Goal: Feedback & Contribution: Submit feedback/report problem

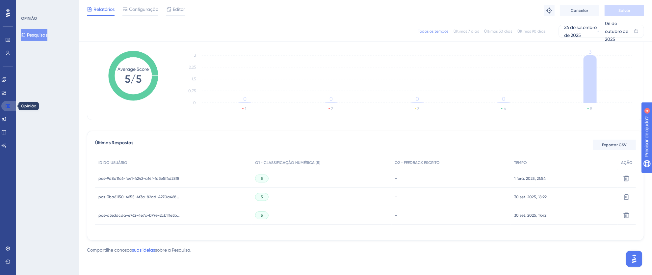
click at [8, 108] on icon at bounding box center [7, 105] width 5 height 5
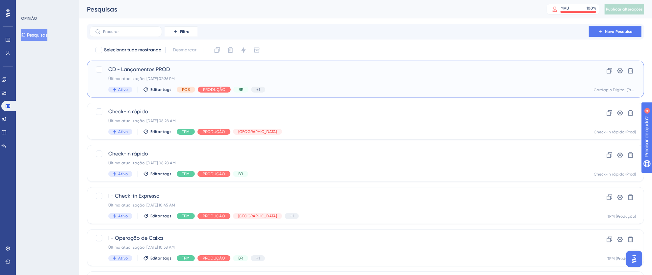
click at [306, 78] on div "Última atualização: [DATE] 02:36 PM" at bounding box center [339, 78] width 462 height 5
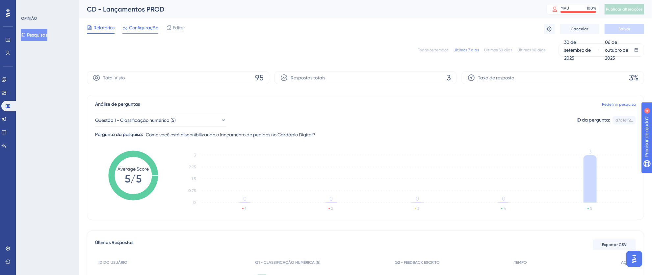
click at [141, 29] on font "Configuração" at bounding box center [143, 27] width 29 height 5
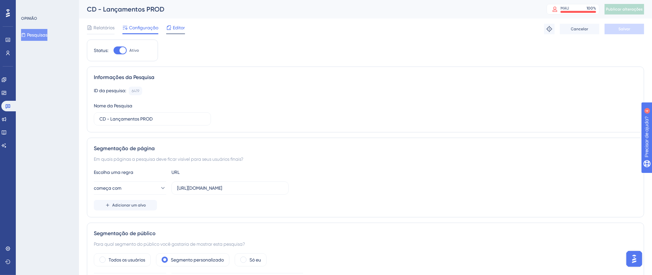
click at [180, 26] on font "Editor" at bounding box center [179, 27] width 12 height 5
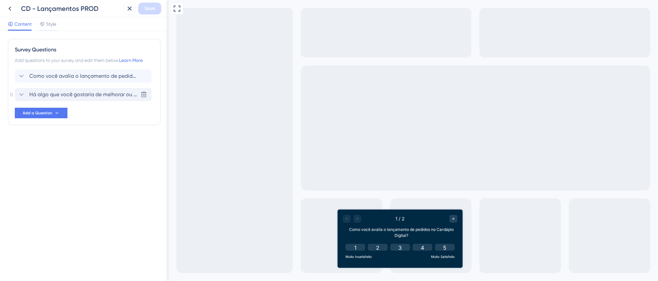
click at [101, 95] on span "Há algo que você gostaria de melhorar ou ajustar no lançamento de pedidos no Ca…" at bounding box center [83, 94] width 109 height 8
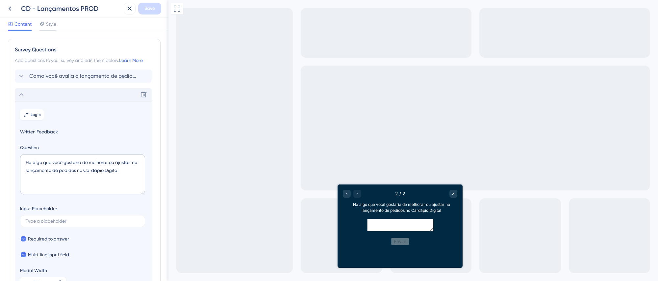
scroll to position [57, 0]
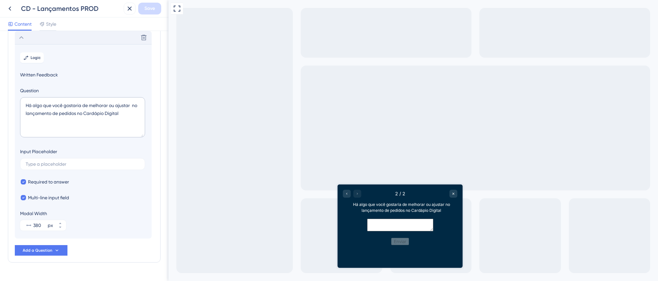
click at [367, 225] on textarea at bounding box center [400, 224] width 66 height 13
paste textarea "Se tiver sugestões de melhorias ou ideias para incluir algo novo, conte para nó…"
type textarea "Se tiver sugestões de melhorias ou ideias para incluir algo novo, conte para nó…"
click at [240, 169] on div "Full Screen Preview" at bounding box center [413, 140] width 490 height 281
click at [404, 245] on button "Enviar" at bounding box center [400, 241] width 18 height 7
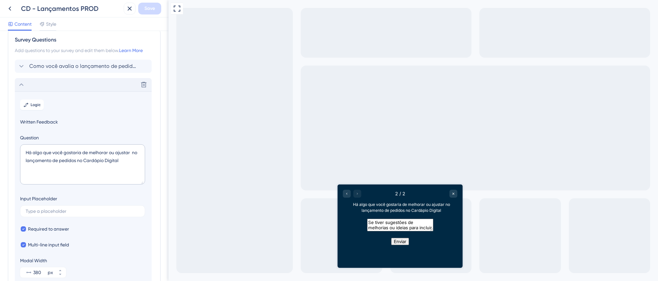
scroll to position [0, 0]
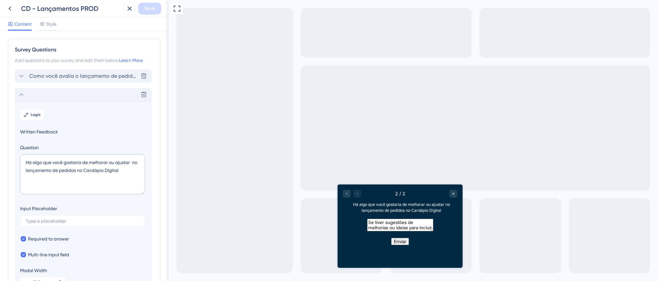
click at [90, 77] on span "Como você avalia o lançamento de pedidos no Cardápio Digital?" at bounding box center [83, 76] width 109 height 8
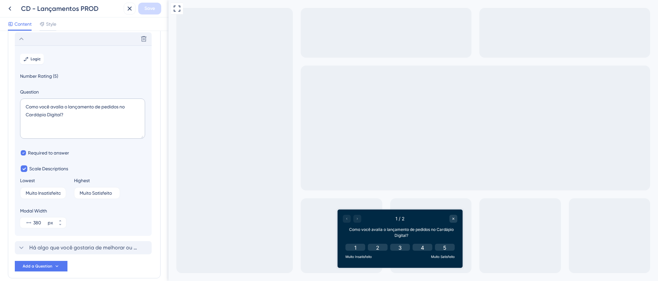
scroll to position [38, 0]
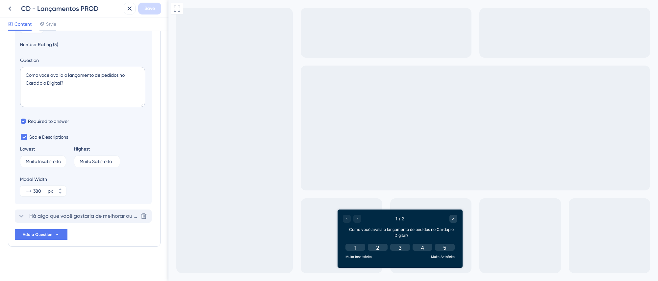
click at [83, 218] on span "Há algo que você gostaria de melhorar ou ajustar no lançamento de pedidos no Ca…" at bounding box center [83, 216] width 109 height 8
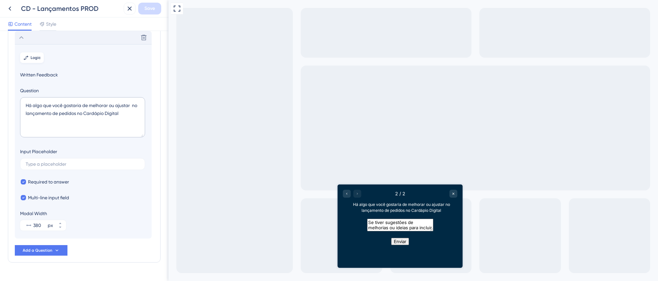
scroll to position [0, 0]
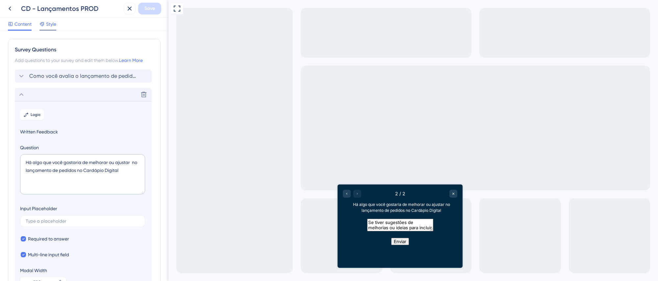
click at [48, 24] on span "Style" at bounding box center [51, 24] width 10 height 8
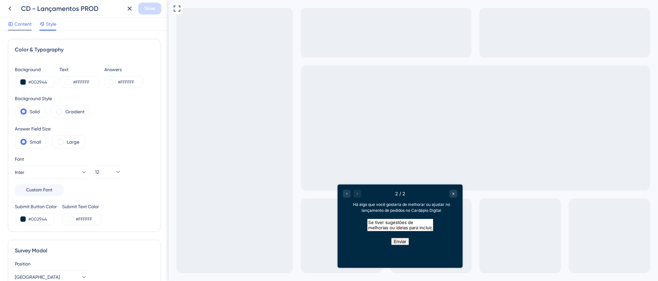
click at [25, 25] on span "Content" at bounding box center [22, 24] width 17 height 8
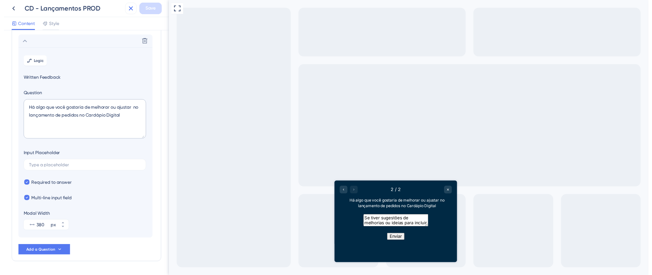
scroll to position [57, 0]
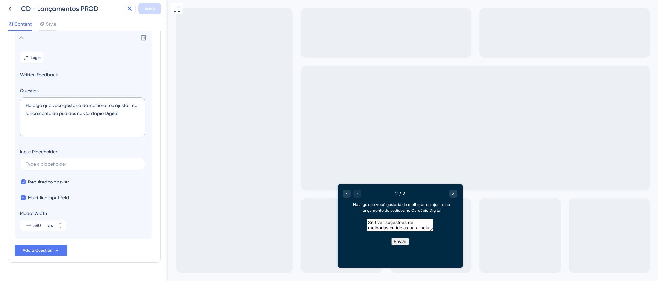
click at [129, 10] on icon at bounding box center [130, 9] width 8 height 8
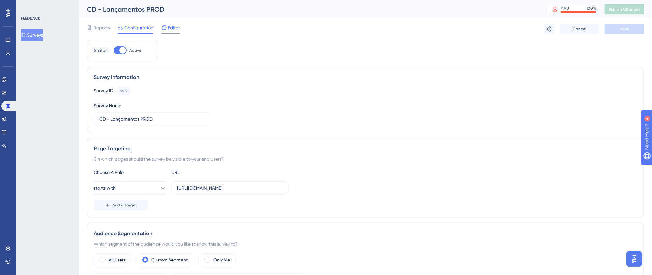
click at [175, 29] on span "Editor" at bounding box center [174, 28] width 12 height 8
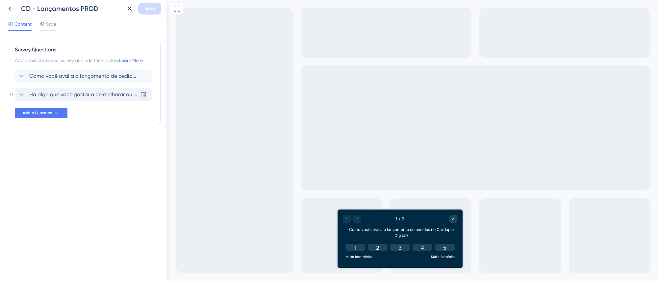
click at [89, 97] on span "Há algo que você gostaria de melhorar ou ajustar no lançamento de pedidos no Ca…" at bounding box center [83, 94] width 109 height 8
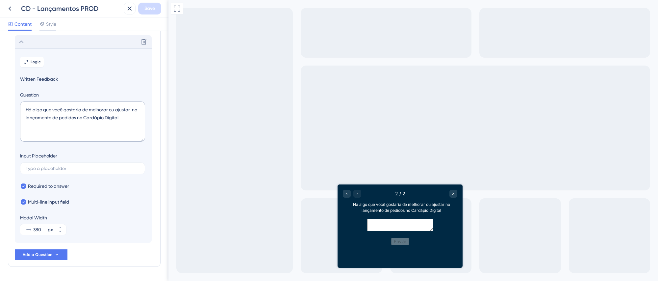
scroll to position [57, 0]
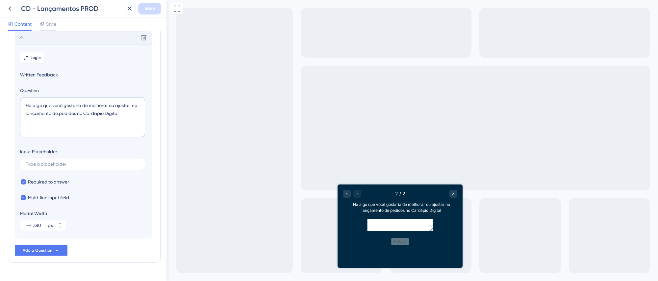
click at [397, 231] on textarea at bounding box center [400, 224] width 66 height 13
click at [53, 165] on input "text" at bounding box center [83, 164] width 114 height 5
paste input "Se tiver sugestões de melhorias ou ideias para incluir algo novo, conte para nó…"
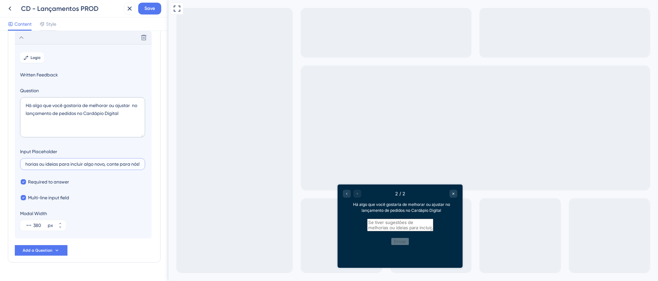
scroll to position [0, 0]
drag, startPoint x: 55, startPoint y: 164, endPoint x: 0, endPoint y: 164, distance: 54.9
click at [0, 164] on div "Survey Questions Add questions to your survey and edit them below. Learn More C…" at bounding box center [84, 156] width 168 height 250
click at [68, 165] on input "Se tiver sugestões de melhorias ou ideias para incluir algo novo, conte para nó…" at bounding box center [83, 164] width 114 height 5
type input "Se tiver sugestões de melhorias ou ideias para incluir algo novo, conte para nó…"
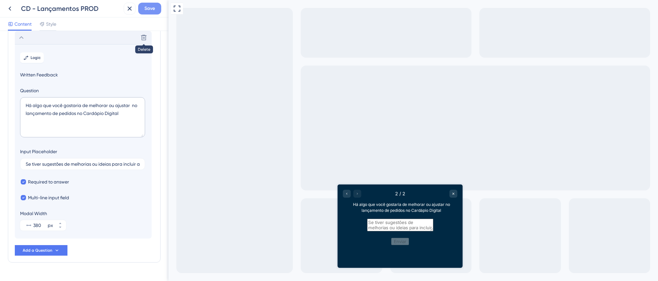
click at [156, 12] on button "Save" at bounding box center [149, 9] width 23 height 12
click at [123, 14] on icon at bounding box center [125, 12] width 7 height 7
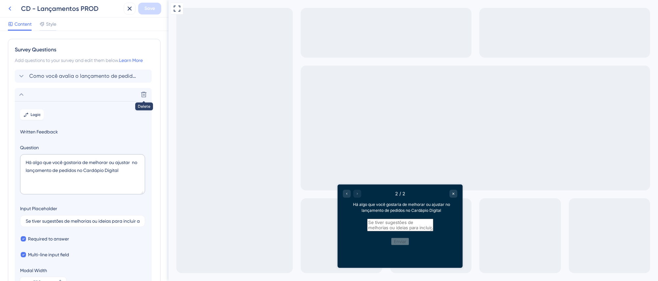
click at [8, 7] on icon at bounding box center [10, 9] width 8 height 8
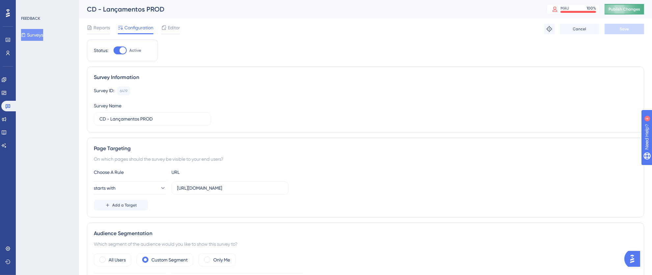
click at [638, 12] on span "Publish Changes" at bounding box center [624, 9] width 32 height 5
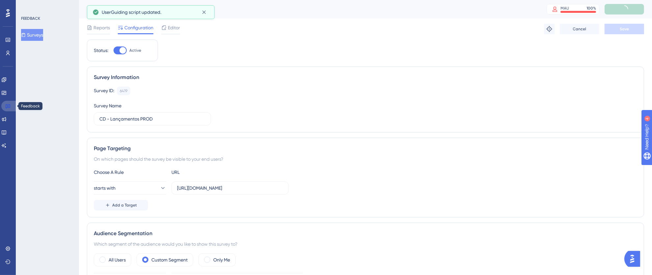
click at [8, 107] on icon at bounding box center [8, 106] width 5 height 4
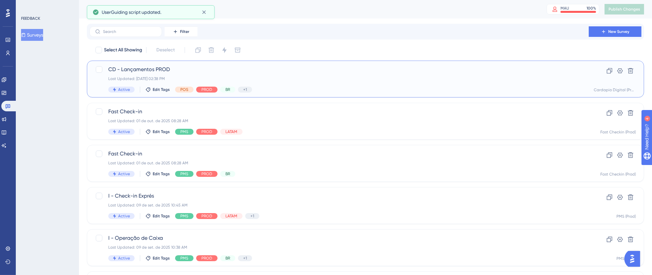
click at [420, 80] on div "Last Updated: [DATE] 02:38 PM" at bounding box center [339, 78] width 462 height 5
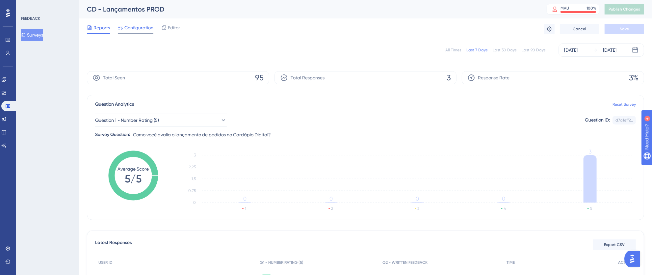
click at [138, 28] on span "Configuration" at bounding box center [138, 28] width 29 height 8
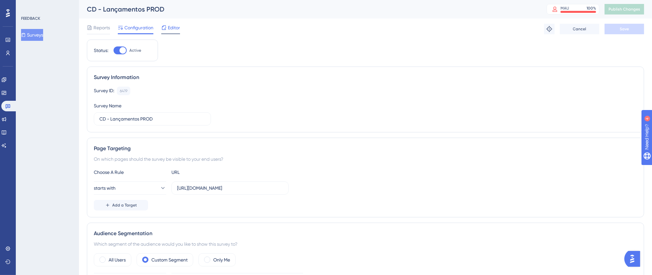
click at [170, 27] on span "Editor" at bounding box center [174, 28] width 12 height 8
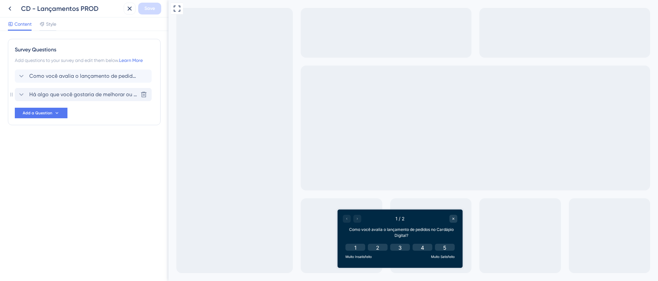
click at [59, 95] on span "Há algo que você gostaria de melhorar ou ajustar no lançamento de pedidos no Ca…" at bounding box center [83, 94] width 109 height 8
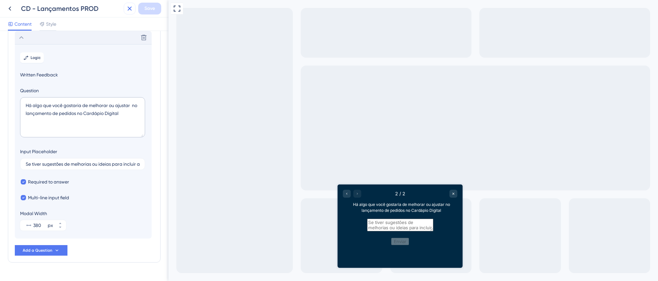
click at [130, 8] on icon at bounding box center [130, 9] width 4 height 4
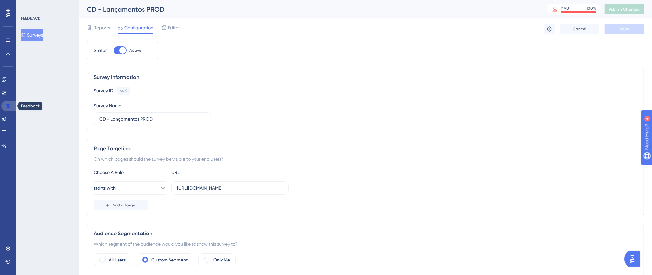
click at [11, 106] on link at bounding box center [9, 106] width 16 height 11
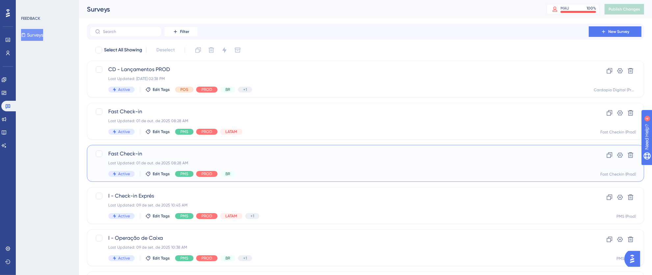
click at [295, 165] on div "Last Updated: 01 de out. de 2025 08:28 AM" at bounding box center [339, 162] width 462 height 5
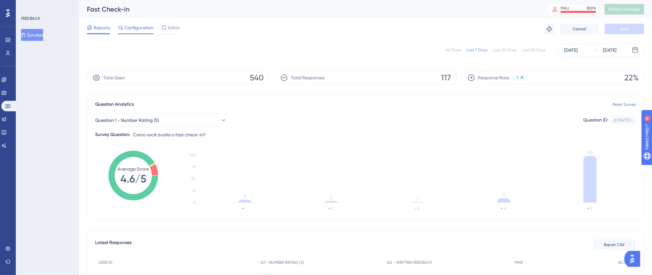
click at [139, 26] on span "Configuration" at bounding box center [138, 28] width 29 height 8
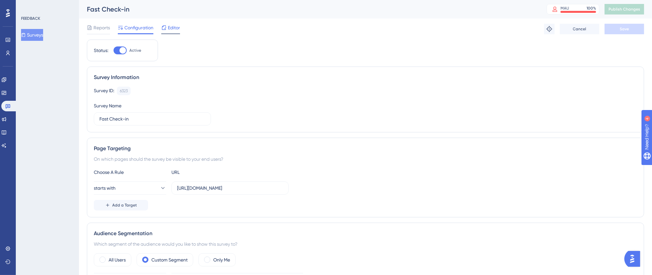
click at [173, 29] on span "Editor" at bounding box center [174, 28] width 12 height 8
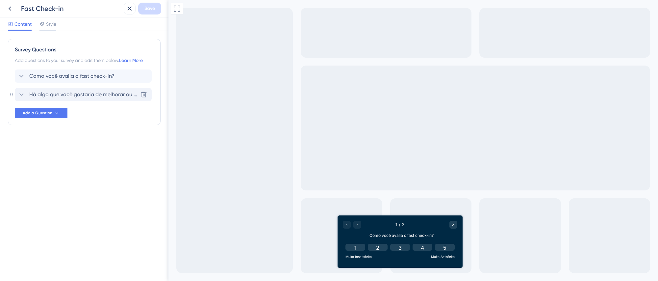
click at [114, 94] on span "Há algo que você gostaria de melhorar ou ajustar no fast check-in?" at bounding box center [83, 94] width 109 height 8
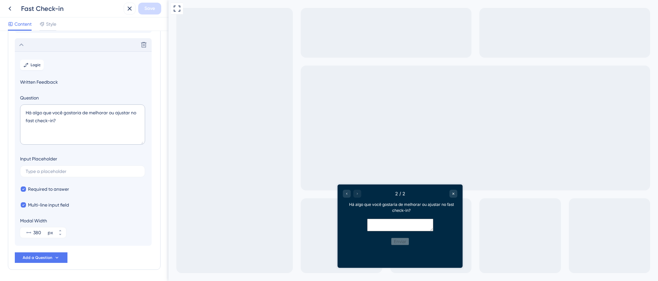
scroll to position [57, 0]
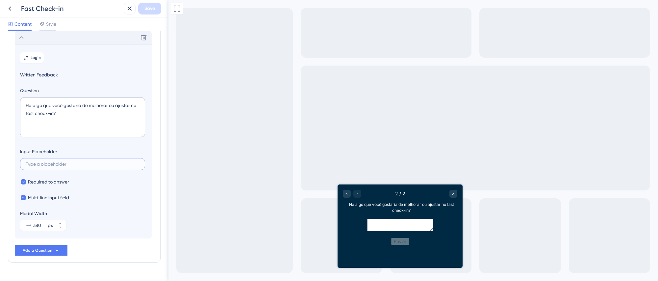
click at [86, 165] on input "text" at bounding box center [83, 164] width 114 height 5
paste input "Se tiver sugestões de melhorias ou ideias para incluir algo novo, conte para nó…"
type input "Se tiver sugestões de melhorias ou ideias para incluir algo novo, conte para nó…"
click at [153, 10] on span "Save" at bounding box center [149, 9] width 11 height 8
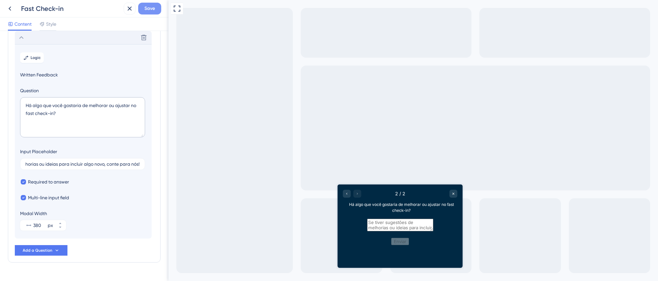
scroll to position [0, 0]
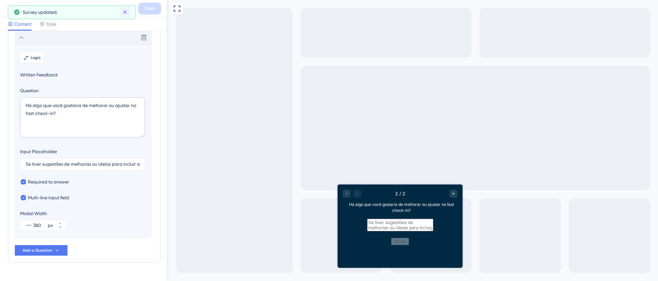
click at [127, 14] on icon at bounding box center [125, 12] width 7 height 7
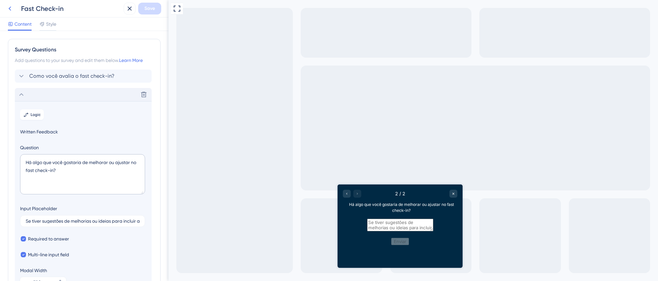
click at [11, 10] on icon at bounding box center [10, 9] width 8 height 8
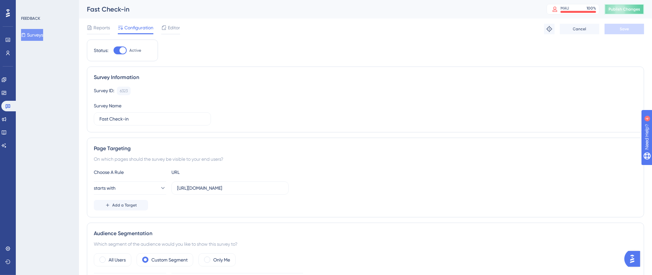
click at [634, 6] on button "Publish Changes" at bounding box center [623, 9] width 39 height 11
click at [206, 13] on icon at bounding box center [204, 12] width 7 height 7
click at [12, 105] on link at bounding box center [9, 106] width 16 height 11
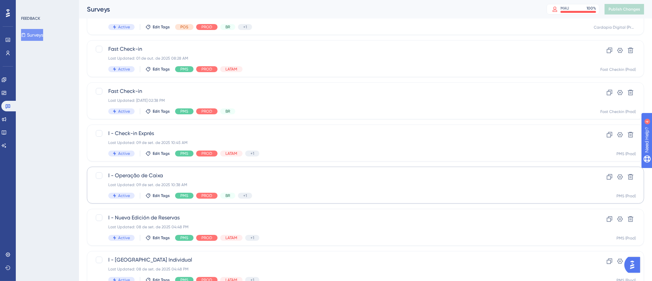
scroll to position [63, 0]
click at [311, 184] on div "Last Updated: 09 de set. de 2025 10:38 AM" at bounding box center [339, 184] width 462 height 5
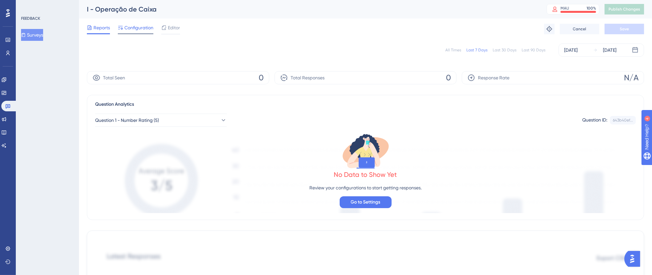
click at [140, 25] on span "Configuration" at bounding box center [138, 28] width 29 height 8
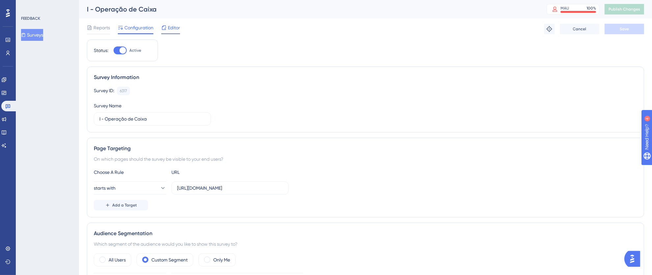
click at [173, 26] on span "Editor" at bounding box center [174, 28] width 12 height 8
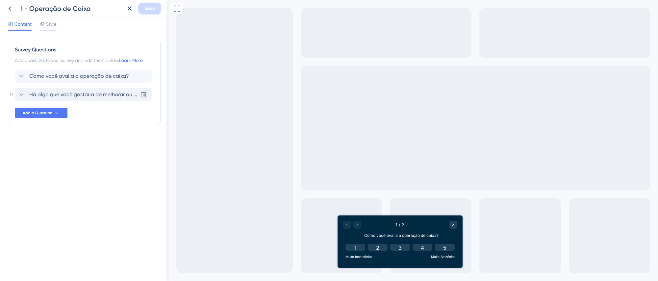
click at [70, 93] on span "Há algo que você gostaria de melhorar ou ajustar na operação de caixa?" at bounding box center [83, 94] width 109 height 8
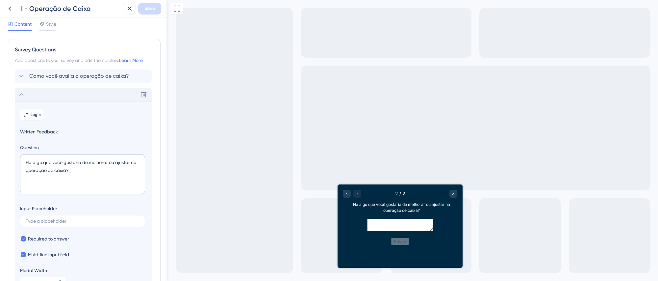
scroll to position [57, 0]
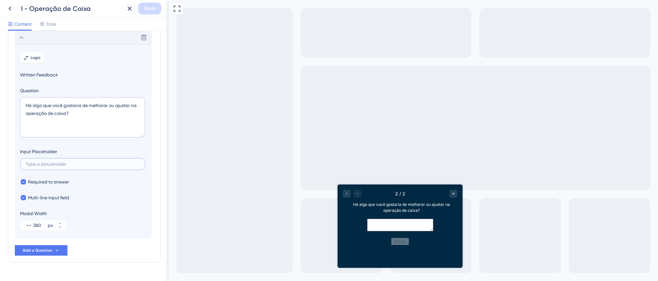
click at [68, 164] on input "text" at bounding box center [83, 164] width 114 height 5
paste input "Se tiver sugestões de melhorias ou ideias para incluir algo novo, conte para nó…"
type input "Se tiver sugestões de melhorias ou ideias para incluir algo novo, conte para nó…"
click at [153, 7] on span "Save" at bounding box center [149, 9] width 11 height 8
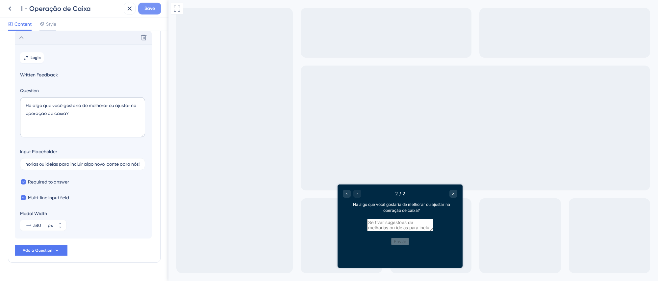
scroll to position [0, 0]
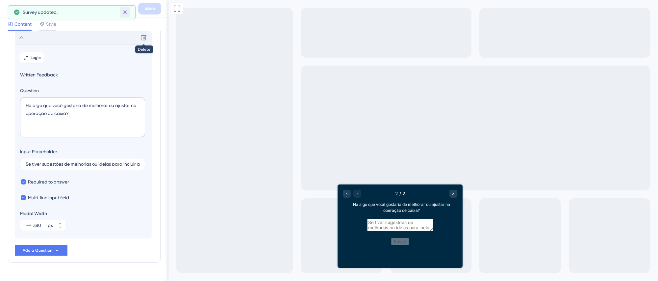
click at [127, 12] on icon at bounding box center [125, 12] width 7 height 7
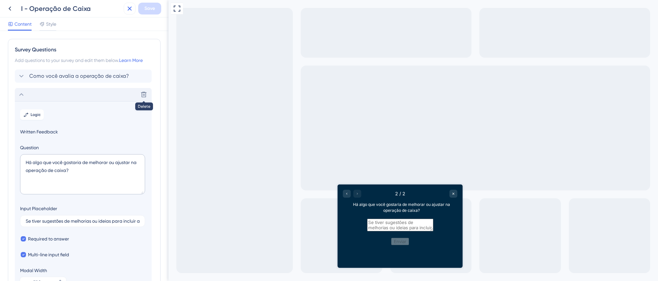
click at [129, 8] on icon at bounding box center [130, 9] width 4 height 4
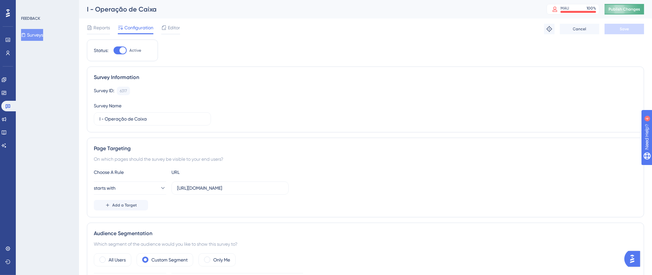
click at [637, 7] on span "Publish Changes" at bounding box center [624, 9] width 32 height 5
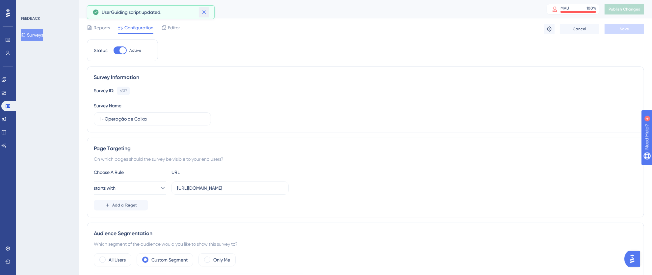
click at [202, 13] on icon at bounding box center [204, 12] width 7 height 7
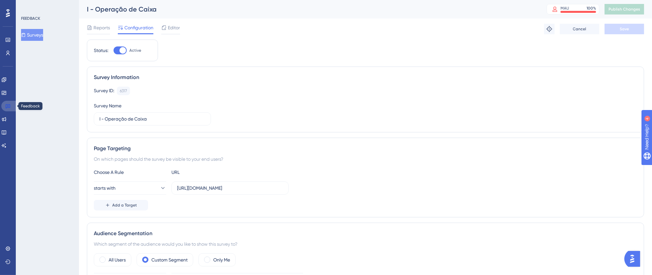
click at [9, 105] on icon at bounding box center [7, 105] width 5 height 5
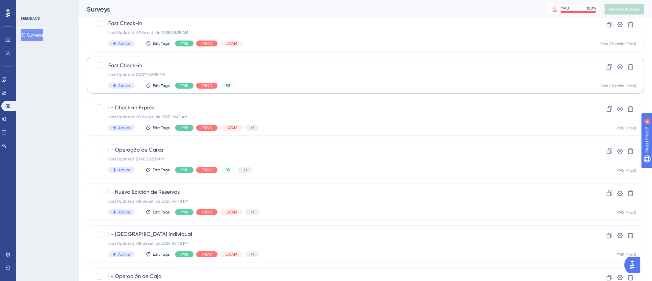
scroll to position [94, 0]
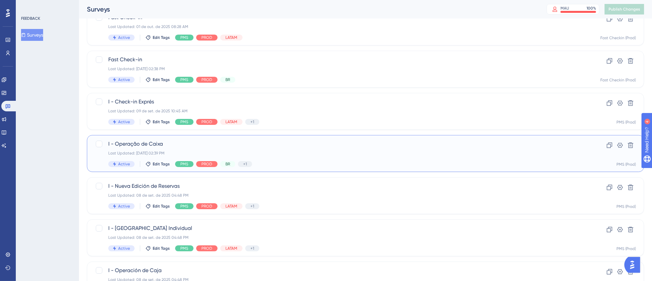
click at [337, 150] on div "Last Updated: [DATE] 02:39 PM" at bounding box center [339, 152] width 462 height 5
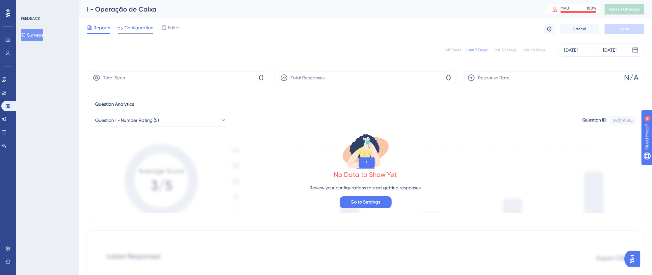
click at [139, 32] on div "Configuration" at bounding box center [136, 29] width 36 height 11
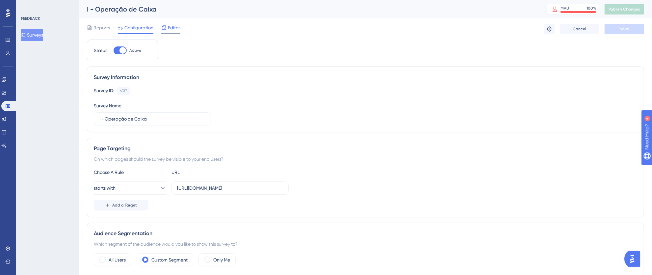
click at [174, 28] on span "Editor" at bounding box center [174, 28] width 12 height 8
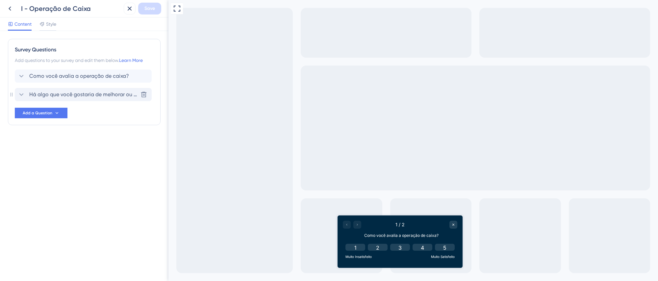
click at [82, 95] on span "Há algo que você gostaria de melhorar ou ajustar na operação de caixa?" at bounding box center [83, 94] width 109 height 8
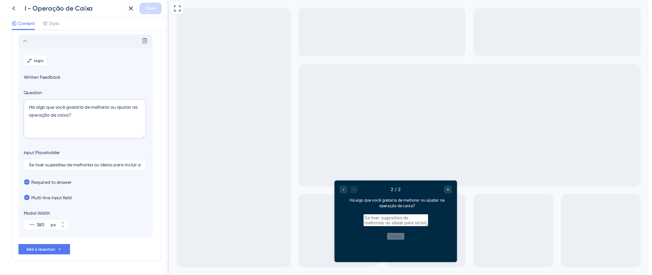
scroll to position [57, 0]
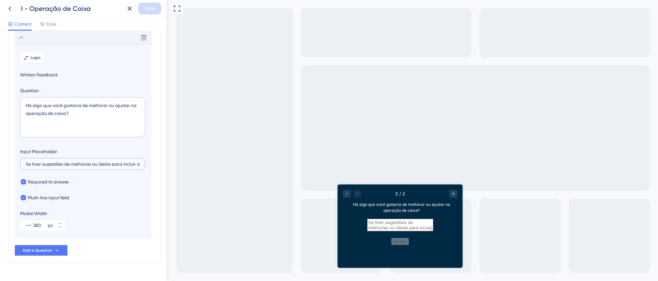
click at [85, 164] on input "Se tiver sugestões de melhorias ou ideias para incluir algo novo, conte para nó…" at bounding box center [83, 164] width 114 height 5
click at [129, 7] on icon at bounding box center [130, 9] width 8 height 8
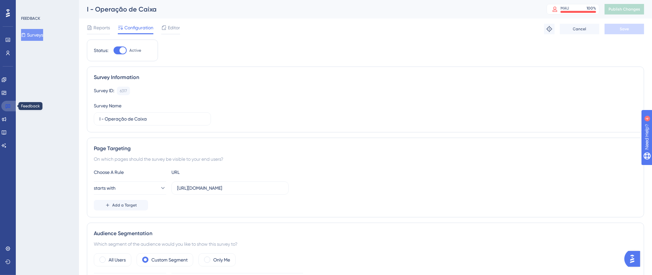
click at [9, 105] on icon at bounding box center [7, 105] width 5 height 5
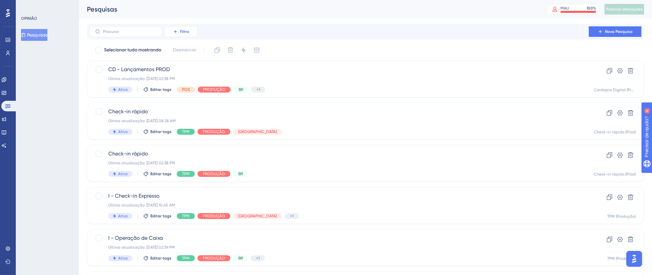
click at [176, 32] on icon at bounding box center [175, 31] width 3 height 3
click at [191, 52] on font "Etiquetas" at bounding box center [184, 50] width 20 height 5
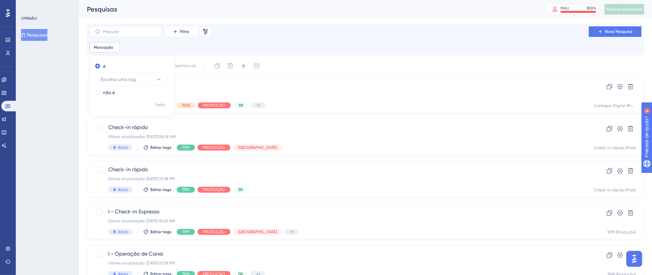
click at [211, 46] on div "Marcação Remover é Escolha uma tag não é Feito" at bounding box center [365, 47] width 552 height 11
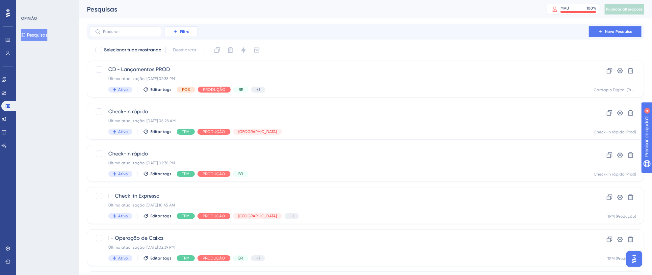
click at [188, 33] on font "Filtro" at bounding box center [184, 31] width 9 height 5
click at [189, 62] on font "Segmentos" at bounding box center [186, 63] width 24 height 5
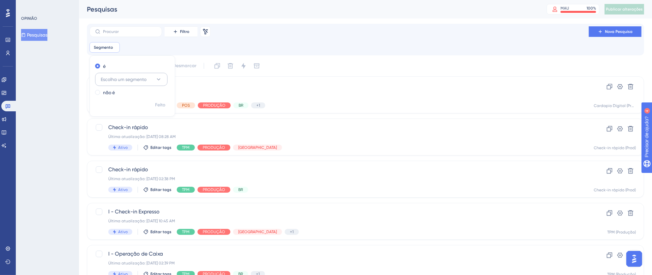
click at [159, 79] on icon at bounding box center [159, 79] width 4 height 2
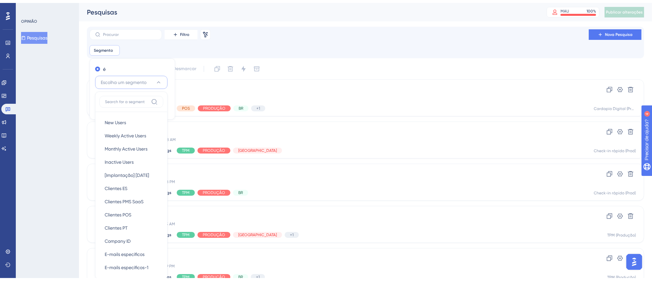
scroll to position [43, 0]
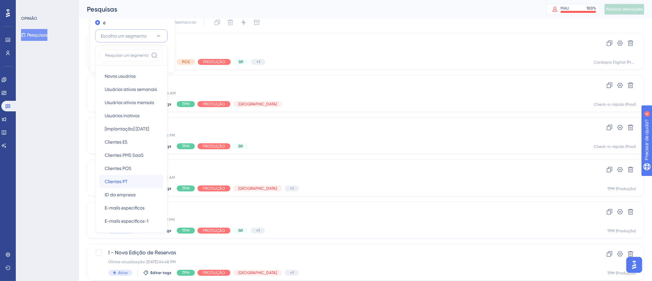
click at [120, 177] on div "Clientes PT Clientes PT" at bounding box center [131, 181] width 53 height 13
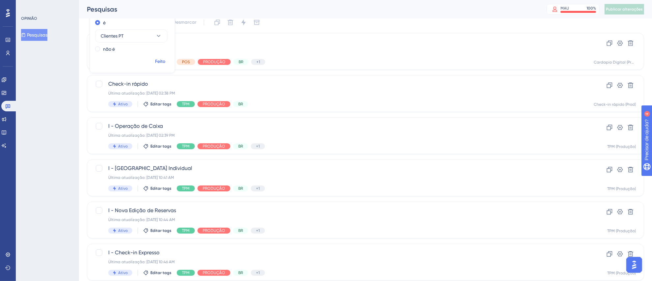
click at [166, 62] on button "Feito" at bounding box center [160, 62] width 18 height 12
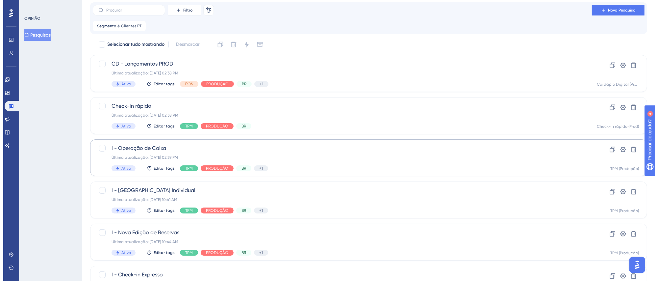
scroll to position [0, 0]
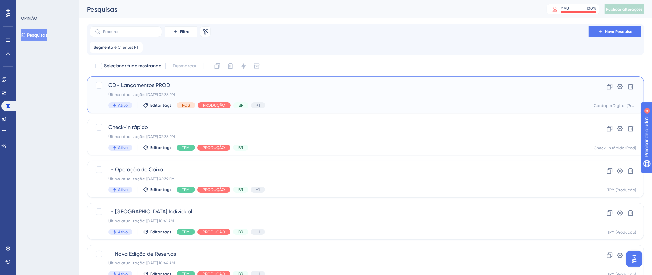
click at [312, 99] on div "CD - Lançamentos PROD Última atualização: 06 de out. de 2025 02:38 PM Ativo Edi…" at bounding box center [339, 94] width 462 height 27
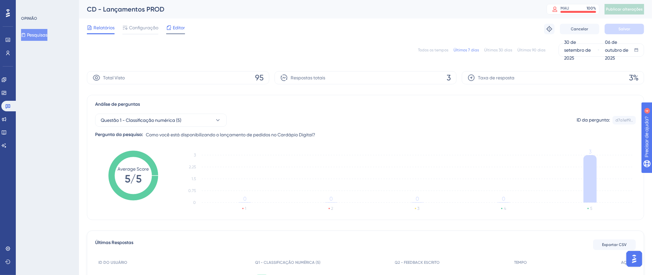
click at [177, 25] on font "Editor" at bounding box center [179, 27] width 12 height 5
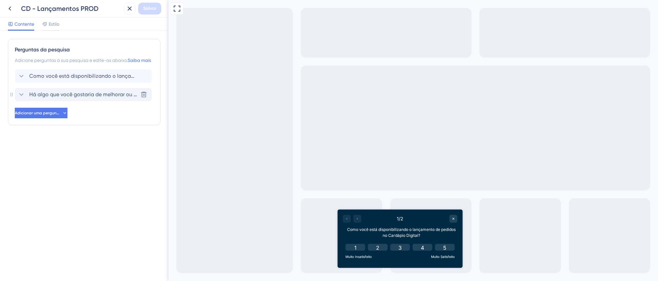
click at [83, 97] on font "Há algo que você gostaria de melhorar ou ajustar no lançamento de pedidos no Ca…" at bounding box center [148, 94] width 238 height 6
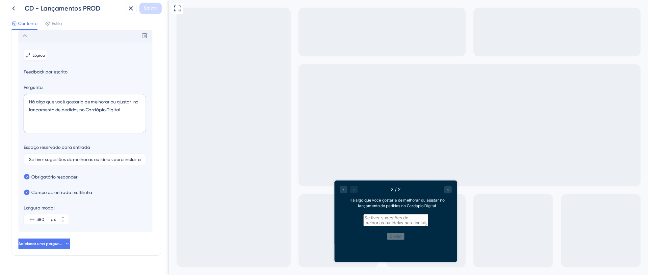
scroll to position [65, 0]
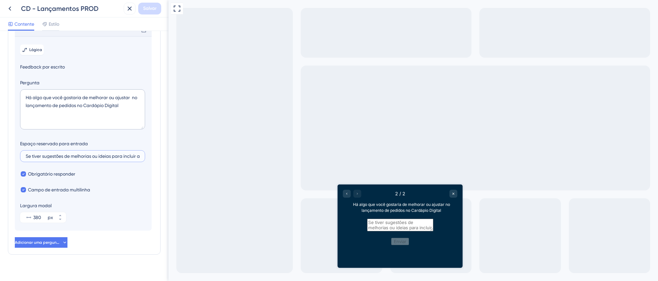
click at [86, 158] on input "Se tiver sugestões de melhorias ou ideias para incluir algo novo, conte para nó…" at bounding box center [83, 156] width 114 height 5
click at [11, 9] on icon at bounding box center [10, 9] width 8 height 8
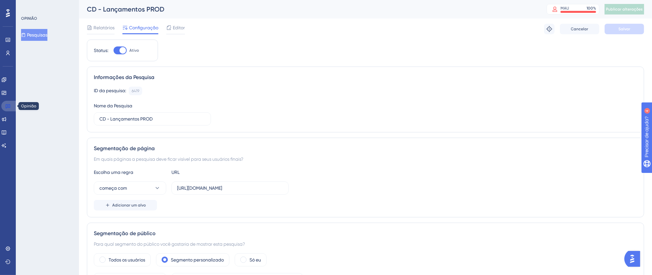
click at [6, 107] on icon at bounding box center [7, 105] width 5 height 5
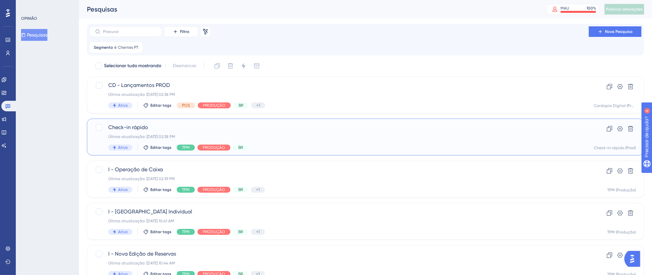
click at [316, 139] on div "Check-in rápido Última atualização: 06 de out. de 2025 02:38 PM Ativo Editar ta…" at bounding box center [339, 136] width 462 height 27
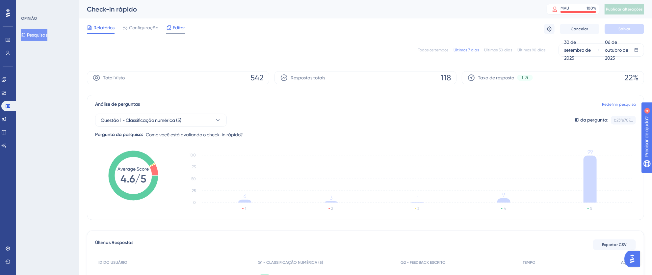
click at [174, 27] on font "Editor" at bounding box center [179, 27] width 12 height 5
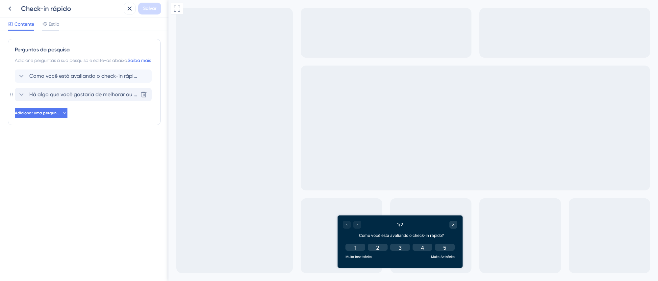
click at [127, 97] on font "Há algo que você gostaria de melhorar ou ajustar no check-in rápido?" at bounding box center [114, 94] width 171 height 6
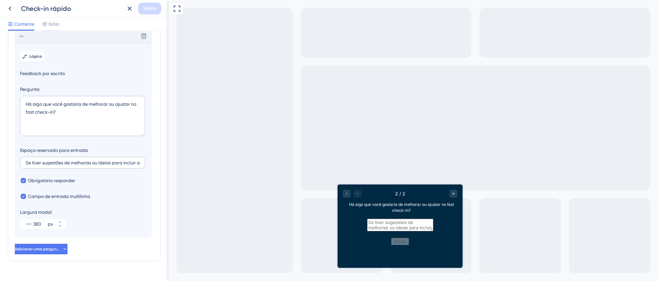
scroll to position [65, 0]
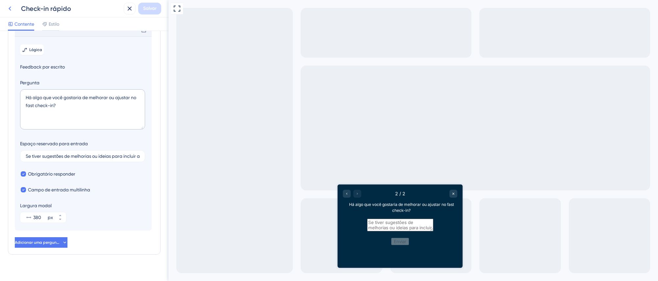
click at [12, 8] on icon at bounding box center [10, 9] width 8 height 8
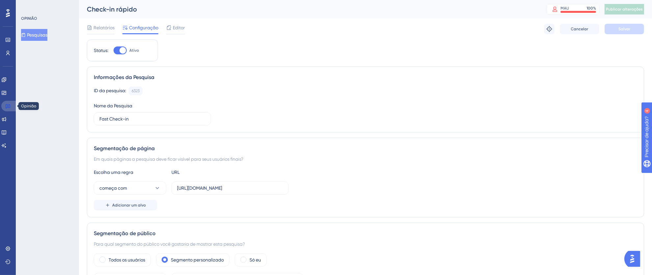
click at [9, 106] on icon at bounding box center [7, 105] width 5 height 5
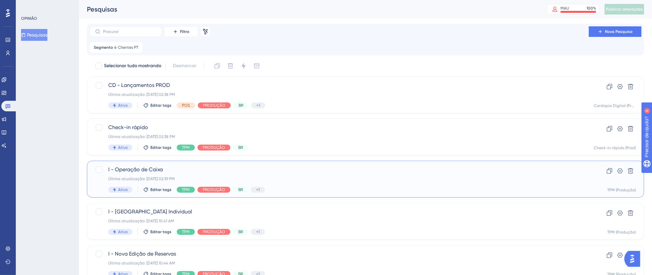
click at [309, 176] on div "Última atualização: 06 de out. de 2025 02:39 PM" at bounding box center [339, 178] width 462 height 5
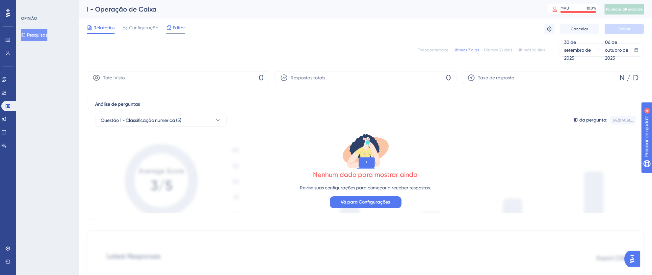
click at [178, 30] on font "Editor" at bounding box center [179, 27] width 12 height 5
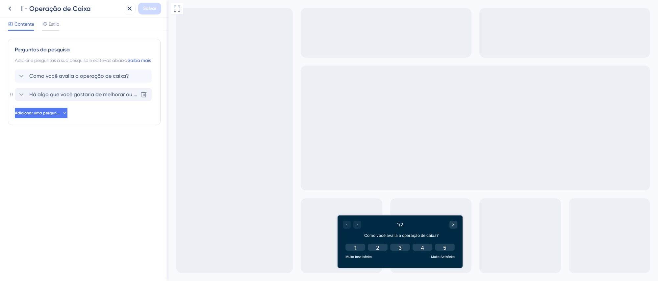
click at [88, 97] on font "Há algo que você gostaria de melhorar ou ajustar na operação da caixa?" at bounding box center [118, 94] width 179 height 6
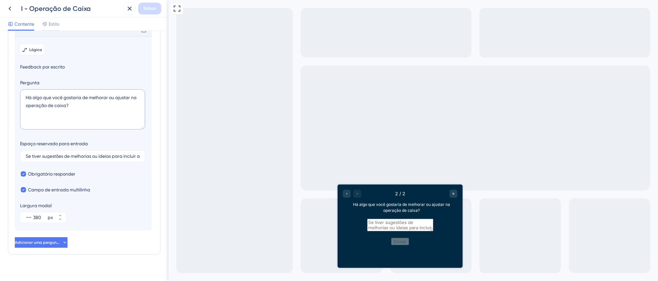
click at [89, 113] on textarea "Há algo que você gostaria de melhorar ou ajustar na operação de caixa?" at bounding box center [82, 109] width 125 height 40
click at [71, 158] on input "Se tiver sugestões de melhorias ou ideias para incluir algo novo, conte para nó…" at bounding box center [83, 156] width 114 height 5
click at [40, 158] on input "Se tiver sugestões de melhorias ou ideias para incluir algo novo, conte para nó…" at bounding box center [83, 156] width 114 height 5
drag, startPoint x: 194, startPoint y: 164, endPoint x: 228, endPoint y: 164, distance: 34.2
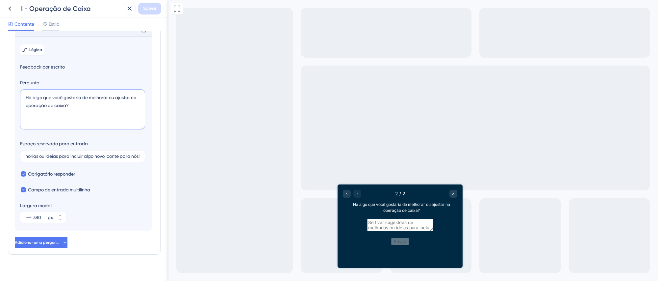
click at [89, 123] on textarea "Há algo que você gostaria de melhorar ou ajustar na operação de caixa?" at bounding box center [82, 109] width 125 height 40
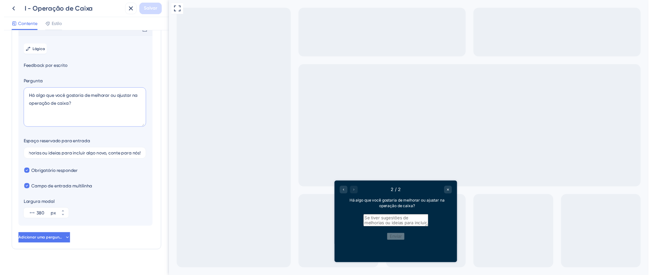
scroll to position [0, 0]
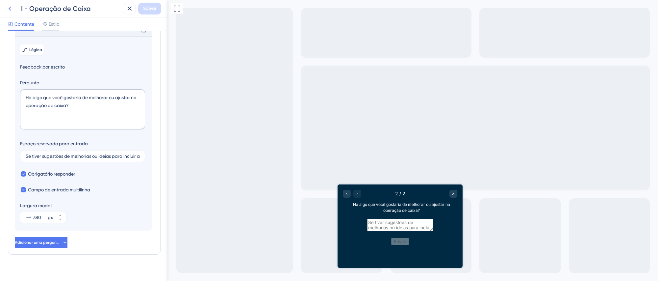
click at [4, 9] on button at bounding box center [10, 9] width 12 height 12
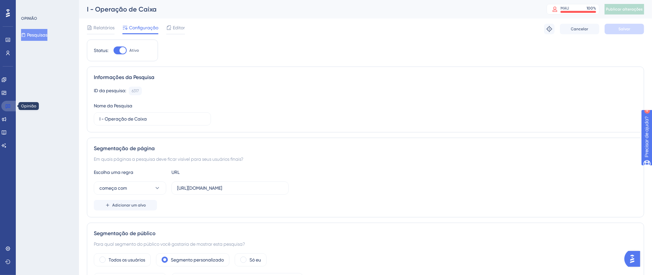
click at [12, 106] on link at bounding box center [9, 106] width 16 height 11
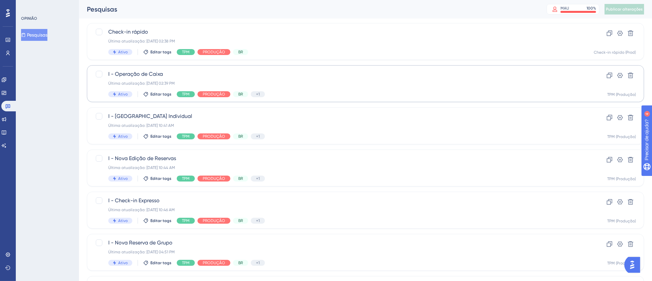
scroll to position [96, 0]
click at [370, 122] on div "Última atualização: [DATE] 10:41 AM" at bounding box center [339, 124] width 462 height 5
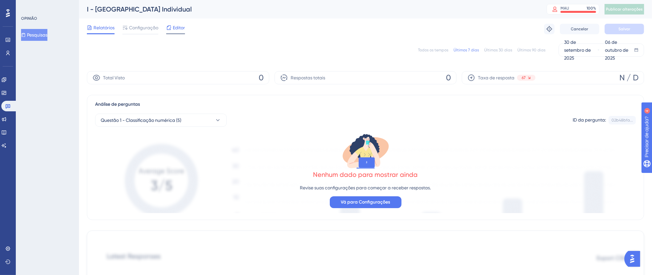
click at [180, 30] on font "Editor" at bounding box center [179, 27] width 12 height 5
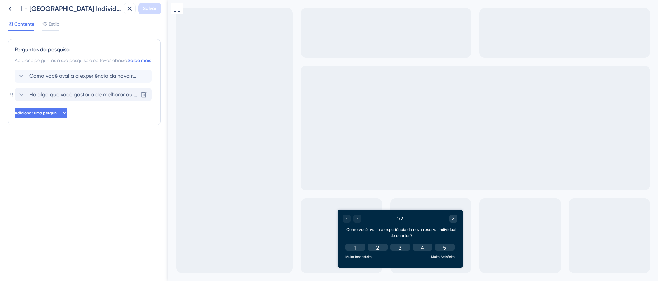
click at [77, 97] on font "Há algo que você gostaria de melhorar ou ajustar na nova reserva individual de …" at bounding box center [137, 94] width 216 height 6
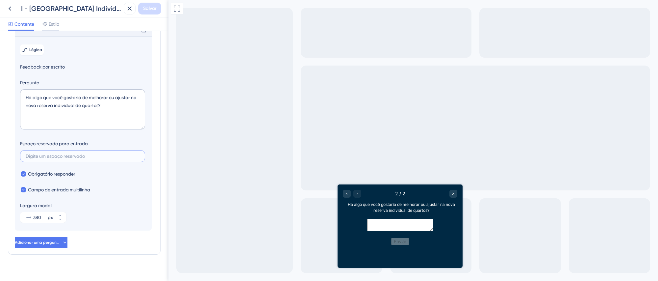
click at [92, 158] on input "text" at bounding box center [83, 156] width 114 height 5
paste input "Se tiver sugestões de melhorias ou ideias para incluir algo novo, conte para nó…"
click at [47, 158] on input "Se tiver sugestões de melhorias ou ideias para incluir algo novo, conte para nó…" at bounding box center [83, 156] width 114 height 5
drag, startPoint x: 38, startPoint y: 165, endPoint x: 0, endPoint y: 165, distance: 38.2
click at [0, 165] on div "Perguntas da pesquisa Adicione perguntas à sua pesquisa e edite-as abaixo. Saib…" at bounding box center [84, 156] width 168 height 250
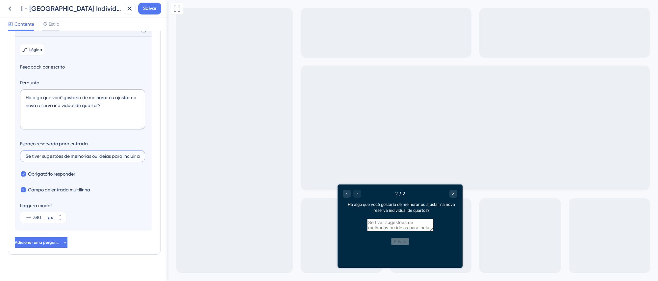
click at [43, 158] on input "Se tiver sugestões de melhorias ou ideias para incluir algo novo, conte para nó…" at bounding box center [83, 156] width 114 height 5
click at [27, 158] on input "Se tiver sugestões de melhorias ou ideias para incluir algo novo, conte para nó…" at bounding box center [83, 156] width 114 height 5
type input "Se tiver sugestões de melhorias ou ideias para incluir algo novo, conte para nó…"
click at [154, 7] on font "Salvar" at bounding box center [149, 9] width 13 height 6
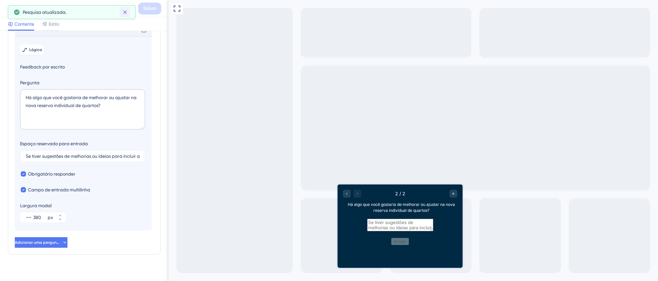
click at [124, 15] on icon at bounding box center [125, 12] width 7 height 7
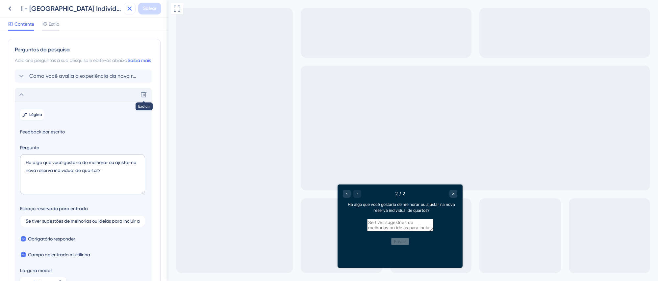
click at [127, 9] on icon at bounding box center [130, 9] width 8 height 8
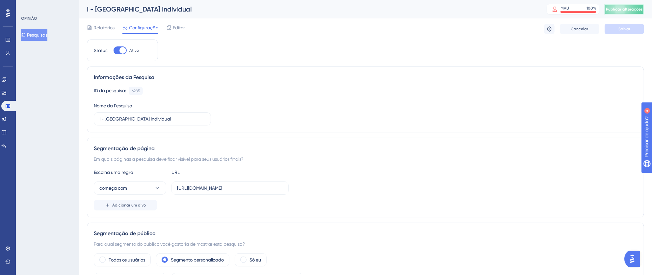
click at [620, 7] on font "Publicar alterações" at bounding box center [624, 9] width 37 height 5
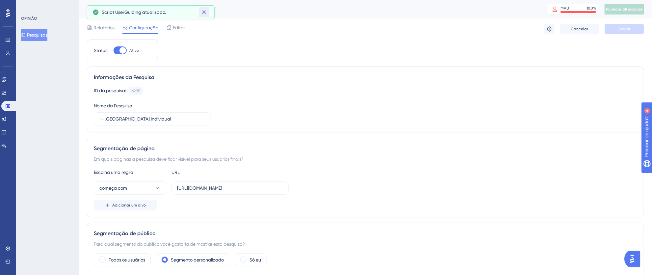
click at [205, 14] on icon at bounding box center [204, 12] width 7 height 7
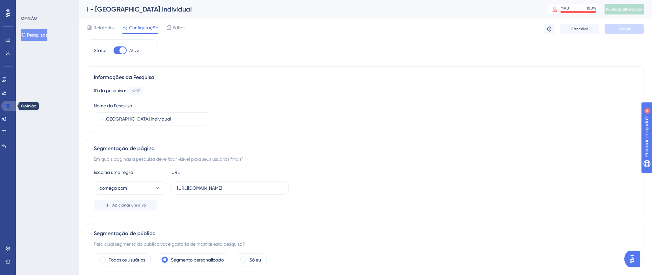
click at [8, 106] on icon at bounding box center [8, 106] width 5 height 4
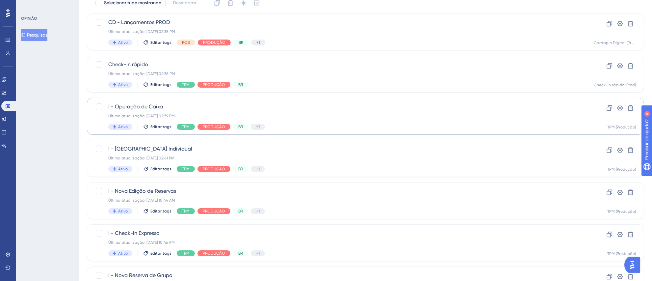
scroll to position [65, 0]
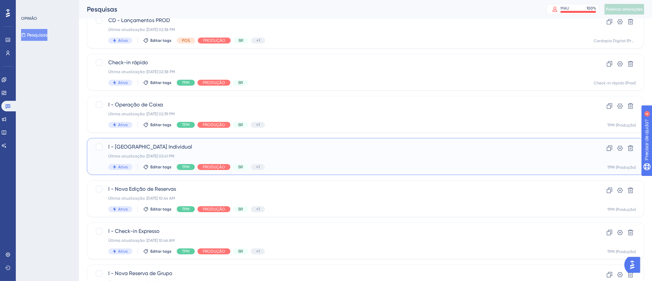
click at [325, 165] on div "Ativo Editar tags TPM PRODUÇÃO BR +1 Identificar" at bounding box center [339, 167] width 462 height 6
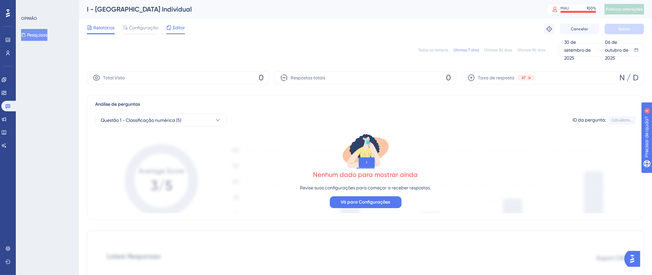
click at [175, 26] on font "Editor" at bounding box center [179, 27] width 12 height 5
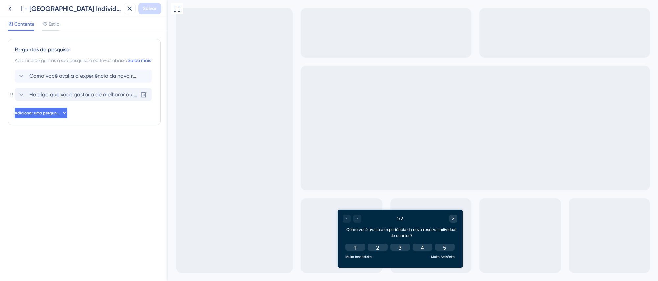
click at [114, 97] on font "Há algo que você gostaria de melhorar ou ajustar na nova reserva individual de …" at bounding box center [137, 94] width 216 height 6
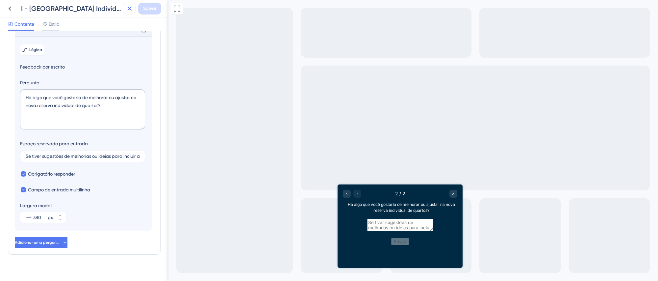
click at [131, 9] on icon at bounding box center [130, 9] width 8 height 8
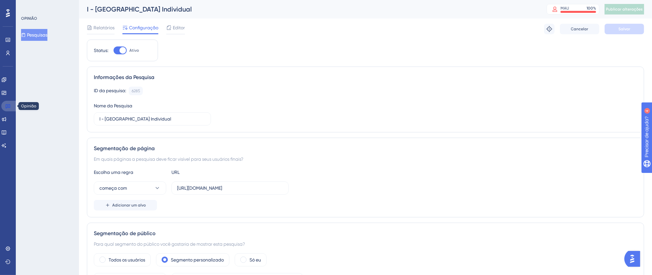
click at [10, 104] on icon at bounding box center [7, 105] width 5 height 5
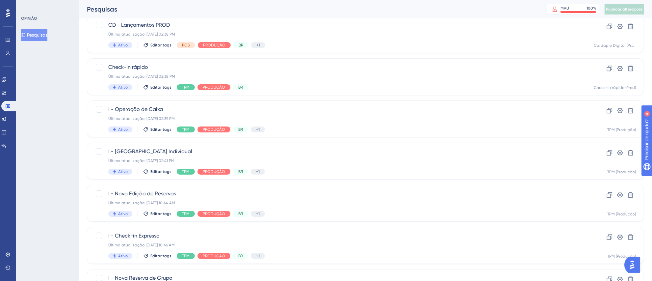
scroll to position [124, 0]
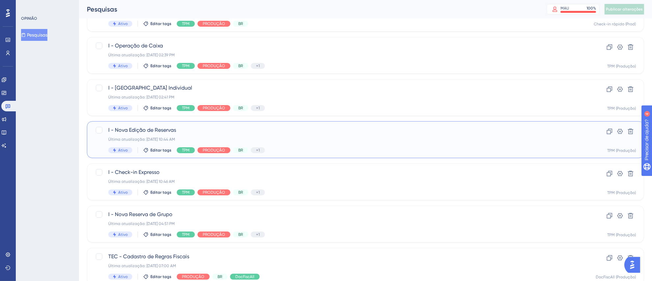
click at [327, 137] on div "Última atualização: 05 de set. de 2025 10:44 AM" at bounding box center [339, 139] width 462 height 5
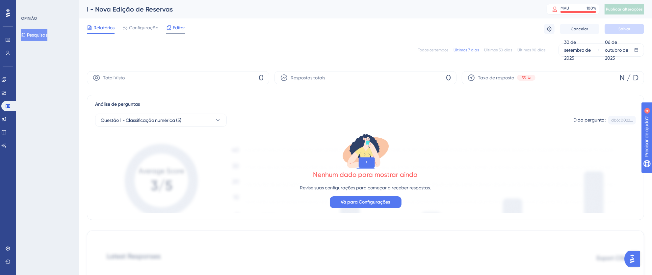
click at [171, 27] on icon at bounding box center [168, 27] width 5 height 5
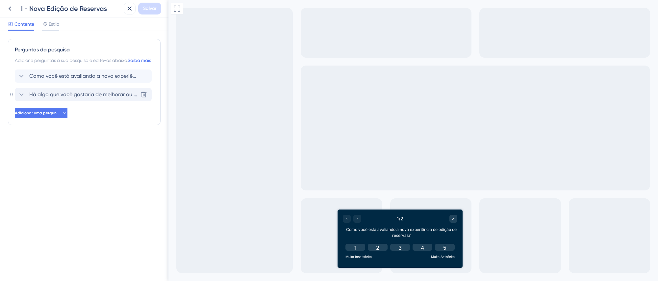
click at [120, 97] on font "Há algo que você gostaria de melhorar ou ajustar na nova edição de reservas?" at bounding box center [125, 94] width 192 height 6
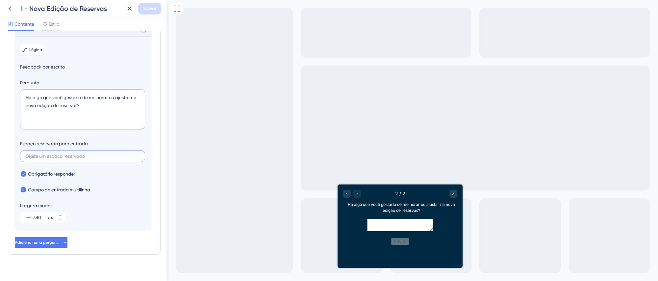
click at [82, 158] on input "text" at bounding box center [83, 156] width 114 height 5
paste input "Se tiver sugestões de melhorias ou ideias para incluir algo novo, conte para nó…"
type input "Se tiver sugestões de melhorias ou ideias para incluir algo novo, conte para nó…"
click at [150, 10] on font "Salvar" at bounding box center [149, 9] width 13 height 6
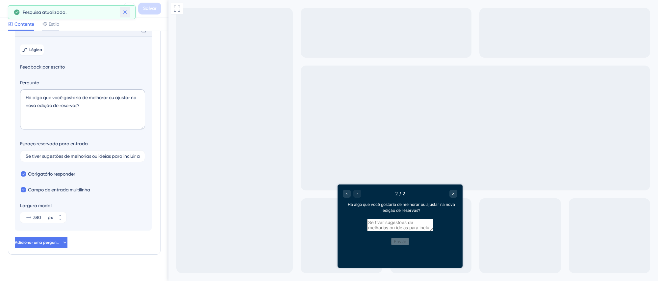
click at [126, 11] on icon at bounding box center [125, 13] width 4 height 4
click at [131, 7] on icon at bounding box center [130, 9] width 8 height 8
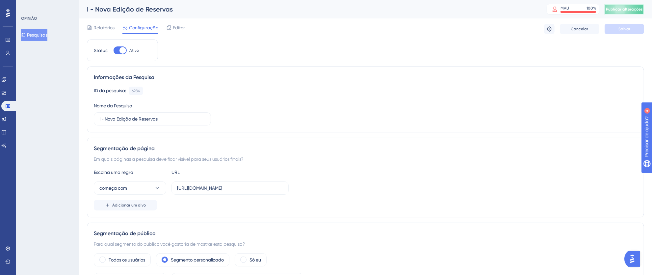
click at [636, 8] on font "Publicar alterações" at bounding box center [624, 9] width 37 height 5
click at [205, 11] on icon at bounding box center [204, 12] width 7 height 7
click at [6, 106] on icon at bounding box center [7, 105] width 5 height 5
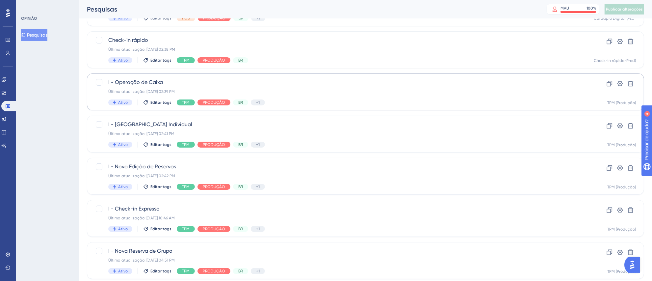
scroll to position [118, 0]
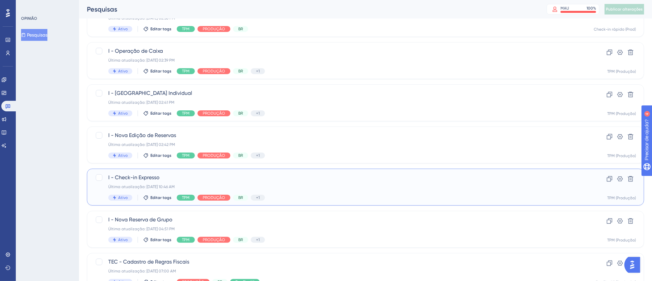
click at [354, 189] on div "Última atualização: 05 de set. de 2025 10:46 AM" at bounding box center [339, 186] width 462 height 5
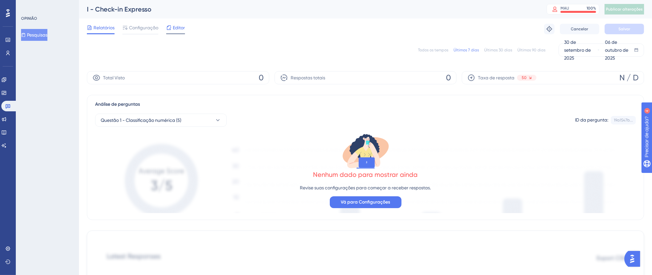
click at [179, 28] on font "Editor" at bounding box center [179, 27] width 12 height 5
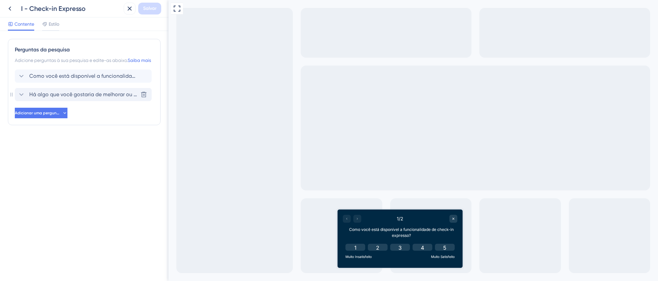
click at [108, 97] on font "Há algo que você gostaria de melhorar ou ajustar no check-in expresso?" at bounding box center [117, 94] width 177 height 6
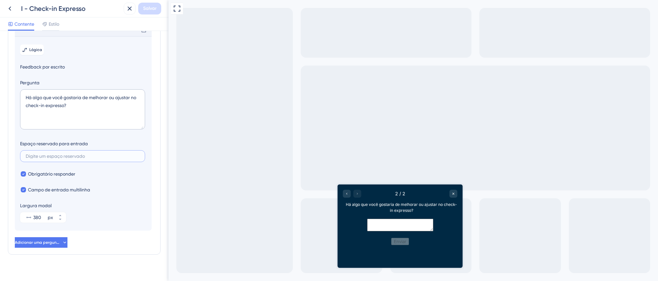
click at [84, 158] on input "text" at bounding box center [83, 156] width 114 height 5
paste input "Se tiver sugestões de melhorias ou ideias para incluir algo novo, conte para nó…"
type input "Se tiver sugestões de melhorias ou ideias para incluir algo novo, conte para nó…"
click at [152, 10] on font "Salvar" at bounding box center [149, 9] width 13 height 6
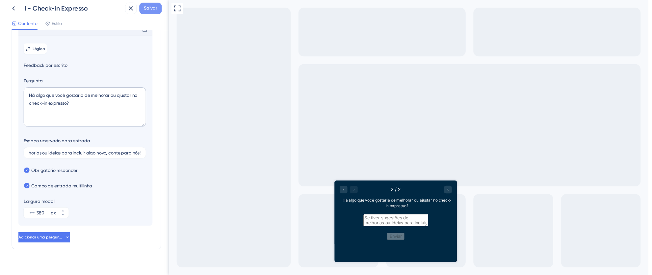
scroll to position [0, 0]
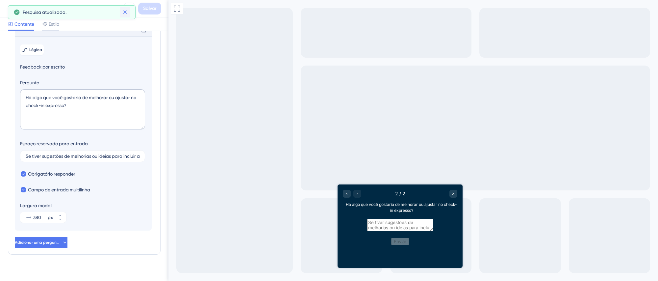
click at [124, 13] on icon at bounding box center [125, 12] width 7 height 7
click at [129, 9] on icon at bounding box center [130, 9] width 4 height 4
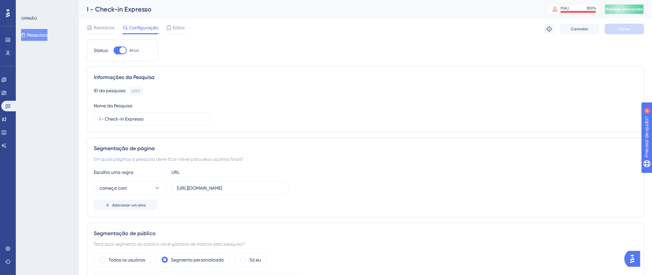
click at [631, 10] on font "Publicar alterações" at bounding box center [624, 9] width 37 height 5
click at [204, 14] on icon at bounding box center [204, 12] width 7 height 7
click at [11, 105] on link at bounding box center [9, 106] width 16 height 11
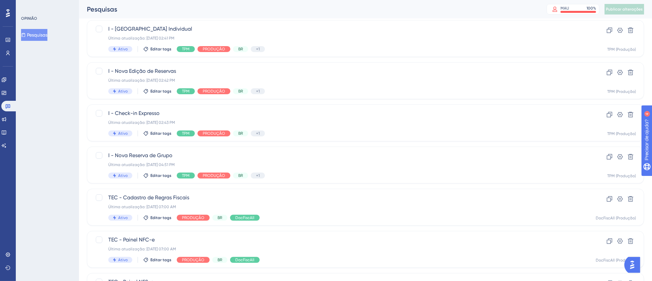
scroll to position [184, 0]
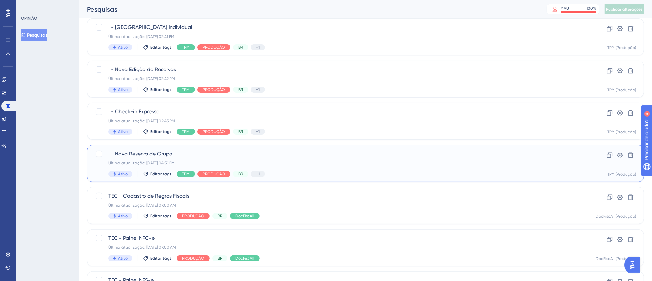
click at [322, 164] on div "Última atualização: 08 de set. de 2025 04:51 PM" at bounding box center [339, 162] width 462 height 5
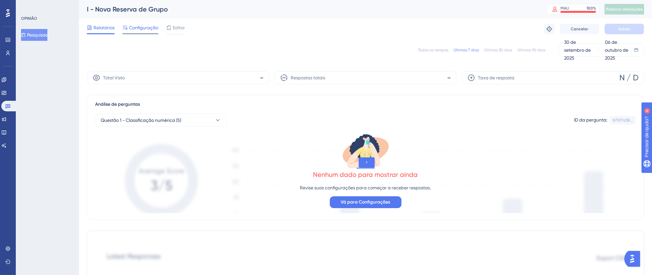
click at [147, 28] on font "Configuração" at bounding box center [143, 27] width 29 height 5
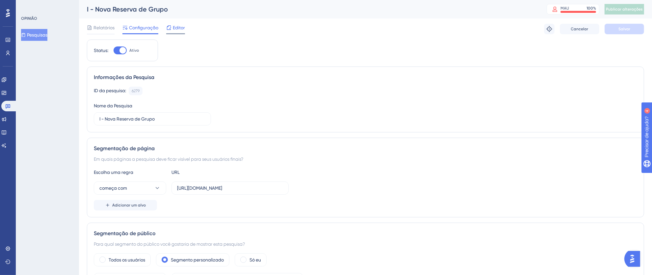
click at [176, 28] on font "Editor" at bounding box center [179, 27] width 12 height 5
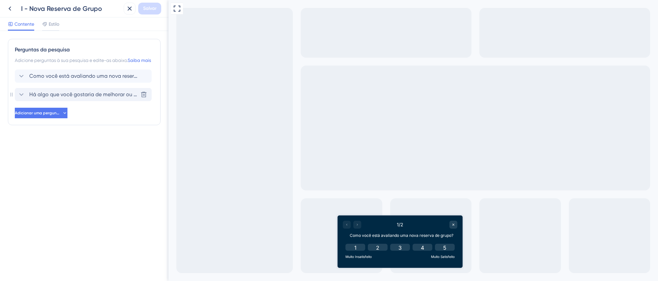
click at [68, 97] on font "Há algo que você gostaria de melhorar ou ajustar na nova reserva de grupos?" at bounding box center [123, 94] width 189 height 6
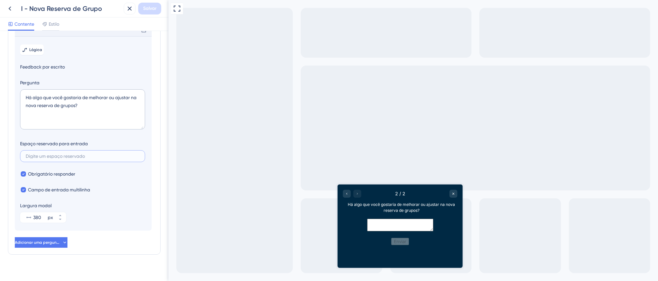
click at [81, 158] on input "text" at bounding box center [83, 156] width 114 height 5
paste input "Se tiver sugestões de melhorias ou ideias para incluir algo novo, conte para nó…"
type input "Se tiver sugestões de melhorias ou ideias para incluir algo novo, conte para nó…"
click at [150, 10] on font "Salvar" at bounding box center [149, 9] width 13 height 6
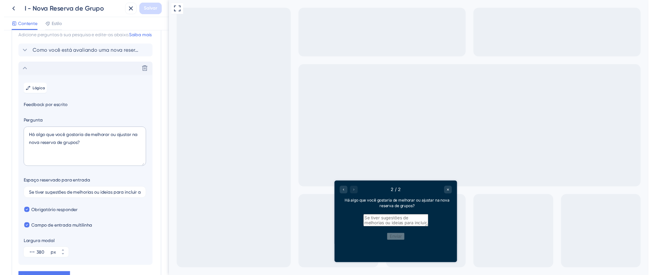
scroll to position [0, 0]
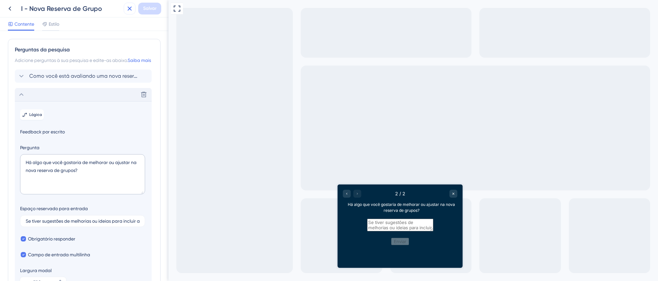
click at [130, 11] on icon at bounding box center [130, 9] width 8 height 8
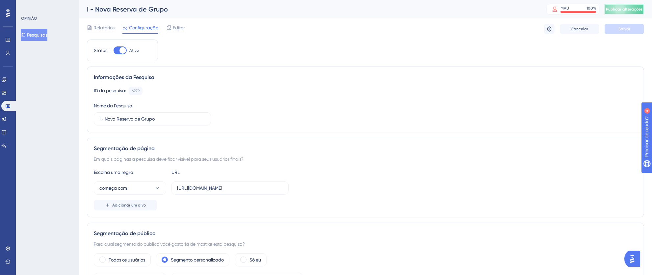
click at [624, 8] on font "Publicar alterações" at bounding box center [624, 9] width 37 height 5
click at [206, 14] on icon at bounding box center [204, 12] width 7 height 7
click at [5, 107] on link at bounding box center [9, 106] width 16 height 11
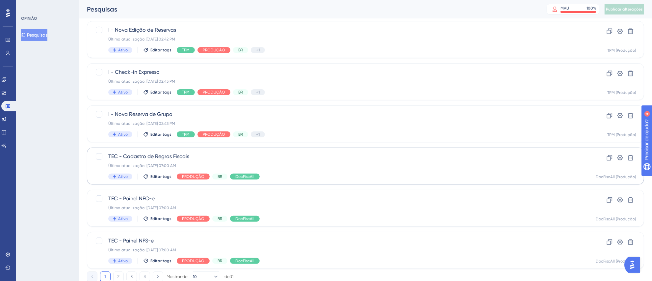
scroll to position [245, 0]
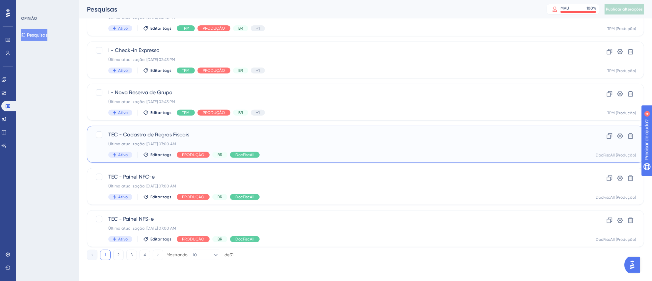
click at [338, 141] on div "Última atualização: 22 de jul. de 2025 07:00 AM" at bounding box center [339, 143] width 462 height 5
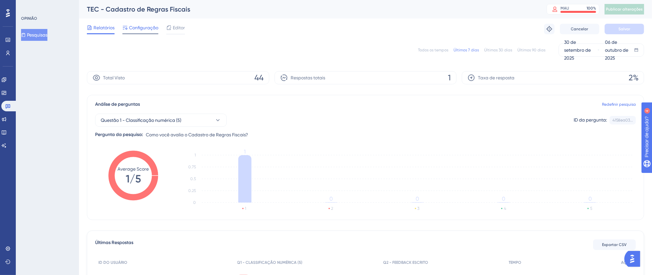
click at [148, 28] on font "Configuração" at bounding box center [143, 27] width 29 height 5
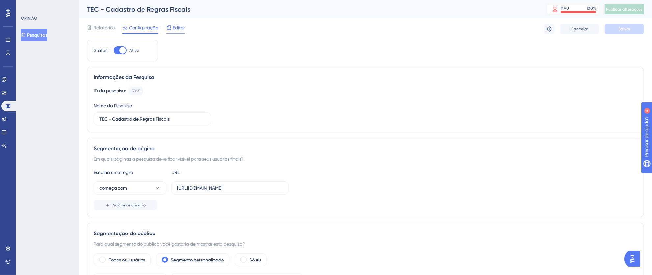
click at [181, 27] on font "Editor" at bounding box center [179, 27] width 12 height 5
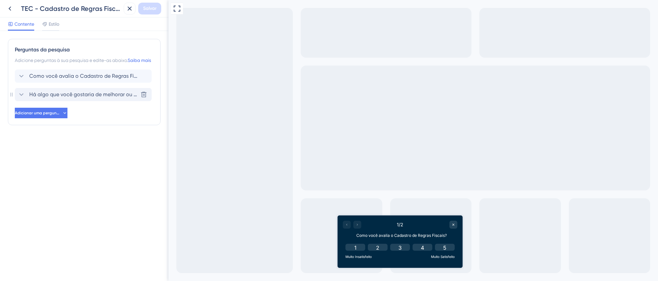
click at [109, 97] on font "Há algo que você gostaria de melhorar ou ajustar no Cadastro de Regras Fiscais?" at bounding box center [128, 94] width 199 height 6
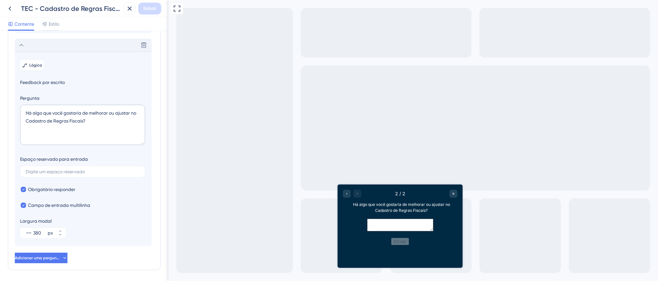
scroll to position [65, 0]
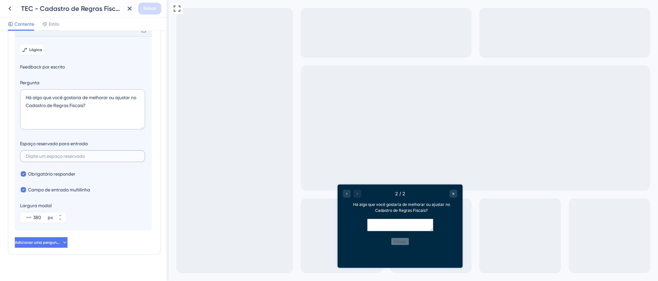
click at [74, 158] on input "text" at bounding box center [83, 156] width 114 height 5
paste input "Se tiver sugestões de melhorias ou ideias para incluir algo novo, conte para nó…"
type input "Se tiver sugestões de melhorias ou ideias para incluir algo novo, conte para nó…"
click at [153, 12] on span "Salvar" at bounding box center [149, 9] width 13 height 8
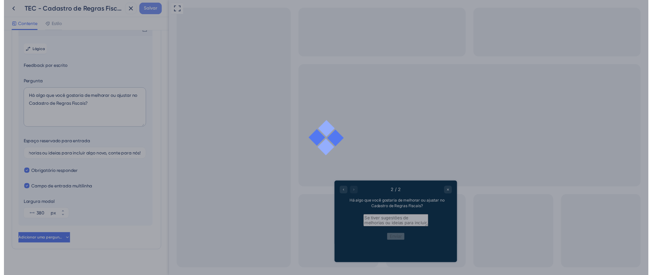
scroll to position [0, 0]
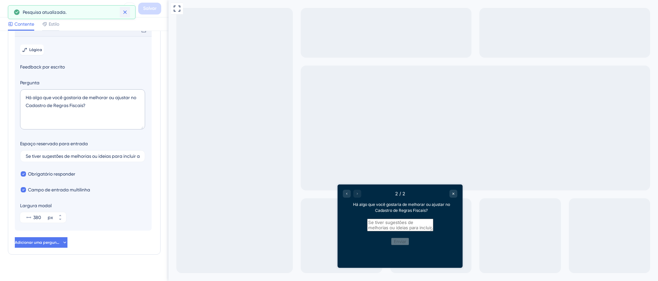
click at [125, 13] on icon at bounding box center [125, 12] width 7 height 7
click at [132, 8] on icon at bounding box center [130, 9] width 8 height 8
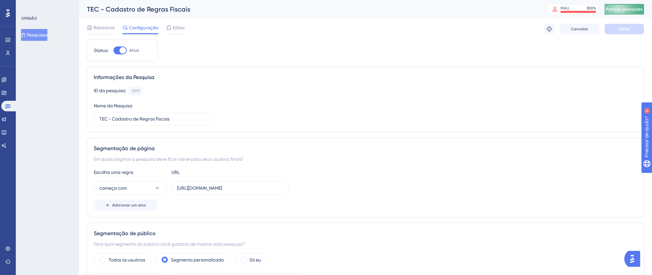
click at [624, 11] on span "Publicar alterações" at bounding box center [624, 9] width 37 height 5
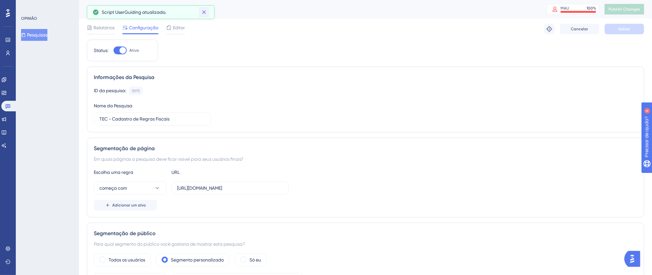
click at [205, 12] on icon at bounding box center [204, 12] width 7 height 7
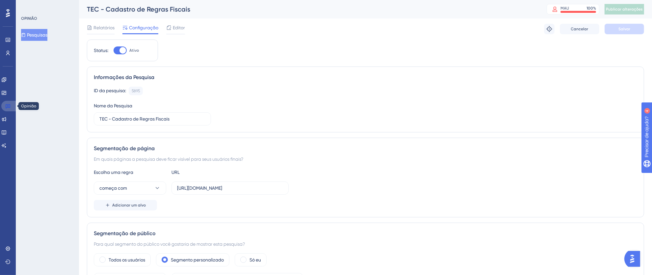
click at [5, 104] on icon at bounding box center [7, 105] width 5 height 5
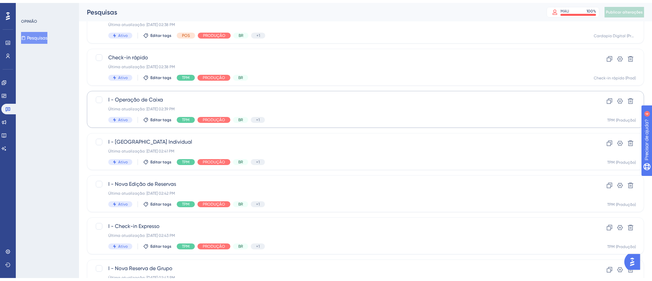
scroll to position [245, 0]
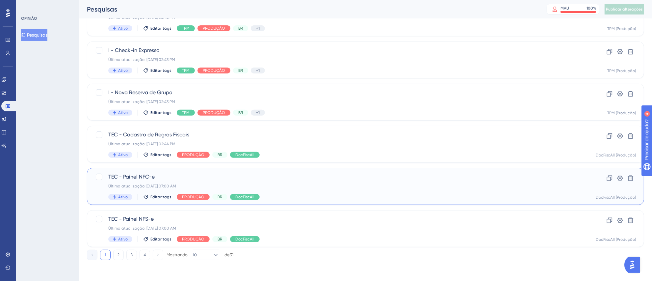
click at [381, 184] on div "Última atualização: 22 de jul. de 2025 07:00 AM" at bounding box center [339, 185] width 462 height 5
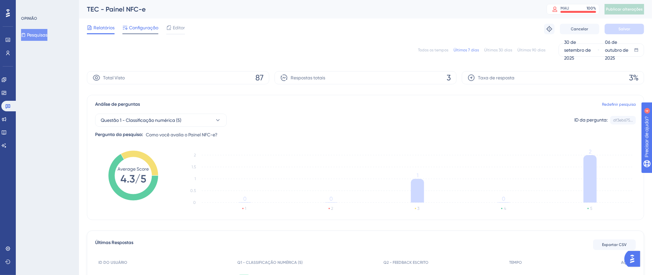
click at [140, 27] on font "Configuração" at bounding box center [143, 27] width 29 height 5
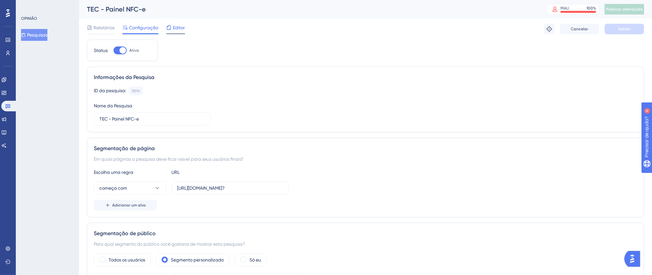
click at [180, 27] on font "Editor" at bounding box center [179, 27] width 12 height 5
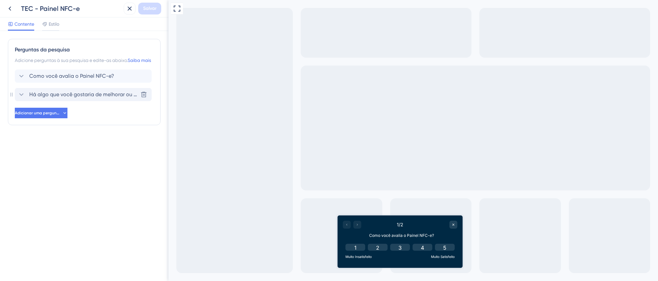
click at [108, 97] on font "Há algo que você gostaria de melhorar ou ajustar no Painel NFC-e?" at bounding box center [111, 94] width 164 height 6
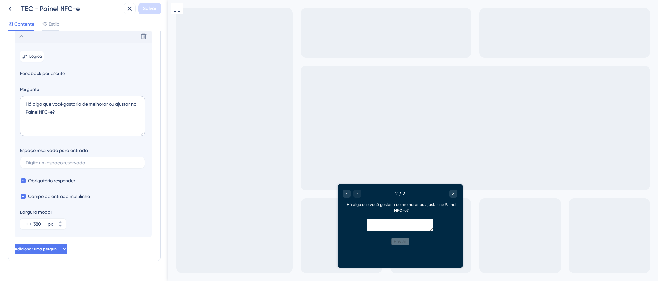
scroll to position [65, 0]
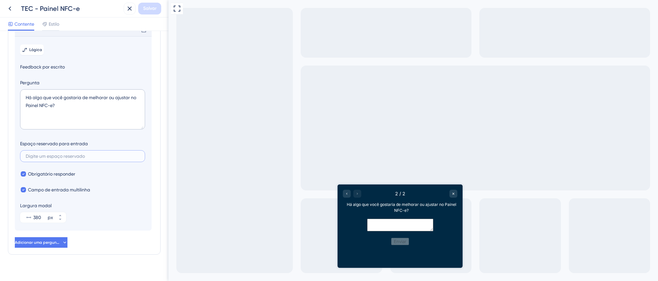
click at [77, 158] on input "text" at bounding box center [83, 156] width 114 height 5
paste input "Se tiver sugestões de melhorias ou ideias para incluir algo novo, conte para nó…"
type input "Se tiver sugestões de melhorias ou ideias para incluir algo novo, conte para nó…"
click at [153, 8] on font "Salvar" at bounding box center [149, 9] width 13 height 6
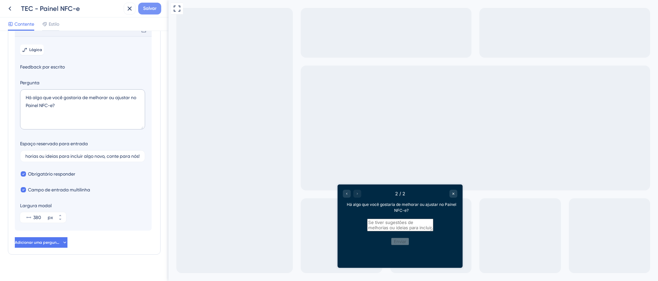
scroll to position [0, 0]
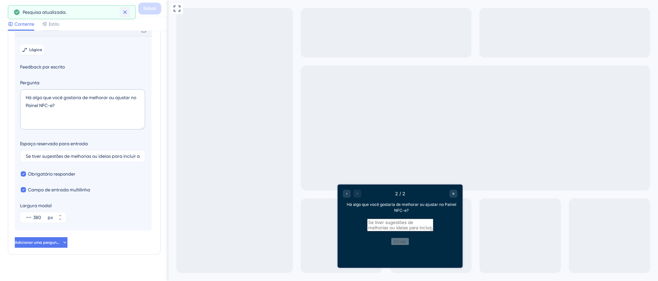
click at [127, 13] on icon at bounding box center [125, 12] width 7 height 7
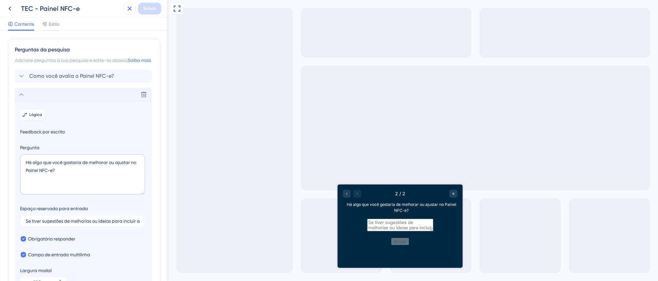
click at [131, 10] on icon at bounding box center [130, 9] width 4 height 4
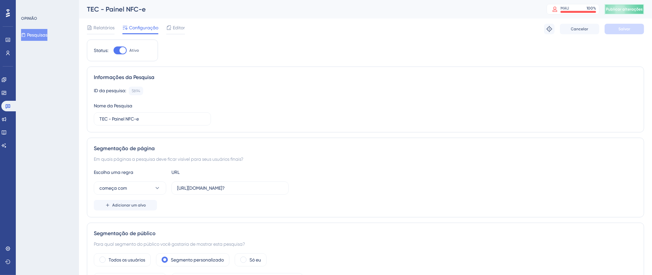
click at [630, 6] on button "Publicar alterações" at bounding box center [623, 9] width 39 height 11
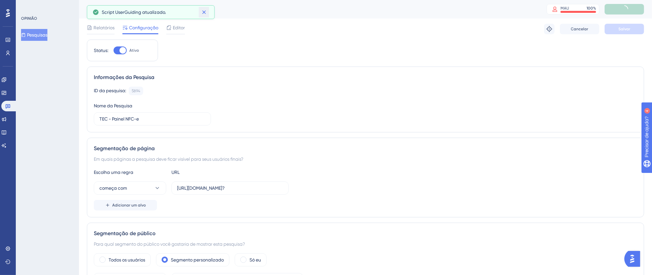
click at [203, 13] on icon at bounding box center [204, 13] width 4 height 4
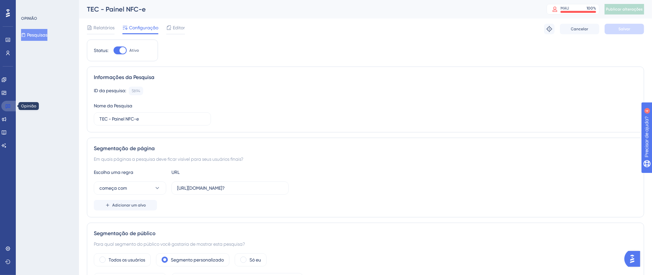
click at [4, 107] on link at bounding box center [9, 106] width 16 height 11
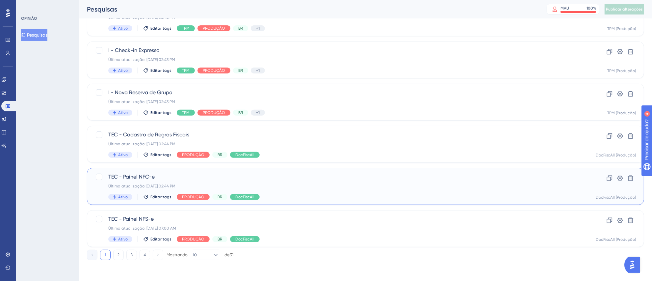
click at [301, 183] on div "Última atualização: 06 de out. de 2025 02:44 PM" at bounding box center [339, 185] width 462 height 5
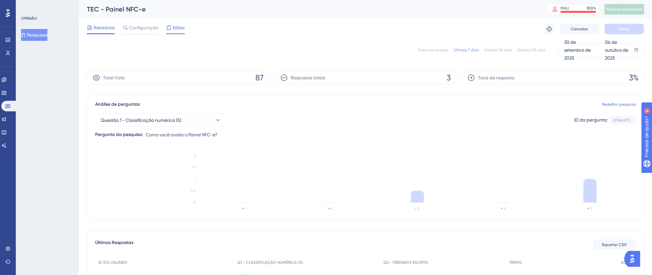
click at [177, 26] on font "Editor" at bounding box center [179, 27] width 12 height 5
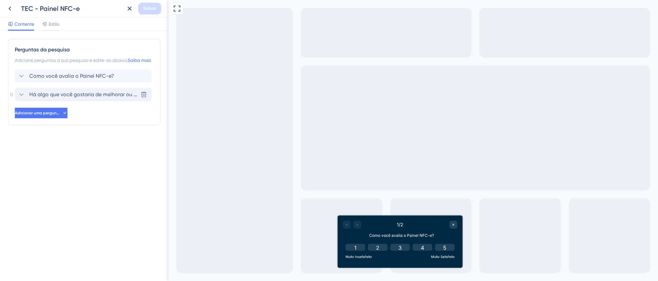
click at [86, 101] on div "Há algo que você gostaria de melhorar ou ajustar no Painel NFC-e? Delete" at bounding box center [83, 94] width 137 height 13
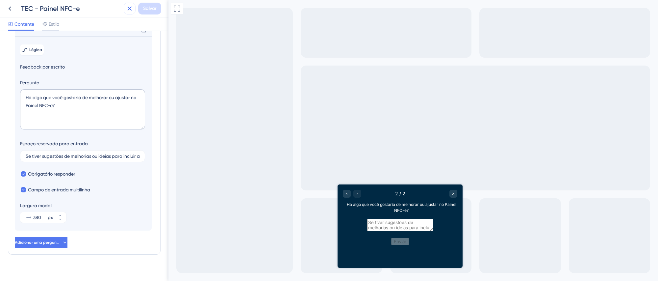
click at [129, 9] on icon at bounding box center [130, 9] width 4 height 4
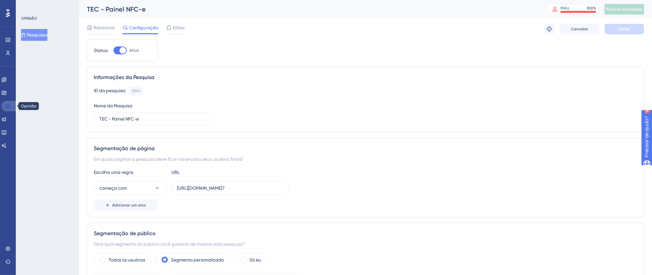
click at [9, 105] on icon at bounding box center [7, 105] width 5 height 5
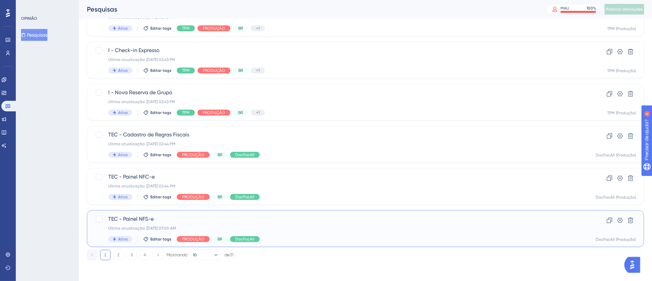
click at [316, 224] on div "TEC - Painel NFS-e Última atualização: 22 de jul. de 2025 07:00 AM Ativo Editar…" at bounding box center [339, 228] width 462 height 27
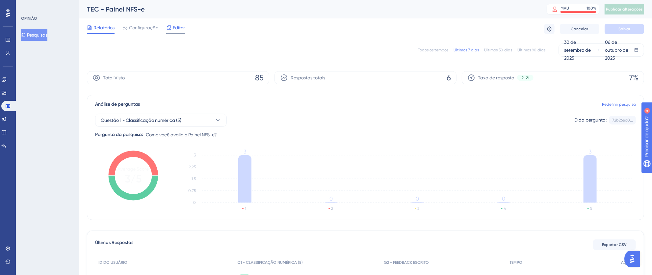
click at [181, 29] on font "Editor" at bounding box center [179, 27] width 12 height 5
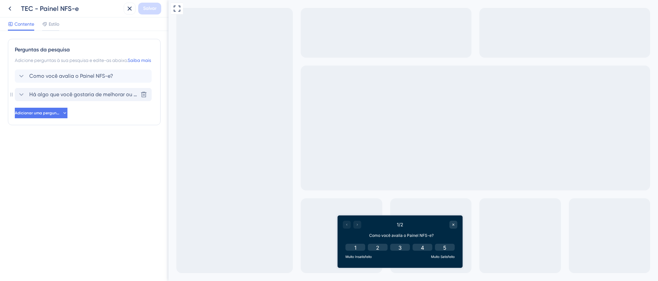
click at [117, 97] on font "Há algo que você gostaria de melhorar ou ajustar no Painel NFS-e?" at bounding box center [110, 94] width 163 height 6
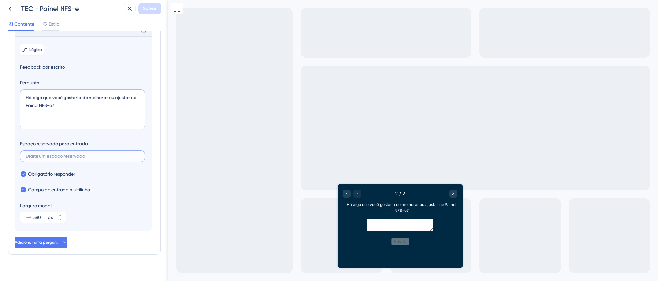
click at [89, 158] on input "text" at bounding box center [83, 156] width 114 height 5
paste input "Se tiver sugestões de melhorias ou ideias para incluir algo novo, conte para nó…"
type input "Se tiver sugestões de melhorias ou ideias para incluir algo novo, conte para nó…"
click at [151, 8] on font "Salvar" at bounding box center [149, 9] width 13 height 6
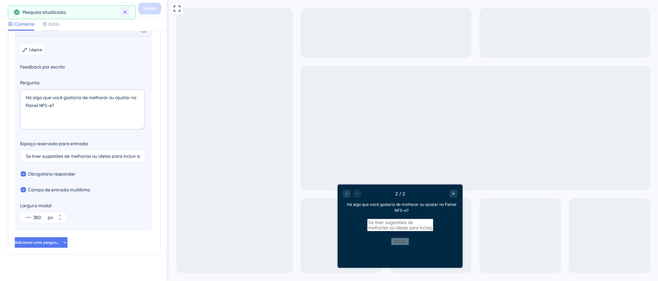
click at [128, 14] on button at bounding box center [125, 12] width 10 height 11
click at [130, 11] on icon at bounding box center [130, 9] width 8 height 8
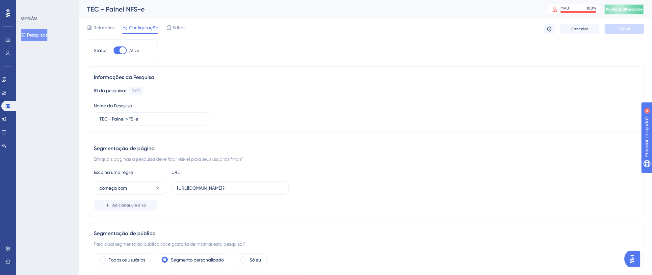
click at [630, 9] on font "Publicar alterações" at bounding box center [624, 9] width 37 height 5
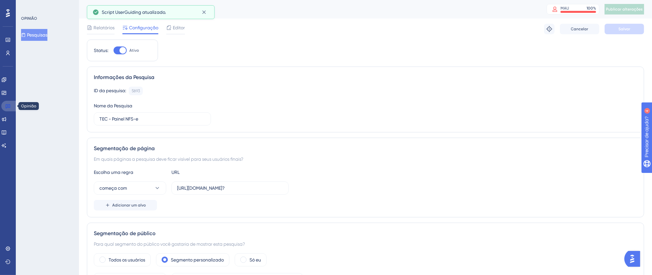
click at [10, 106] on icon at bounding box center [7, 105] width 5 height 5
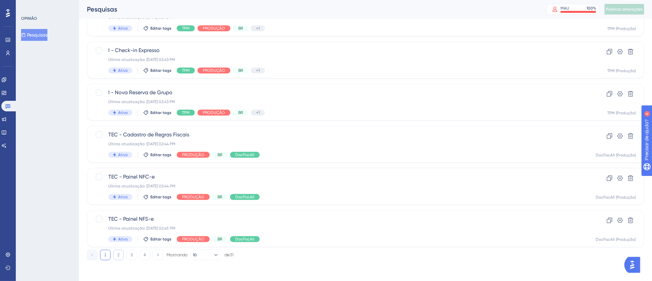
click at [118, 254] on font "2" at bounding box center [118, 254] width 2 height 5
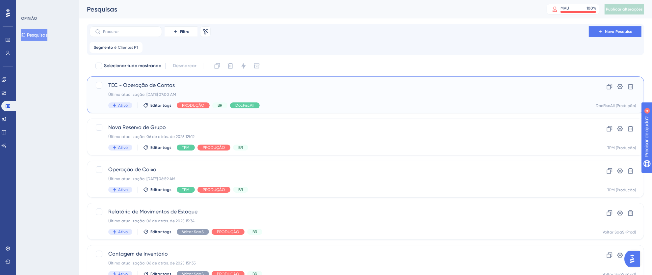
click at [363, 99] on div "TEC - Operação de Contas Última atualização: 22 de jul. de 2025 07:00 AM Ativo …" at bounding box center [339, 94] width 462 height 27
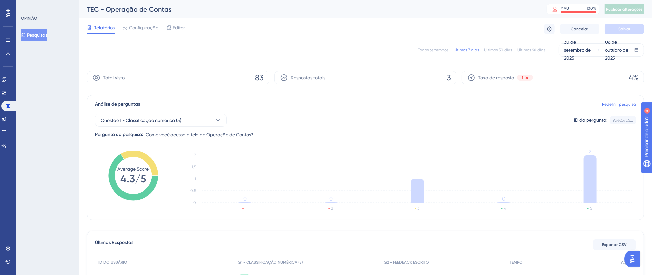
click at [188, 27] on div "Relatórios Configuração Editor Solucionar problemas Cancelar Salvar" at bounding box center [365, 28] width 557 height 21
click at [183, 28] on font "Editor" at bounding box center [179, 27] width 12 height 5
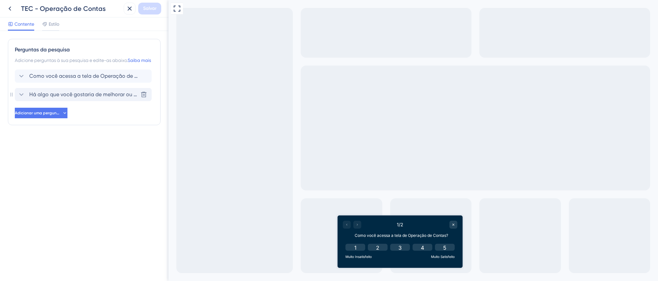
click at [68, 97] on font "Há algo que você gostaria de melhorar ou ajustar na Operação de Contas?" at bounding box center [132, 94] width 206 height 6
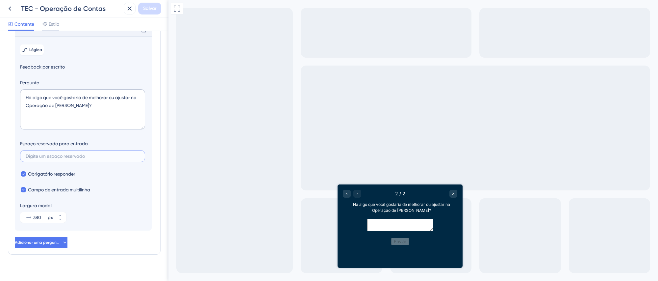
click at [95, 158] on input "text" at bounding box center [83, 156] width 114 height 5
paste input "Se tiver sugestões de melhorias ou ideias para incluir algo novo, conte para nó…"
type input "Se tiver sugestões de melhorias ou ideias para incluir algo novo, conte para nó…"
click at [157, 8] on button "Salvar" at bounding box center [149, 9] width 23 height 12
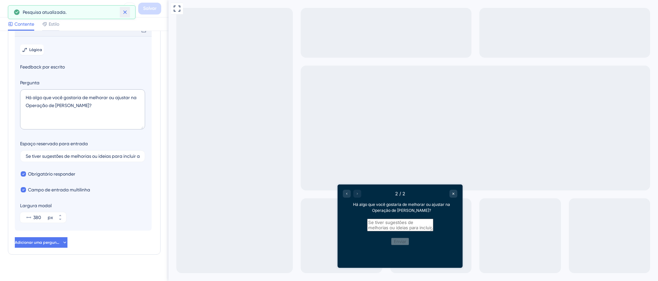
click at [124, 12] on icon at bounding box center [125, 13] width 4 height 4
click at [129, 8] on icon at bounding box center [130, 9] width 8 height 8
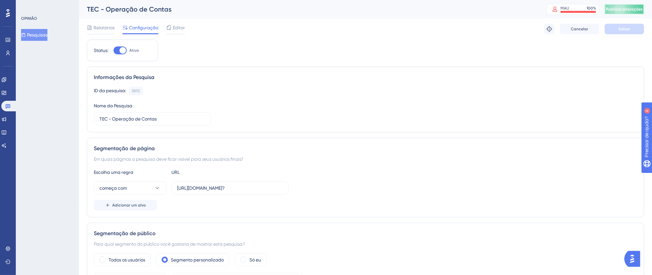
click at [641, 12] on button "Publicar alterações" at bounding box center [623, 9] width 39 height 11
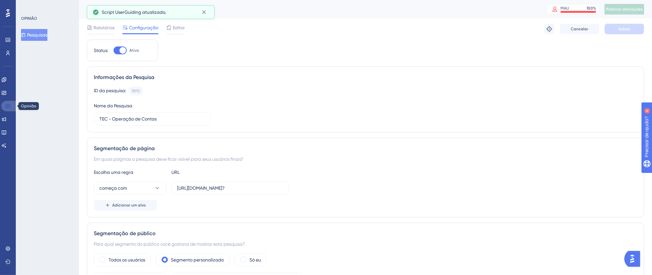
click at [8, 106] on icon at bounding box center [7, 105] width 5 height 5
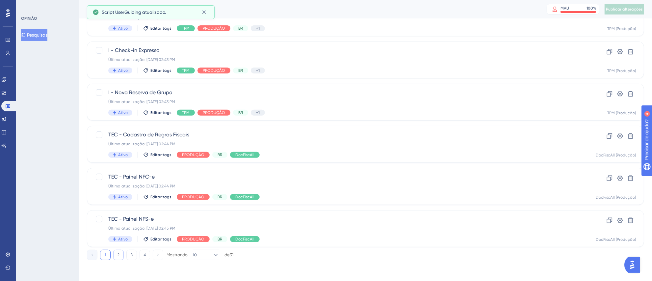
click at [114, 253] on button "2" at bounding box center [118, 254] width 11 height 11
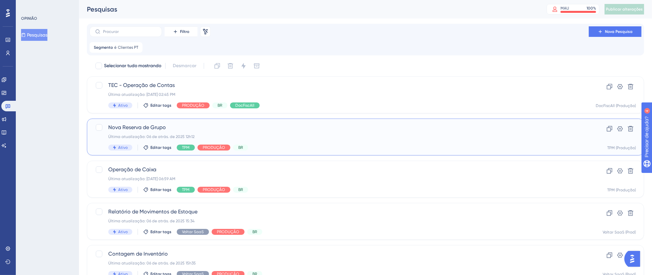
click at [349, 137] on div "Última atualização: 06 de atrás. de 2025 12h12" at bounding box center [339, 136] width 462 height 5
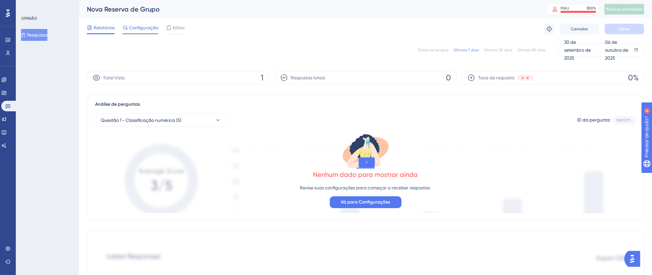
click at [136, 27] on font "Configuração" at bounding box center [143, 27] width 29 height 5
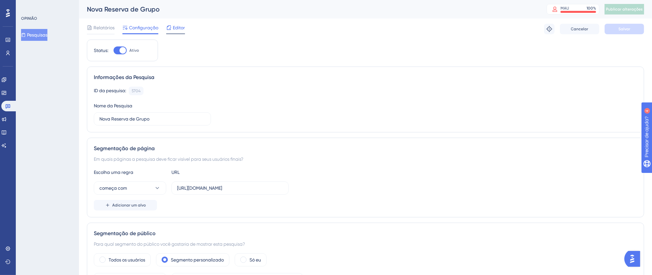
click at [183, 27] on font "Editor" at bounding box center [179, 27] width 12 height 5
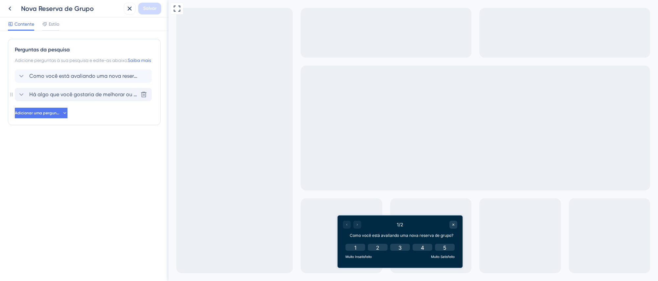
click at [111, 97] on font "Há algo que você gostaria de melhorar ou ajustar na nova reserva de grupos?" at bounding box center [123, 94] width 189 height 6
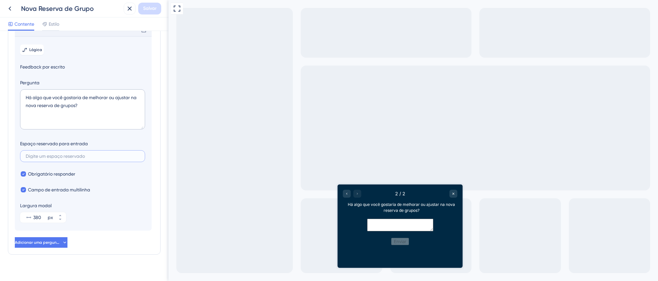
click at [80, 158] on input "text" at bounding box center [83, 156] width 114 height 5
paste input "Se tiver sugestões de melhorias ou ideias para incluir algo novo, conte para nó…"
type input "Se tiver sugestões de melhorias ou ideias para incluir algo novo, conte para nó…"
click at [149, 10] on font "Salvar" at bounding box center [149, 9] width 13 height 6
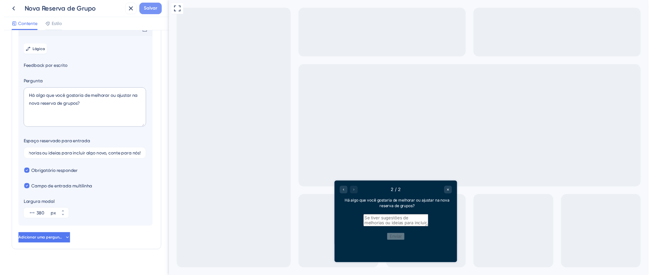
scroll to position [0, 0]
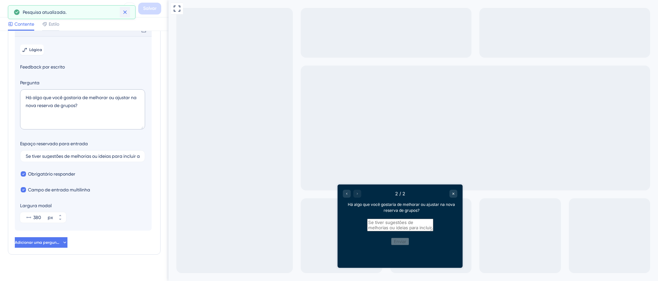
click at [127, 13] on icon at bounding box center [125, 12] width 7 height 7
click at [126, 11] on icon at bounding box center [130, 9] width 8 height 8
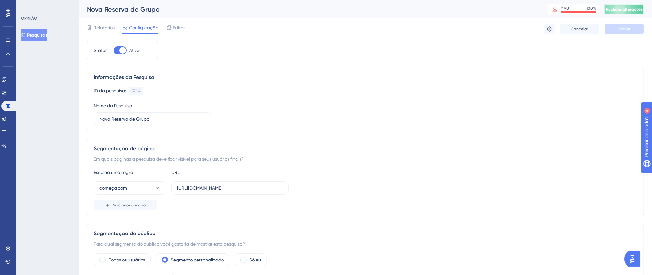
click at [633, 8] on font "Publicar alterações" at bounding box center [624, 9] width 37 height 5
click at [205, 13] on icon at bounding box center [204, 12] width 7 height 7
click at [9, 108] on icon at bounding box center [7, 105] width 5 height 5
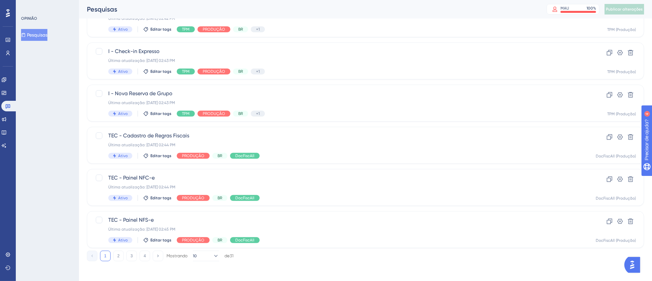
scroll to position [245, 0]
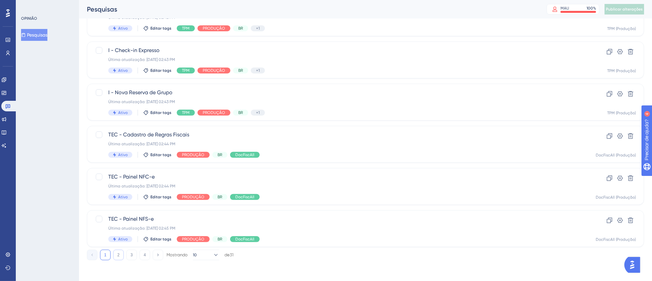
click at [118, 257] on button "2" at bounding box center [118, 254] width 11 height 11
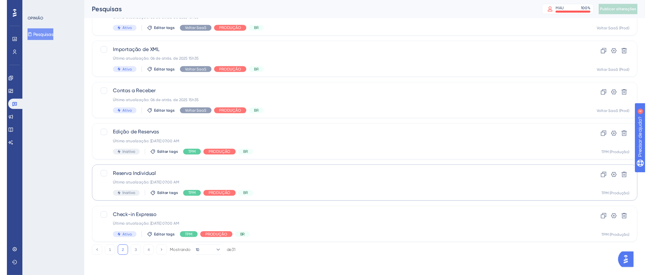
scroll to position [0, 0]
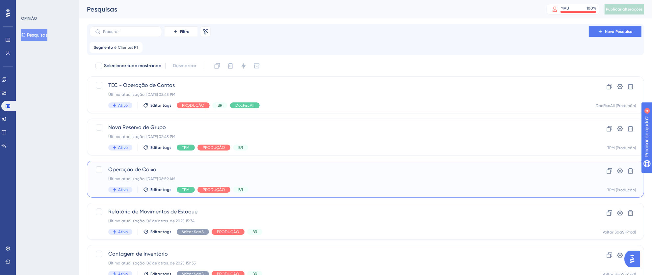
click at [323, 175] on div "Operação de Caixa Última atualização: 22 de jul. de 2025 06:59 AM Ativo Editar …" at bounding box center [339, 178] width 462 height 27
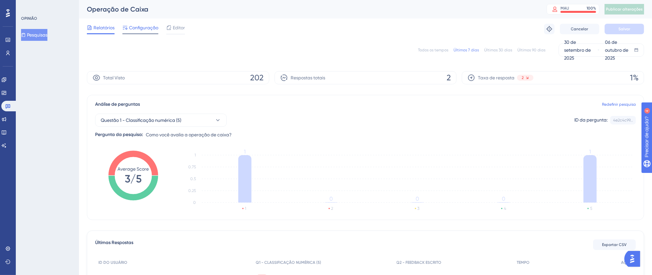
click at [150, 26] on font "Configuração" at bounding box center [143, 27] width 29 height 5
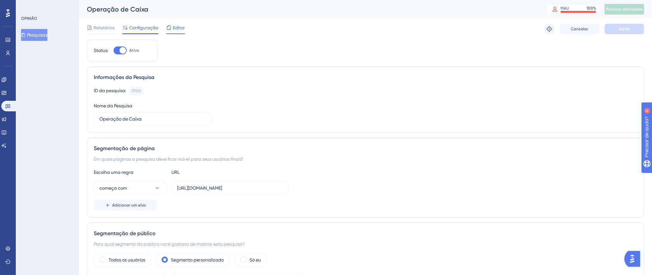
click at [176, 28] on font "Editor" at bounding box center [179, 27] width 12 height 5
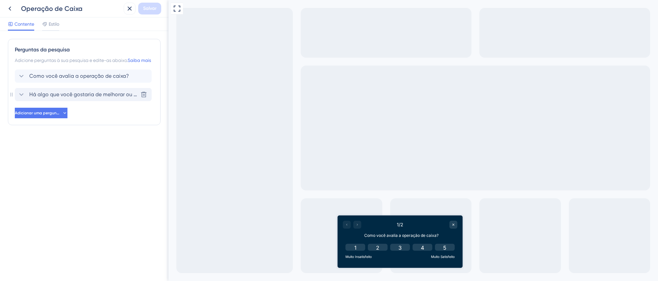
click at [64, 97] on font "Há algo que você gostaria de melhorar ou ajustar na operação da caixa?" at bounding box center [118, 94] width 179 height 6
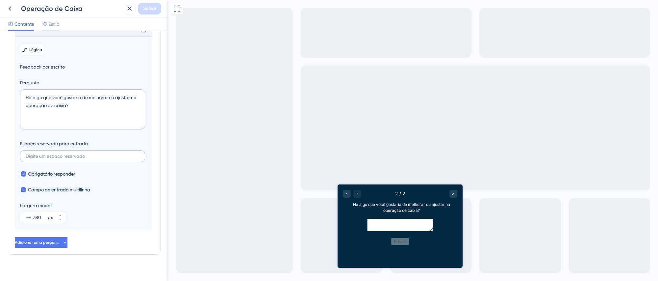
click at [79, 160] on label at bounding box center [82, 156] width 125 height 12
click at [79, 158] on input "text" at bounding box center [83, 156] width 114 height 5
paste input "Se tiver sugestões de melhorias ou ideias para incluir algo novo, conte para nó…"
type input "Se tiver sugestões de melhorias ou ideias para incluir algo novo, conte para nó…"
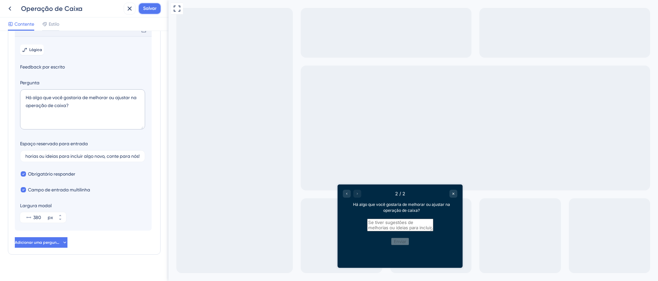
click at [143, 8] on font "Salvar" at bounding box center [149, 9] width 13 height 6
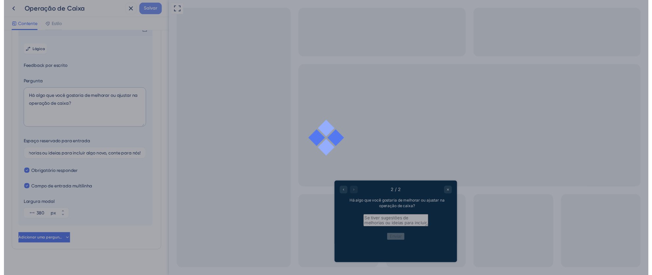
scroll to position [0, 0]
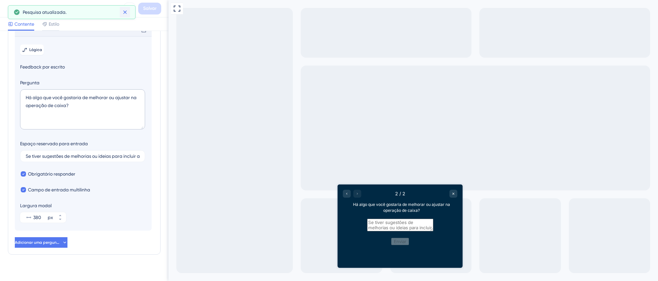
click at [126, 13] on icon at bounding box center [125, 12] width 7 height 7
click at [128, 10] on icon at bounding box center [130, 9] width 4 height 4
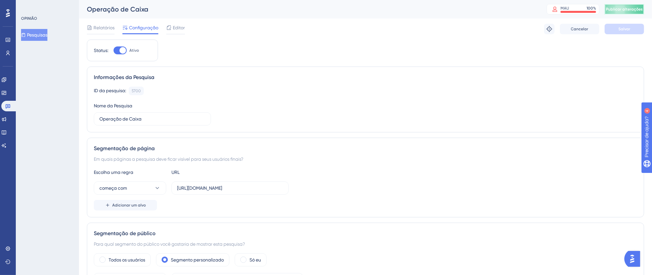
click at [624, 8] on font "Publicar alterações" at bounding box center [624, 9] width 37 height 5
click at [207, 11] on icon at bounding box center [204, 12] width 7 height 7
click at [5, 114] on updates "Atualizações de produtos" at bounding box center [7, 119] width 13 height 11
click at [8, 108] on icon at bounding box center [7, 105] width 5 height 5
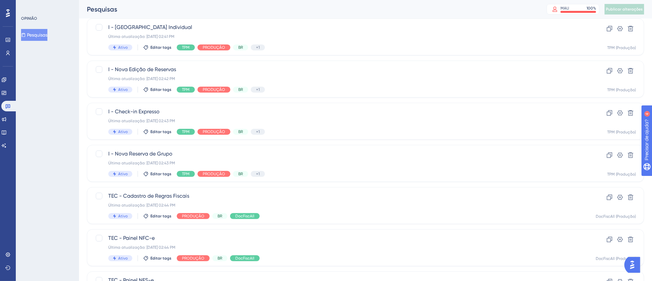
scroll to position [245, 0]
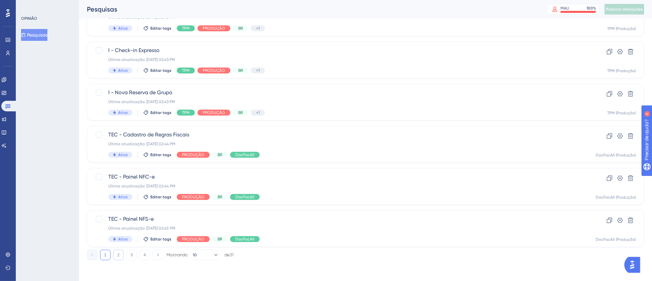
click at [119, 253] on font "2" at bounding box center [118, 254] width 2 height 5
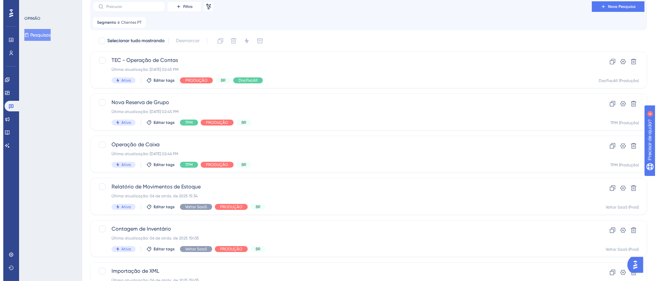
scroll to position [0, 0]
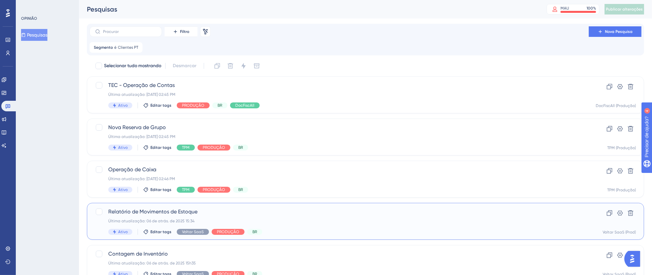
click at [340, 217] on div "Relatório de Movimentos de Estoque Última atualização: 06 de atrás. de 2025 15:…" at bounding box center [339, 221] width 462 height 27
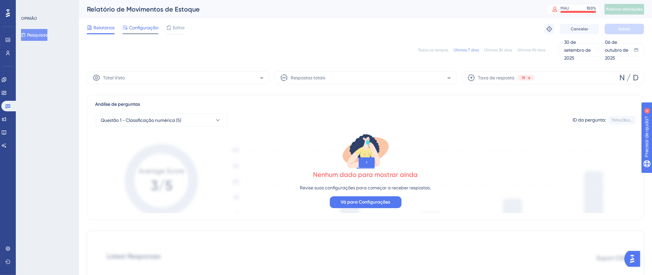
click at [137, 28] on font "Configuração" at bounding box center [143, 27] width 29 height 5
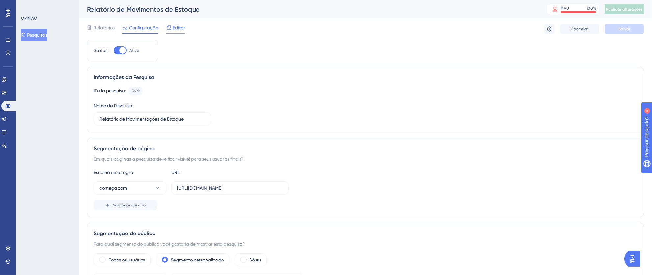
click at [176, 29] on font "Editor" at bounding box center [179, 27] width 12 height 5
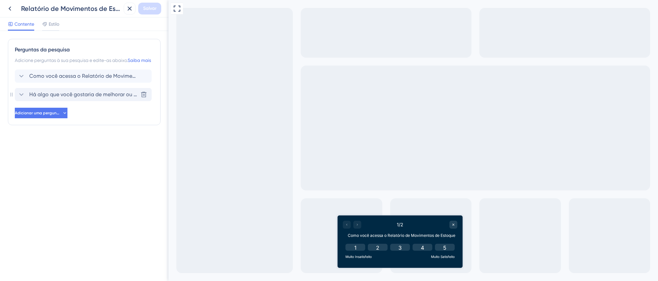
click at [99, 98] on span "Há algo que você gostaria de melhorar ou ajustar no Relatório de Movimentos de …" at bounding box center [83, 94] width 109 height 8
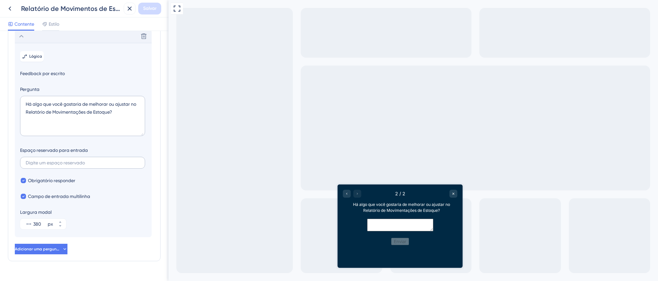
scroll to position [65, 0]
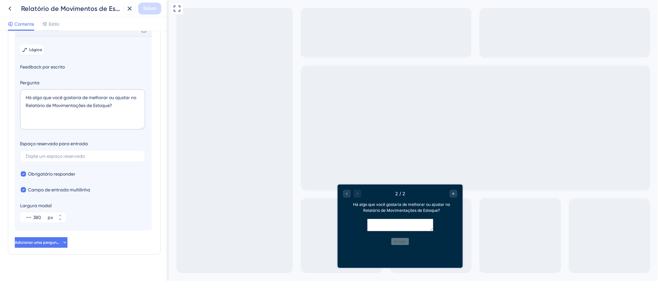
click at [90, 157] on div "Espaço reservado para entrada" at bounding box center [82, 151] width 125 height 22
click at [95, 162] on label at bounding box center [82, 156] width 125 height 12
click at [95, 158] on input "text" at bounding box center [83, 156] width 114 height 5
paste input "Se tiver sugestões de melhorias ou ideias para incluir algo novo, conte para nó…"
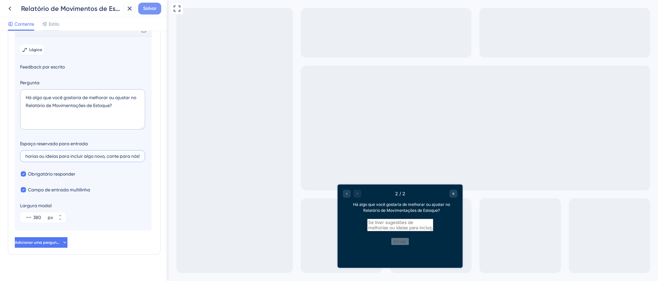
type input "Se tiver sugestões de melhorias ou ideias para incluir algo novo, conte para nó…"
click at [152, 7] on font "Salvar" at bounding box center [149, 9] width 13 height 6
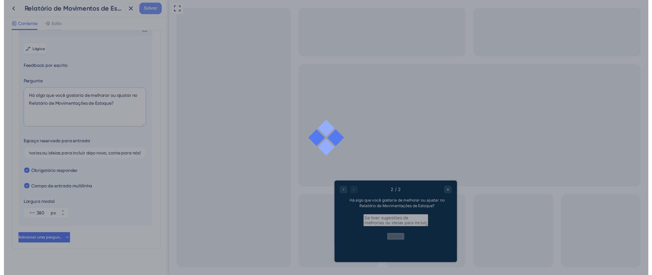
scroll to position [0, 0]
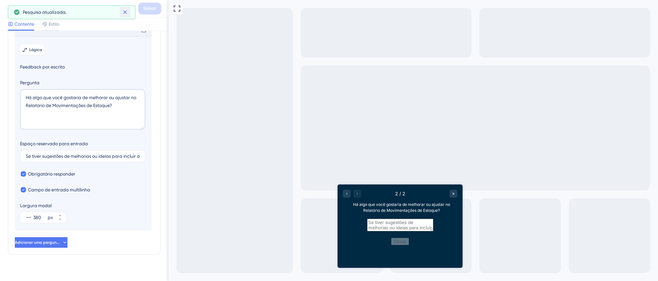
click at [127, 12] on icon at bounding box center [125, 12] width 7 height 7
click at [130, 8] on icon at bounding box center [130, 9] width 4 height 4
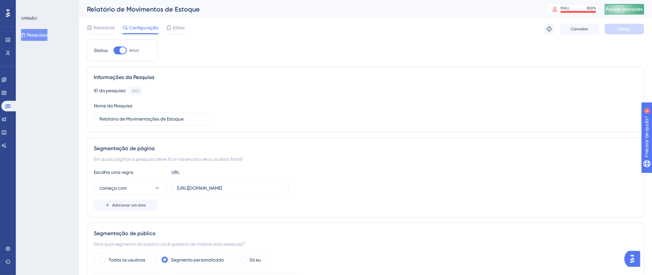
click at [633, 9] on font "Publicar alterações" at bounding box center [624, 9] width 37 height 5
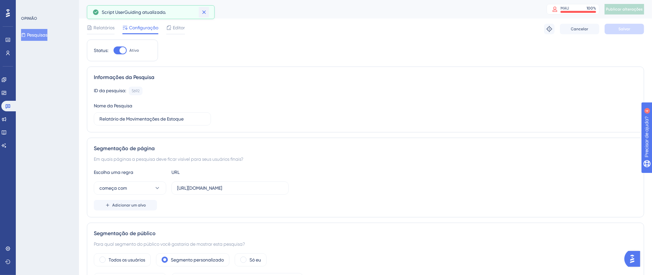
click at [203, 14] on icon at bounding box center [204, 12] width 7 height 7
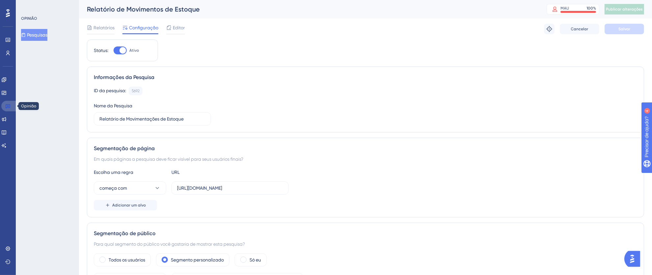
click at [11, 106] on link at bounding box center [9, 106] width 16 height 11
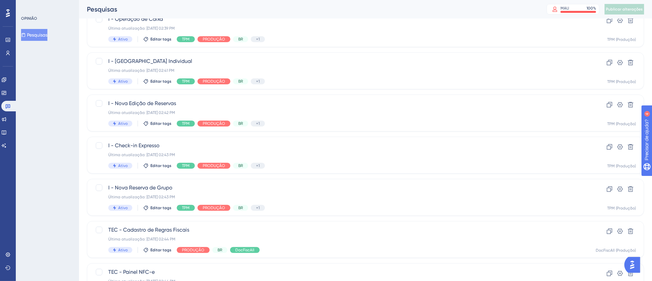
scroll to position [245, 0]
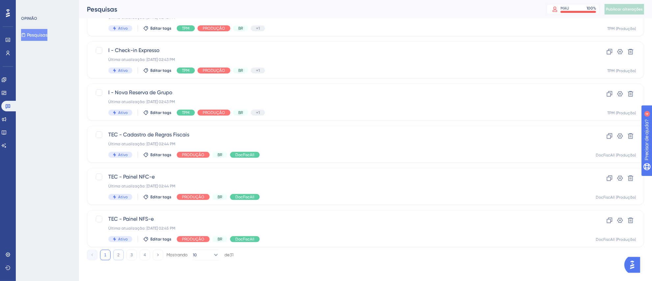
click at [121, 253] on button "2" at bounding box center [118, 254] width 11 height 11
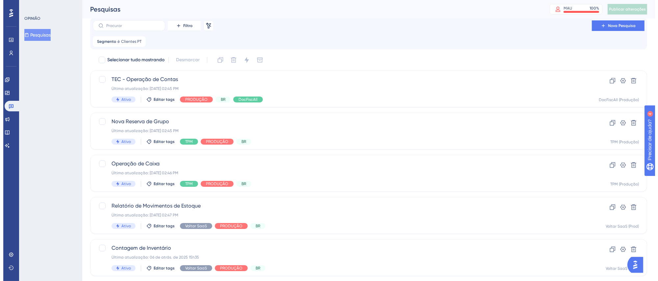
scroll to position [0, 0]
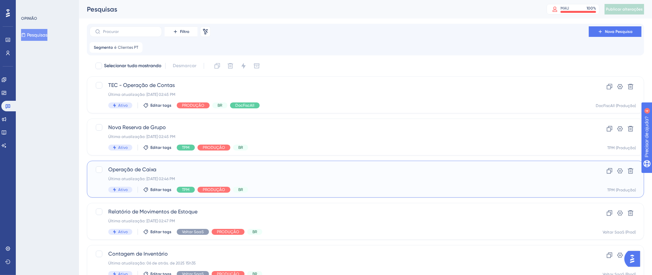
click at [345, 181] on div "Última atualização: 06 de out. de 2025 02:46 PM" at bounding box center [339, 178] width 462 height 5
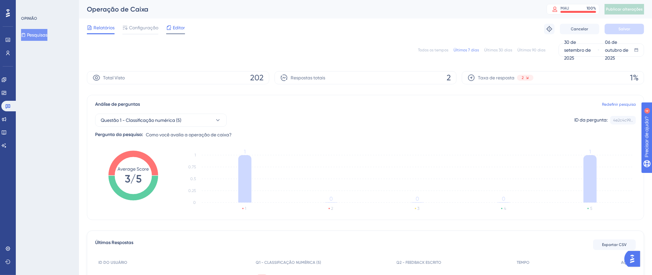
click at [176, 26] on font "Editor" at bounding box center [179, 27] width 12 height 5
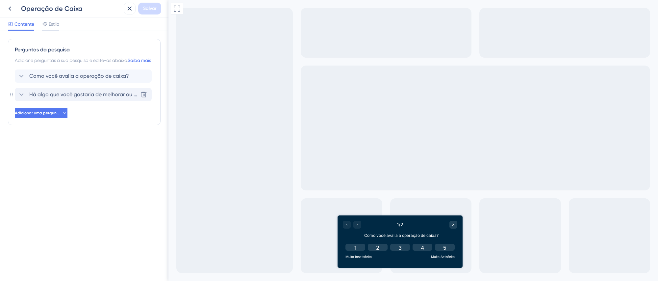
click at [83, 97] on font "Há algo que você gostaria de melhorar ou ajustar na operação da caixa?" at bounding box center [118, 94] width 179 height 6
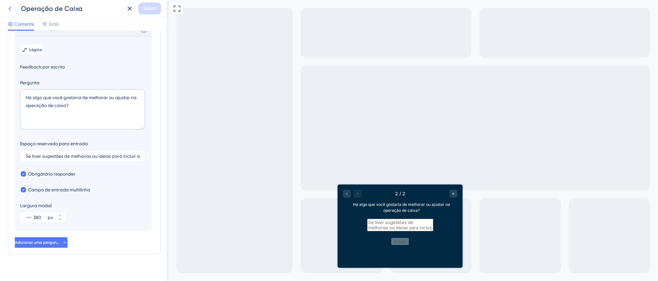
click at [11, 9] on icon at bounding box center [10, 9] width 8 height 8
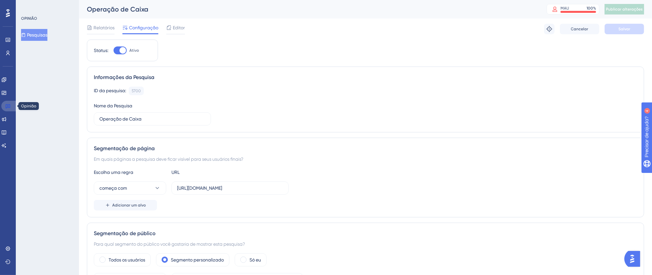
click at [9, 107] on icon at bounding box center [7, 105] width 5 height 5
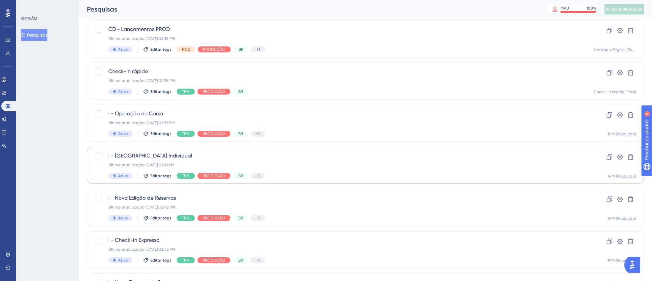
scroll to position [245, 0]
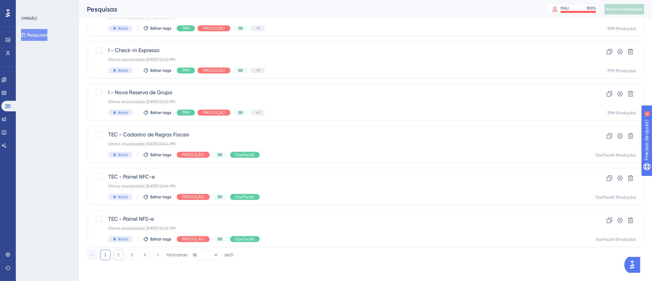
click at [115, 254] on button "2" at bounding box center [118, 254] width 11 height 11
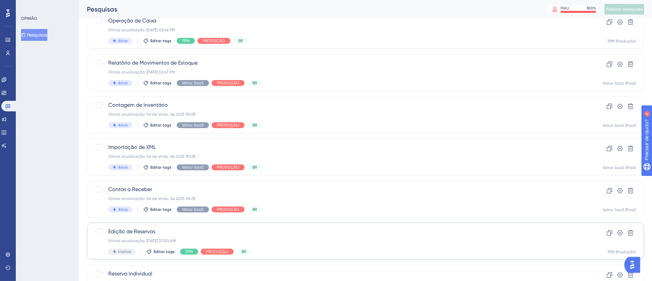
scroll to position [71, 0]
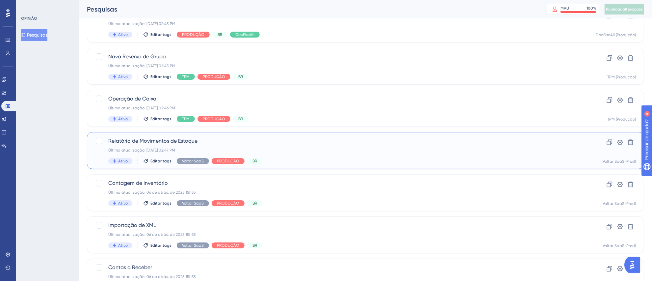
click at [369, 145] on div "Relatório de Movimentos de Estoque Última atualização: 06 de out. de 2025 02:47…" at bounding box center [339, 150] width 462 height 27
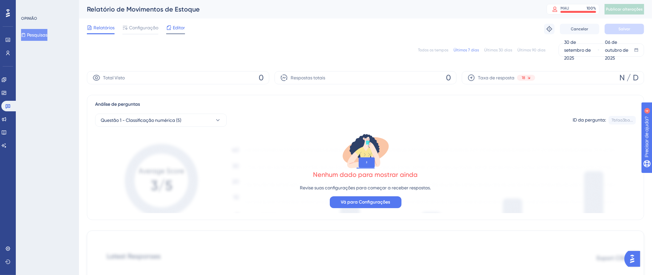
click at [173, 27] on font "Editor" at bounding box center [179, 27] width 12 height 5
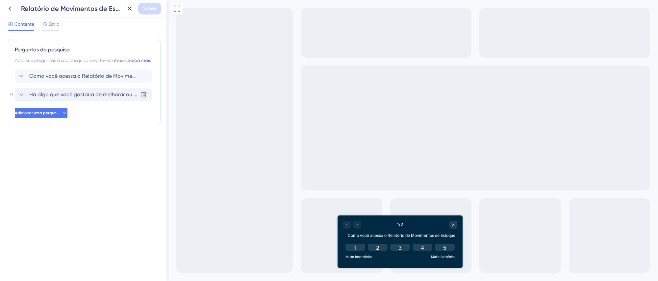
click at [77, 97] on font "Há algo que você gostaria de melhorar ou ajustar no Relatório de Movimentos de …" at bounding box center [140, 94] width 222 height 6
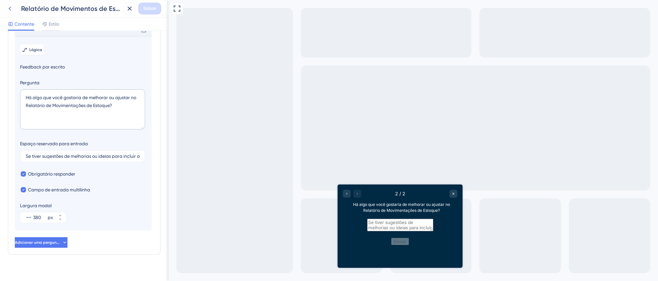
click at [11, 6] on icon at bounding box center [10, 9] width 8 height 8
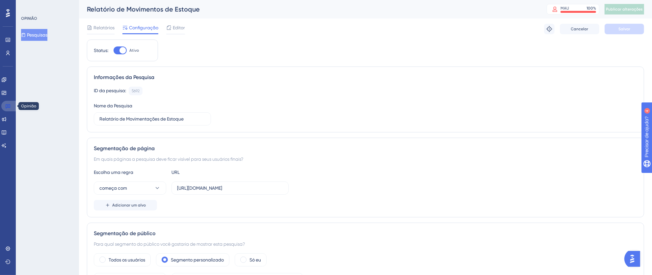
click at [10, 106] on icon at bounding box center [7, 105] width 5 height 5
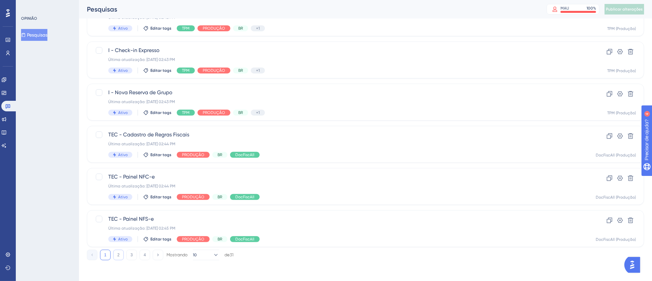
click at [120, 255] on button "2" at bounding box center [118, 254] width 11 height 11
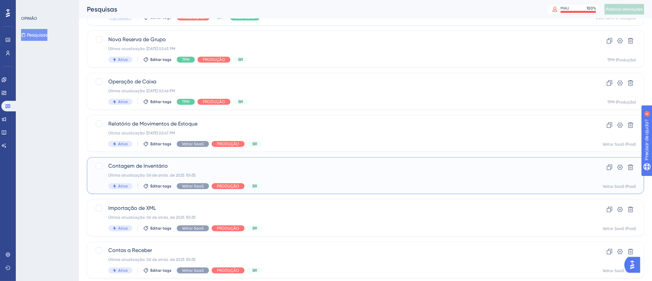
click at [332, 167] on span "Contagem de Inventário" at bounding box center [339, 166] width 462 height 8
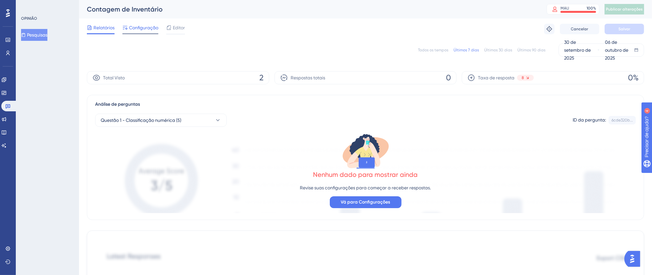
click at [139, 29] on font "Configuração" at bounding box center [143, 27] width 29 height 5
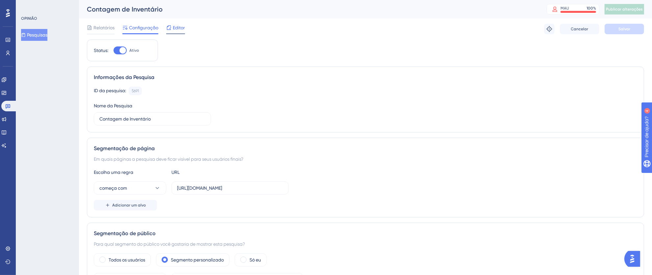
click at [172, 29] on div "Editor" at bounding box center [175, 28] width 19 height 8
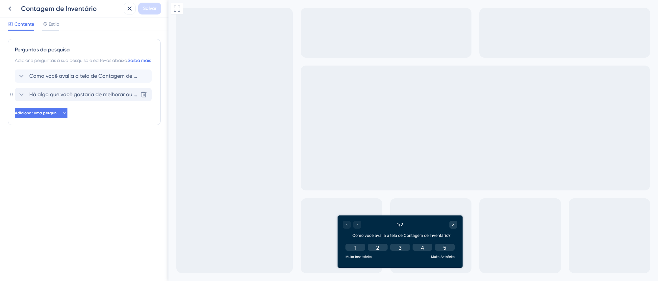
click at [51, 97] on font "Há algo que você gostaria de melhorar ou ajustar na Contagem de Inventário?" at bounding box center [125, 94] width 192 height 6
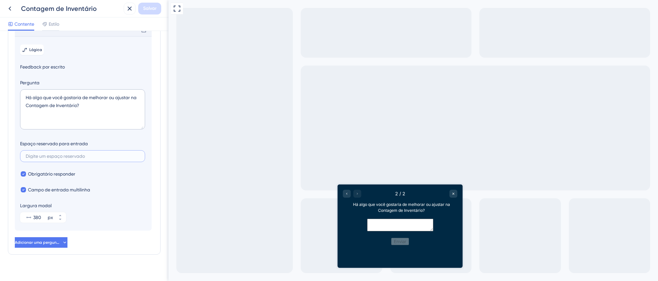
click at [78, 158] on input "text" at bounding box center [83, 156] width 114 height 5
paste input "Se tiver sugestões de melhorias ou ideias para incluir algo novo, conte para nó…"
type input "Se tiver sugestões de melhorias ou ideias para incluir algo novo, conte para nó…"
click at [152, 12] on span "Salvar" at bounding box center [149, 9] width 13 height 8
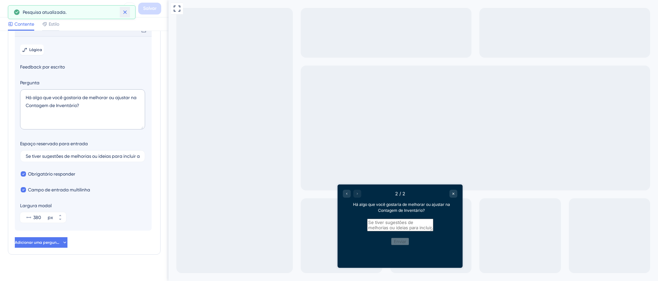
click at [126, 10] on icon at bounding box center [125, 12] width 7 height 7
click at [128, 8] on icon at bounding box center [130, 9] width 8 height 8
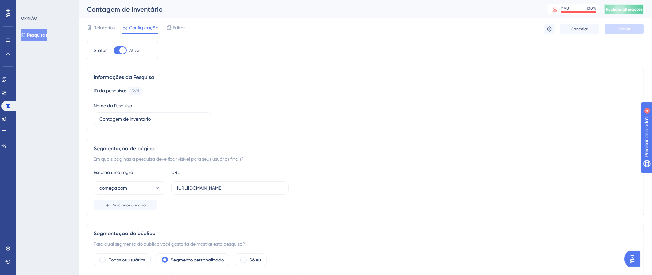
click at [625, 6] on button "Publicar alterações" at bounding box center [623, 9] width 39 height 11
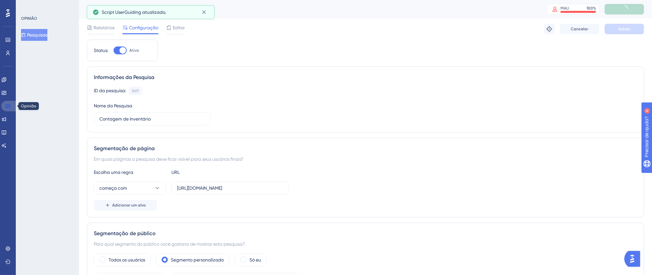
click at [10, 106] on icon at bounding box center [8, 106] width 5 height 4
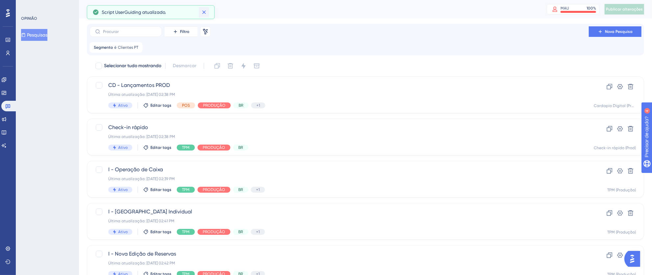
click at [206, 13] on icon at bounding box center [204, 12] width 7 height 7
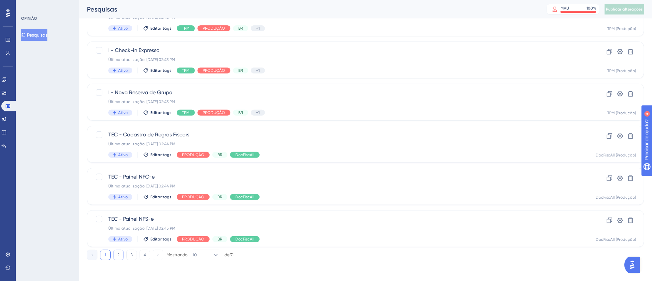
click at [121, 256] on button "2" at bounding box center [118, 254] width 11 height 11
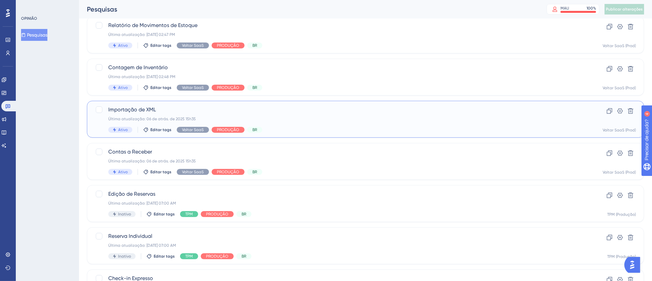
click at [326, 120] on div "Última atualização: 06 de atrás. de 2025 15h35" at bounding box center [339, 118] width 462 height 5
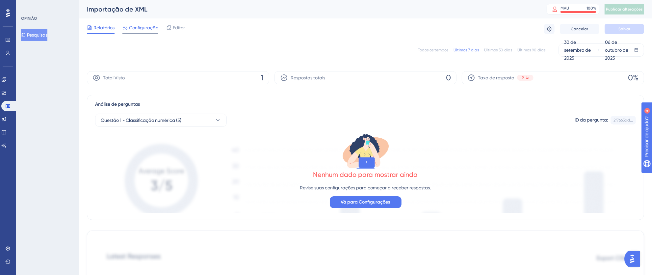
click at [152, 26] on font "Configuração" at bounding box center [143, 27] width 29 height 5
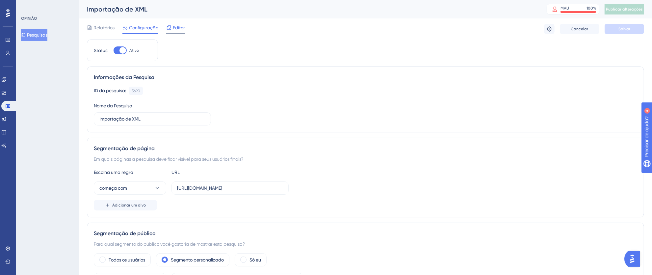
click at [180, 28] on font "Editor" at bounding box center [179, 27] width 12 height 5
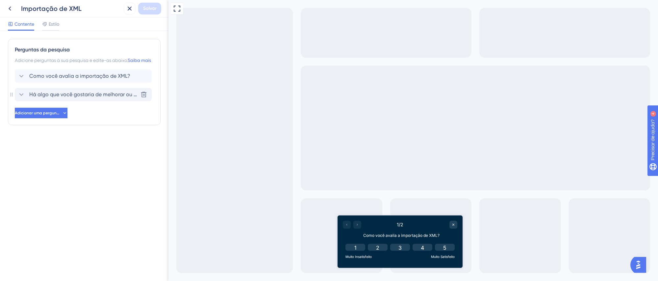
click at [63, 97] on font "Há algo que você gostaria de melhorar ou ajustar na Importação de XML?" at bounding box center [119, 94] width 180 height 6
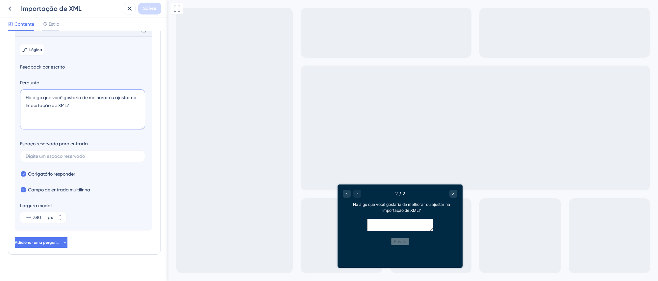
click at [78, 121] on textarea "Há algo que você gostaria de melhorar ou ajustar na Importação de XML?" at bounding box center [82, 109] width 125 height 40
click at [87, 162] on label at bounding box center [82, 156] width 125 height 12
click at [87, 158] on input "text" at bounding box center [83, 156] width 114 height 5
paste input "Se tiver sugestões de melhorias ou ideias para incluir algo novo, conte para nó…"
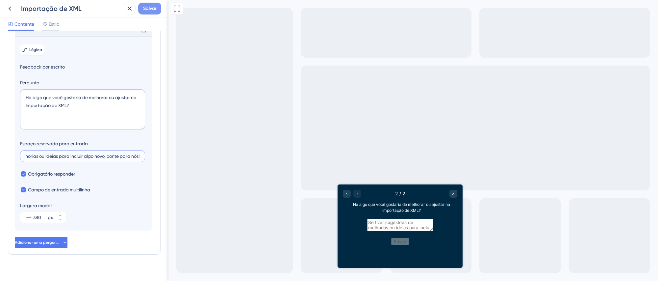
type input "Se tiver sugestões de melhorias ou ideias para incluir algo novo, conte para nó…"
click at [150, 12] on span "Salvar" at bounding box center [149, 9] width 13 height 8
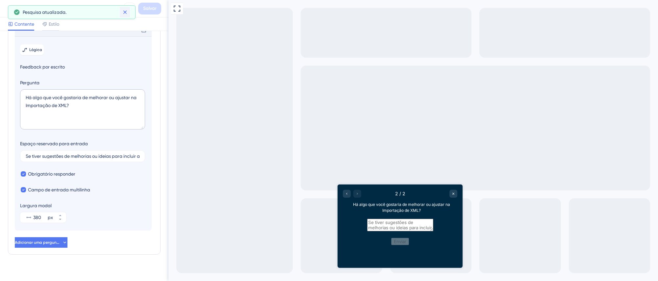
click at [127, 11] on icon at bounding box center [125, 12] width 7 height 7
click at [128, 10] on icon at bounding box center [130, 9] width 4 height 4
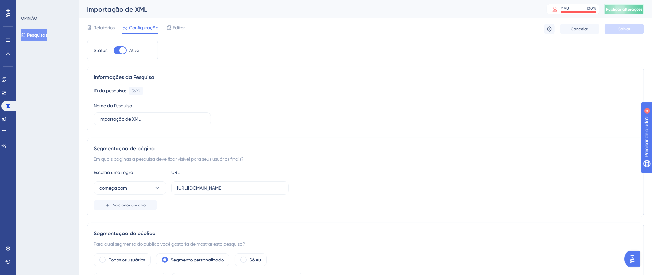
click at [632, 9] on font "Publicar alterações" at bounding box center [624, 9] width 37 height 5
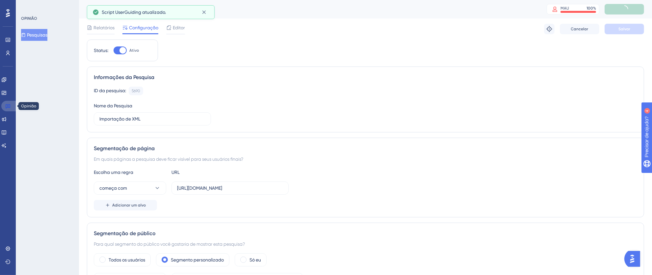
click at [8, 108] on icon at bounding box center [7, 105] width 5 height 5
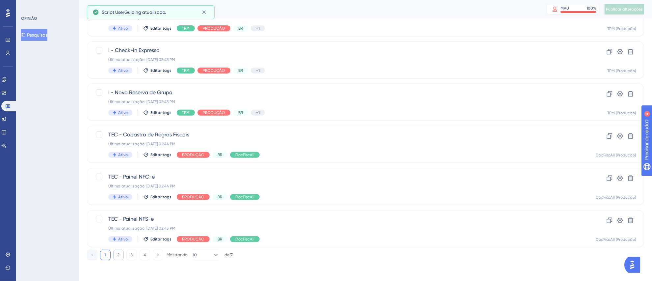
click at [120, 255] on button "2" at bounding box center [118, 254] width 11 height 11
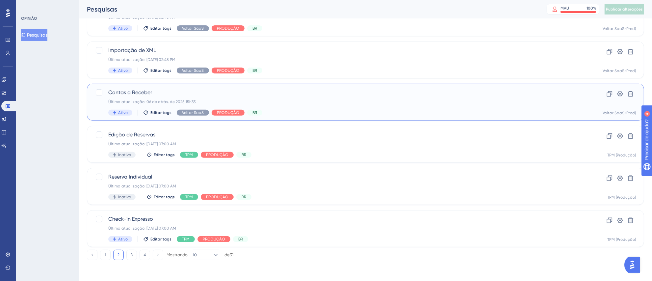
click at [301, 107] on div "Contas a Receber Última atualização: 06 de atrás. de 2025 15h35 Ativo Editar ta…" at bounding box center [339, 102] width 462 height 27
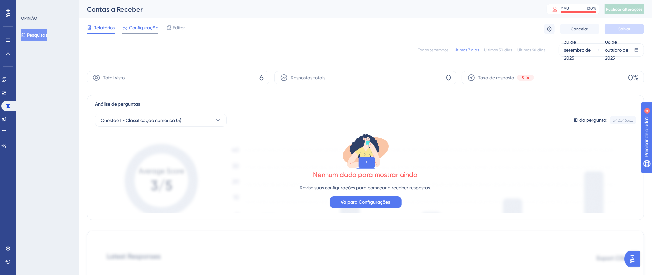
click at [156, 29] on font "Configuração" at bounding box center [143, 27] width 29 height 5
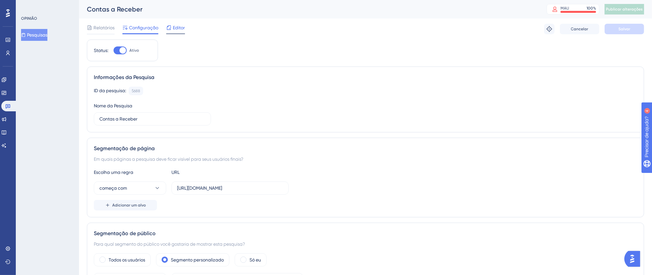
click at [177, 29] on font "Editor" at bounding box center [179, 27] width 12 height 5
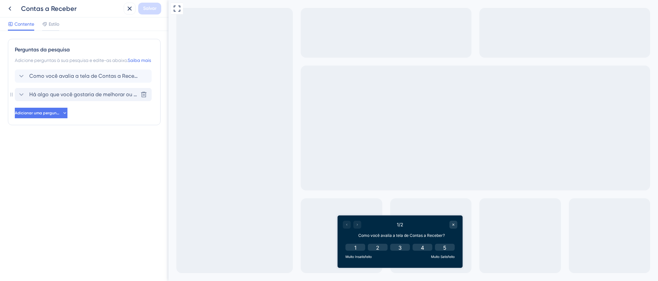
click at [100, 97] on font "Há algo que você gostaria de melhorar ou ajustar na tela de Contas a Receber?" at bounding box center [126, 94] width 195 height 6
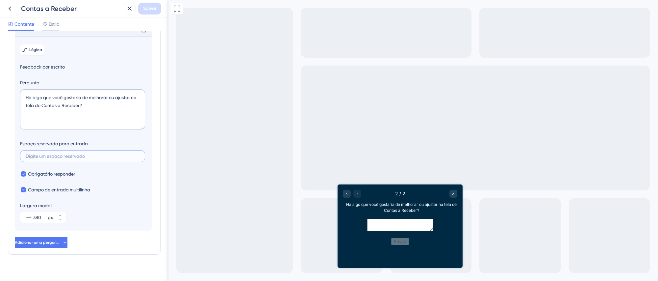
click at [84, 158] on input "text" at bounding box center [83, 156] width 114 height 5
paste input "Se tiver sugestões de melhorias ou ideias para incluir algo novo, conte para nó…"
type input "Se tiver sugestões de melhorias ou ideias para incluir algo novo, conte para nó…"
click at [149, 8] on font "Salvar" at bounding box center [149, 9] width 13 height 6
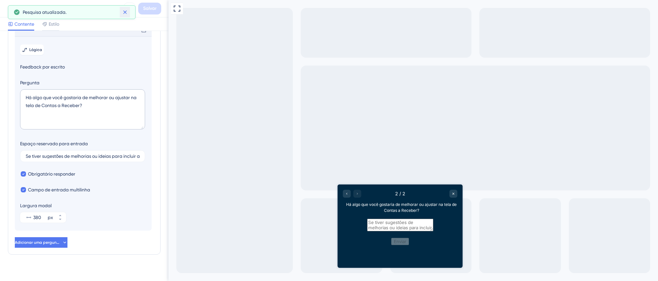
click at [129, 11] on button at bounding box center [125, 12] width 10 height 11
click at [129, 10] on icon at bounding box center [130, 9] width 8 height 8
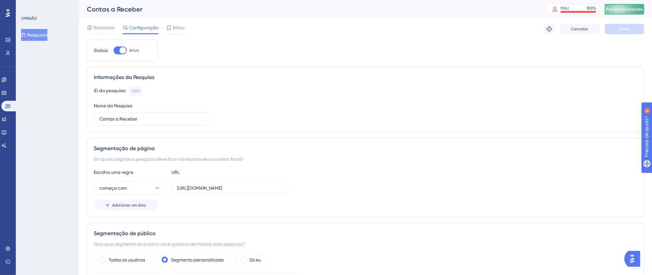
click at [617, 9] on font "Publicar alterações" at bounding box center [624, 9] width 37 height 5
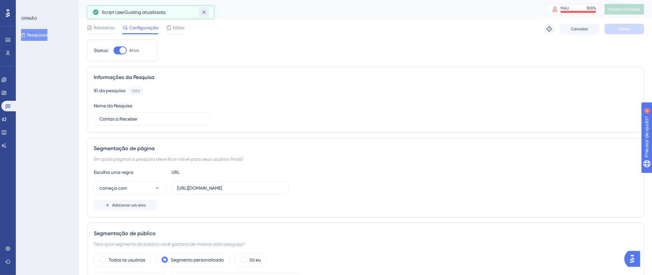
click at [207, 11] on button at bounding box center [204, 12] width 10 height 11
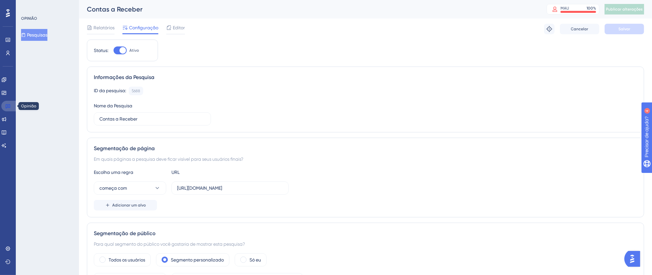
click at [7, 103] on icon at bounding box center [7, 105] width 5 height 5
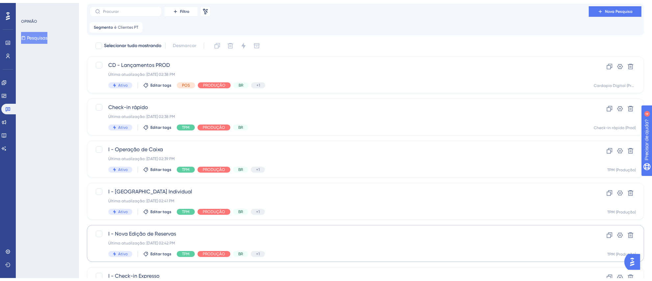
scroll to position [245, 0]
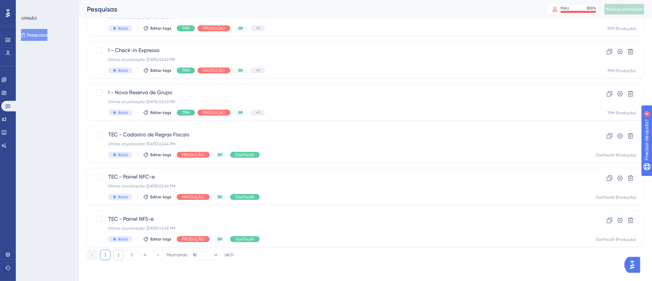
click at [122, 252] on button "2" at bounding box center [118, 254] width 11 height 11
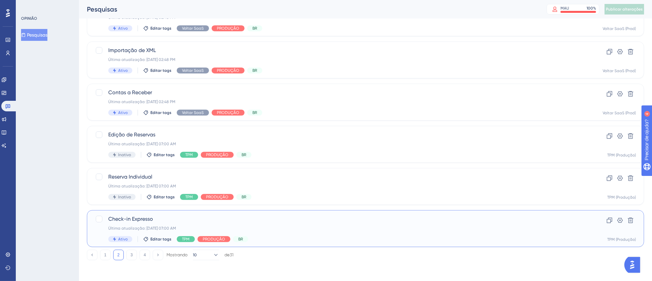
click at [288, 223] on div "Check-in Expresso Última atualização: 22 de jul. de 2025 07:00 AM Ativo Editar …" at bounding box center [339, 228] width 462 height 27
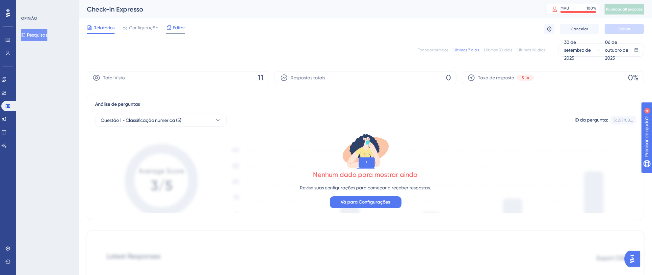
click at [176, 28] on font "Editor" at bounding box center [179, 27] width 12 height 5
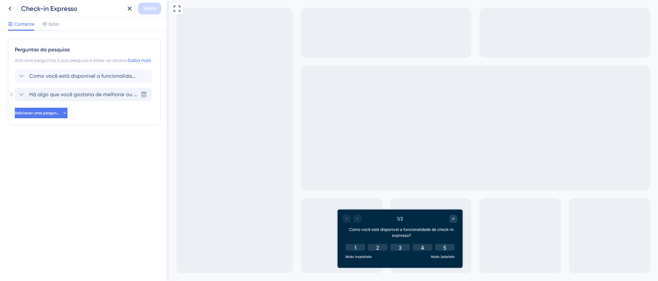
click at [100, 101] on div "Há algo que você gostaria de melhorar ou ajustar no check-in expresso? Delete" at bounding box center [83, 94] width 137 height 13
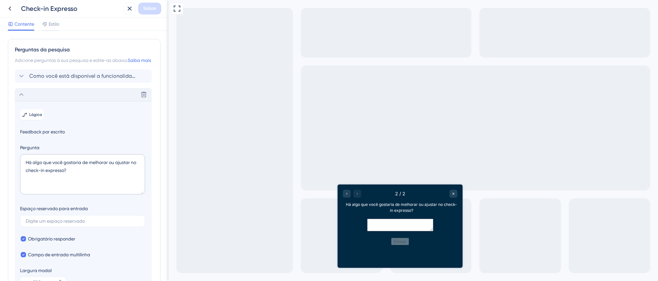
scroll to position [65, 0]
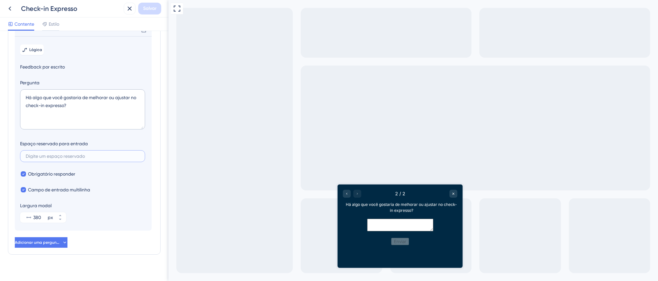
click at [97, 158] on input "text" at bounding box center [83, 156] width 114 height 5
paste input "Se tiver sugestões de melhorias ou ideias para incluir algo novo, conte para nó…"
type input "Se tiver sugestões de melhorias ou ideias para incluir algo novo, conte para nó…"
click at [154, 9] on font "Salvar" at bounding box center [149, 9] width 13 height 6
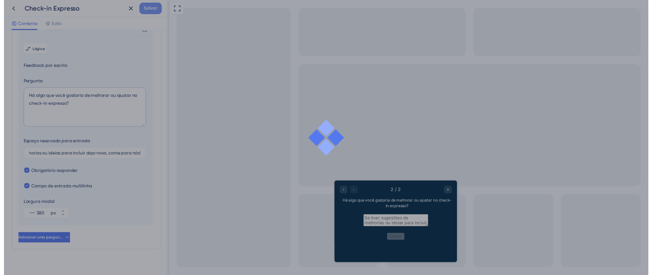
scroll to position [0, 0]
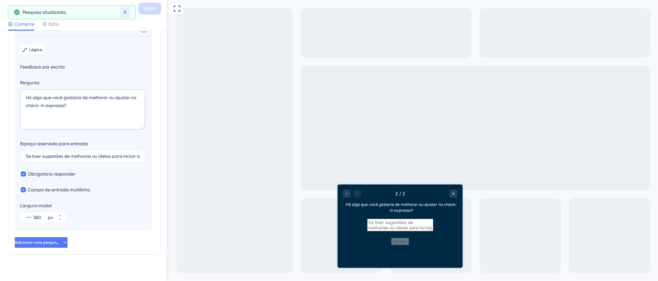
click at [123, 12] on icon at bounding box center [125, 12] width 7 height 7
click at [128, 10] on icon at bounding box center [130, 9] width 4 height 4
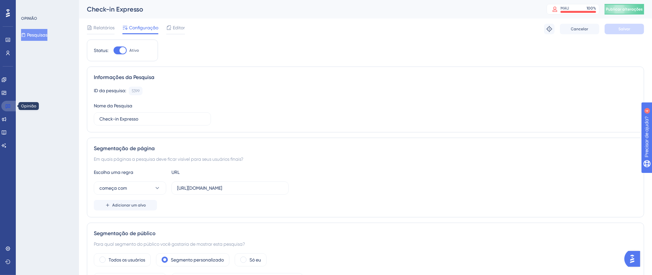
click at [6, 106] on icon at bounding box center [7, 105] width 5 height 5
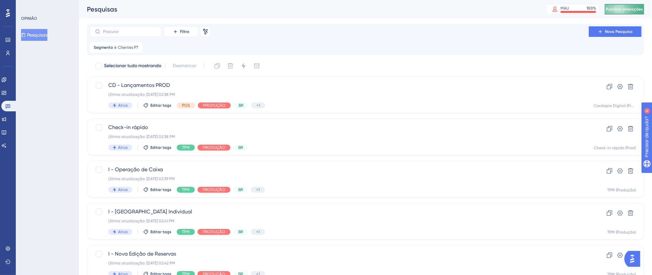
click at [640, 10] on font "Publicar alterações" at bounding box center [624, 9] width 37 height 5
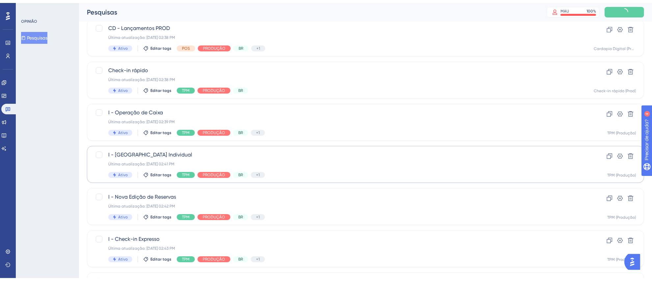
scroll to position [245, 0]
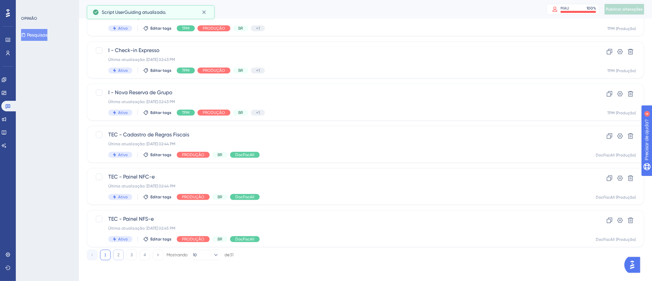
click at [121, 253] on button "2" at bounding box center [118, 254] width 11 height 11
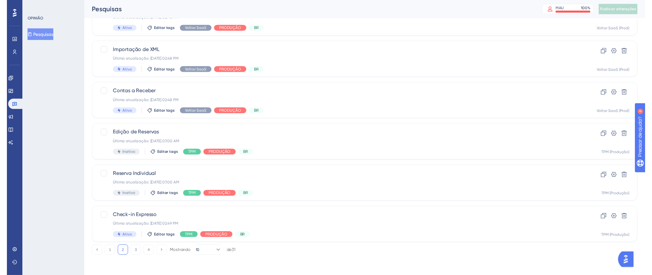
scroll to position [0, 0]
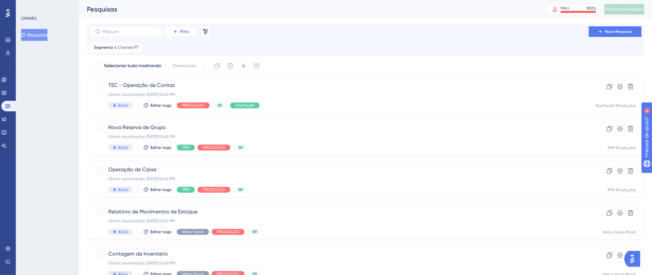
click at [183, 32] on font "Filtro" at bounding box center [184, 31] width 9 height 5
click at [193, 89] on div "Status Status" at bounding box center [187, 89] width 27 height 13
click at [206, 78] on font "Escolha um status" at bounding box center [188, 79] width 38 height 5
click at [190, 95] on div "Ativo Ativo" at bounding box center [199, 99] width 53 height 13
click at [227, 94] on font "Feito" at bounding box center [229, 94] width 10 height 6
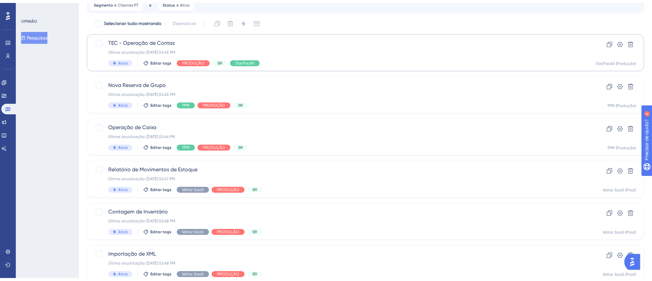
scroll to position [245, 0]
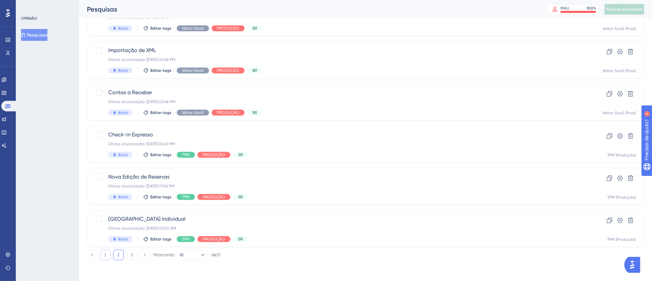
click at [103, 255] on button "1" at bounding box center [105, 254] width 11 height 11
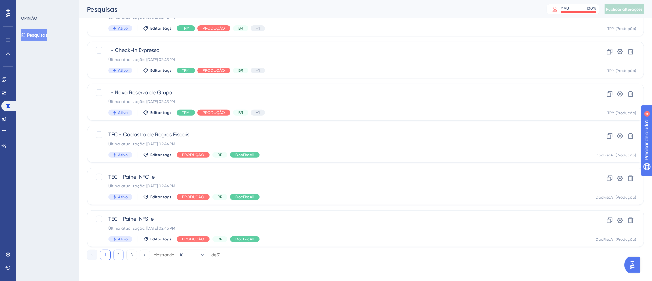
click at [116, 255] on button "2" at bounding box center [118, 254] width 11 height 11
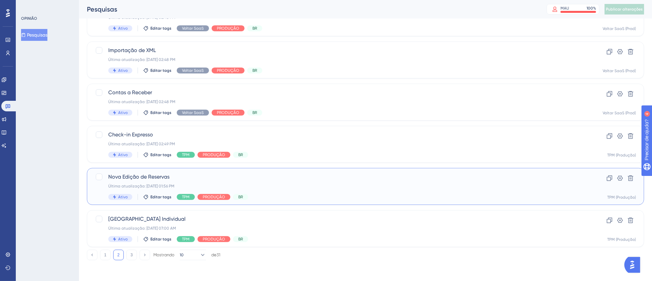
click at [333, 184] on div "Última atualização: 09 de set. de 2025 01:56 PM" at bounding box center [339, 185] width 462 height 5
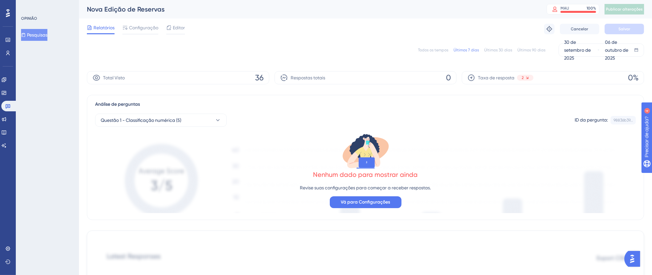
click at [180, 27] on font "Editor" at bounding box center [179, 27] width 12 height 5
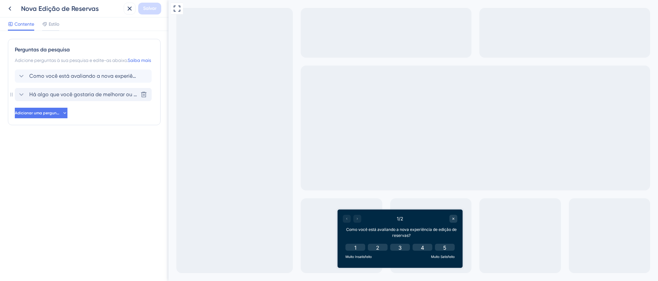
click at [100, 97] on font "Há algo que você gostaria de melhorar ou ajustar na nova edição de reservas?" at bounding box center [125, 94] width 192 height 6
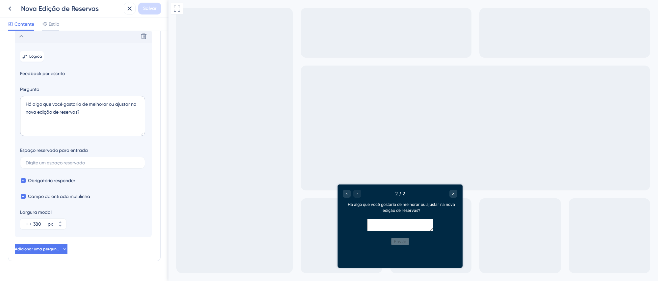
scroll to position [65, 0]
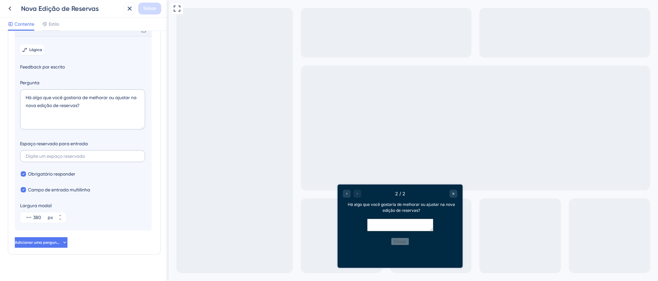
click at [79, 162] on label at bounding box center [82, 156] width 125 height 12
click at [79, 158] on input "text" at bounding box center [83, 156] width 114 height 5
paste input "Se tiver sugestões de melhorias ou ideias para incluir algo novo, conte para nó…"
type input "Se tiver sugestões de melhorias ou ideias para incluir algo novo, conte para nó…"
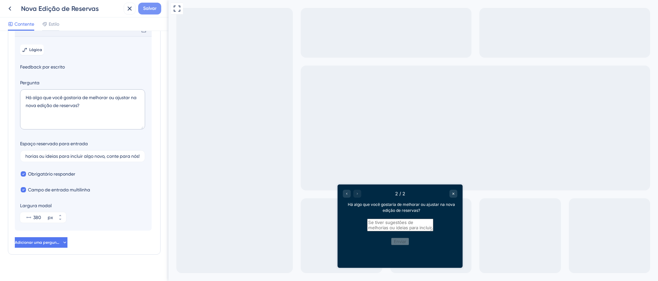
click at [147, 9] on font "Salvar" at bounding box center [149, 9] width 13 height 6
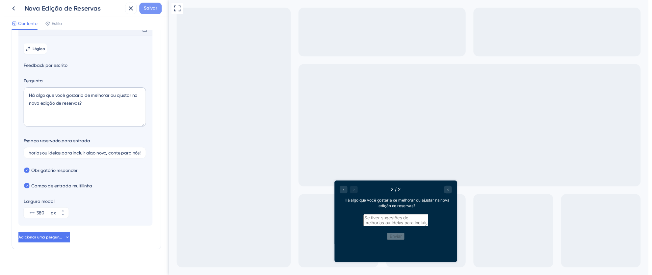
scroll to position [0, 0]
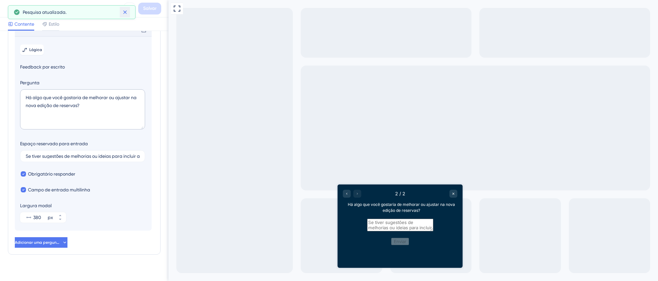
click at [124, 13] on icon at bounding box center [125, 12] width 7 height 7
click at [129, 10] on icon at bounding box center [130, 9] width 4 height 4
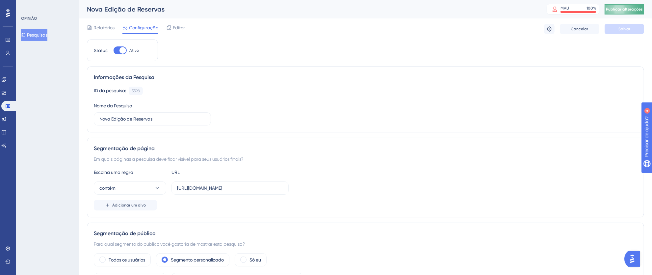
click at [637, 9] on font "Publicar alterações" at bounding box center [624, 9] width 37 height 5
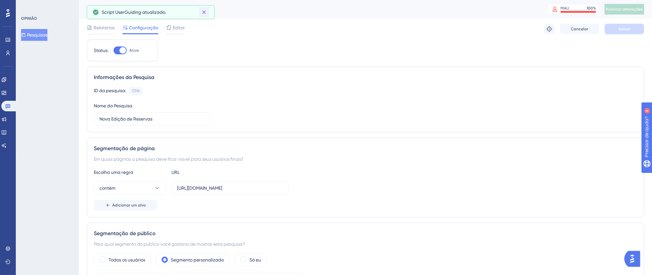
click at [204, 12] on icon at bounding box center [204, 12] width 7 height 7
click at [7, 104] on icon at bounding box center [8, 106] width 5 height 4
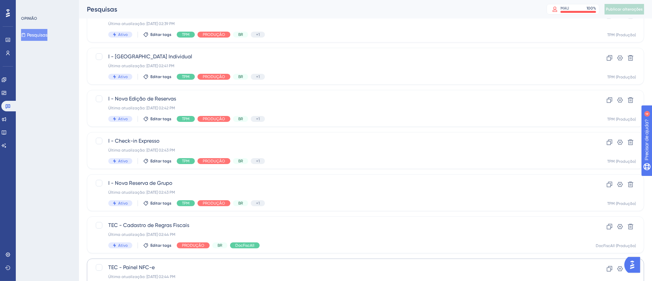
scroll to position [245, 0]
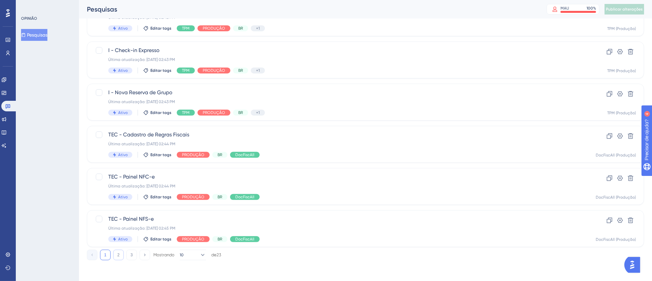
click at [119, 255] on button "2" at bounding box center [118, 254] width 11 height 11
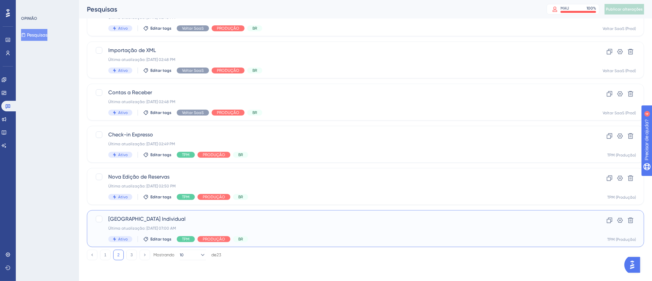
click at [274, 217] on span "Nova Reserva Individual" at bounding box center [339, 219] width 462 height 8
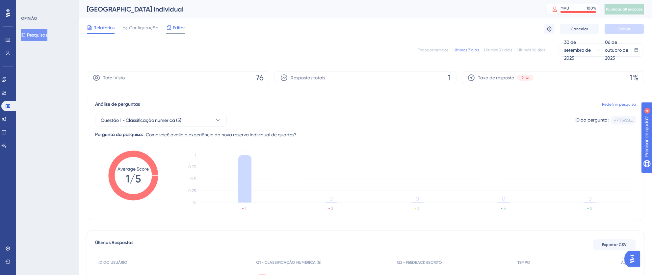
click at [180, 28] on font "Editor" at bounding box center [179, 27] width 12 height 5
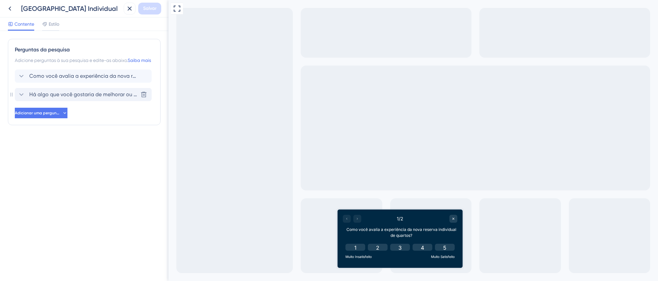
click at [104, 96] on div "Há algo que você gostaria de melhorar ou ajustar na nova reserva individual de …" at bounding box center [83, 94] width 137 height 13
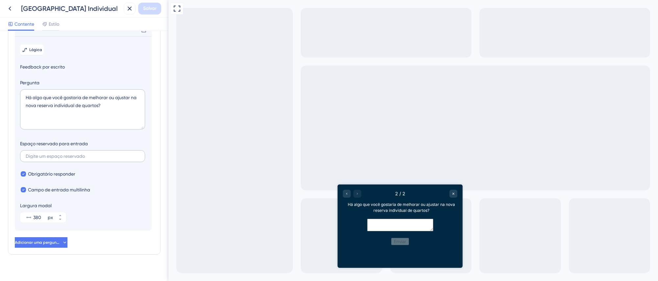
click at [69, 161] on label at bounding box center [82, 156] width 125 height 12
click at [69, 158] on input "text" at bounding box center [83, 156] width 114 height 5
paste input "Se tiver sugestões de melhorias ou ideias para incluir algo novo, conte para nó…"
type input "Se tiver sugestões de melhorias ou ideias para incluir algo novo, conte para nó…"
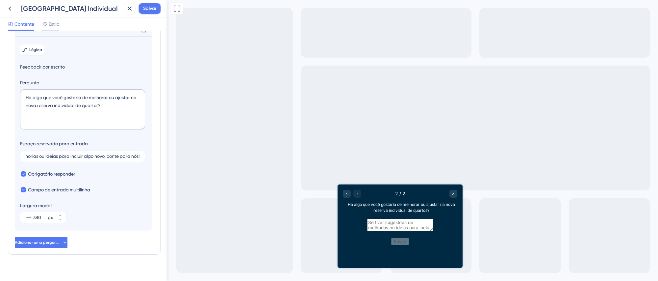
click at [155, 6] on font "Salvar" at bounding box center [149, 9] width 13 height 6
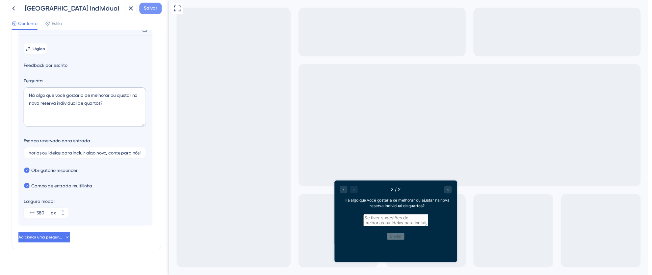
scroll to position [0, 0]
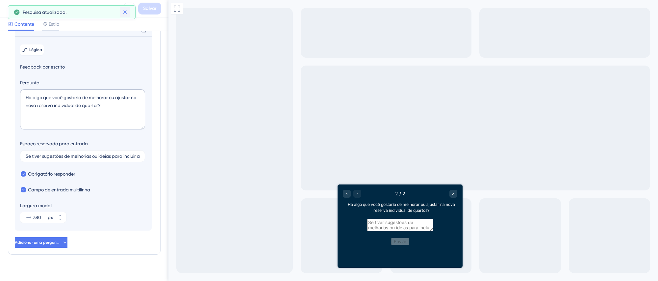
click at [126, 15] on icon at bounding box center [125, 12] width 7 height 7
click at [130, 9] on icon at bounding box center [130, 9] width 4 height 4
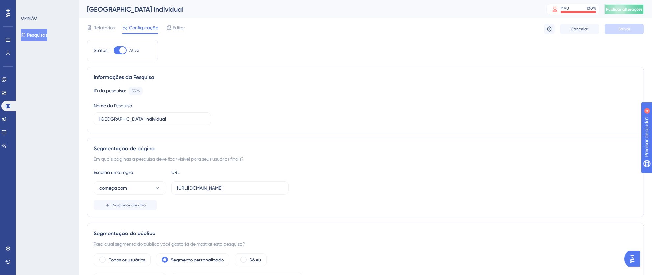
click at [636, 10] on font "Publicar alterações" at bounding box center [624, 9] width 37 height 5
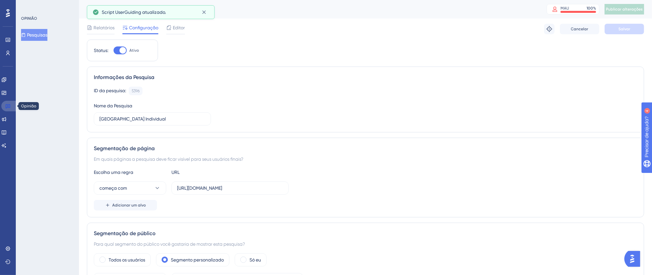
click at [7, 107] on icon at bounding box center [7, 105] width 5 height 5
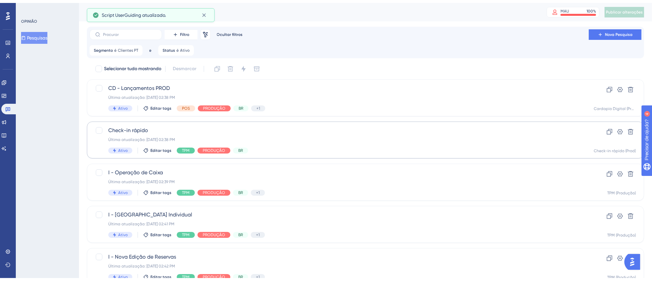
scroll to position [245, 0]
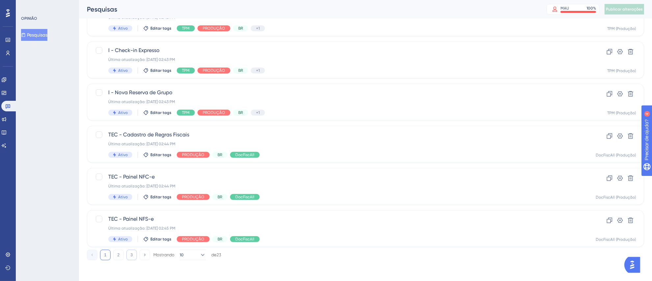
click at [129, 255] on button "3" at bounding box center [131, 254] width 11 height 11
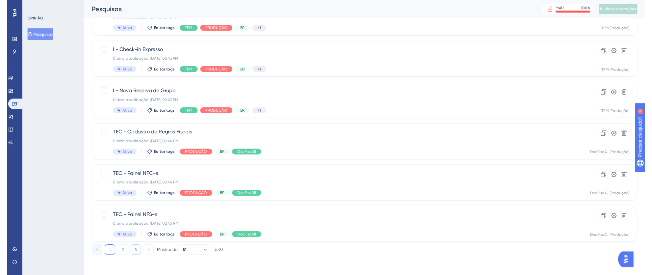
scroll to position [0, 0]
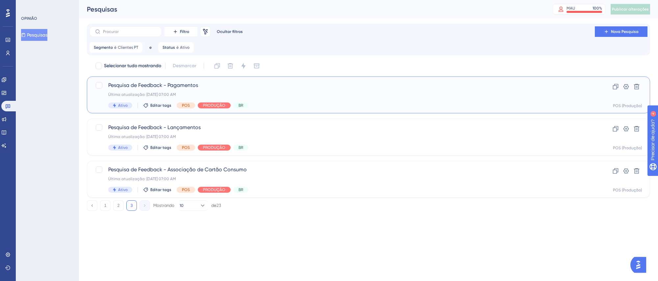
click at [382, 97] on div "Pesquisa de Feedback - Pagamentos Última atualização: 22 de jul. de 2025 07:00 …" at bounding box center [342, 94] width 468 height 27
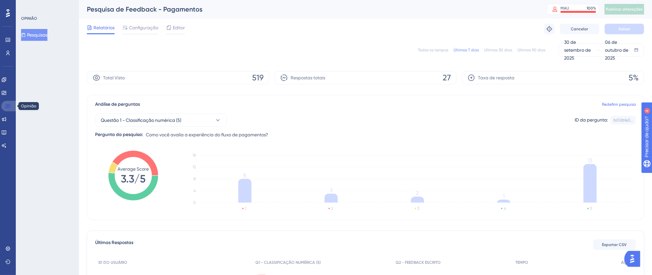
click at [10, 105] on icon at bounding box center [8, 106] width 5 height 4
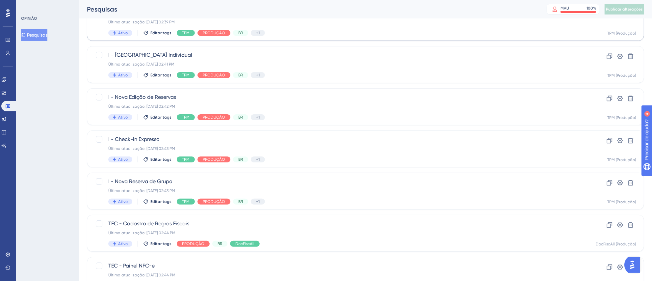
scroll to position [245, 0]
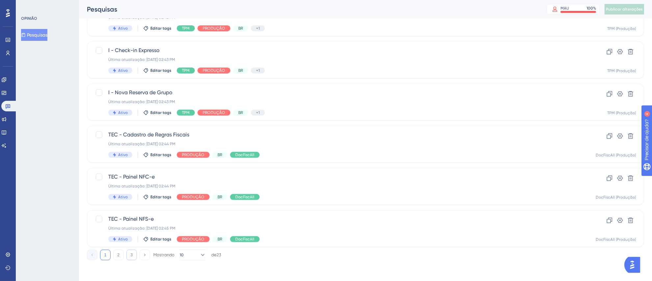
click at [127, 256] on button "3" at bounding box center [131, 254] width 11 height 11
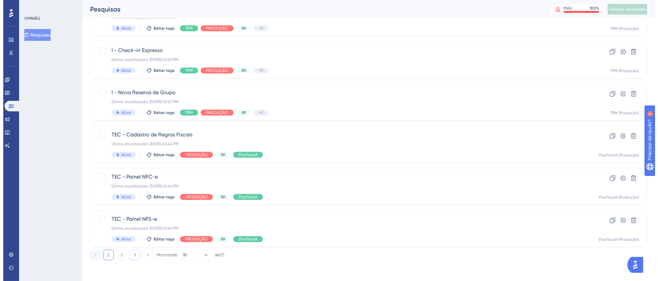
scroll to position [0, 0]
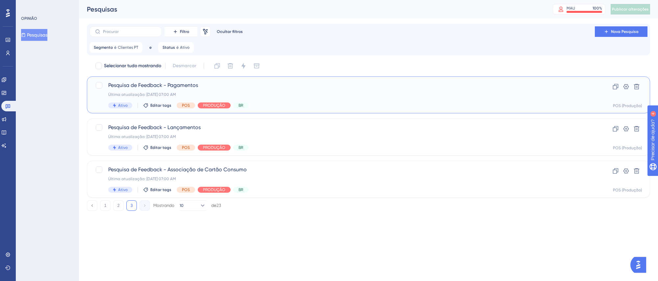
click at [297, 89] on span "Pesquisa de Feedback - Pagamentos" at bounding box center [342, 85] width 468 height 8
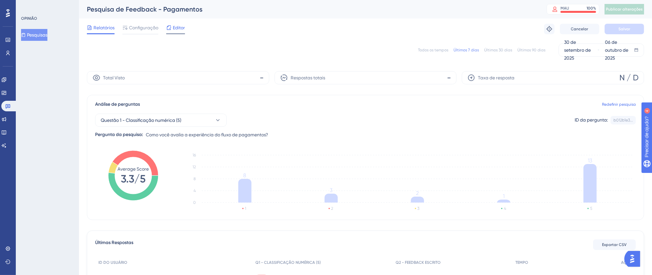
click at [181, 26] on font "Editor" at bounding box center [179, 27] width 12 height 5
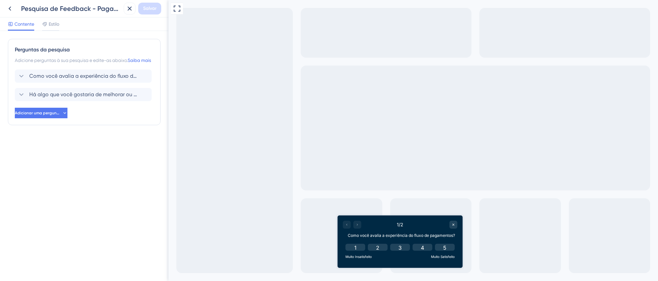
click at [105, 109] on div "Como você avalia a experiência do fluxo de pagamentos? Há algo que você gostari…" at bounding box center [84, 93] width 139 height 49
click at [108, 97] on font "Há algo que você gostaria de melhorar ou ajustar no fluxo de pagamentos?" at bounding box center [121, 94] width 184 height 6
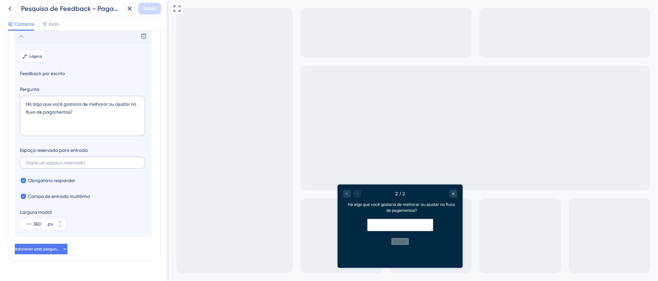
scroll to position [65, 0]
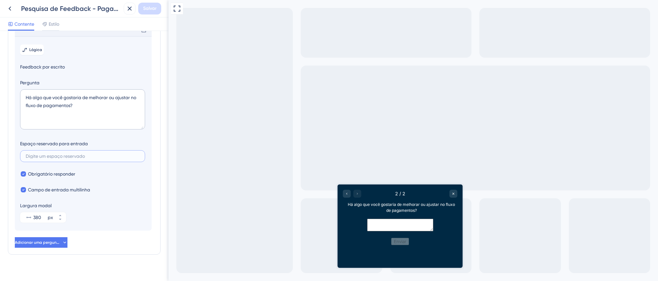
click at [88, 158] on input "text" at bounding box center [83, 156] width 114 height 5
paste input "Se tiver sugestões de melhorias ou ideias para incluir algo novo, conte para nó…"
type input "Se tiver sugestões de melhorias ou ideias para incluir algo novo, conte para nó…"
click at [147, 8] on font "Salvar" at bounding box center [149, 9] width 13 height 6
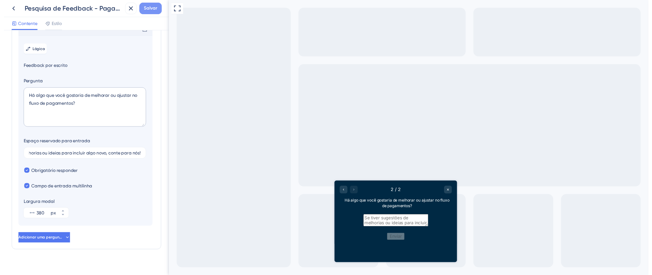
scroll to position [0, 0]
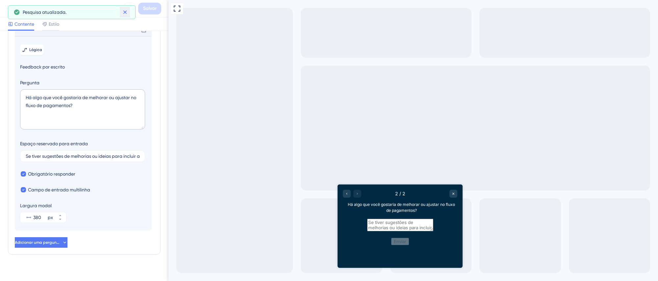
click at [123, 11] on icon at bounding box center [125, 13] width 4 height 4
click at [129, 9] on icon at bounding box center [130, 9] width 4 height 4
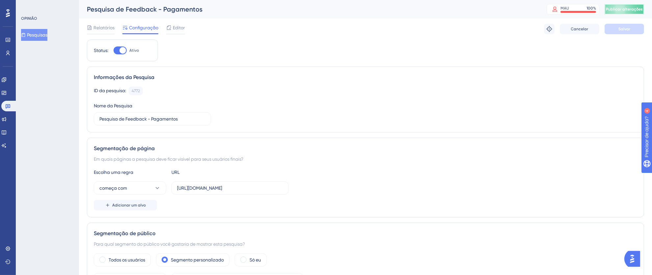
click at [623, 7] on font "Publicar alterações" at bounding box center [624, 9] width 37 height 5
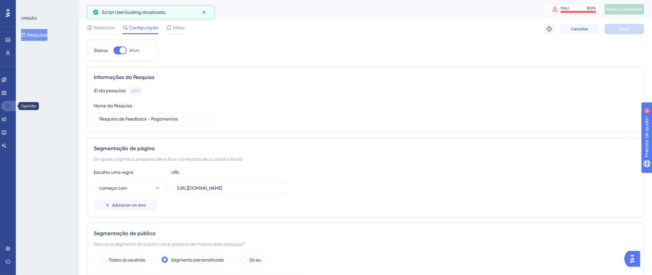
click at [8, 105] on icon at bounding box center [8, 106] width 5 height 4
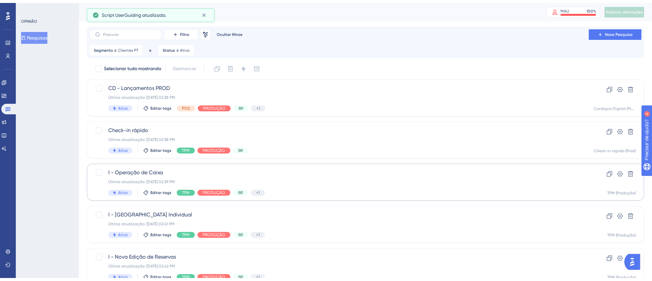
scroll to position [245, 0]
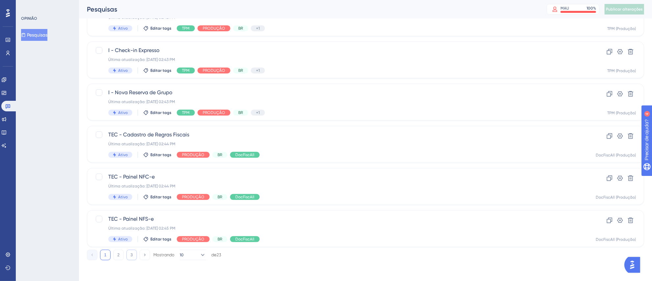
click at [131, 256] on font "3" at bounding box center [132, 254] width 2 height 5
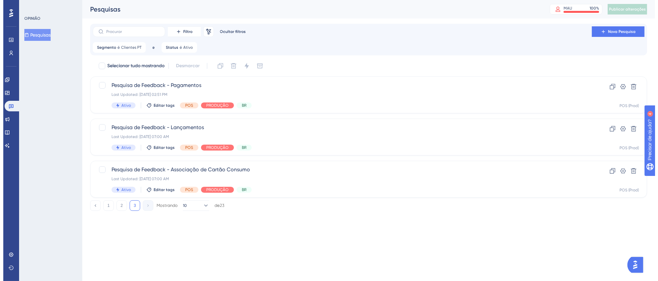
scroll to position [0, 0]
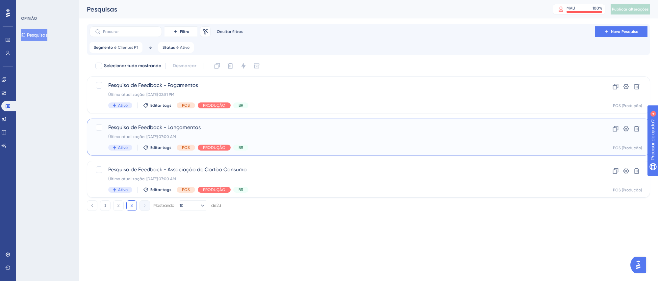
click at [305, 134] on div "Última atualização: 22 de jul. de 2025 07:00 AM" at bounding box center [342, 136] width 468 height 5
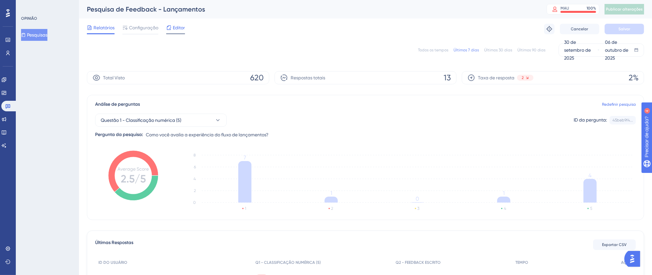
click at [176, 29] on font "Editor" at bounding box center [179, 27] width 12 height 5
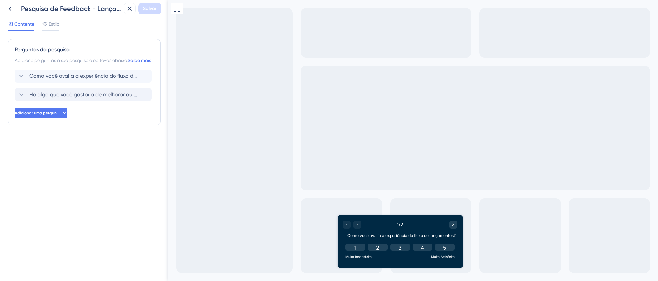
click at [67, 97] on font "Há algo que você gostaria de melhorar ou ajustar no fluxo de lançamentos?" at bounding box center [121, 94] width 185 height 6
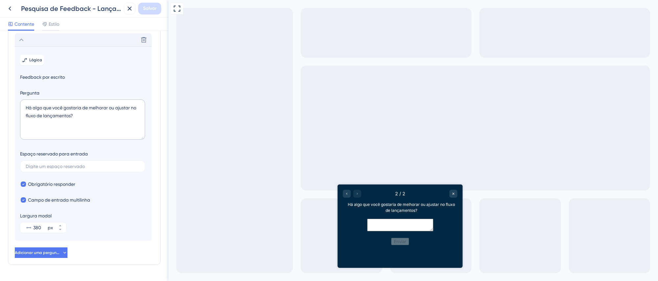
scroll to position [65, 0]
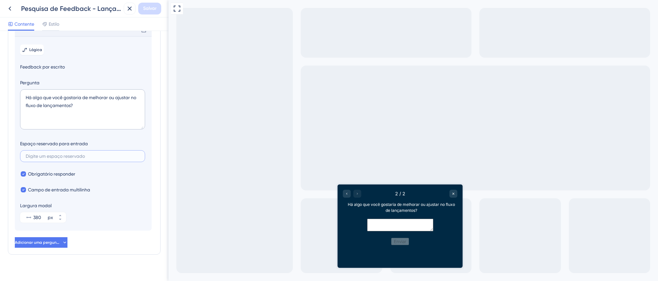
click at [85, 158] on input "text" at bounding box center [83, 156] width 114 height 5
paste input "Se tiver sugestões de melhorias ou ideias para incluir algo novo, conte para nó…"
type input "Se tiver sugestões de melhorias ou ideias para incluir algo novo, conte para nó…"
click at [151, 10] on font "Salvar" at bounding box center [149, 9] width 13 height 6
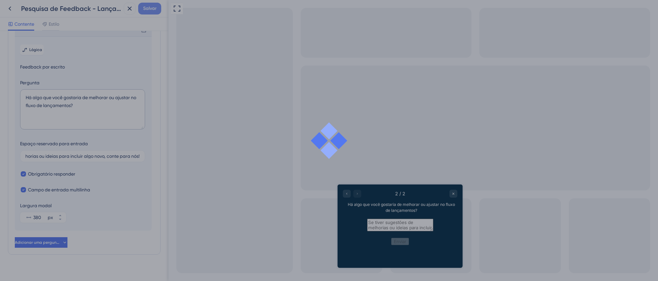
scroll to position [0, 0]
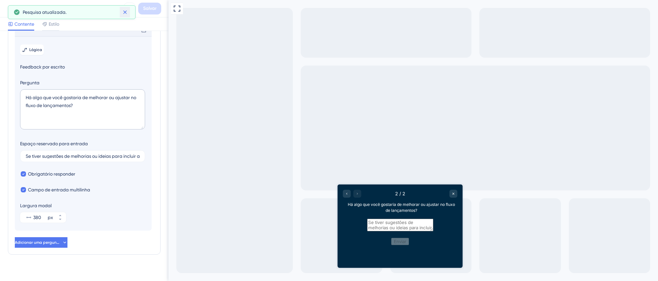
click at [125, 15] on icon at bounding box center [125, 12] width 7 height 7
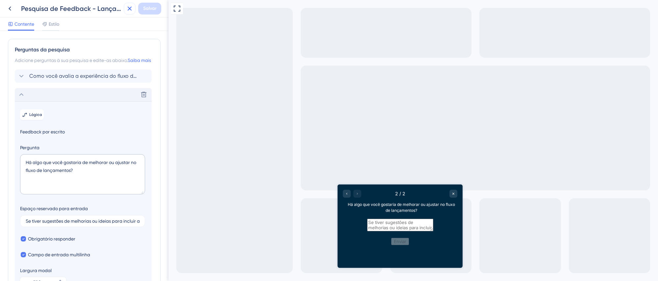
click at [129, 11] on icon at bounding box center [130, 9] width 8 height 8
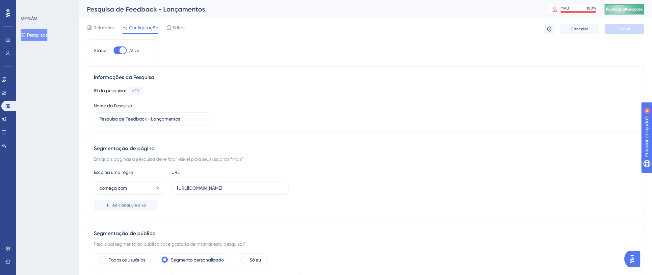
click at [642, 10] on font "Publicar alterações" at bounding box center [624, 9] width 37 height 5
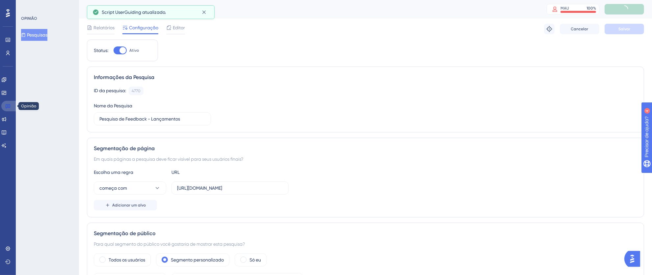
click at [10, 104] on icon at bounding box center [7, 105] width 5 height 5
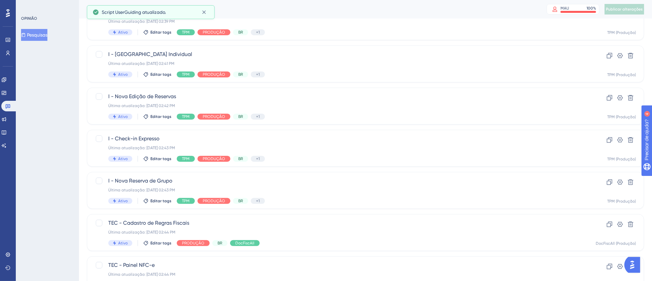
scroll to position [245, 0]
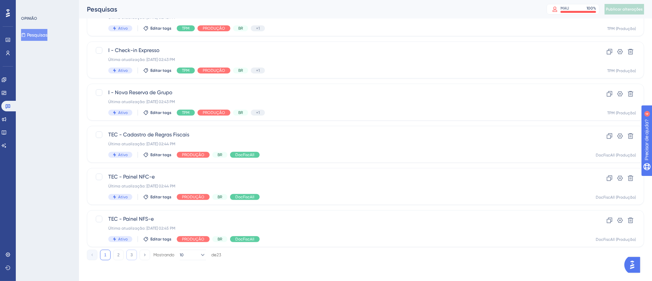
click at [130, 257] on button "3" at bounding box center [131, 254] width 11 height 11
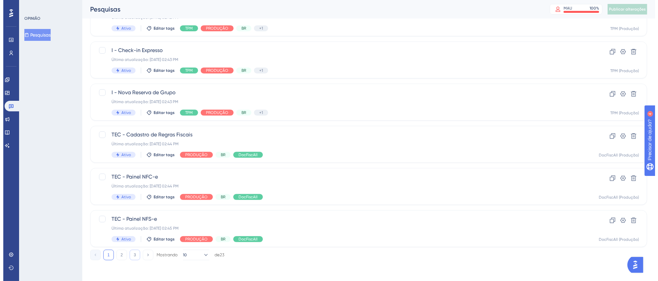
scroll to position [0, 0]
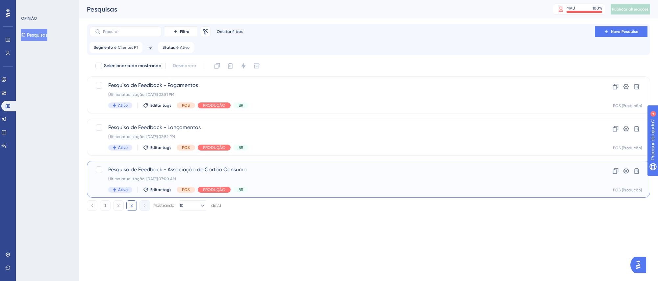
click at [323, 171] on span "Pesquisa de Feedback - Associação de Cartão Consumo" at bounding box center [342, 169] width 468 height 8
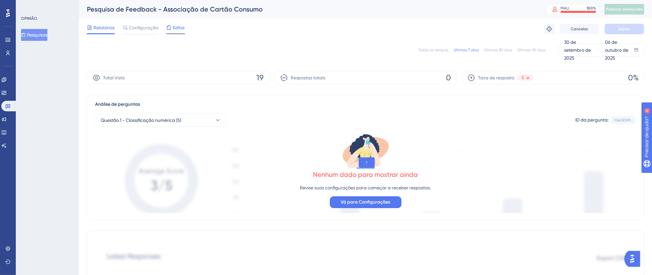
click at [182, 29] on font "Editor" at bounding box center [179, 27] width 12 height 5
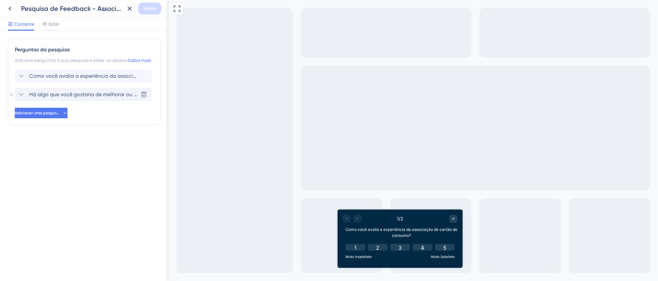
click at [70, 98] on span "Há algo que você gostaria de melhorar ou ajustar na associação de cartão de con…" at bounding box center [83, 94] width 109 height 8
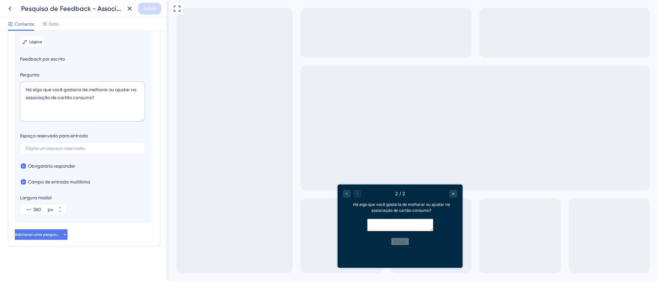
scroll to position [81, 0]
click at [79, 145] on label at bounding box center [82, 148] width 125 height 12
click at [79, 146] on input "text" at bounding box center [83, 148] width 114 height 5
paste input "Se tiver sugestões de melhorias ou ideias para incluir algo novo, conte para nó…"
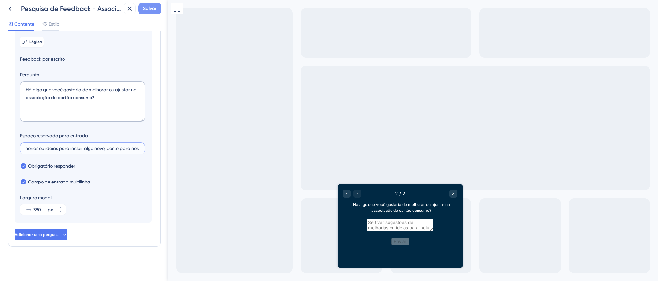
type input "Se tiver sugestões de melhorias ou ideias para incluir algo novo, conte para nó…"
click at [156, 10] on font "Salvar" at bounding box center [149, 9] width 13 height 6
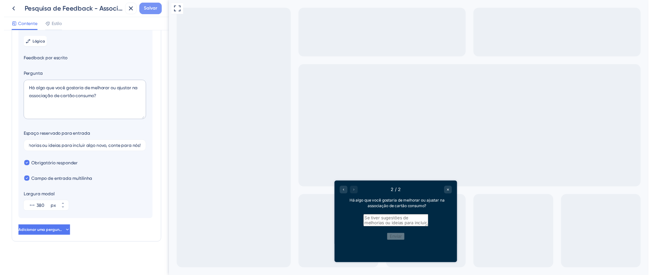
scroll to position [0, 0]
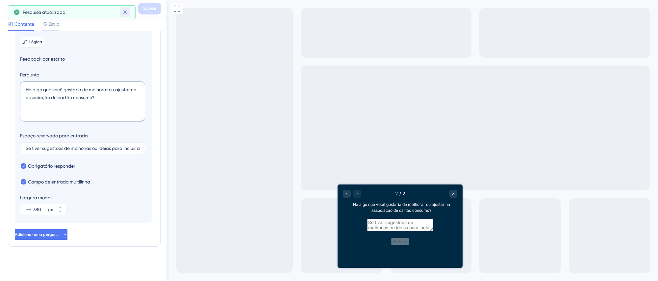
click at [128, 12] on icon at bounding box center [125, 12] width 7 height 7
click at [130, 7] on icon at bounding box center [130, 9] width 8 height 8
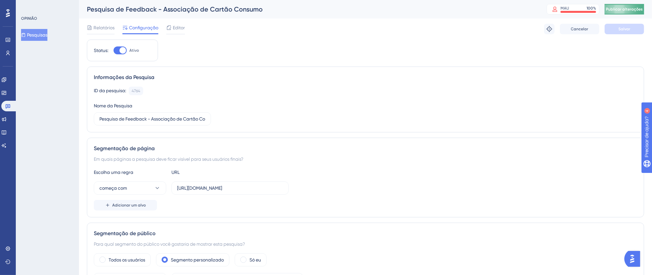
click at [644, 6] on button "Publicar alterações" at bounding box center [623, 9] width 39 height 11
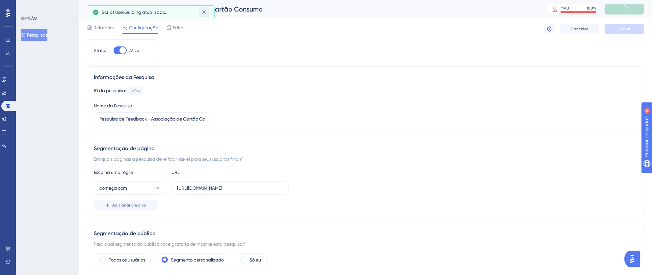
click at [208, 12] on button at bounding box center [204, 12] width 10 height 11
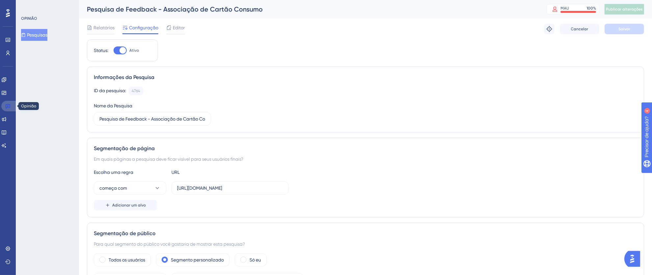
click at [7, 107] on icon at bounding box center [8, 106] width 5 height 4
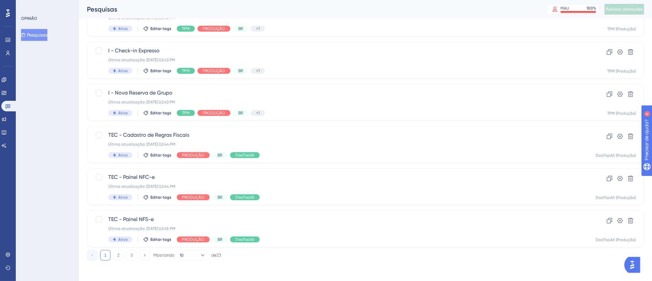
scroll to position [245, 0]
click at [119, 253] on button "2" at bounding box center [118, 254] width 11 height 11
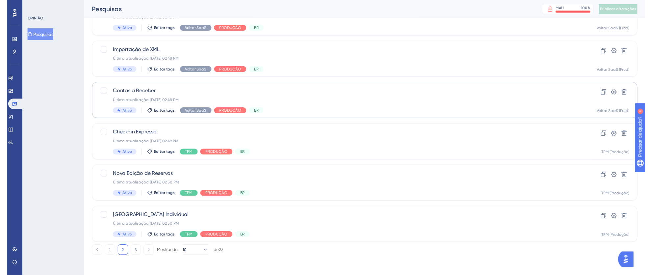
scroll to position [0, 0]
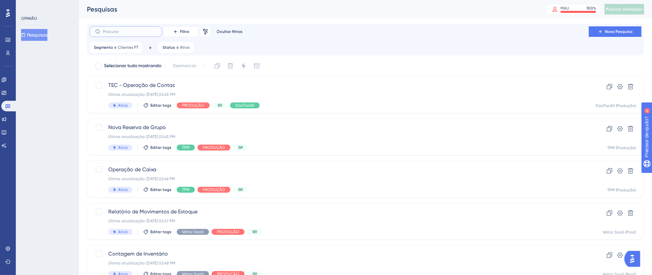
click at [136, 32] on input "text" at bounding box center [129, 31] width 53 height 5
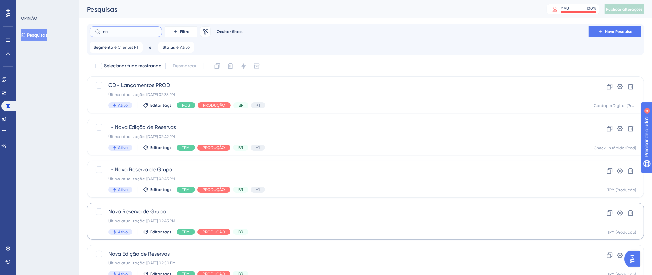
type input "n"
click at [382, 178] on div "Última atualização: 06 de out. de 2025 02:41 PM" at bounding box center [339, 178] width 462 height 5
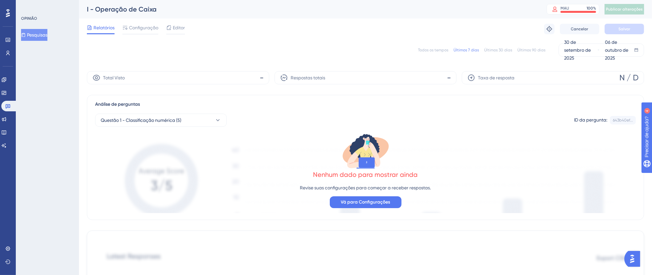
click at [431, 50] on font "Todos os tempos" at bounding box center [433, 50] width 30 height 5
click at [146, 32] on div "Configuração" at bounding box center [140, 29] width 36 height 11
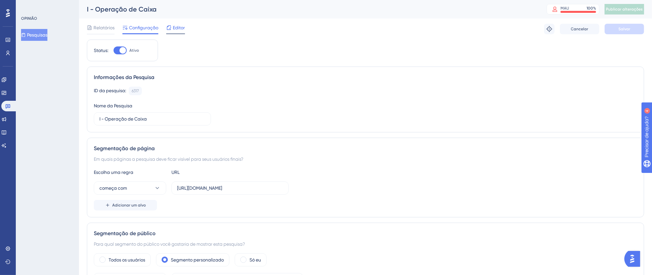
click at [175, 29] on font "Editor" at bounding box center [179, 27] width 12 height 5
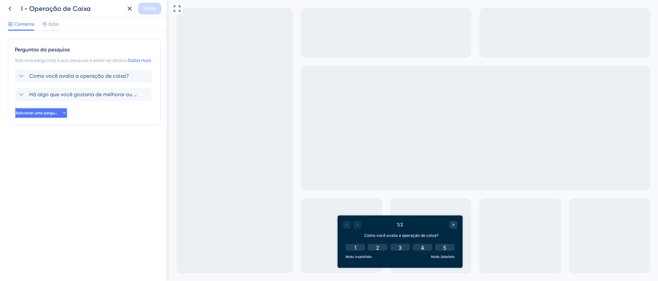
click at [54, 115] on font "Adicionar uma pergunta" at bounding box center [38, 113] width 46 height 5
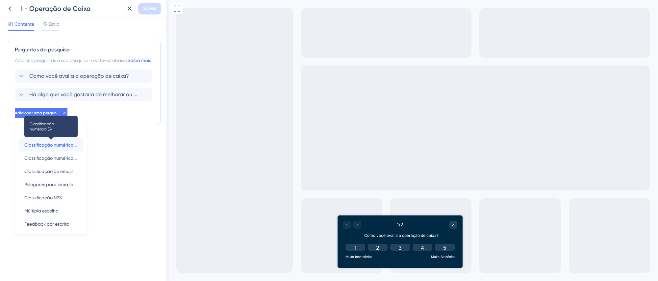
click at [58, 147] on font "Classificação numérica (5)" at bounding box center [52, 144] width 56 height 5
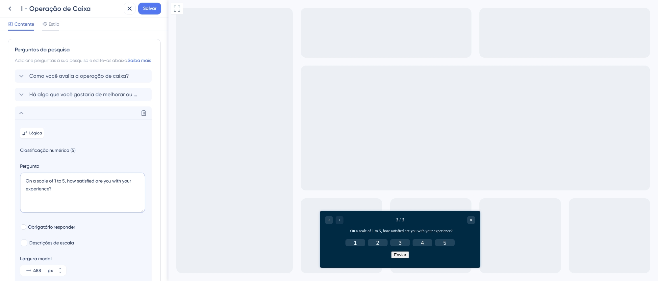
click at [59, 193] on textarea "On a scale of 1 to 5, how satisfied are you with your experience?" at bounding box center [82, 192] width 125 height 40
drag, startPoint x: 60, startPoint y: 198, endPoint x: 1, endPoint y: 185, distance: 60.6
click at [1, 185] on div "Perguntas da pesquisa Adicione perguntas à sua pesquisa e edite-as abaixo. Saib…" at bounding box center [84, 156] width 168 height 250
paste textarea "quanto foi fácil ou difícil usar a funcionalidad"
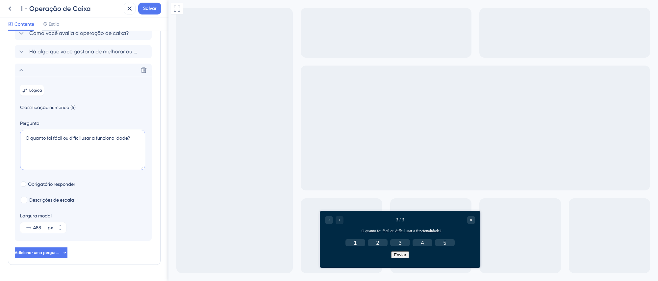
scroll to position [53, 0]
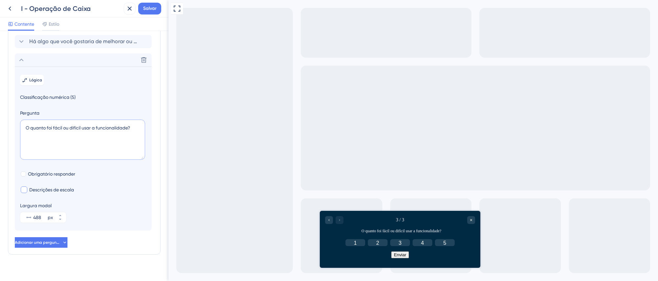
type textarea "O quanto foi fácil ou difícil usar a funcionalidade?"
click at [48, 192] on font "Descrições de escala" at bounding box center [51, 189] width 45 height 5
checkbox input "true"
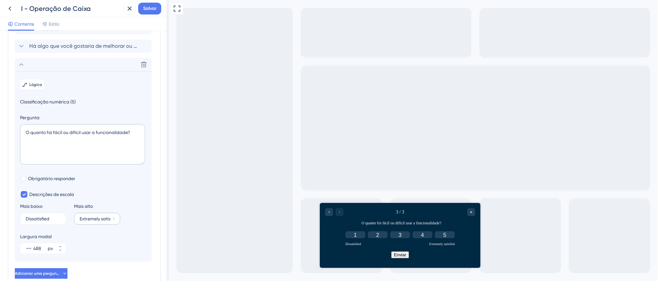
scroll to position [0, 0]
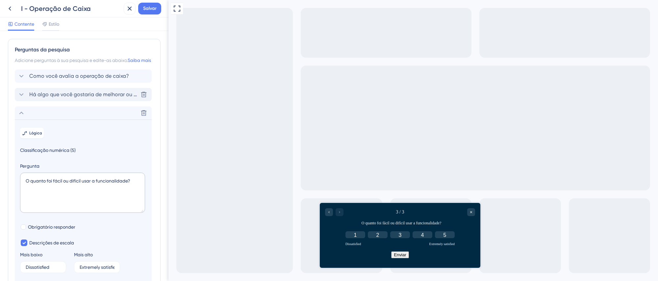
click at [85, 97] on font "Há algo que você gostaria de melhorar ou ajustar na operação da caixa?" at bounding box center [118, 94] width 179 height 6
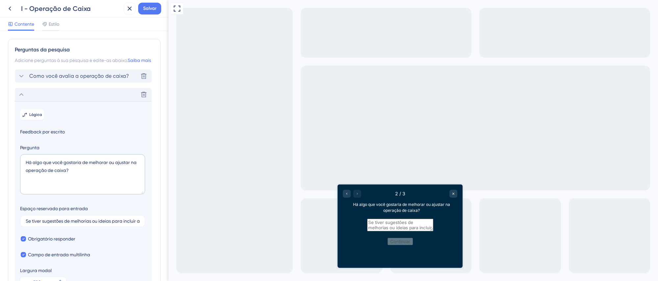
click at [83, 79] on font "Como você avalia a operação de caixa?" at bounding box center [79, 76] width 100 height 6
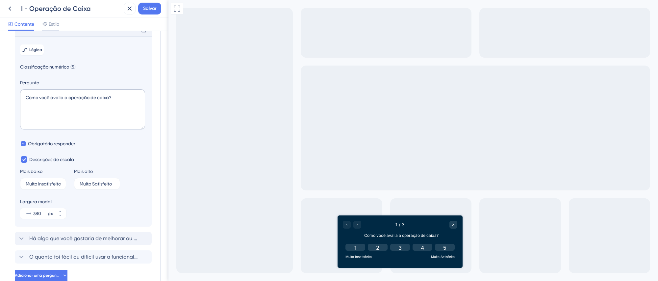
scroll to position [95, 0]
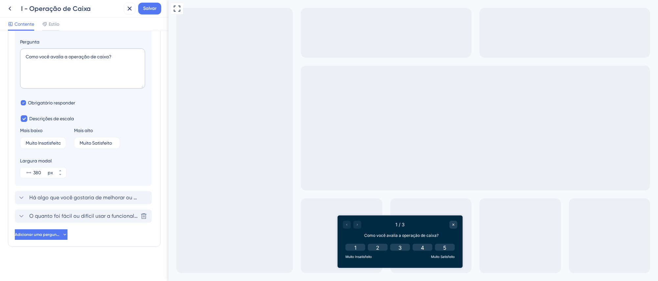
click at [72, 217] on font "O quanto foi fácil ou difícil usar a funcionalidade?" at bounding box center [90, 216] width 122 height 6
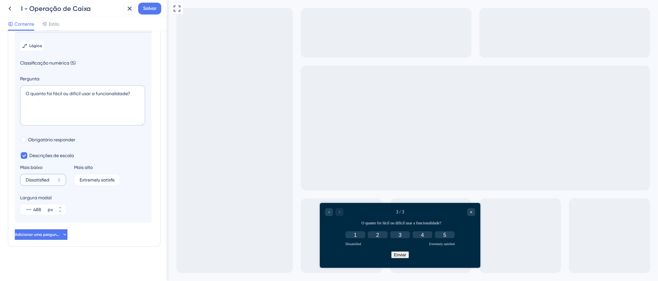
click at [44, 179] on input "Dissatisfied" at bounding box center [41, 179] width 30 height 5
click at [35, 181] on input "Dissatisfied" at bounding box center [41, 179] width 30 height 5
click at [31, 177] on label "Dissatisfied 8" at bounding box center [43, 180] width 46 height 12
click at [31, 177] on input "Dissatisfied" at bounding box center [41, 179] width 30 height 5
drag, startPoint x: 25, startPoint y: 179, endPoint x: 73, endPoint y: 179, distance: 48.0
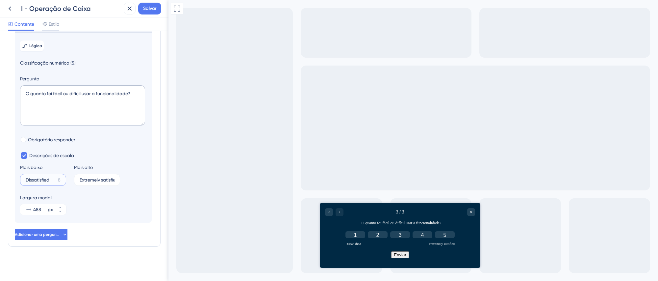
click at [73, 179] on div "Mais baixo Dissatisfied 8 Mais alto Extremely satisfied 1" at bounding box center [83, 174] width 126 height 22
paste input "muito difícil"
drag, startPoint x: 28, startPoint y: 181, endPoint x: 20, endPoint y: 181, distance: 7.9
click at [20, 181] on label "muito difícil 7" at bounding box center [43, 180] width 46 height 12
click at [26, 181] on input "muito difícil" at bounding box center [41, 179] width 30 height 5
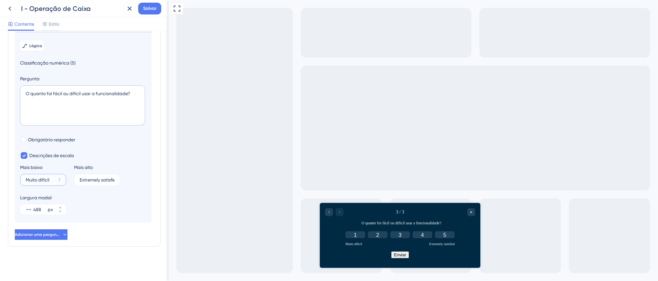
type input "Muito difícil"
click at [99, 178] on input "Extremely satisfied" at bounding box center [95, 179] width 31 height 5
click at [89, 179] on input "Extremely satisfied" at bounding box center [95, 179] width 31 height 5
drag, startPoint x: 81, startPoint y: 180, endPoint x: 131, endPoint y: 180, distance: 50.3
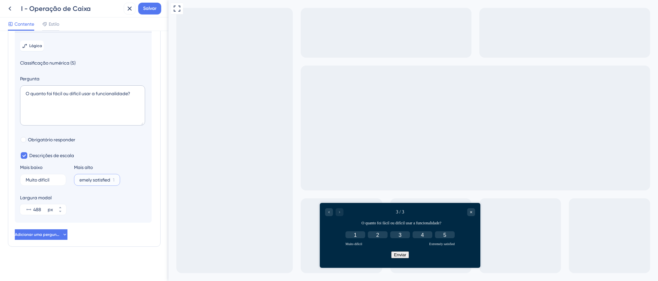
click at [131, 180] on div "Mais baixo Muito difícil 7 Mais alto Extremely satisfied 1" at bounding box center [83, 174] width 126 height 22
type input "M"
type input "E"
type input "M"
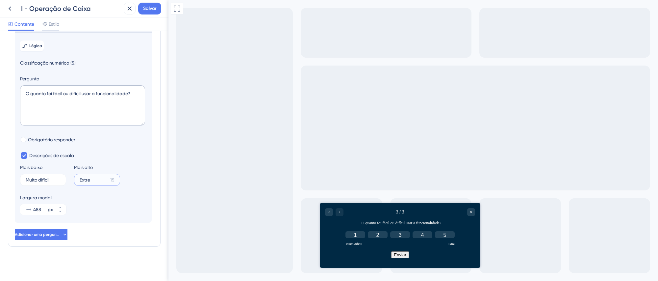
drag, startPoint x: 95, startPoint y: 181, endPoint x: 68, endPoint y: 180, distance: 27.0
click at [68, 180] on div "Mais baixo Muito difícil 7 Mais alto Extre 15" at bounding box center [83, 174] width 126 height 22
type input "M"
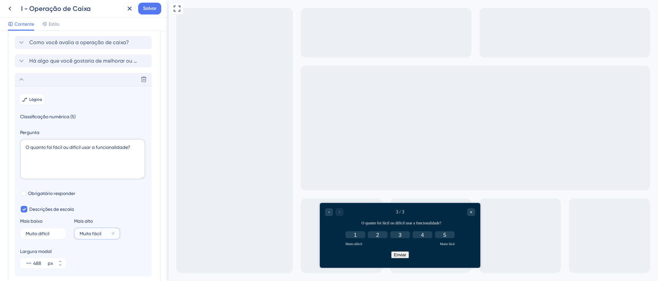
scroll to position [30, 0]
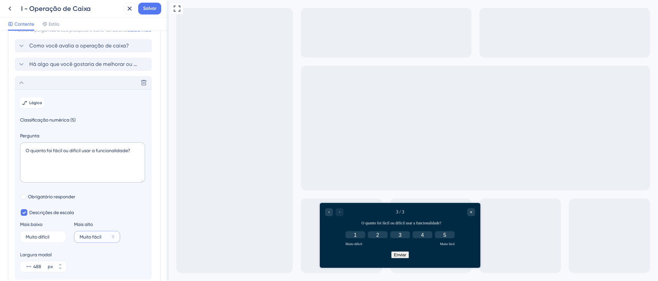
type input "Muito fácil"
click at [123, 181] on textarea "O quanto foi fácil ou difícil usar a funcionalidade?" at bounding box center [82, 162] width 125 height 40
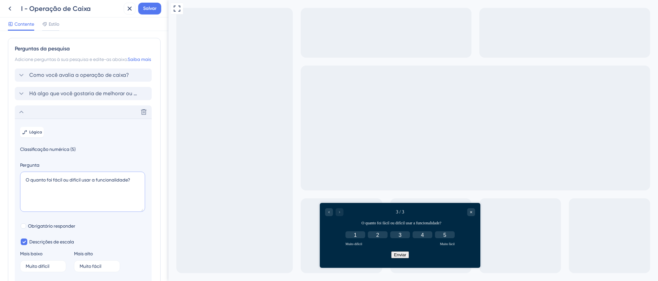
scroll to position [0, 0]
click at [22, 117] on icon at bounding box center [21, 113] width 8 height 8
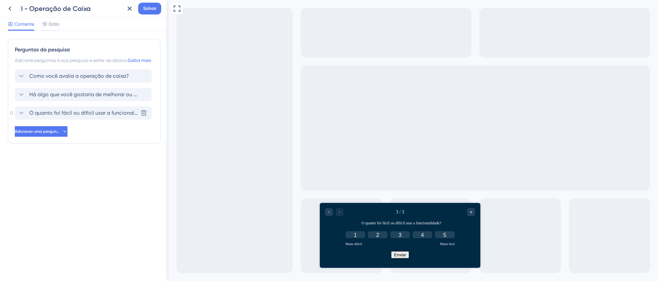
click at [22, 117] on icon at bounding box center [21, 113] width 8 height 8
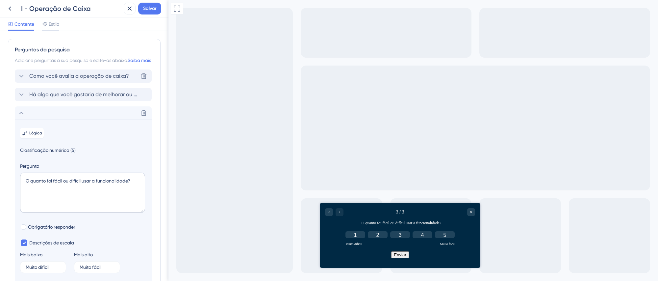
drag, startPoint x: 63, startPoint y: 119, endPoint x: 64, endPoint y: 78, distance: 41.5
click at [64, 78] on div "Como você avalia a operação de caixa? Excluir Há algo que você gostaria de melh…" at bounding box center [84, 189] width 139 height 240
click at [131, 83] on div "Como você avalia a operação de caixa? Excluir" at bounding box center [83, 75] width 137 height 13
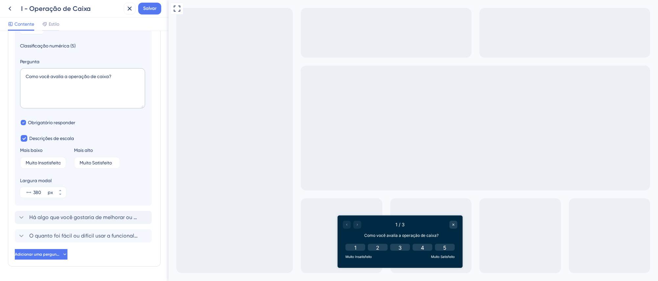
scroll to position [95, 0]
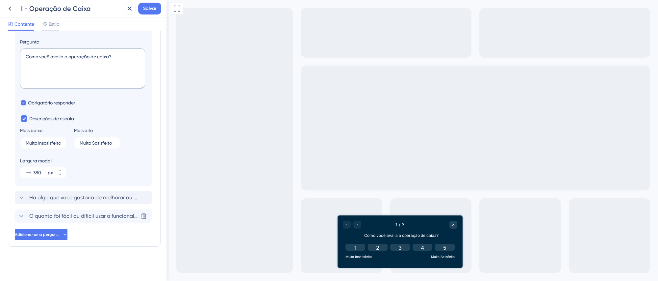
click at [88, 214] on font "O quanto foi fácil ou difícil usar a funcionalidade?" at bounding box center [90, 216] width 122 height 6
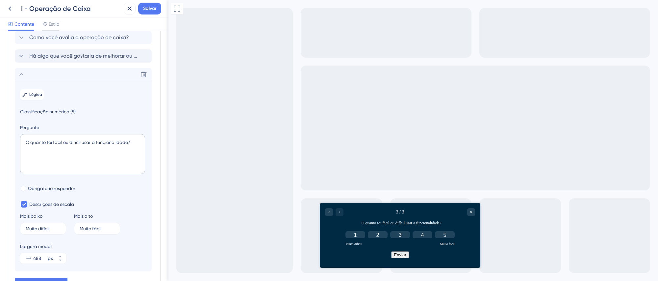
scroll to position [33, 0]
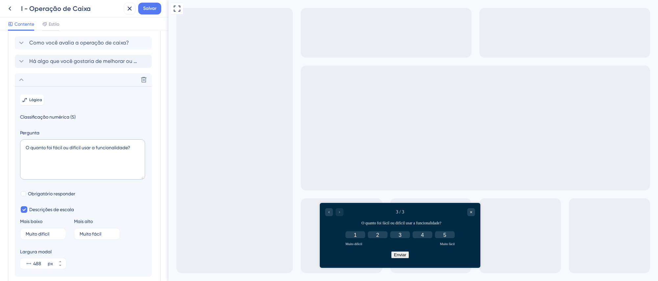
click at [21, 81] on icon at bounding box center [21, 79] width 4 height 3
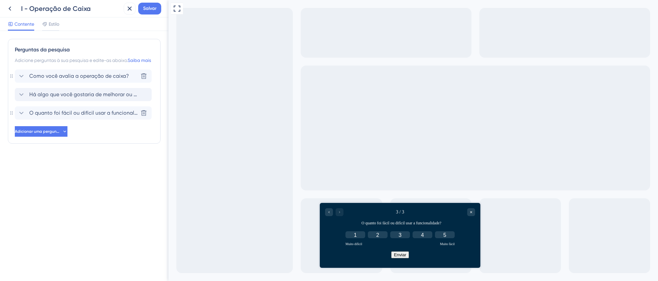
scroll to position [0, 0]
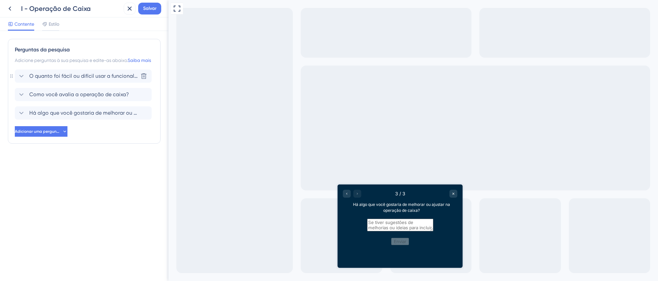
click at [112, 79] on font "O quanto foi fácil ou difícil usar a funcionalidade?" at bounding box center [90, 76] width 122 height 6
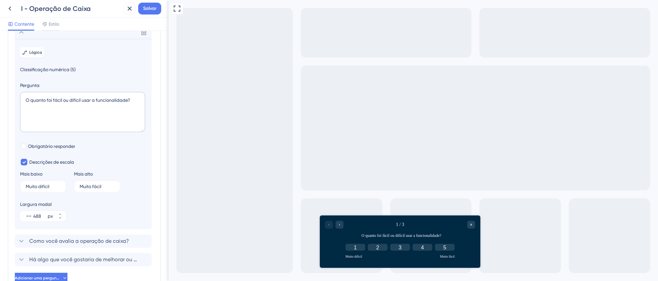
scroll to position [46, 0]
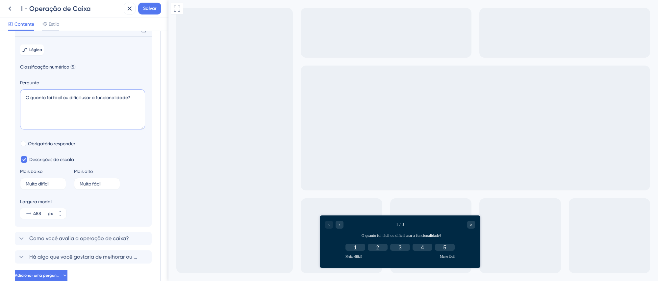
click at [111, 109] on textarea "O quanto foi fácil ou difícil usar a funcionalidade?" at bounding box center [82, 109] width 125 height 40
drag, startPoint x: 97, startPoint y: 106, endPoint x: 128, endPoint y: 108, distance: 31.0
click at [128, 108] on textarea "O quanto foi fácil ou difícil usar a funcionalidade?" at bounding box center [82, 109] width 125 height 40
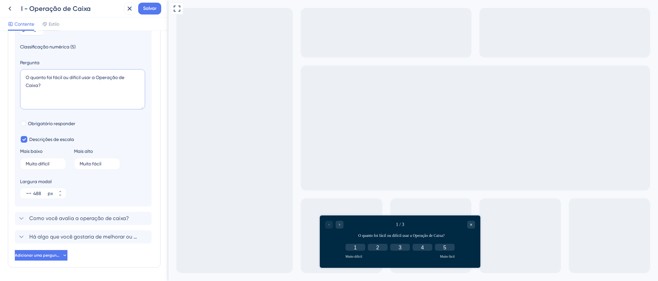
scroll to position [95, 0]
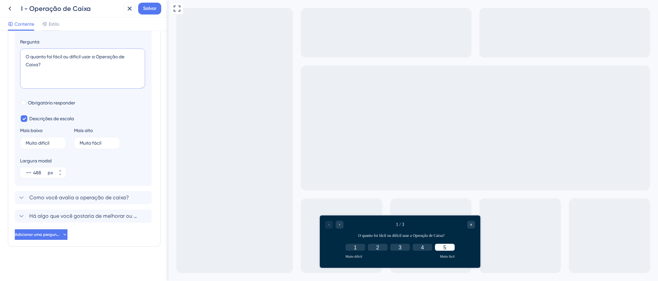
type textarea "O quanto foi fácil ou difícil usar a Operação de Caixa?"
click at [444, 248] on button "5" at bounding box center [445, 246] width 20 height 7
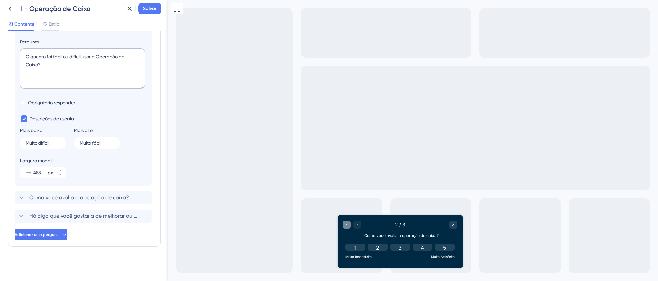
click at [348, 225] on icon "Go to Question 1" at bounding box center [347, 224] width 4 height 4
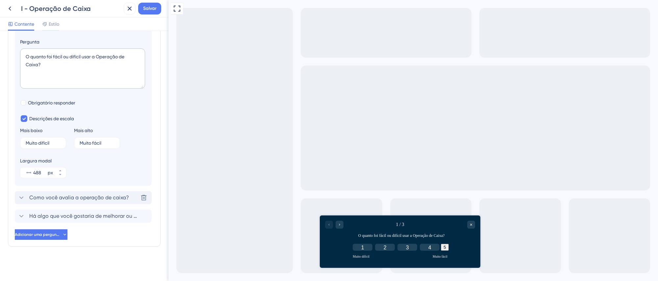
click at [129, 201] on div "Como você avalia a operação de caixa? Delete" at bounding box center [83, 197] width 137 height 13
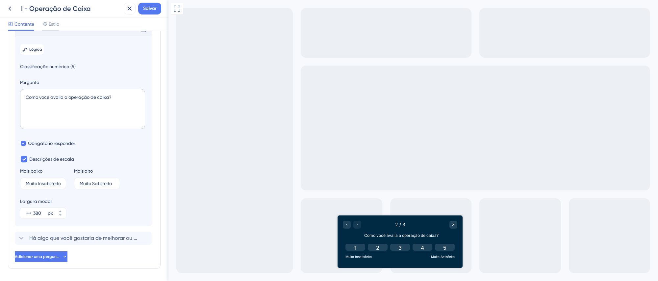
scroll to position [65, 0]
click at [83, 241] on font "Há algo que você gostaria de melhorar ou ajustar na operação da caixa?" at bounding box center [118, 238] width 179 height 6
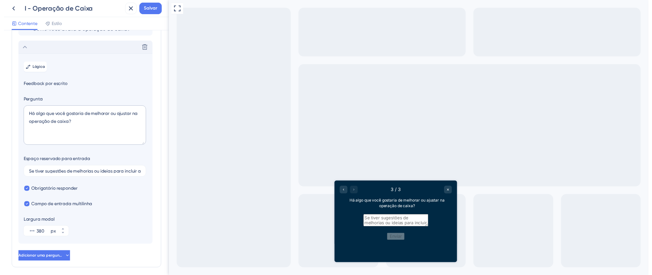
scroll to position [83, 0]
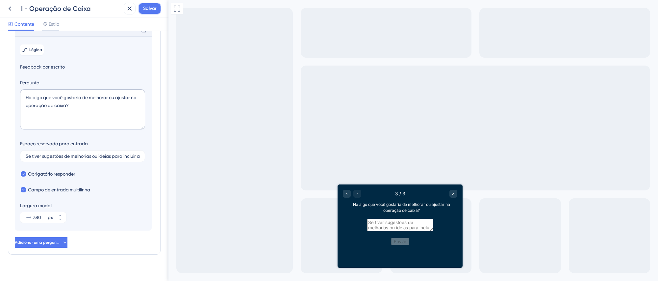
click at [149, 11] on span "Salvar" at bounding box center [149, 9] width 13 height 8
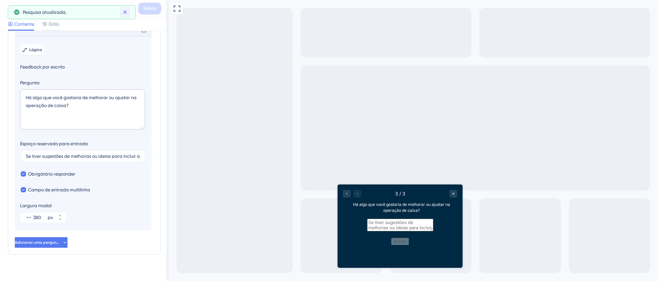
click at [127, 11] on icon at bounding box center [125, 12] width 7 height 7
click at [131, 9] on icon at bounding box center [130, 9] width 4 height 4
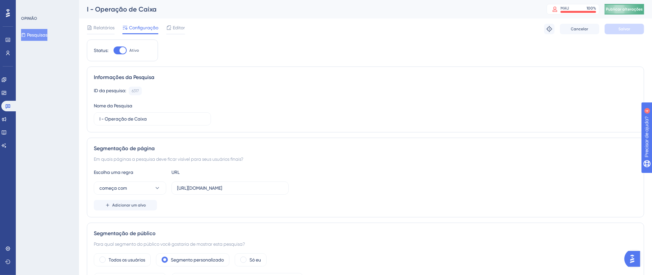
click at [626, 10] on button "Publicar alterações" at bounding box center [623, 9] width 39 height 11
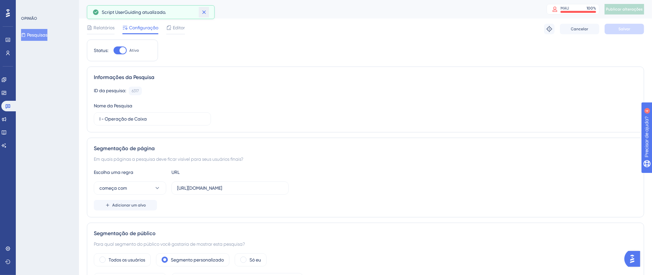
click at [206, 13] on icon at bounding box center [204, 12] width 7 height 7
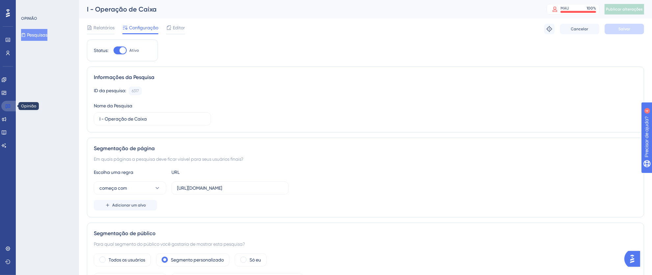
click at [7, 107] on icon at bounding box center [8, 106] width 5 height 4
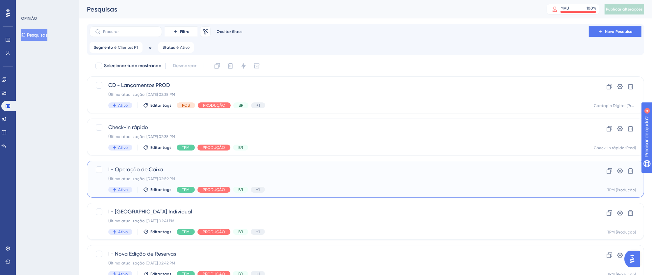
click at [290, 175] on div "I - Operação de Caixa Última atualização: 06 de out. de 2025 02:59 PM Ativo Edi…" at bounding box center [339, 178] width 462 height 27
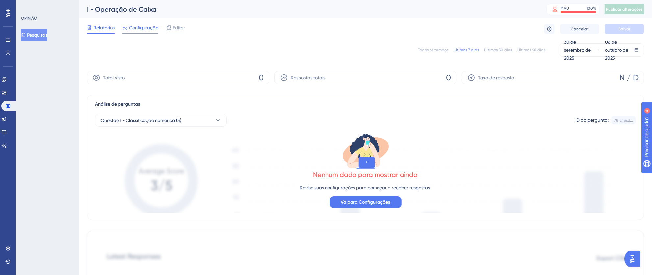
click at [133, 30] on font "Configuração" at bounding box center [143, 27] width 29 height 5
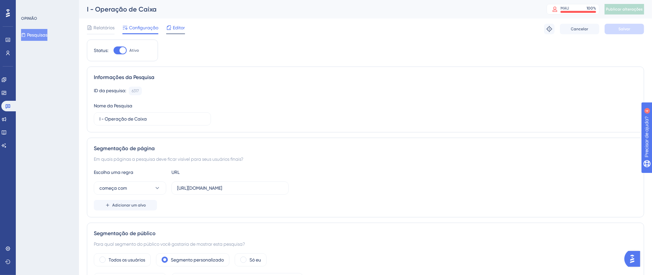
click at [173, 29] on font "Editor" at bounding box center [179, 27] width 12 height 5
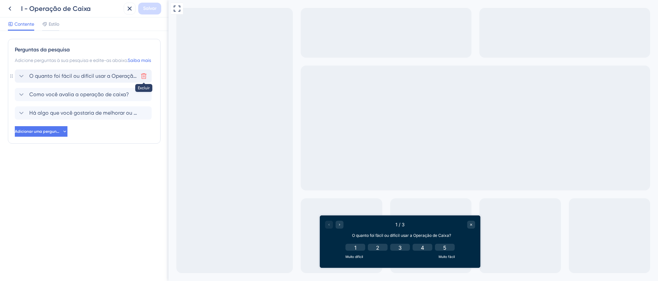
click at [144, 79] on icon at bounding box center [143, 76] width 7 height 7
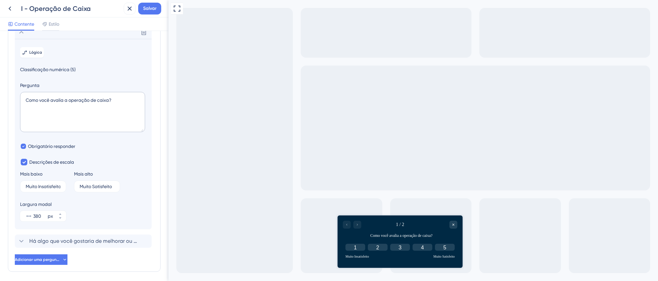
scroll to position [46, 0]
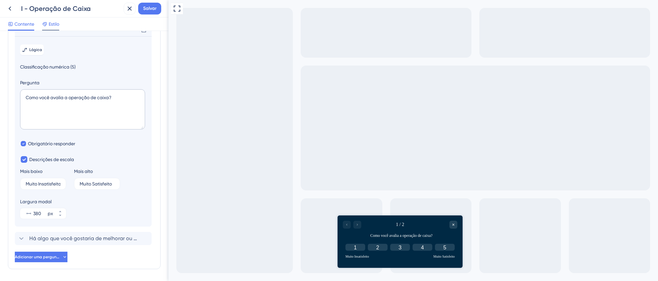
click at [51, 23] on font "Estilo" at bounding box center [54, 23] width 11 height 5
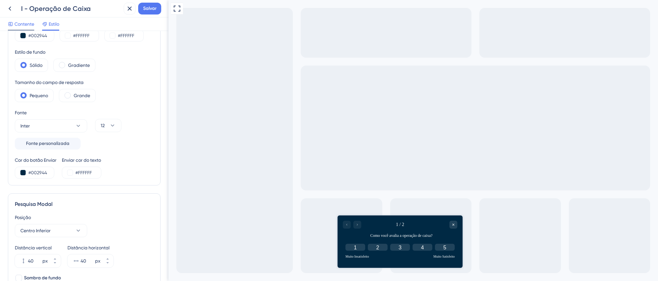
click at [29, 25] on font "Contente" at bounding box center [24, 23] width 20 height 5
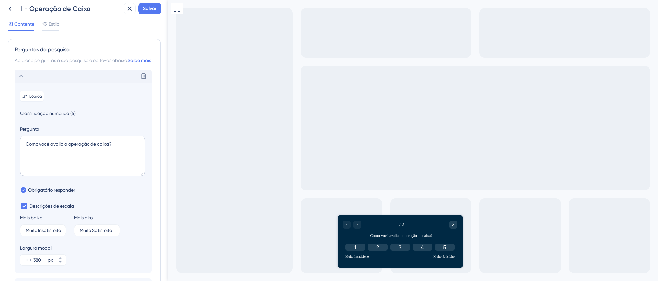
click at [21, 80] on icon at bounding box center [21, 76] width 8 height 8
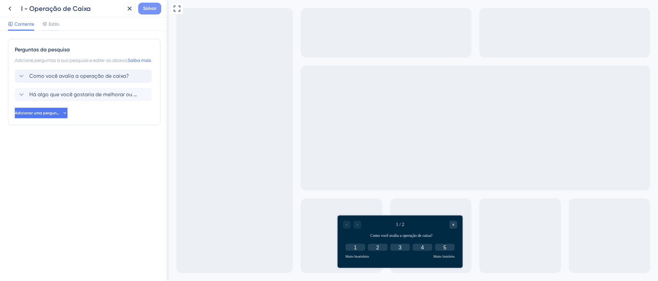
click at [147, 9] on font "Salvar" at bounding box center [149, 9] width 13 height 6
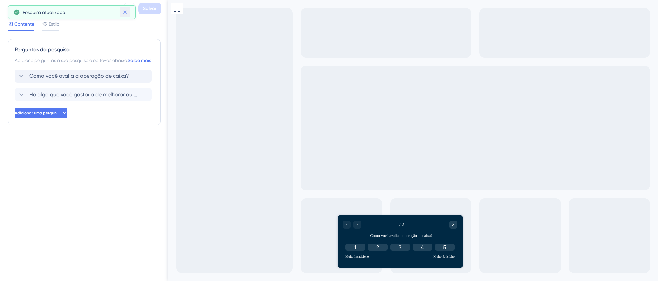
click at [123, 13] on icon at bounding box center [125, 13] width 4 height 4
click at [129, 9] on icon at bounding box center [130, 9] width 8 height 8
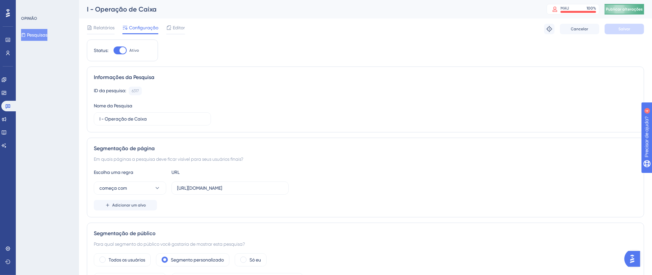
click at [629, 9] on font "Publicar alterações" at bounding box center [624, 9] width 37 height 5
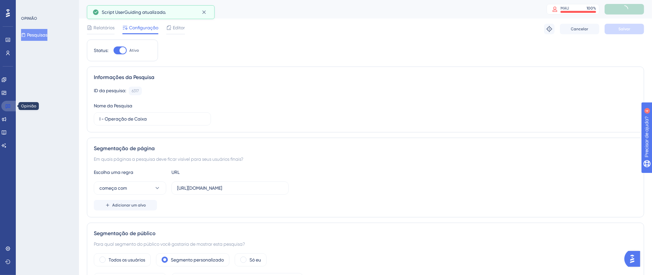
click at [12, 105] on link at bounding box center [9, 106] width 16 height 11
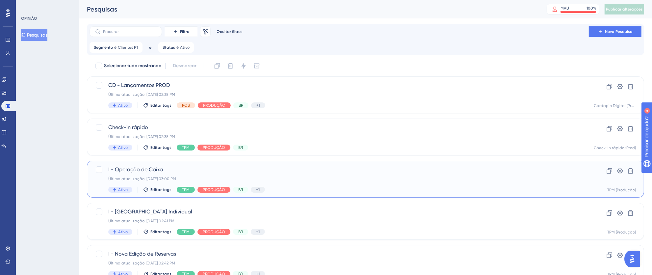
click at [337, 177] on div "Última atualização: 06 de out. de 2025 03:00 PM" at bounding box center [339, 178] width 462 height 5
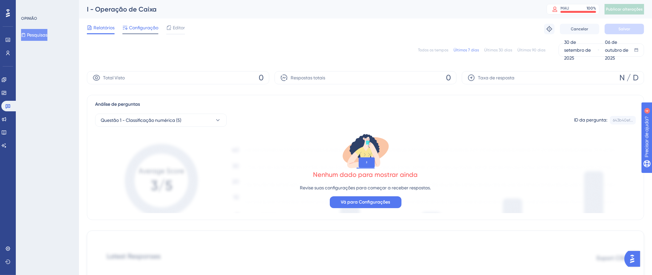
click at [150, 31] on span "Configuração" at bounding box center [143, 28] width 29 height 8
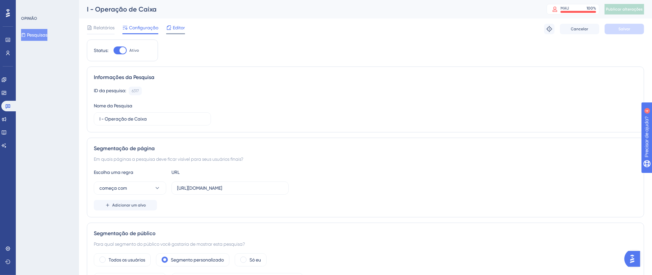
click at [182, 28] on font "Editor" at bounding box center [179, 27] width 12 height 5
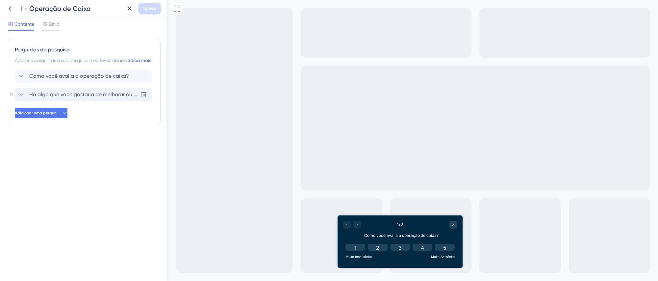
click at [88, 97] on font "Há algo que você gostaria de melhorar ou ajustar na operação da caixa?" at bounding box center [118, 94] width 179 height 6
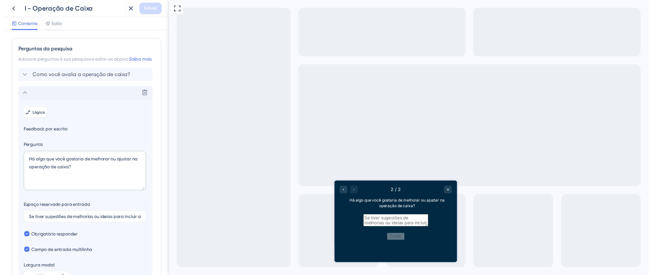
scroll to position [65, 0]
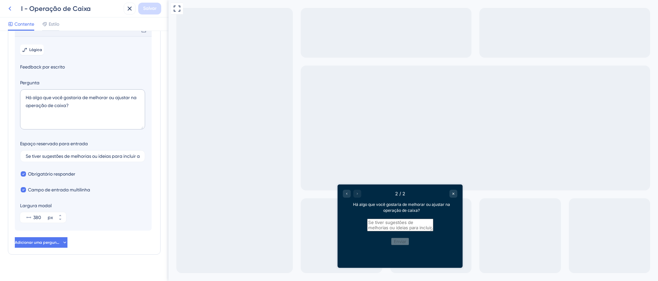
click at [10, 11] on icon at bounding box center [10, 9] width 8 height 8
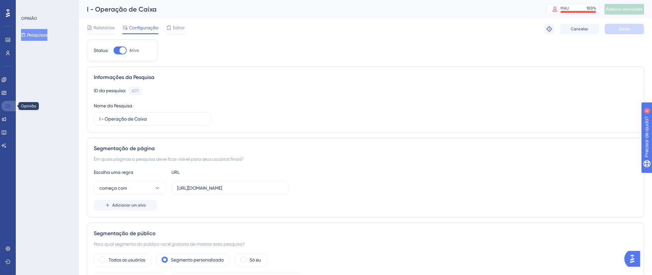
click at [9, 102] on link at bounding box center [9, 106] width 16 height 11
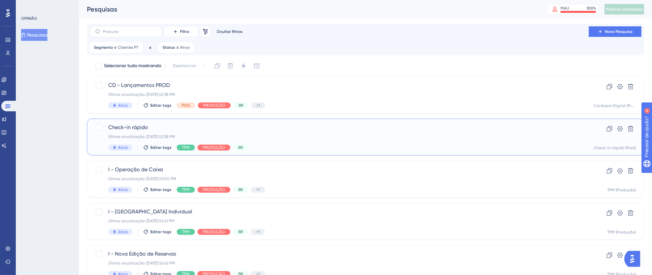
click at [342, 132] on div "Check-in rápido Última atualização: 06 de out. de 2025 02:38 PM Ativo Editar ta…" at bounding box center [339, 136] width 462 height 27
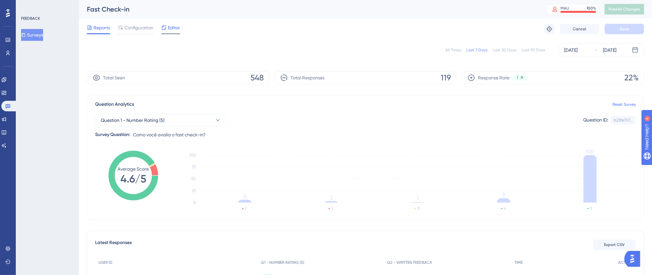
click at [175, 28] on span "Editor" at bounding box center [174, 28] width 12 height 8
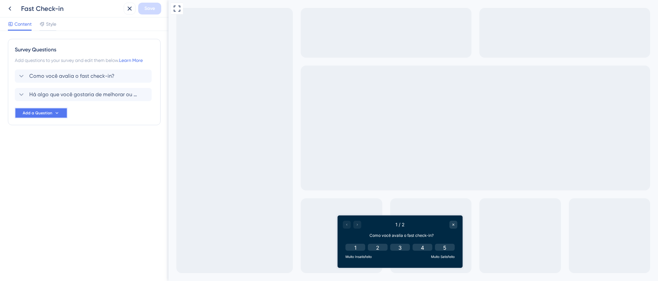
click at [52, 114] on button "Add a Question" at bounding box center [41, 113] width 53 height 11
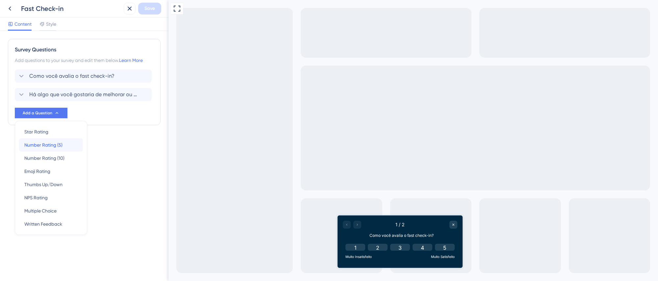
click at [56, 144] on span "Number Rating (5)" at bounding box center [43, 145] width 38 height 8
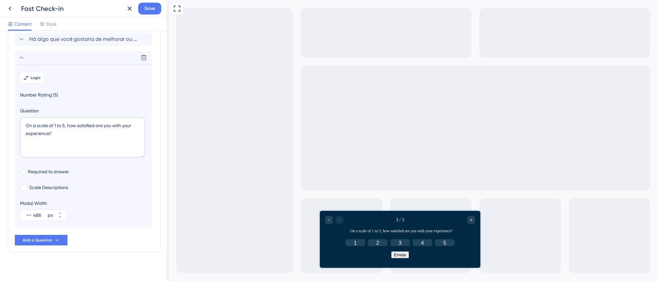
scroll to position [61, 0]
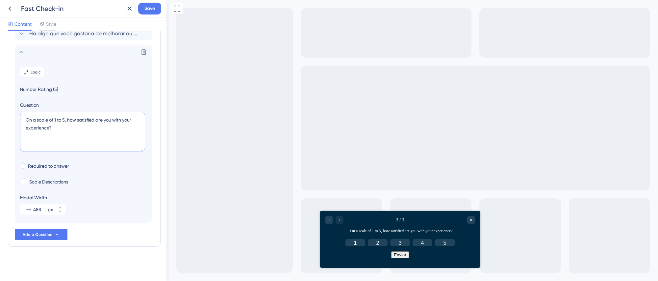
click at [80, 126] on textarea "On a scale of 1 to 5, how satisfied are you with your experience?" at bounding box center [82, 132] width 125 height 40
drag, startPoint x: 84, startPoint y: 131, endPoint x: 0, endPoint y: 117, distance: 85.4
click at [0, 117] on div "Survey Questions Add questions to your survey and edit them below. Learn More C…" at bounding box center [84, 156] width 168 height 250
paste textarea "muito fácil"
type textarea "m"
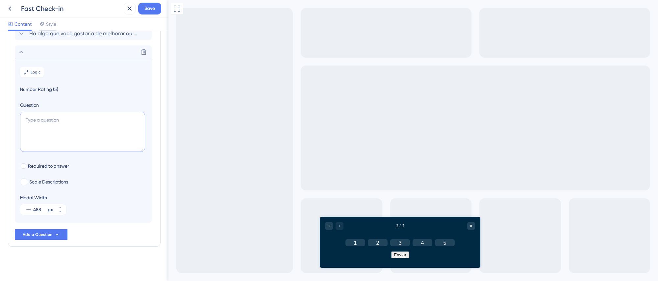
click at [67, 124] on textarea at bounding box center [82, 132] width 125 height 40
paste textarea "O quanto foi fácil ou difícil usar a funcionalidade?"
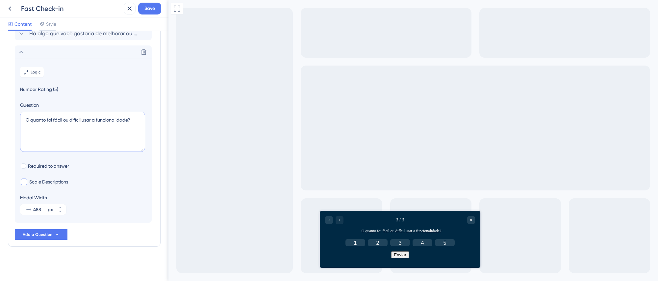
type textarea "O quanto foi fácil ou difícil usar a funcionalidade?"
click at [27, 182] on div at bounding box center [24, 182] width 8 height 8
checkbox input "true"
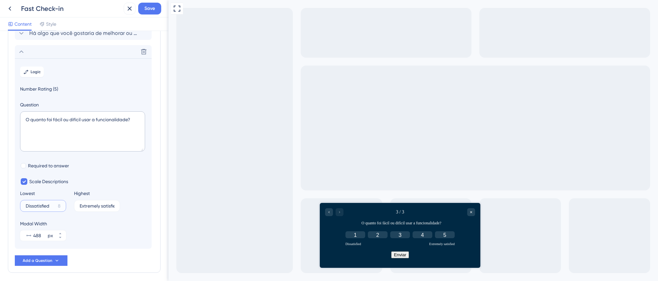
click at [53, 206] on input "Dissatisfied" at bounding box center [41, 205] width 30 height 5
drag, startPoint x: 56, startPoint y: 207, endPoint x: 7, endPoint y: 204, distance: 48.5
click at [7, 204] on div "Survey Questions Add questions to your survey and edit them below. Learn More C…" at bounding box center [84, 156] width 168 height 250
drag, startPoint x: 26, startPoint y: 207, endPoint x: 68, endPoint y: 205, distance: 41.5
click at [68, 205] on div "Lowest Dissatisfied 8 Highest Extremely satisfied 1" at bounding box center [83, 200] width 126 height 22
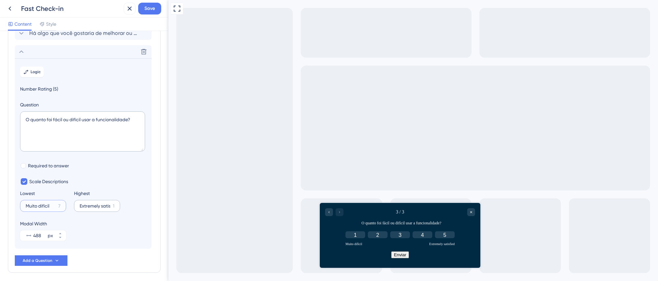
type input "Muito difícil"
click at [81, 208] on input "Extremely satisfied" at bounding box center [95, 205] width 31 height 5
drag, startPoint x: 79, startPoint y: 206, endPoint x: 157, endPoint y: 209, distance: 78.0
click at [155, 208] on div "Survey Questions Add questions to your survey and edit them below. Learn More C…" at bounding box center [84, 156] width 168 height 250
click at [83, 208] on label "Extremely satisfied 1" at bounding box center [97, 206] width 46 height 12
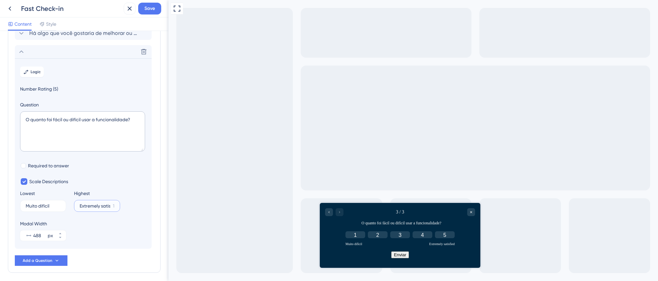
click at [83, 208] on input "Extremely satisfied" at bounding box center [95, 205] width 31 height 5
drag, startPoint x: 80, startPoint y: 208, endPoint x: 122, endPoint y: 208, distance: 42.4
click at [122, 208] on div "Lowest Muito difícil 7 Highest Extremely satisfied 1" at bounding box center [83, 200] width 126 height 22
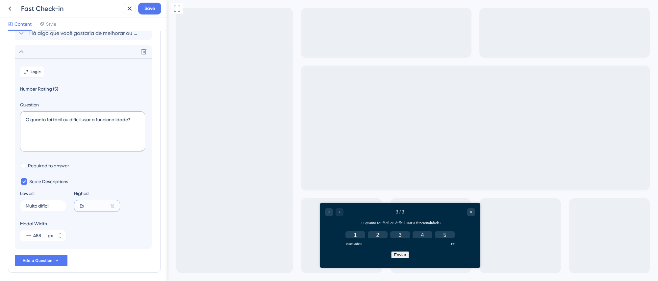
type input "E"
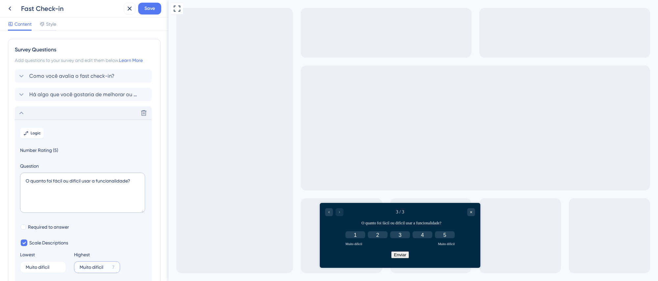
type input "Muito difícil"
click at [23, 114] on icon at bounding box center [21, 113] width 4 height 3
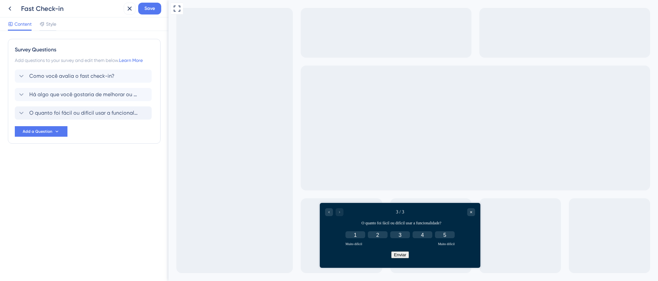
drag, startPoint x: 12, startPoint y: 114, endPoint x: 11, endPoint y: 84, distance: 30.3
click at [11, 84] on div "Survey Questions Add questions to your survey and edit them below. Learn More C…" at bounding box center [84, 91] width 153 height 105
click at [64, 113] on span "O quanto foi fácil ou difícil usar a funcionalidade?" at bounding box center [83, 113] width 109 height 8
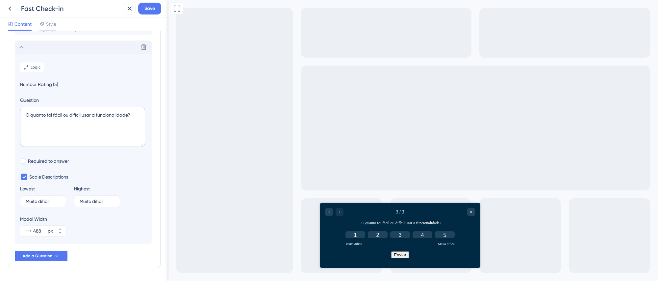
scroll to position [75, 0]
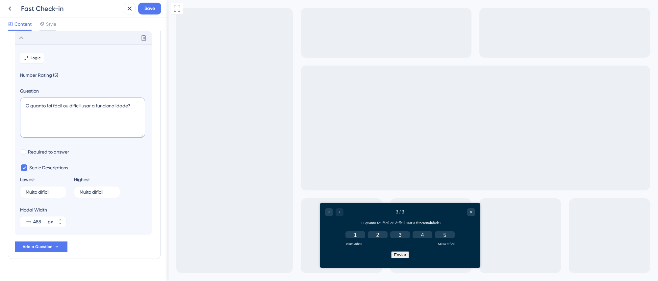
click at [109, 117] on textarea "O quanto foi fácil ou difícil usar a funcionalidade?" at bounding box center [82, 117] width 125 height 40
click at [111, 110] on textarea "O quanto foi fácil ou difícil usar a funcionalidade?" at bounding box center [82, 117] width 125 height 40
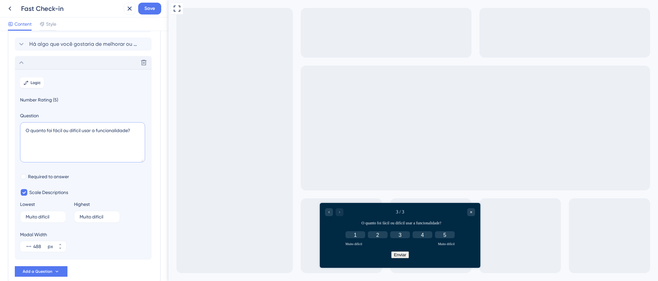
scroll to position [3, 0]
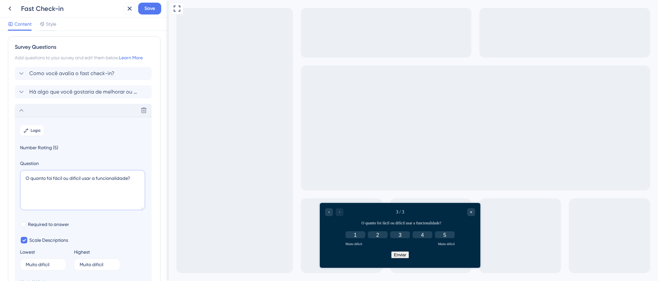
drag, startPoint x: 93, startPoint y: 178, endPoint x: 129, endPoint y: 178, distance: 35.9
click at [129, 178] on textarea "O quanto foi fácil ou difícil usar a funcionalidade?" at bounding box center [82, 190] width 125 height 40
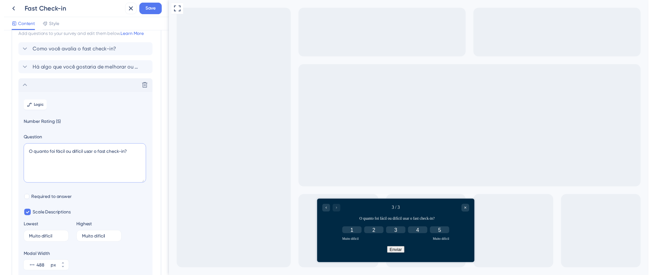
scroll to position [0, 0]
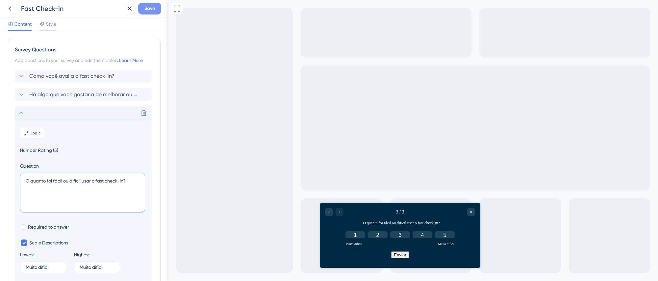
type textarea "O quanto foi fácil ou difícil usar o fast check-in?"
click at [148, 10] on span "Save" at bounding box center [149, 9] width 11 height 8
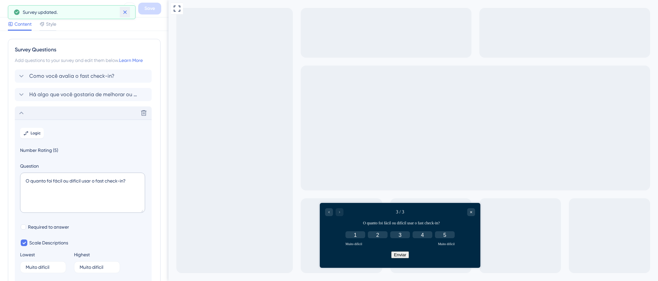
click at [128, 10] on button at bounding box center [125, 12] width 10 height 11
click at [129, 9] on icon at bounding box center [130, 9] width 8 height 8
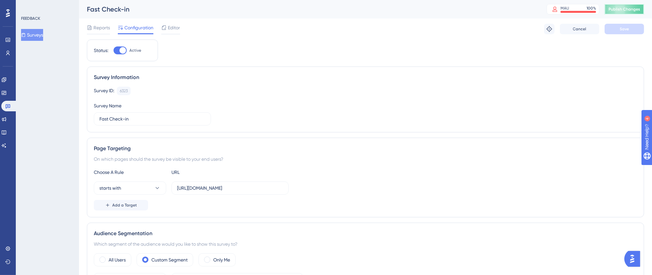
click at [632, 11] on span "Publish Changes" at bounding box center [624, 9] width 32 height 5
click at [207, 13] on icon at bounding box center [204, 12] width 7 height 7
click at [7, 112] on div "Engagement Widgets Feedback Product Updates Knowledge Base AI Assistant" at bounding box center [7, 112] width 13 height 76
click at [10, 106] on icon at bounding box center [8, 106] width 5 height 4
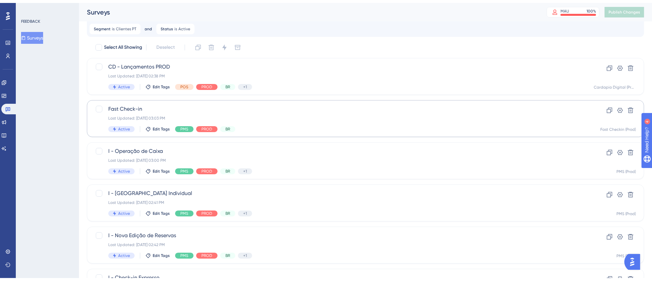
scroll to position [71, 0]
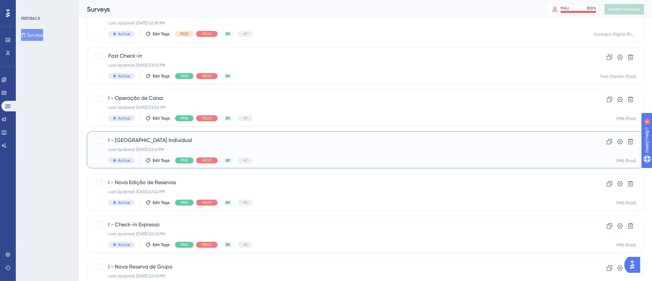
click at [399, 147] on div "Last Updated: 06 de out. de 2025 02:41 PM" at bounding box center [339, 149] width 462 height 5
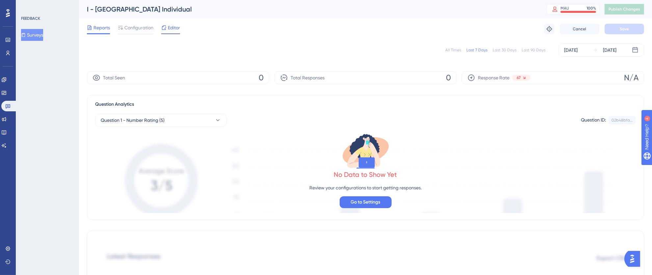
click at [171, 24] on span "Editor" at bounding box center [174, 28] width 12 height 8
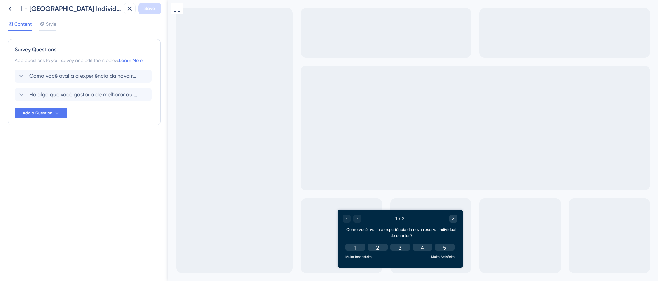
click at [52, 115] on button "Add a Question" at bounding box center [41, 113] width 53 height 11
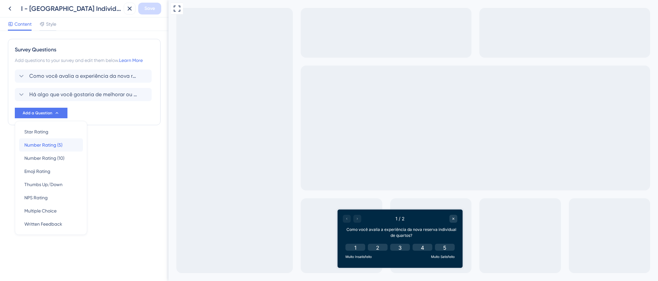
click at [51, 145] on span "Number Rating (5)" at bounding box center [43, 145] width 38 height 8
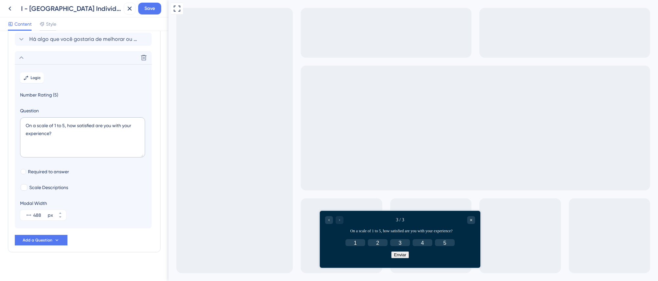
scroll to position [61, 0]
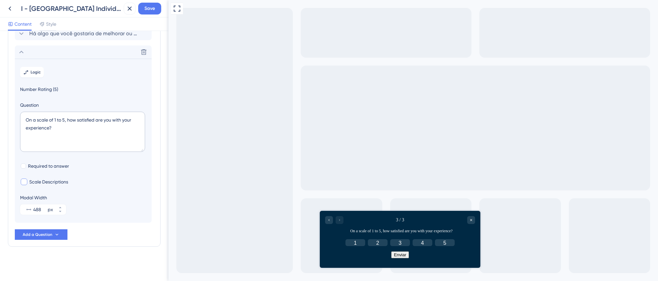
click at [27, 182] on div at bounding box center [24, 181] width 7 height 7
checkbox input "true"
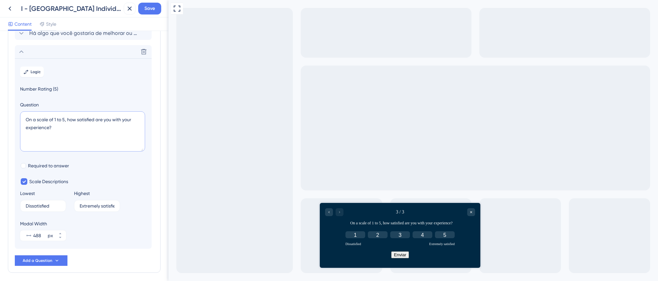
click at [45, 144] on textarea "On a scale of 1 to 5, how satisfied are you with your experience?" at bounding box center [82, 131] width 125 height 40
click at [59, 137] on textarea "On a scale of 1 to 5, how satisfied are you with your experience?" at bounding box center [82, 131] width 125 height 40
drag, startPoint x: 62, startPoint y: 124, endPoint x: 18, endPoint y: 113, distance: 45.4
click at [18, 113] on section "Logic Number Rating (5) Question On a scale of 1 to 5, how satisfied are you wi…" at bounding box center [83, 153] width 137 height 190
paste textarea "quanto foi fácil ou difícil usar a funcionalidad"
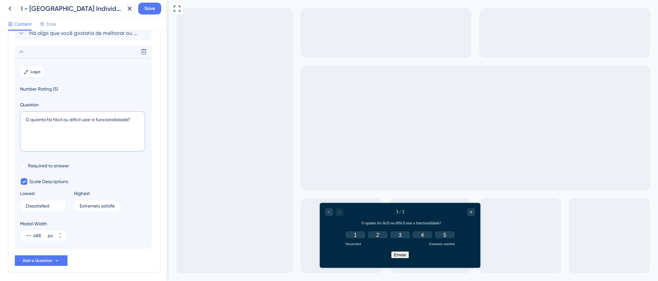
click at [111, 128] on textarea "O quanto foi fácil ou difícil usar a funcionalidade?" at bounding box center [82, 131] width 125 height 40
drag, startPoint x: 97, startPoint y: 120, endPoint x: 128, endPoint y: 120, distance: 31.6
click at [128, 120] on textarea "O quanto foi fácil ou difícil usar a funcionalidade?" at bounding box center [82, 131] width 125 height 40
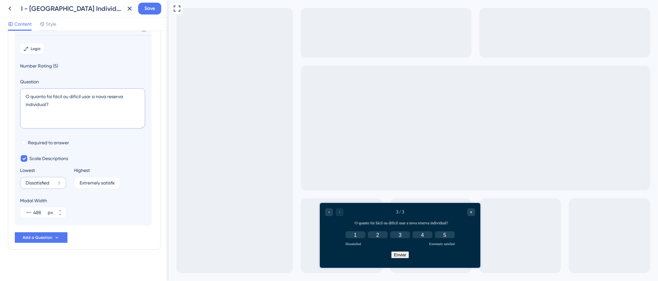
scroll to position [88, 0]
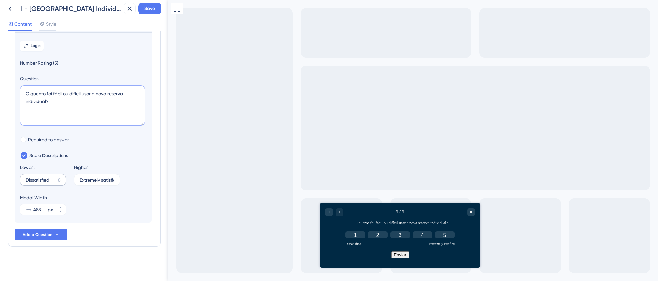
type textarea "O quanto foi fácil ou difícil usar a nova reserva individual?"
click at [51, 183] on label "Dissatisfied 8" at bounding box center [43, 180] width 46 height 12
click at [51, 182] on input "Dissatisfied" at bounding box center [41, 179] width 30 height 5
click at [18, 178] on section "Logic Number Rating (5) Question O quanto foi fácil ou difícil usar a nova rese…" at bounding box center [83, 127] width 137 height 190
type input "Muito difícil"
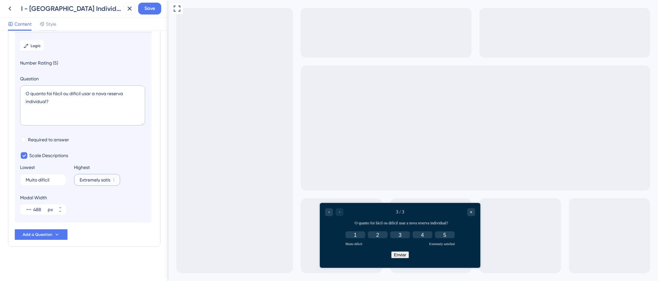
click at [91, 179] on input "Extremely satisfied" at bounding box center [95, 179] width 31 height 5
drag, startPoint x: 80, startPoint y: 180, endPoint x: 165, endPoint y: 180, distance: 85.9
click at [165, 180] on div "Survey Questions Add questions to your survey and edit them below. Learn More C…" at bounding box center [84, 156] width 168 height 250
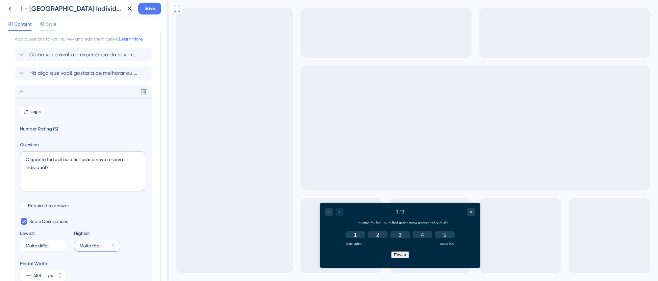
scroll to position [0, 0]
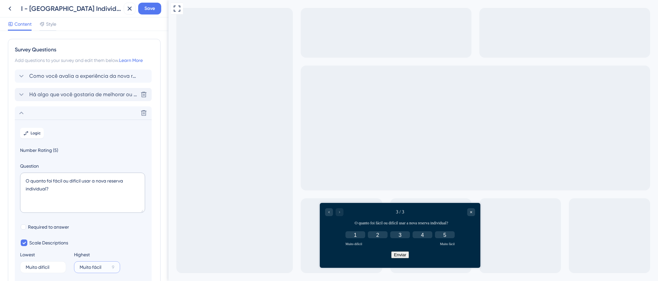
type input "Muito fácil"
click at [87, 90] on span "Há algo que você gostaria de melhorar ou ajustar na nova reserva individual de …" at bounding box center [83, 94] width 109 height 8
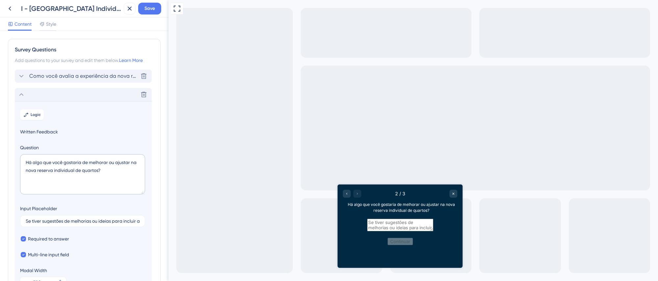
click at [94, 77] on span "Como você avalia a experiência da nova reserva individual de quartos?" at bounding box center [83, 76] width 109 height 8
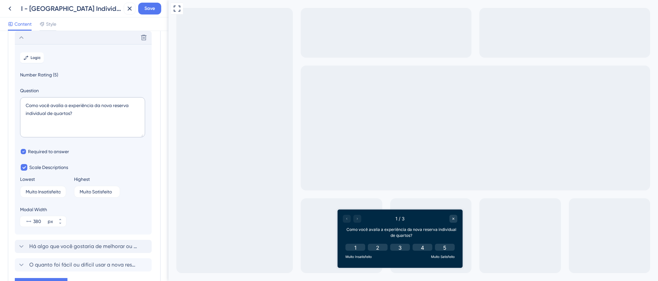
scroll to position [88, 0]
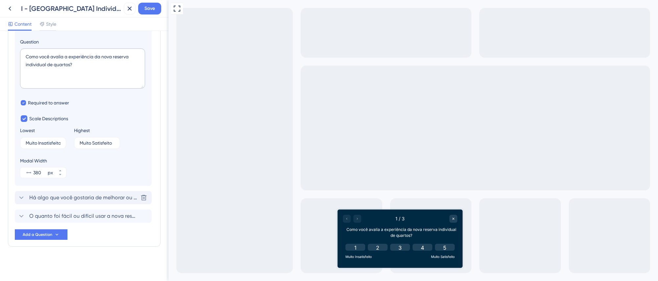
click at [116, 195] on span "Há algo que você gostaria de melhorar ou ajustar na nova reserva individual de …" at bounding box center [83, 197] width 109 height 8
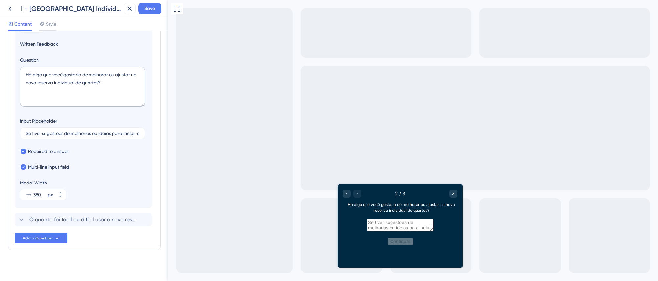
scroll to position [57, 0]
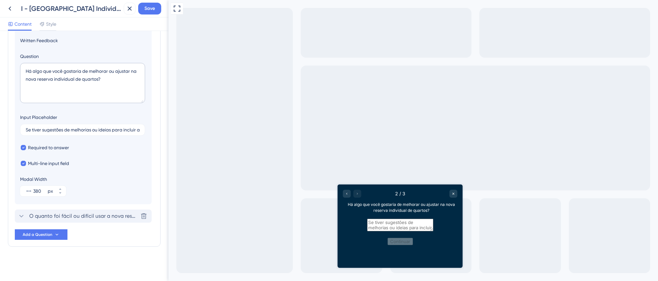
click at [96, 217] on span "O quanto foi fácil ou difícil usar a nova reserva individual?" at bounding box center [83, 216] width 109 height 8
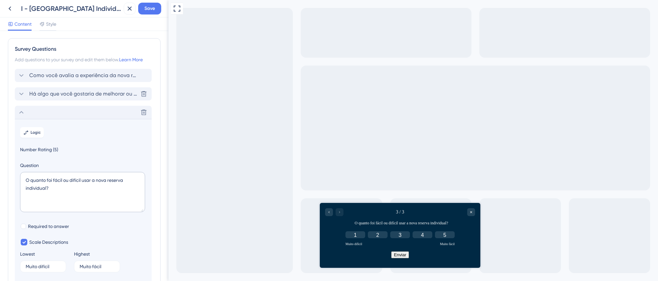
scroll to position [0, 0]
click at [21, 114] on icon at bounding box center [21, 113] width 8 height 8
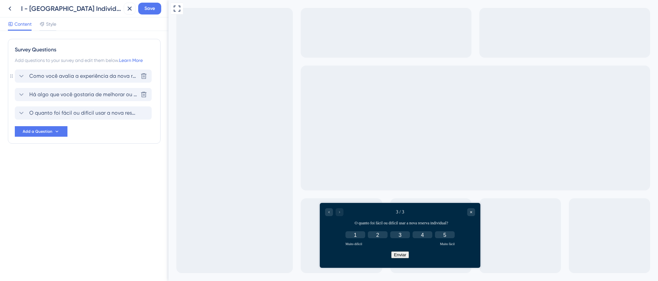
drag, startPoint x: 11, startPoint y: 112, endPoint x: 15, endPoint y: 73, distance: 39.1
click at [15, 73] on div "Survey Questions Add questions to your survey and edit them below. Learn More C…" at bounding box center [84, 91] width 153 height 105
click at [12, 113] on div "Survey Questions Add questions to your survey and edit them below. Learn More C…" at bounding box center [84, 91] width 153 height 105
click at [14, 114] on div "Survey Questions Add questions to your survey and edit them below. Learn More C…" at bounding box center [84, 91] width 153 height 105
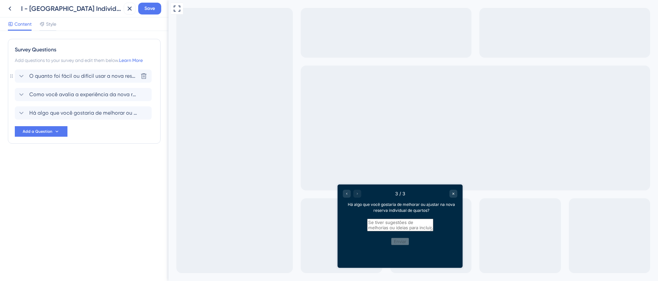
click at [97, 75] on span "O quanto foi fácil ou difícil usar a nova reserva individual?" at bounding box center [83, 76] width 109 height 8
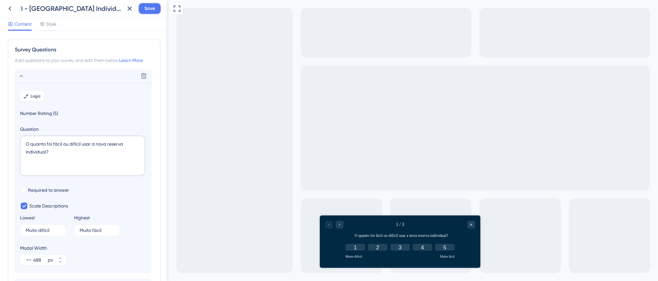
click at [149, 7] on span "Save" at bounding box center [149, 9] width 11 height 8
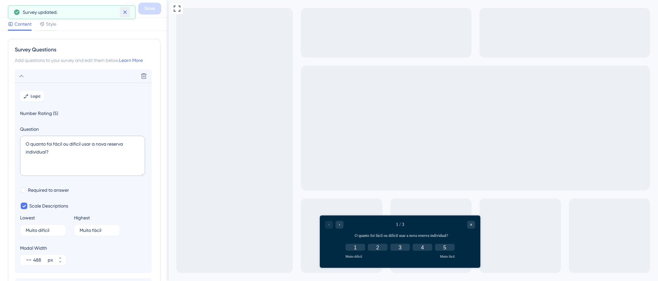
click at [128, 10] on icon at bounding box center [125, 12] width 7 height 7
click at [128, 9] on icon at bounding box center [130, 9] width 4 height 4
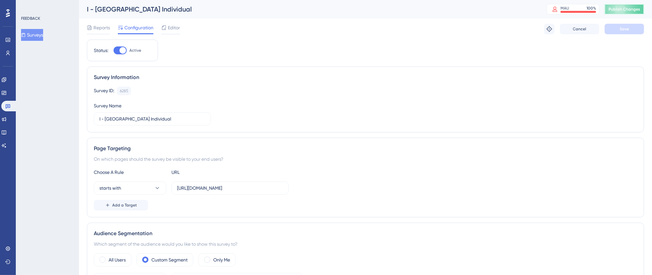
click at [628, 12] on button "Publish Changes" at bounding box center [623, 9] width 39 height 11
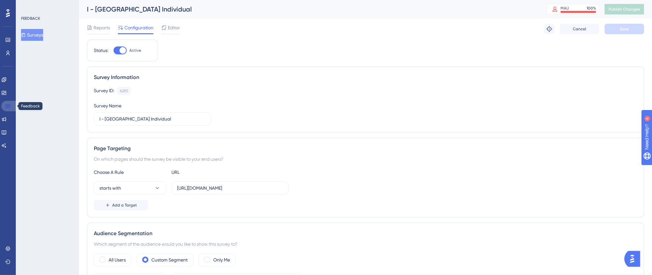
click at [4, 104] on link at bounding box center [9, 106] width 16 height 11
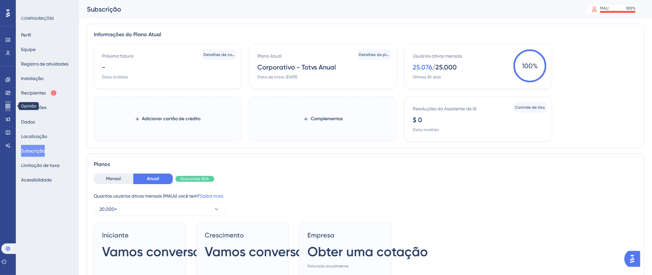
click at [7, 104] on icon at bounding box center [8, 106] width 5 height 4
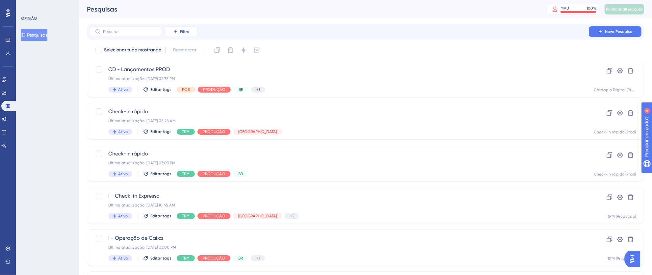
click at [187, 34] on button "Filtro" at bounding box center [181, 31] width 33 height 11
click at [191, 52] on font "Etiquetas" at bounding box center [184, 50] width 20 height 5
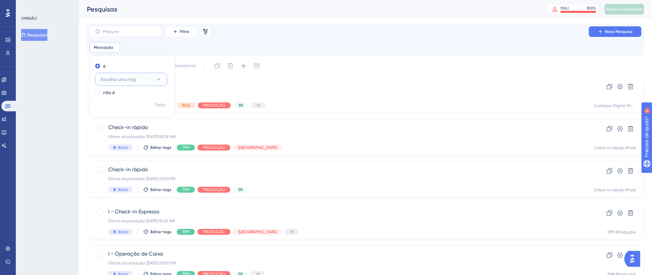
click at [162, 78] on button "Escolha uma tag" at bounding box center [131, 79] width 72 height 13
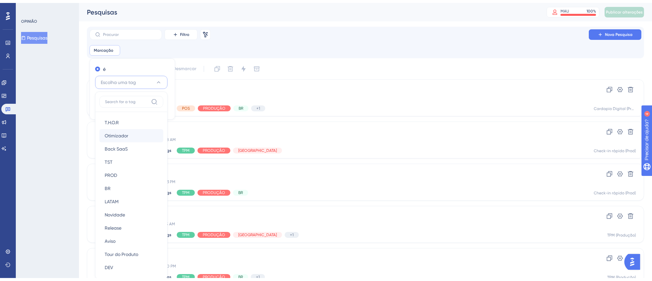
scroll to position [43, 0]
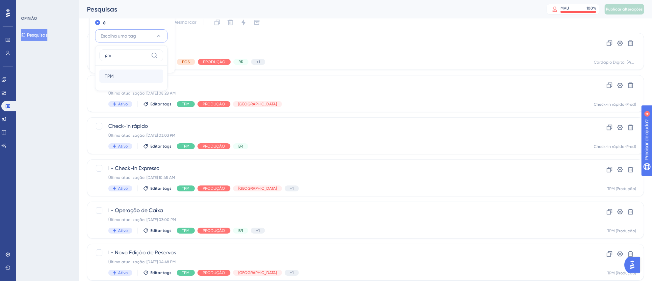
type input "pm"
click at [139, 75] on div "TPM TPM" at bounding box center [131, 75] width 53 height 13
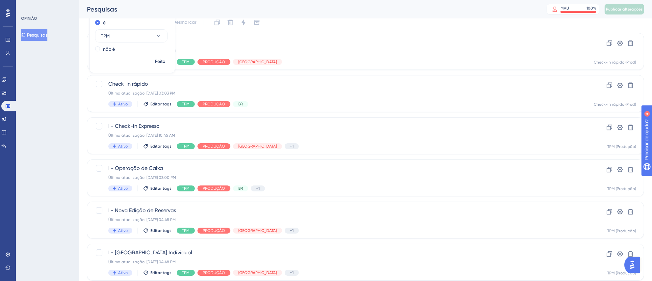
click at [302, 23] on div "Selecionar tudo mostrando Desmarcar" at bounding box center [369, 22] width 549 height 11
click at [333, 18] on div "Selecionar tudo mostrando Desmarcar" at bounding box center [369, 22] width 549 height 11
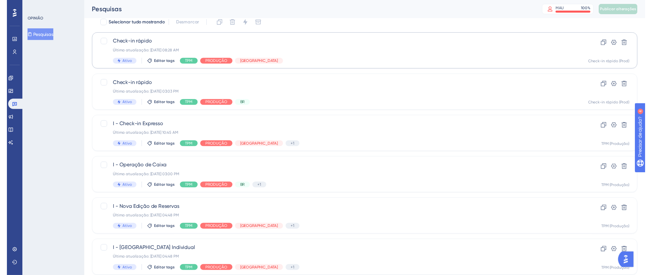
scroll to position [0, 0]
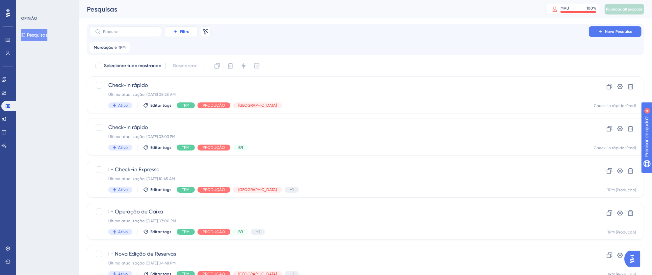
click at [183, 34] on span "Filtro" at bounding box center [184, 31] width 9 height 5
click at [186, 87] on font "Status" at bounding box center [180, 89] width 13 height 5
click at [217, 81] on icon at bounding box center [215, 79] width 7 height 7
click at [189, 97] on div "Ativo Ativo" at bounding box center [187, 99] width 53 height 13
click at [218, 95] on font "Feito" at bounding box center [217, 94] width 10 height 6
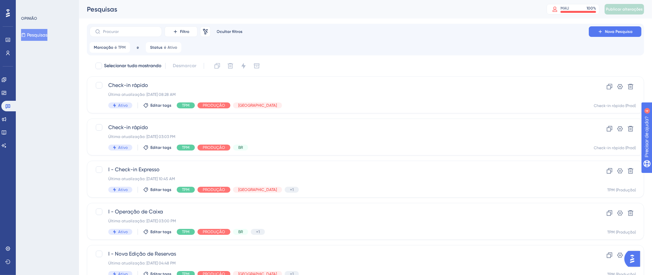
click at [320, 40] on div "Filtro Remover filtros Ocultar filtros Nova Pesquisa Marcação é TPM TPM Remover…" at bounding box center [365, 39] width 552 height 26
click at [121, 49] on span "TPM" at bounding box center [122, 47] width 8 height 5
click at [120, 80] on button "TPM" at bounding box center [131, 79] width 72 height 13
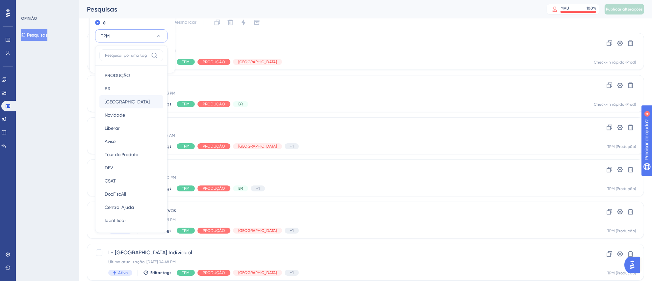
scroll to position [109, 0]
click at [122, 188] on div "TPM TPM" at bounding box center [131, 191] width 53 height 13
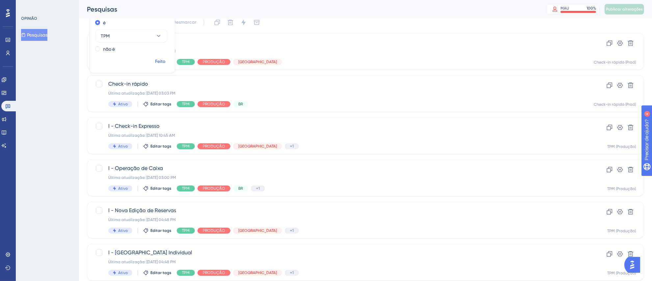
click at [161, 60] on font "Feito" at bounding box center [160, 62] width 10 height 6
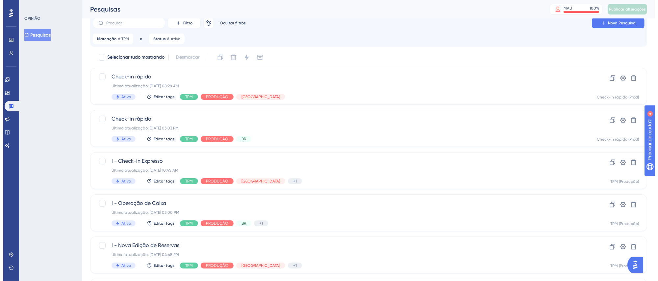
scroll to position [0, 0]
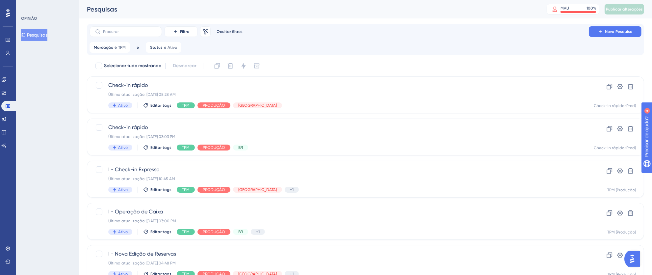
click at [313, 44] on div "Marcação é TPM TPM Remover e Status é Ativo Ativo Remover" at bounding box center [365, 47] width 552 height 11
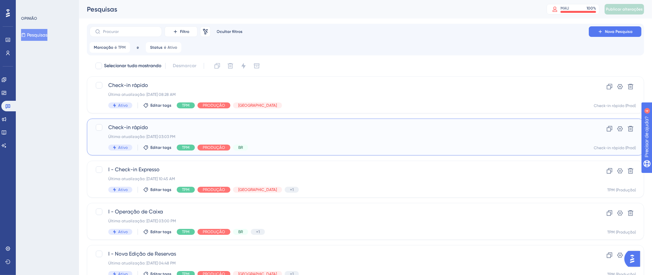
click at [336, 134] on div "Última atualização: 06 de out. de 2025 03:03 PM" at bounding box center [339, 136] width 462 height 5
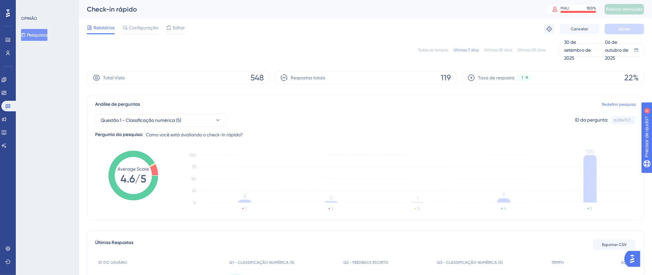
click at [180, 29] on font "Editor" at bounding box center [179, 27] width 12 height 5
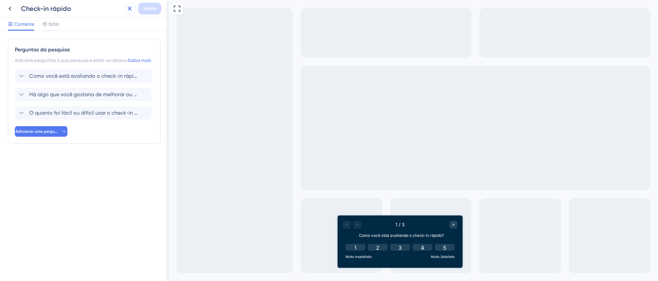
click at [128, 7] on icon at bounding box center [130, 9] width 4 height 4
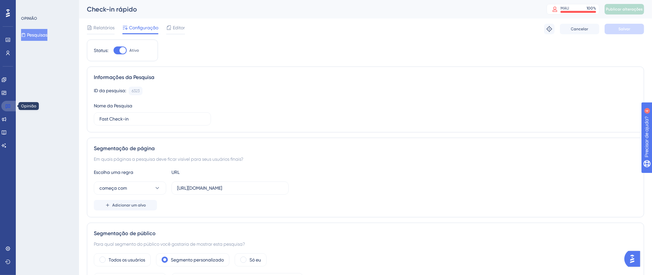
click at [12, 104] on link at bounding box center [9, 106] width 16 height 11
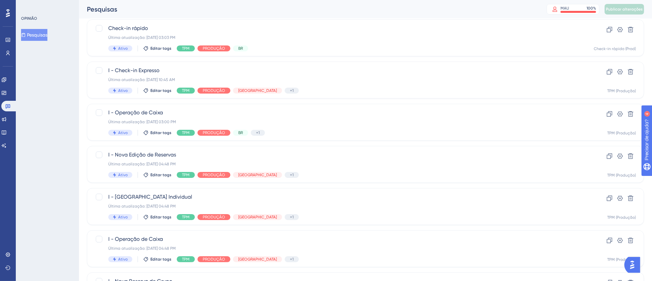
scroll to position [107, 0]
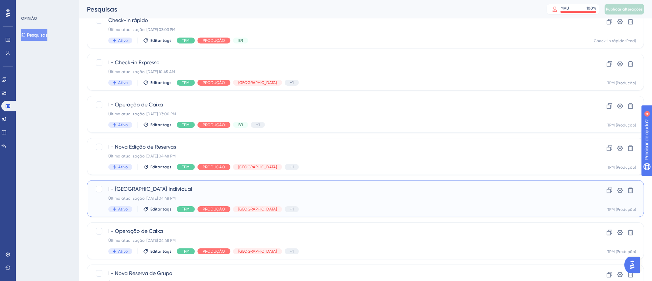
click at [360, 194] on div "I - Nova Reserva Individual Última atualização: 08 de set. de 2025 04:48 PM Ati…" at bounding box center [339, 198] width 462 height 27
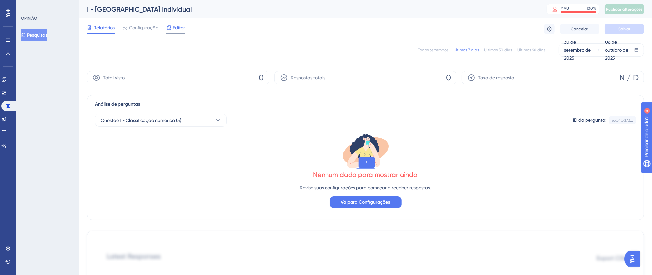
click at [175, 28] on font "Editor" at bounding box center [179, 27] width 12 height 5
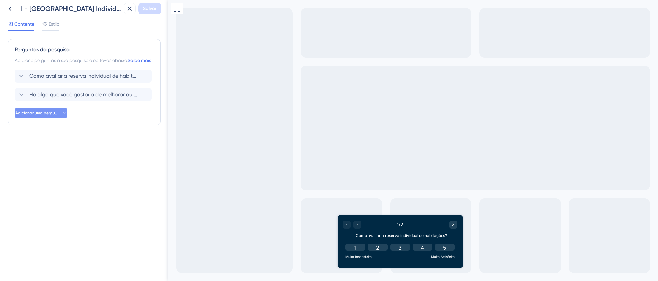
click at [53, 115] on span "Adicionar uma pergunta" at bounding box center [37, 112] width 44 height 5
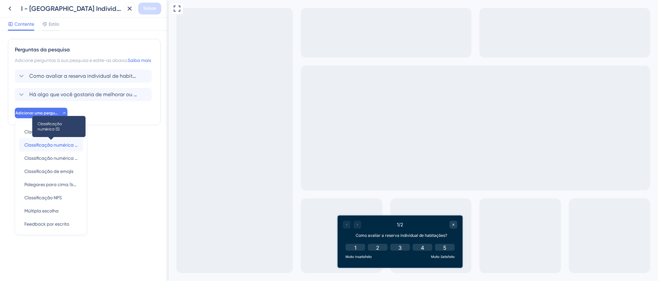
click at [58, 147] on font "Classificação numérica (5)" at bounding box center [52, 144] width 56 height 5
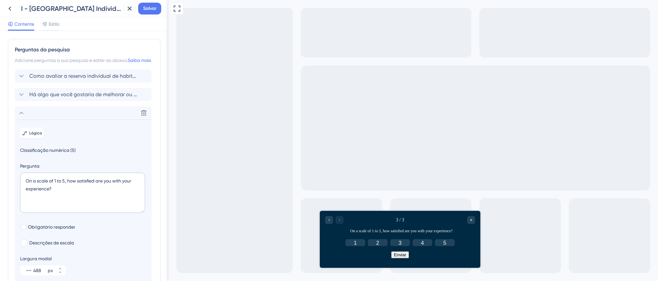
scroll to position [69, 0]
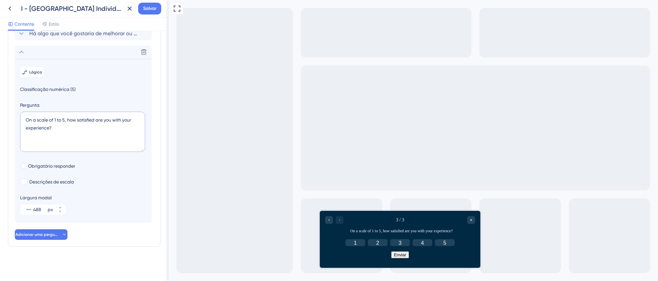
click at [62, 139] on textarea "On a scale of 1 to 5, how satisfied are you with your experience?" at bounding box center [82, 132] width 125 height 40
drag, startPoint x: 62, startPoint y: 130, endPoint x: 8, endPoint y: 114, distance: 56.6
click at [8, 114] on div "Perguntas da pesquisa Adicione perguntas à sua pesquisa e edite-as abaixo. Saib…" at bounding box center [84, 112] width 153 height 268
paste textarea "quanto foi fácil ou difícil usar a funcionalidad"
type textarea "O quanto foi fácil ou difícil usar a funcionalidade?"
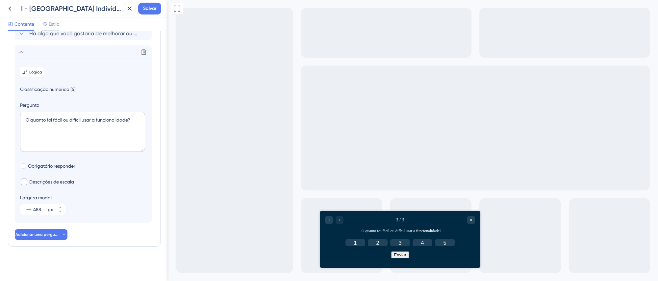
click at [26, 182] on div at bounding box center [24, 181] width 7 height 7
checkbox input "true"
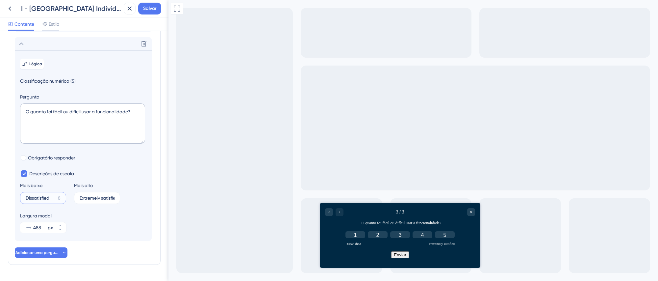
click at [38, 200] on input "Dissatisfied" at bounding box center [41, 197] width 30 height 5
drag, startPoint x: 51, startPoint y: 206, endPoint x: 5, endPoint y: 204, distance: 45.8
click at [5, 204] on div "Perguntas da pesquisa Adicione perguntas à sua pesquisa e edite-as abaixo. Saib…" at bounding box center [84, 156] width 168 height 250
type input "Muito difícil"
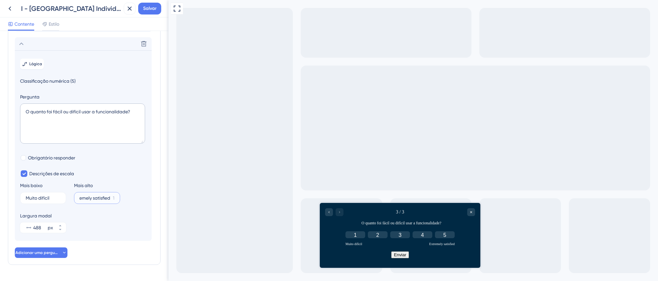
drag, startPoint x: 80, startPoint y: 206, endPoint x: 129, endPoint y: 205, distance: 49.0
click at [129, 204] on div "Mais baixo Muito difícil 7 Mais alto Extremely satisfied 1" at bounding box center [83, 192] width 126 height 22
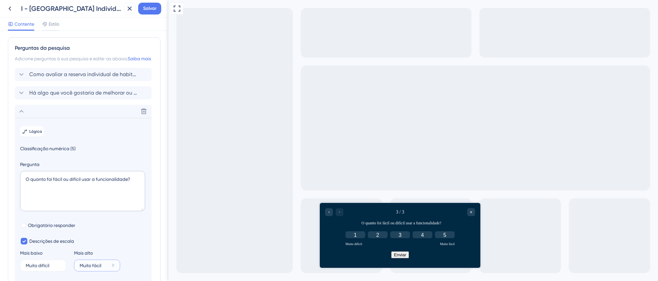
scroll to position [0, 0]
type input "Muito fácil"
click at [23, 117] on icon at bounding box center [21, 113] width 8 height 8
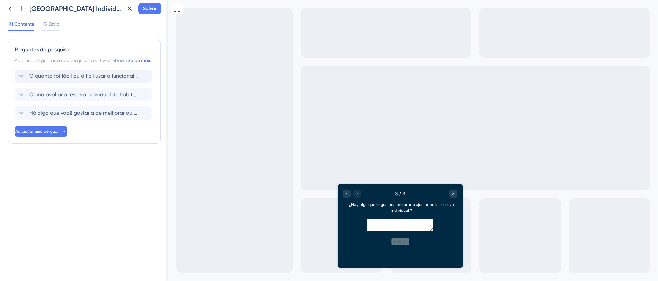
click at [10, 120] on div "Perguntas da pesquisa Adicione perguntas à sua pesquisa e edite-as abaixo. Saib…" at bounding box center [84, 91] width 153 height 105
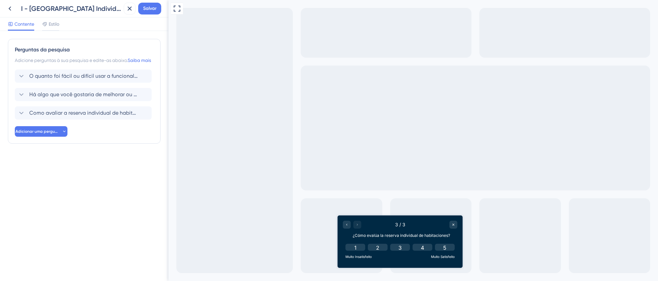
drag, startPoint x: 11, startPoint y: 101, endPoint x: 13, endPoint y: 83, distance: 18.2
click at [13, 83] on div "Perguntas da pesquisa Adicione perguntas à sua pesquisa e edite-as abaixo. Saib…" at bounding box center [84, 91] width 153 height 105
click at [55, 97] on font "Há algo que você gostaria de melhorar ou ajustar na reserva individual?" at bounding box center [116, 94] width 175 height 6
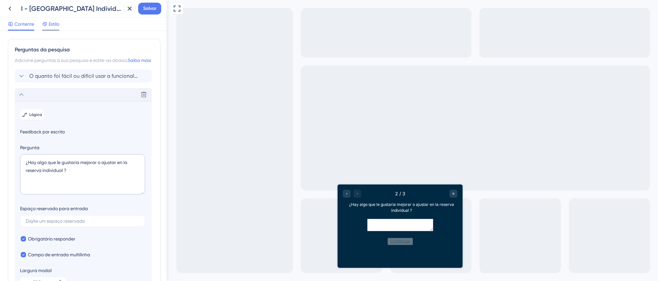
click at [52, 26] on font "Estilo" at bounding box center [54, 23] width 11 height 5
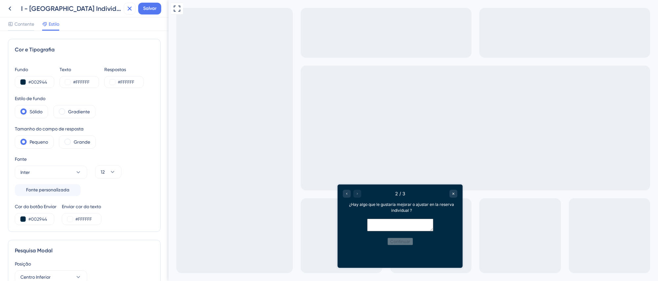
click at [127, 8] on icon at bounding box center [130, 9] width 8 height 8
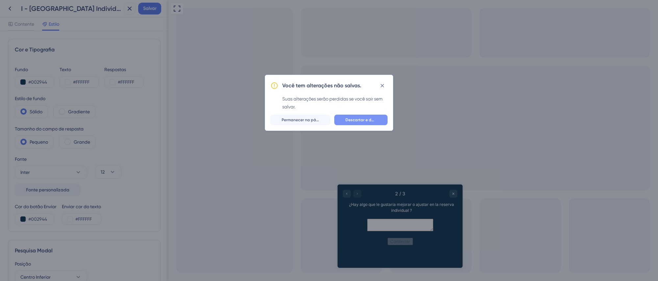
click at [367, 121] on font "Descartar e deixar" at bounding box center [362, 119] width 35 height 5
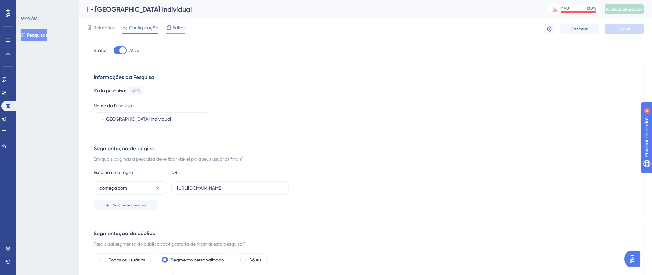
click at [174, 27] on font "Editor" at bounding box center [179, 27] width 12 height 5
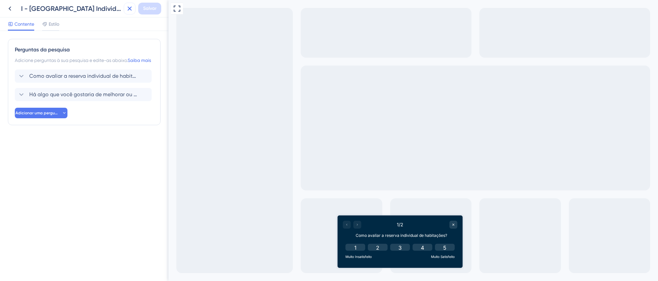
click at [132, 8] on icon at bounding box center [130, 9] width 8 height 8
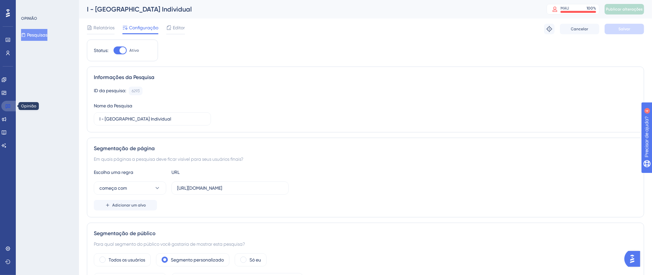
click at [9, 108] on icon at bounding box center [7, 105] width 5 height 5
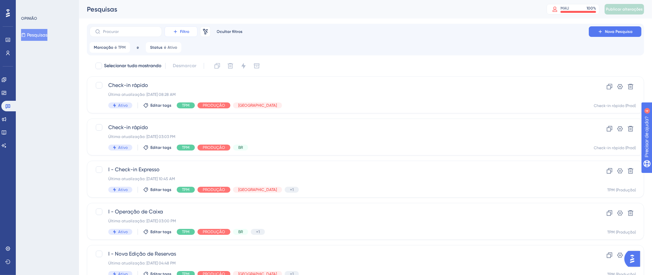
click at [184, 31] on font "Filtro" at bounding box center [184, 31] width 9 height 5
click at [190, 48] on font "Etiquetas" at bounding box center [184, 50] width 20 height 5
click at [252, 77] on button "Escolha uma tag" at bounding box center [239, 79] width 72 height 13
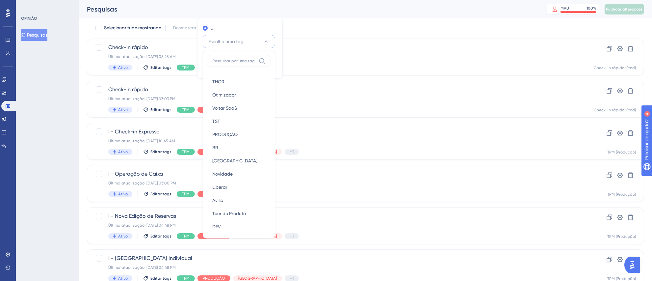
drag, startPoint x: 262, startPoint y: 21, endPoint x: 314, endPoint y: 23, distance: 52.7
click at [264, 22] on div "é Escolha uma tag THOR THOR Otimizador Otimizador Voltar SaaS Voltar SaaS TST T…" at bounding box center [240, 47] width 86 height 61
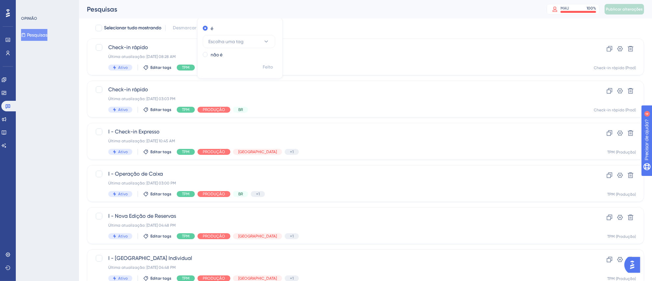
click at [314, 23] on div "Selecionar tudo mostrando Desmarcar" at bounding box center [369, 28] width 549 height 11
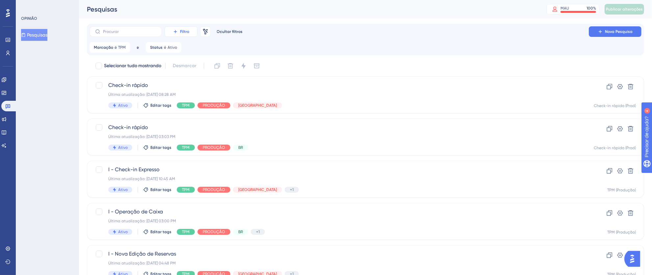
click at [186, 32] on font "Filtro" at bounding box center [184, 31] width 9 height 5
click at [189, 60] on span "Segmentos" at bounding box center [186, 64] width 24 height 8
click at [269, 78] on button "Escolha um segmento" at bounding box center [239, 79] width 72 height 13
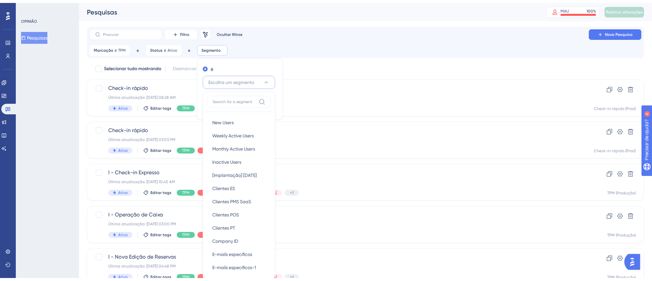
scroll to position [43, 0]
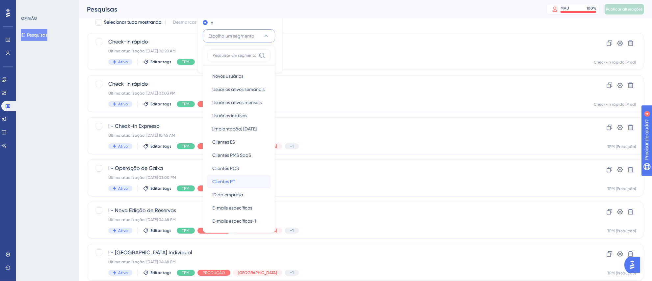
click at [239, 181] on div "Clientes PT Clientes PT" at bounding box center [238, 181] width 53 height 13
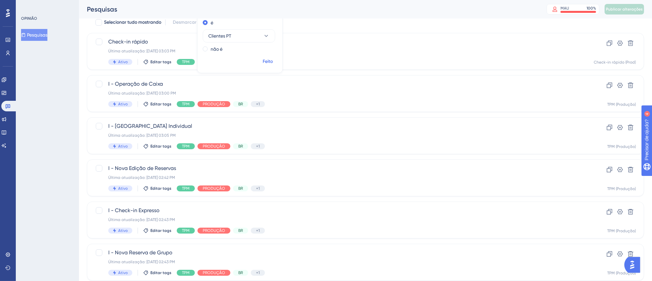
click at [267, 63] on font "Feito" at bounding box center [268, 62] width 10 height 6
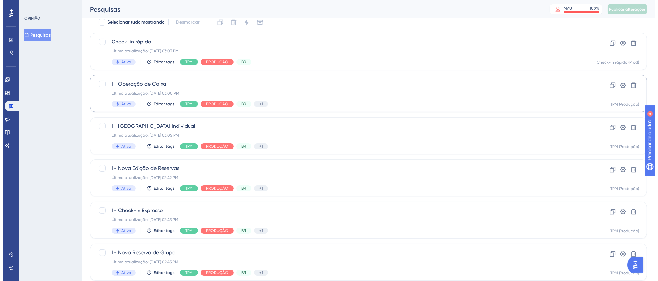
scroll to position [0, 0]
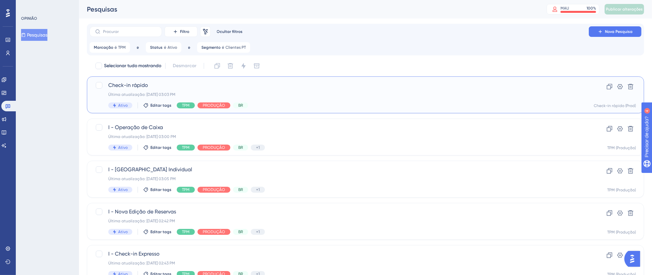
click at [318, 95] on div "Última atualização: 06 de out. de 2025 03:03 PM" at bounding box center [339, 94] width 462 height 5
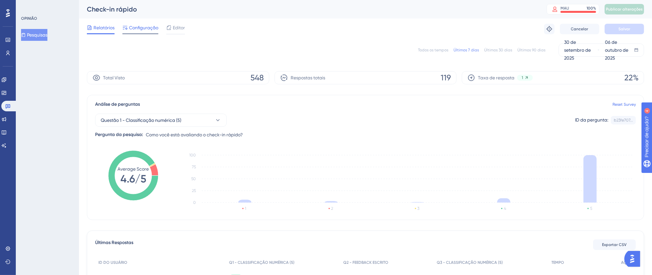
click at [143, 26] on font "Configuração" at bounding box center [143, 27] width 29 height 5
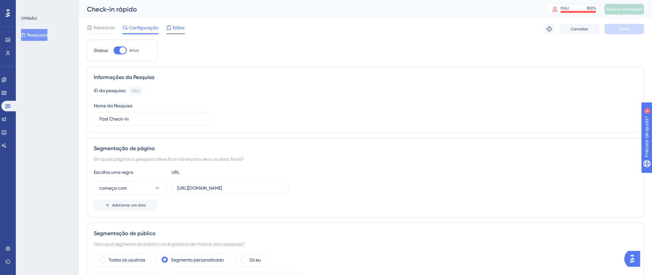
click at [173, 27] on font "Editor" at bounding box center [179, 27] width 12 height 5
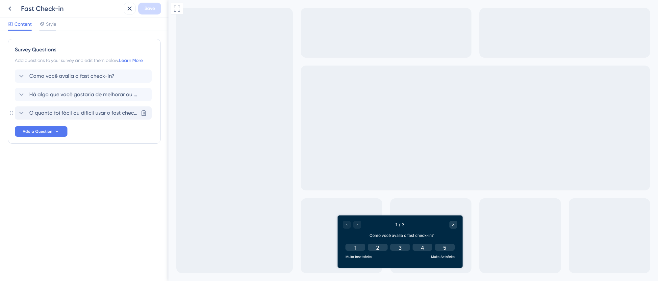
click at [99, 113] on span "O quanto foi fácil ou difícil usar o fast check-in?" at bounding box center [83, 113] width 109 height 8
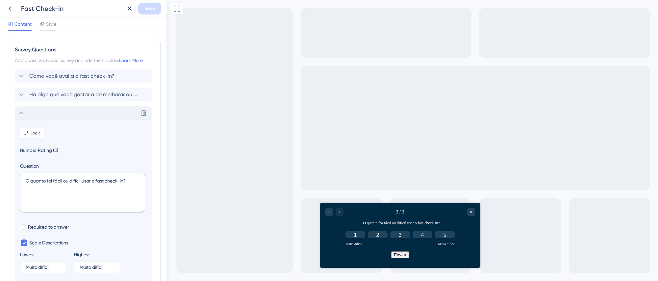
click at [21, 112] on icon at bounding box center [21, 113] width 8 height 8
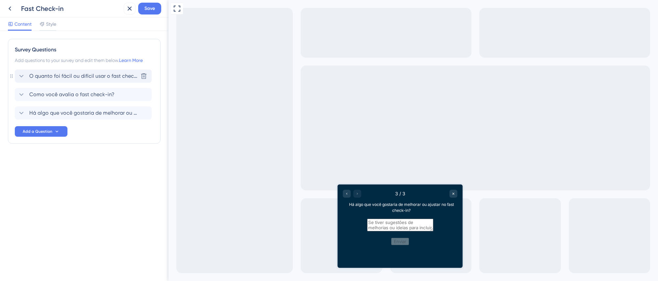
click at [71, 77] on span "O quanto foi fácil ou difícil usar o fast check-in?" at bounding box center [83, 76] width 109 height 8
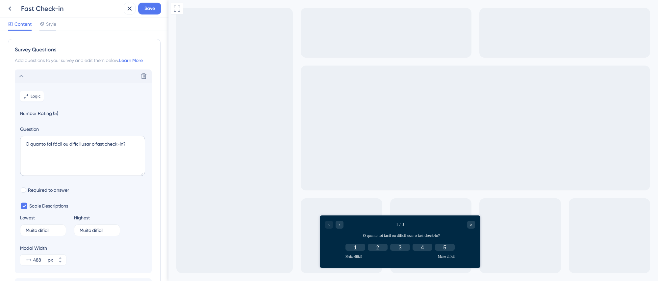
click at [22, 73] on icon at bounding box center [21, 76] width 8 height 8
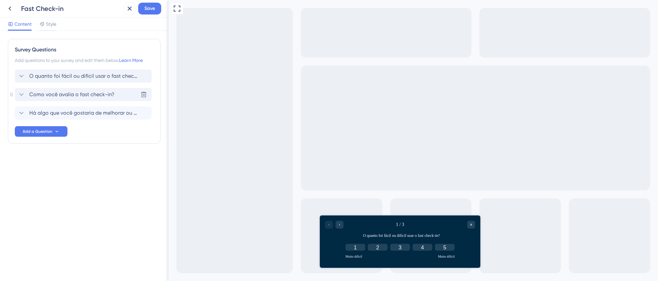
click at [40, 91] on span "Como você avalia o fast check-in?" at bounding box center [71, 94] width 85 height 8
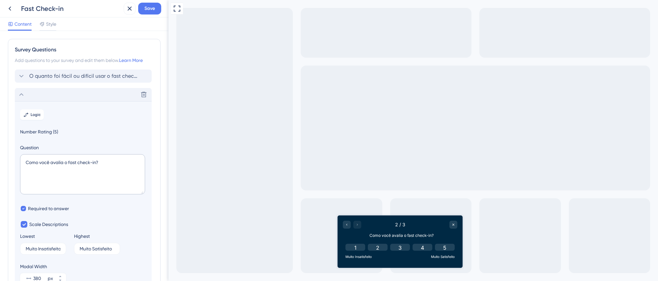
click at [21, 92] on icon at bounding box center [21, 94] width 8 height 8
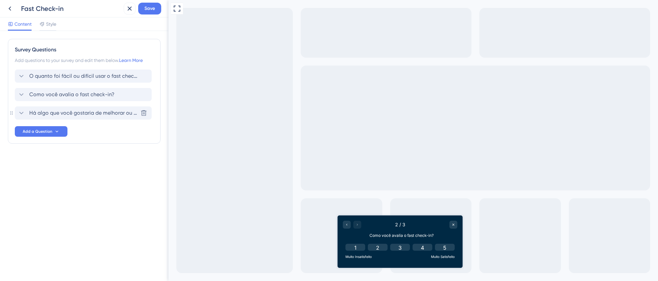
click at [49, 112] on span "Há algo que você gostaria de melhorar ou ajustar no fast check-in?" at bounding box center [83, 113] width 109 height 8
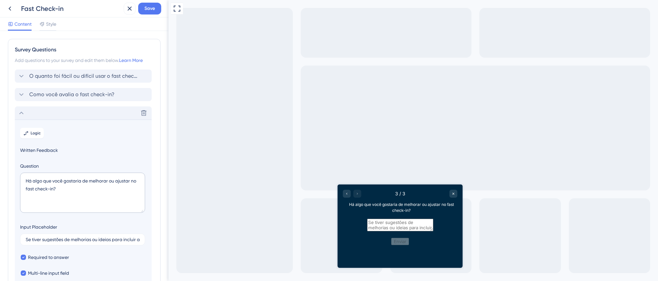
click at [23, 110] on icon at bounding box center [21, 113] width 8 height 8
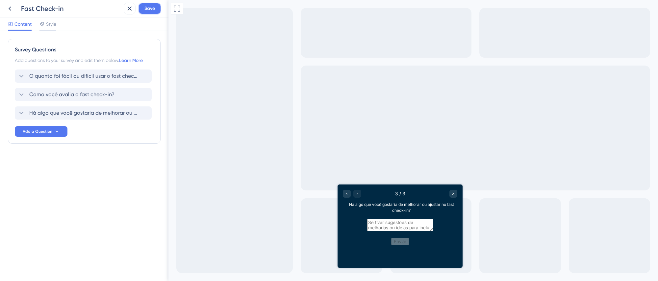
click at [151, 9] on span "Save" at bounding box center [149, 9] width 11 height 8
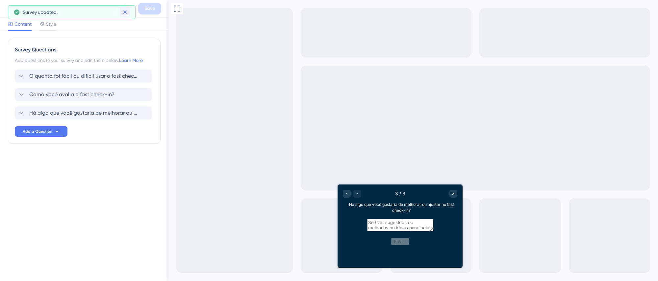
click at [126, 11] on icon at bounding box center [125, 13] width 4 height 4
click at [132, 10] on icon at bounding box center [130, 9] width 8 height 8
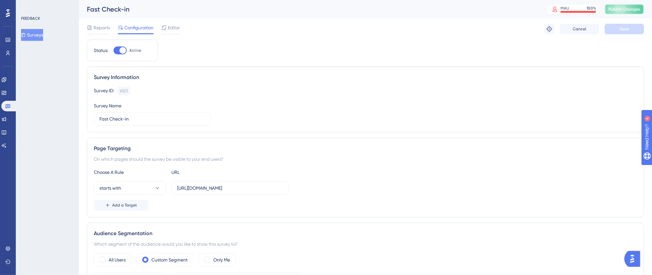
click at [638, 10] on span "Publish Changes" at bounding box center [624, 9] width 32 height 5
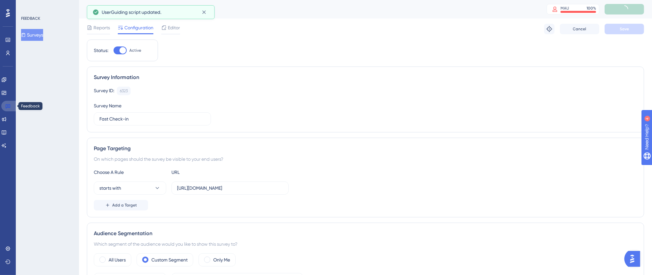
click at [8, 104] on icon at bounding box center [8, 106] width 5 height 4
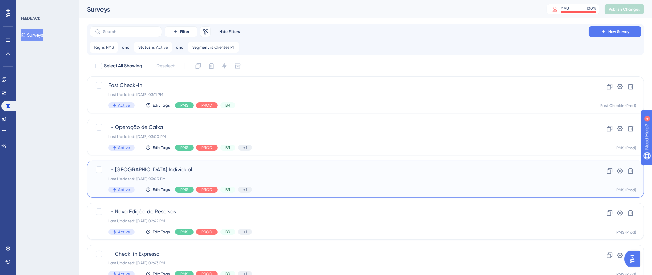
click at [294, 176] on div "Last Updated: 06 de out. de 2025 03:05 PM" at bounding box center [339, 178] width 462 height 5
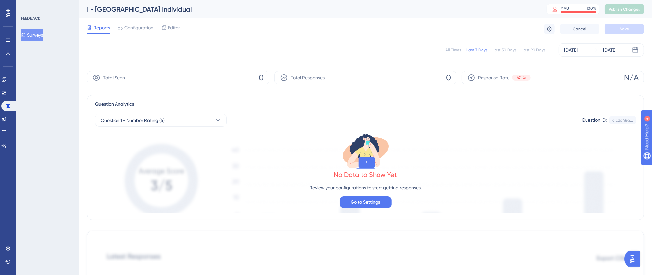
click at [172, 29] on span "Editor" at bounding box center [174, 28] width 12 height 8
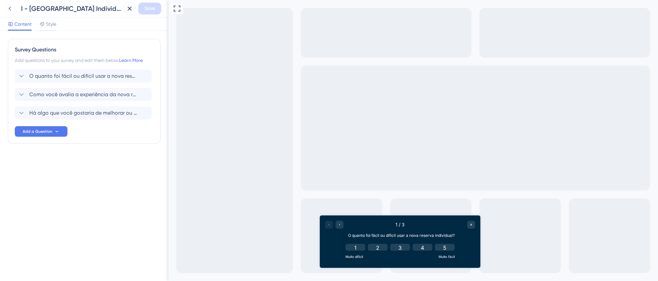
click at [10, 11] on icon at bounding box center [10, 9] width 8 height 8
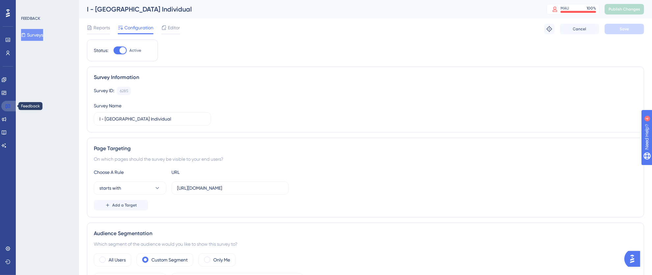
click at [4, 108] on link at bounding box center [9, 106] width 16 height 11
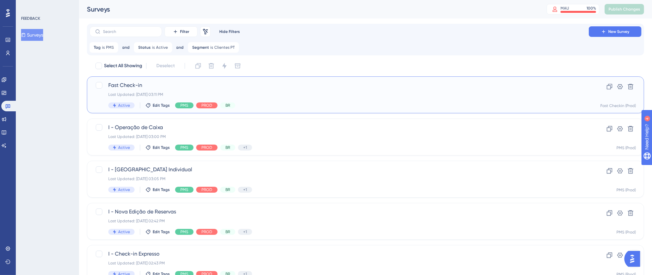
click at [388, 96] on div "Last Updated: 06 de out. de 2025 03:11 PM" at bounding box center [339, 94] width 462 height 5
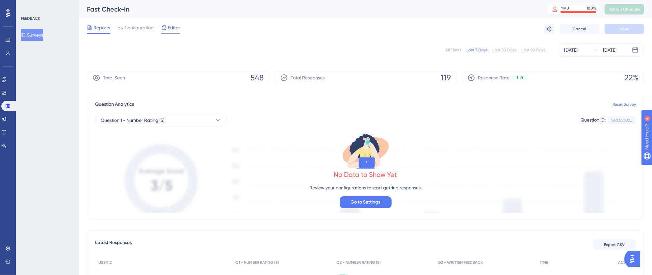
click at [169, 29] on span "Editor" at bounding box center [174, 28] width 12 height 8
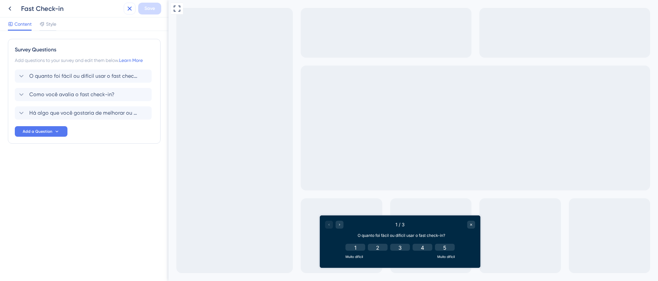
click at [129, 8] on icon at bounding box center [130, 9] width 4 height 4
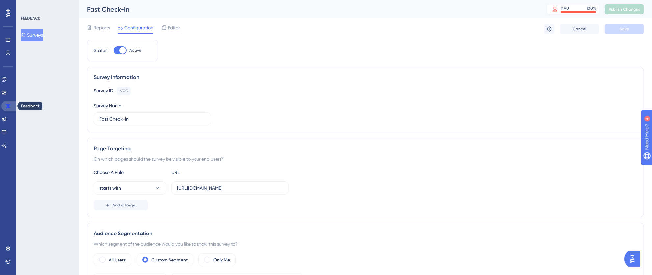
click at [10, 105] on icon at bounding box center [8, 106] width 5 height 4
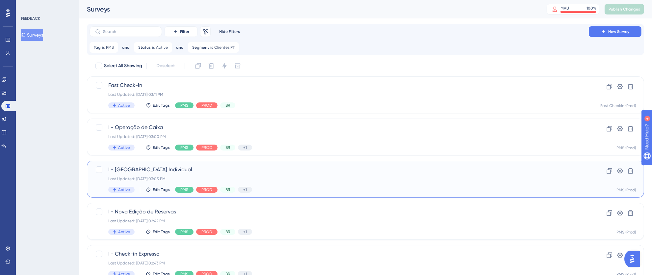
click at [325, 176] on div "Last Updated: 06 de out. de 2025 03:05 PM" at bounding box center [339, 178] width 462 height 5
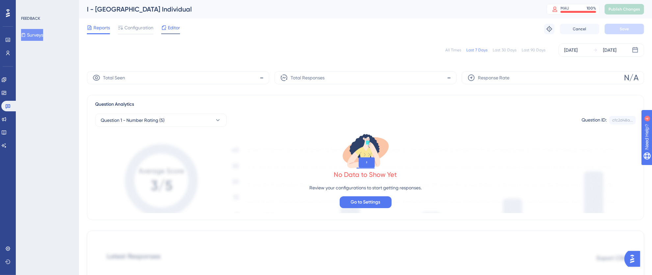
click at [173, 24] on span "Editor" at bounding box center [174, 28] width 12 height 8
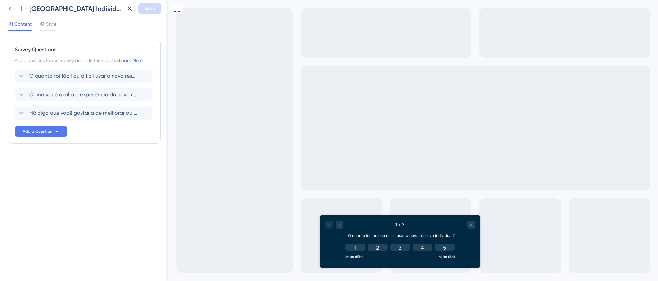
click at [11, 9] on icon at bounding box center [10, 9] width 8 height 8
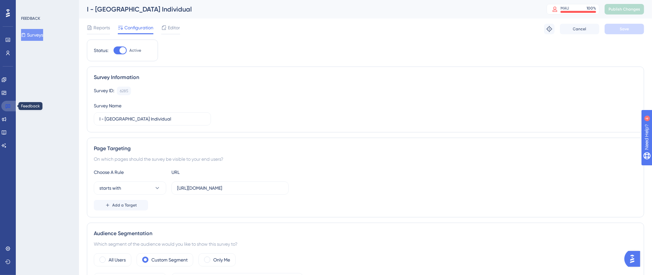
click at [11, 105] on link at bounding box center [9, 106] width 16 height 11
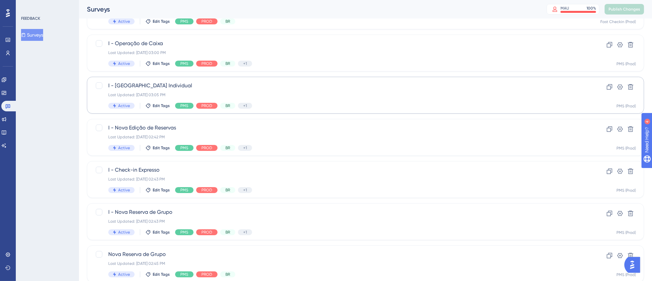
scroll to position [97, 0]
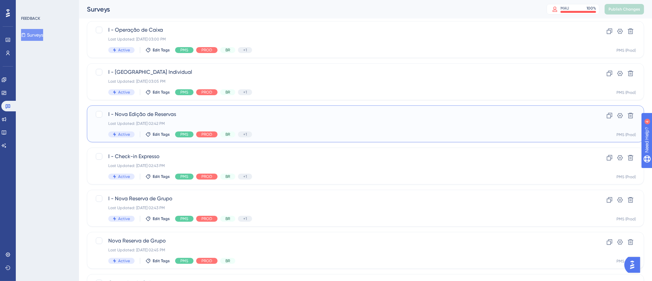
click at [298, 126] on div "I - Nova Edição de Reservas Last Updated: 06 de out. de 2025 02:42 PM Active Ed…" at bounding box center [339, 123] width 462 height 27
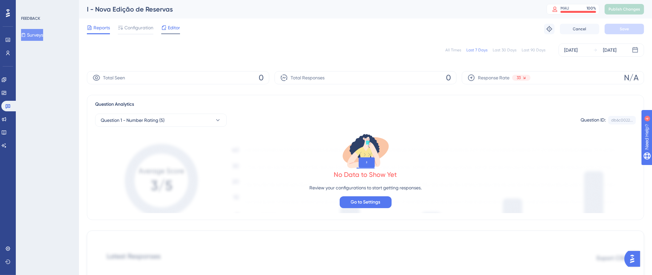
click at [176, 31] on span "Editor" at bounding box center [174, 28] width 12 height 8
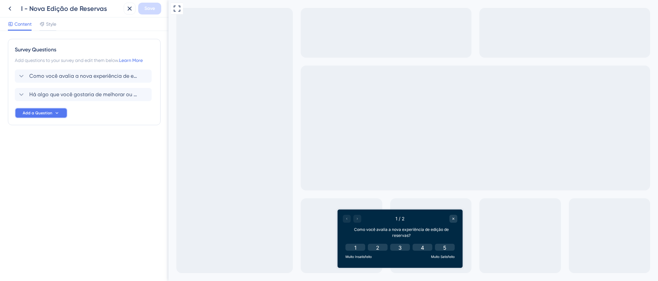
click at [43, 114] on span "Add a Question" at bounding box center [38, 112] width 30 height 5
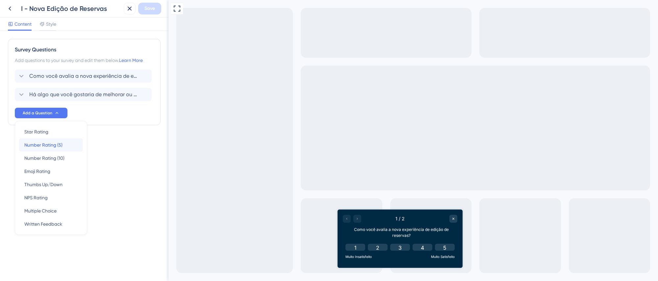
click at [60, 146] on span "Number Rating (5)" at bounding box center [43, 145] width 38 height 8
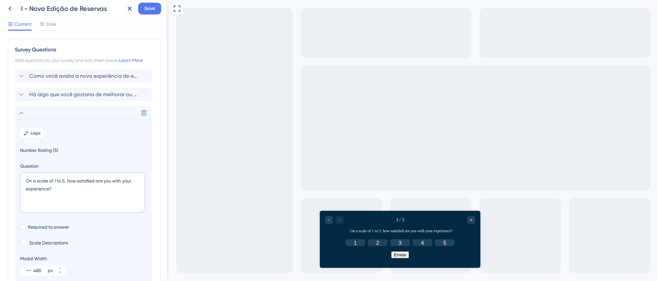
scroll to position [61, 0]
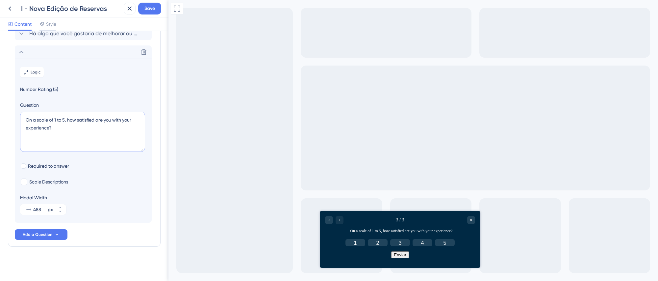
click at [70, 134] on textarea "On a scale of 1 to 5, how satisfied are you with your experience?" at bounding box center [82, 132] width 125 height 40
drag, startPoint x: 76, startPoint y: 131, endPoint x: 16, endPoint y: 115, distance: 61.6
click at [16, 115] on section "Logic Number Rating (5) Question On a scale of 1 to 5, how satisfied are you wi…" at bounding box center [83, 141] width 137 height 164
paste textarea "quanto foi fácil ou difícil usar a funcionalidad"
click at [108, 127] on textarea "O quanto foi fácil ou difícil usar a funcionalidade?" at bounding box center [82, 132] width 125 height 40
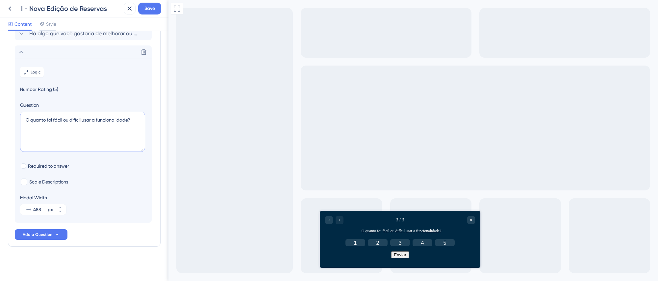
click at [104, 122] on textarea "O quanto foi fácil ou difícil usar a funcionalidade?" at bounding box center [82, 132] width 125 height 40
drag, startPoint x: 92, startPoint y: 119, endPoint x: 128, endPoint y: 120, distance: 35.5
click at [128, 120] on textarea "O quanto foi fácil ou difícil usar a funcionalidade?" at bounding box center [82, 132] width 125 height 40
type textarea "O quanto foi fácil ou difícil usar a nova edição de reservas?"
click at [25, 181] on div at bounding box center [24, 181] width 7 height 7
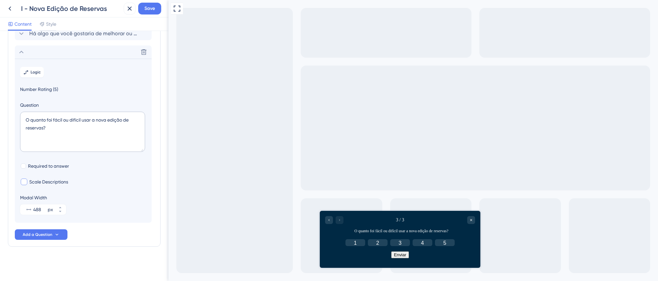
checkbox input "true"
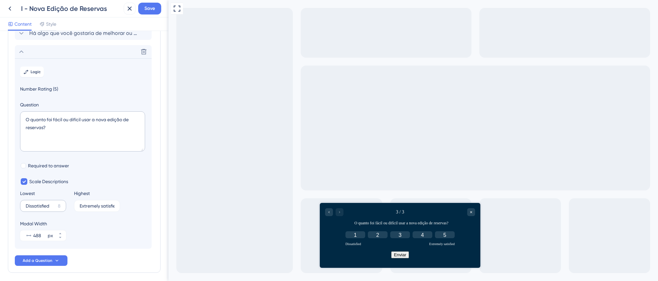
click at [32, 203] on label "Dissatisfied 8" at bounding box center [43, 206] width 46 height 12
click at [32, 203] on input "Dissatisfied" at bounding box center [41, 205] width 30 height 5
drag, startPoint x: 27, startPoint y: 205, endPoint x: 68, endPoint y: 211, distance: 41.6
click at [68, 211] on div "Lowest Dissatisfied 8 Highest Extremely satisfied 1" at bounding box center [83, 200] width 126 height 22
type input "Muiito difícil"
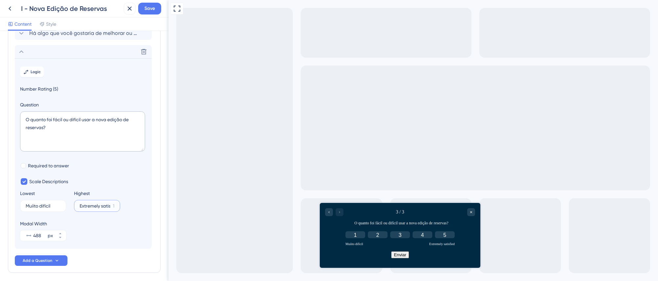
click at [87, 208] on input "Extremely satisfied" at bounding box center [95, 205] width 31 height 5
drag, startPoint x: 80, startPoint y: 206, endPoint x: 139, endPoint y: 206, distance: 59.6
click at [139, 206] on div "Lowest Muiito difícil 6 Highest Extremely satisfied 1" at bounding box center [83, 200] width 126 height 22
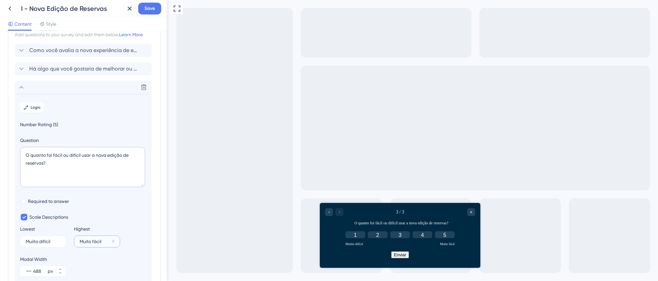
scroll to position [0, 0]
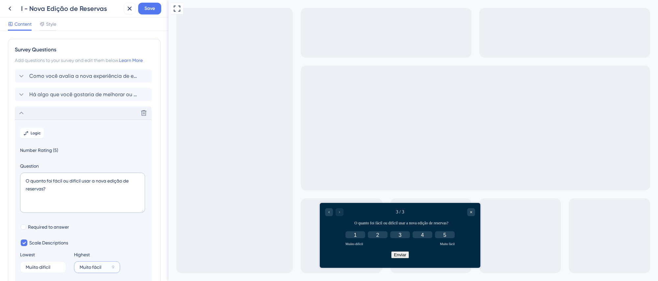
type input "Muito fácil"
click at [20, 115] on icon at bounding box center [21, 113] width 8 height 8
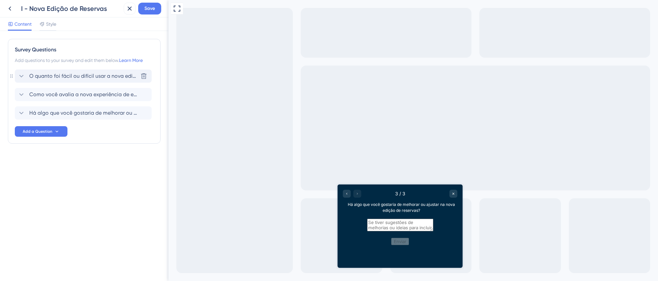
click at [90, 80] on span "O quanto foi fácil ou difícil usar a nova edição de reservas?" at bounding box center [83, 76] width 109 height 8
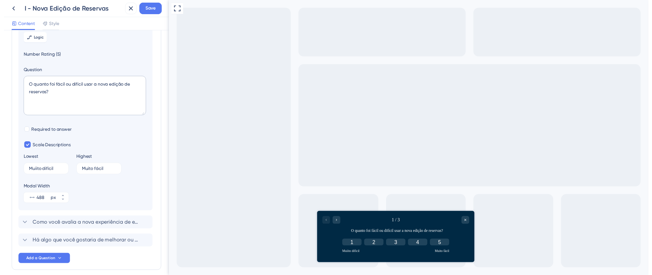
scroll to position [88, 0]
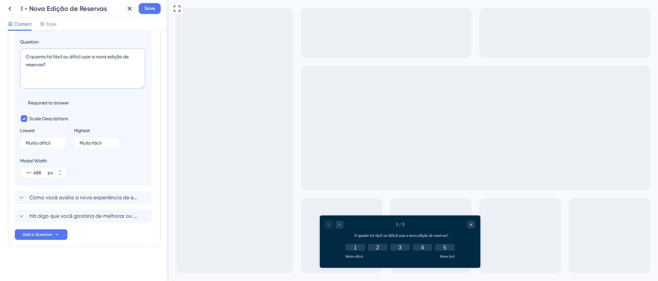
click at [150, 6] on span "Save" at bounding box center [149, 9] width 11 height 8
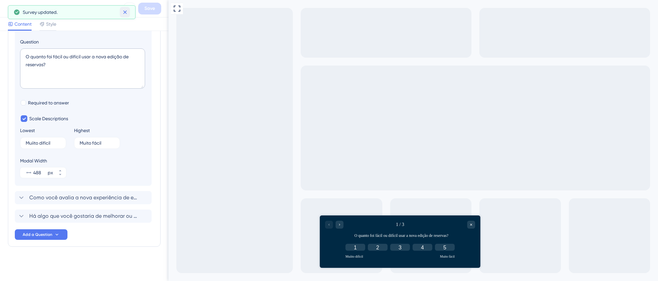
click at [129, 14] on button at bounding box center [125, 12] width 10 height 11
click at [129, 8] on icon at bounding box center [130, 9] width 4 height 4
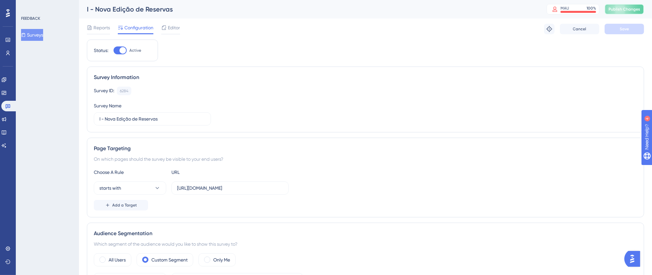
click at [627, 11] on span "Publish Changes" at bounding box center [624, 9] width 32 height 5
click at [205, 14] on icon at bounding box center [204, 12] width 7 height 7
click at [8, 105] on icon at bounding box center [8, 106] width 5 height 4
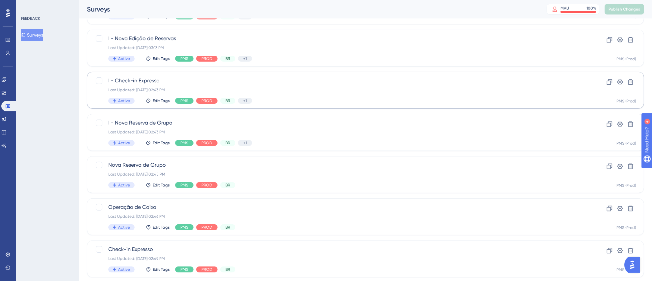
scroll to position [174, 0]
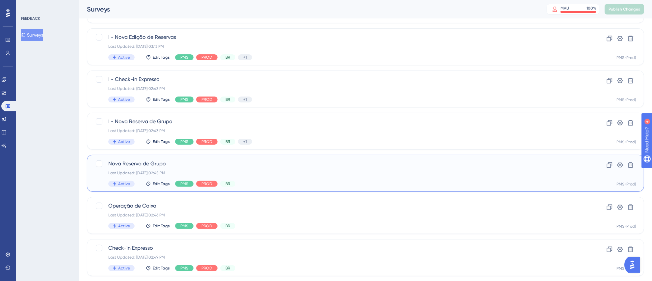
click at [320, 166] on span "Nova Reserva de Grupo" at bounding box center [339, 164] width 462 height 8
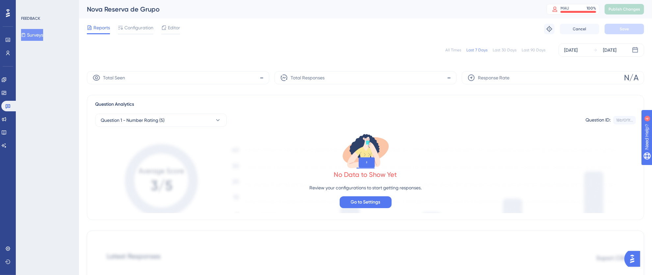
click at [143, 29] on span "Configuration" at bounding box center [138, 28] width 29 height 8
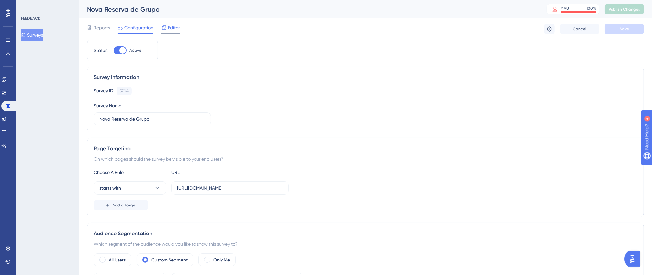
click at [173, 29] on span "Editor" at bounding box center [174, 28] width 12 height 8
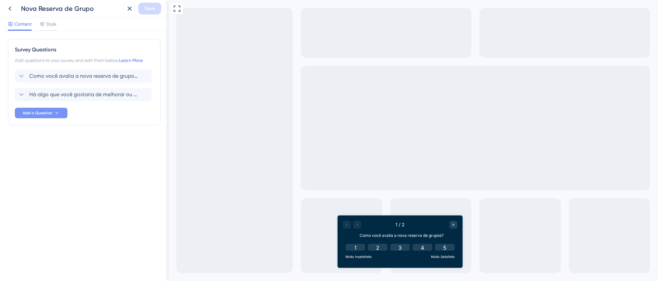
click at [54, 115] on button "Add a Question" at bounding box center [41, 113] width 53 height 11
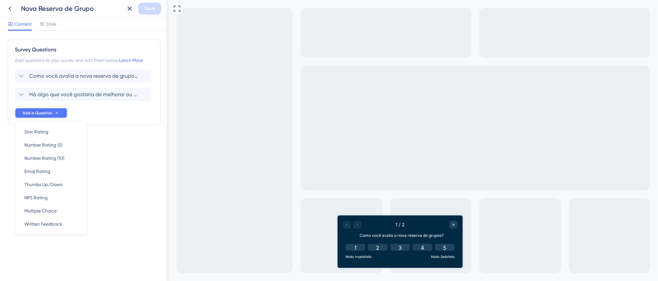
click at [48, 112] on span "Add a Question" at bounding box center [38, 112] width 30 height 5
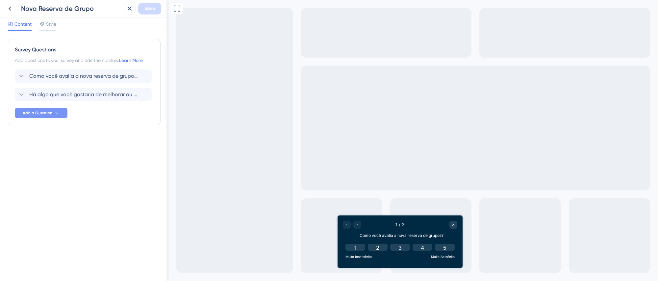
click at [48, 112] on span "Add a Question" at bounding box center [38, 112] width 30 height 5
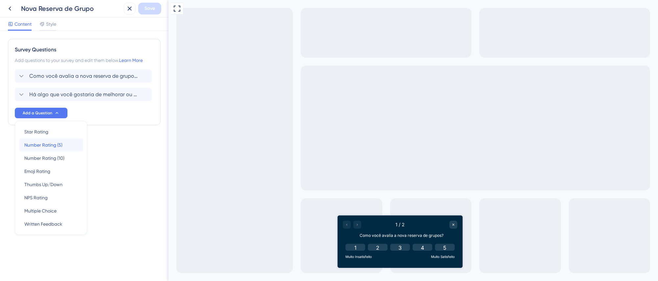
click at [55, 143] on span "Number Rating (5)" at bounding box center [43, 145] width 38 height 8
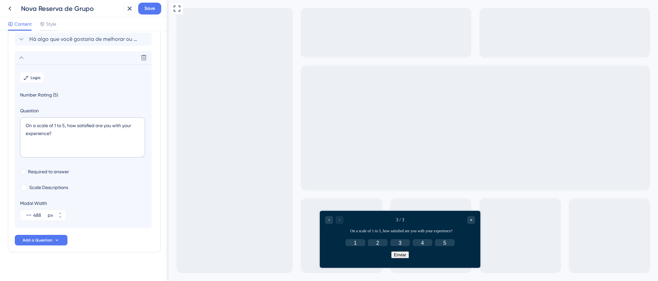
scroll to position [61, 0]
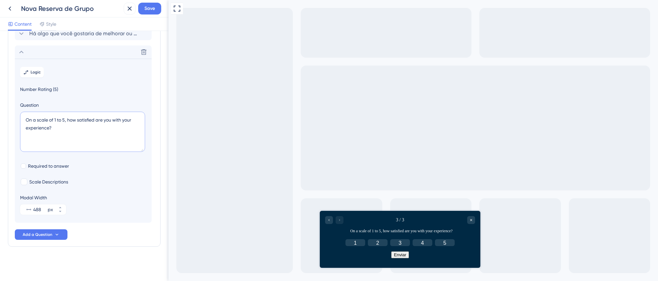
click at [69, 129] on textarea "On a scale of 1 to 5, how satisfied are you with your experience?" at bounding box center [82, 132] width 125 height 40
drag, startPoint x: 75, startPoint y: 129, endPoint x: 18, endPoint y: 118, distance: 58.3
click at [18, 118] on section "Logic Number Rating (5) Question On a scale of 1 to 5, how satisfied are you wi…" at bounding box center [83, 141] width 137 height 164
paste textarea "quanto foi fácil ou difícil usar a funcionalidad"
type textarea "O quanto foi fácil ou difícil usar a funcionalidade?"
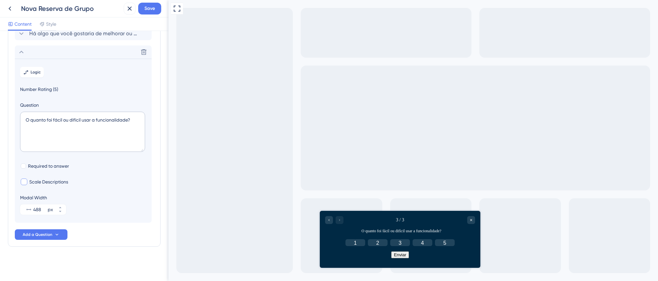
click at [26, 182] on div at bounding box center [24, 181] width 7 height 7
checkbox input "true"
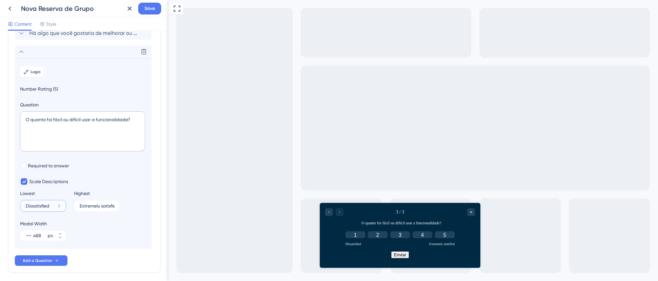
click at [44, 207] on input "Dissatisfied" at bounding box center [41, 205] width 30 height 5
drag, startPoint x: 51, startPoint y: 207, endPoint x: 0, endPoint y: 207, distance: 50.7
click at [0, 207] on div "Survey Questions Add questions to your survey and edit them below. Learn More C…" at bounding box center [84, 156] width 168 height 250
type input "Muito difícil"
click at [94, 208] on input "Extremely satisfied" at bounding box center [95, 205] width 31 height 5
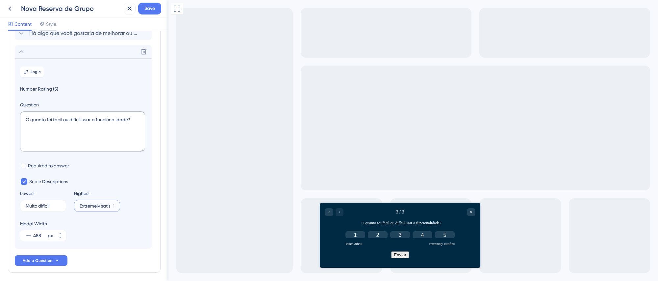
drag, startPoint x: 80, startPoint y: 208, endPoint x: 134, endPoint y: 208, distance: 53.6
click at [133, 208] on div "Lowest Muito difícil 7 Highest Extremely satisfied 1" at bounding box center [83, 200] width 126 height 22
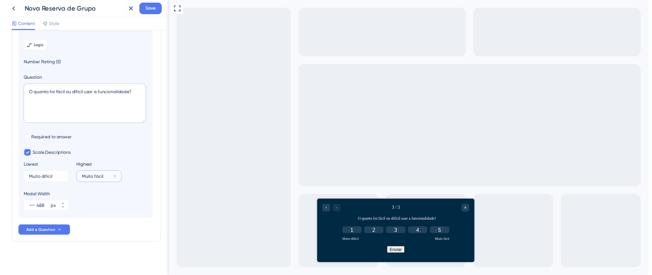
scroll to position [0, 0]
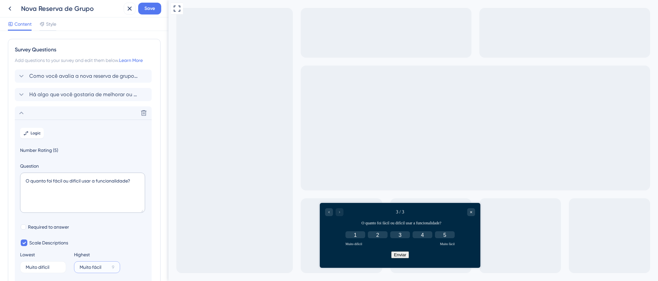
type input "Muito fácil"
click at [100, 177] on textarea "O quanto foi fácil ou difícil usar a funcionalidade?" at bounding box center [82, 192] width 125 height 40
drag, startPoint x: 96, startPoint y: 182, endPoint x: 128, endPoint y: 181, distance: 31.6
click at [128, 181] on textarea "O quanto foi fácil ou difícil usar a funcionalidade?" at bounding box center [82, 192] width 125 height 40
type textarea "O quanto foi fácil ou difícil usar a nova reserva de grupo?"
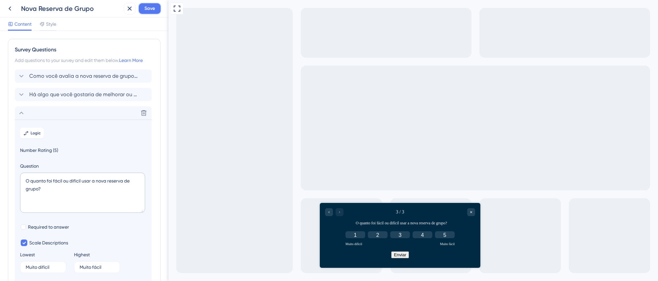
click at [148, 9] on span "Save" at bounding box center [149, 9] width 11 height 8
click at [22, 114] on icon at bounding box center [21, 113] width 8 height 8
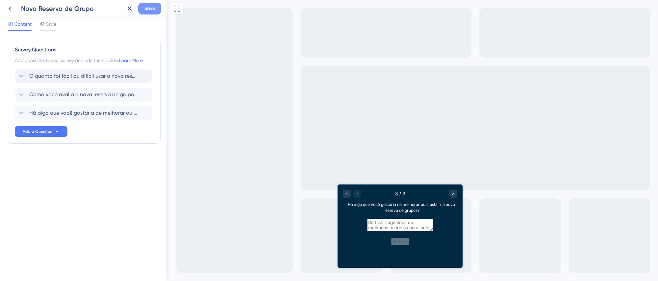
click at [148, 10] on span "Save" at bounding box center [149, 9] width 11 height 8
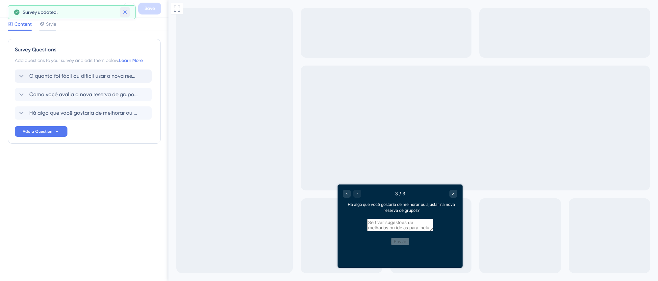
click at [124, 12] on icon at bounding box center [125, 12] width 7 height 7
click at [131, 9] on icon at bounding box center [130, 9] width 8 height 8
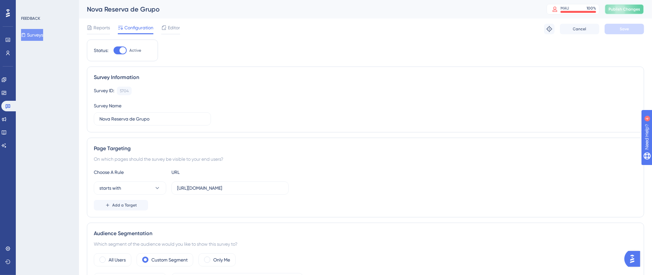
click at [627, 9] on button "Publish Changes" at bounding box center [623, 9] width 39 height 11
click at [207, 13] on button at bounding box center [204, 12] width 10 height 11
click at [7, 106] on icon at bounding box center [7, 105] width 5 height 5
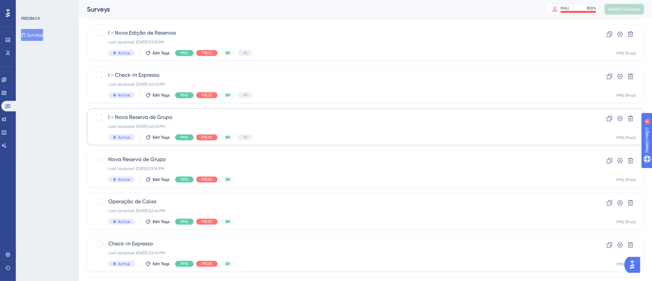
scroll to position [187, 0]
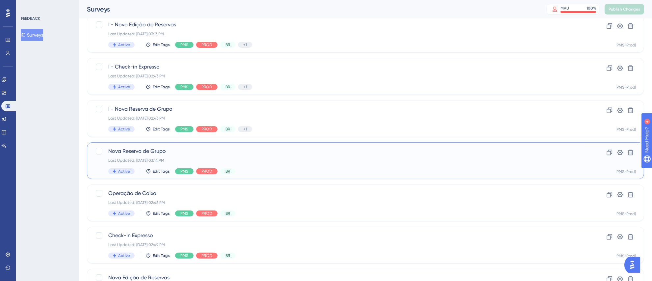
click at [307, 158] on div "Last Updated: 06 de out. de 2025 03:14 PM" at bounding box center [339, 160] width 462 height 5
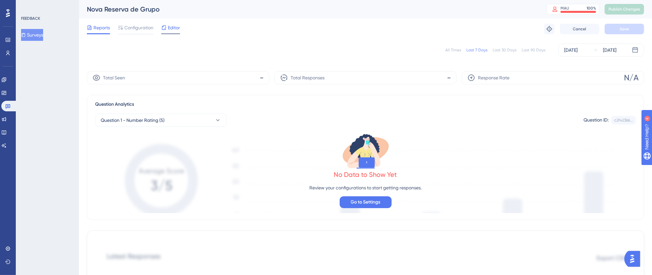
click at [169, 29] on span "Editor" at bounding box center [174, 28] width 12 height 8
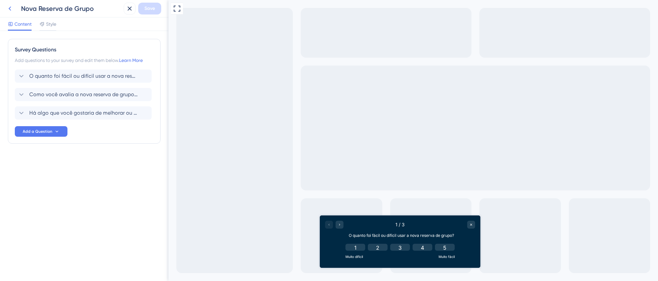
click at [9, 8] on icon at bounding box center [10, 9] width 3 height 4
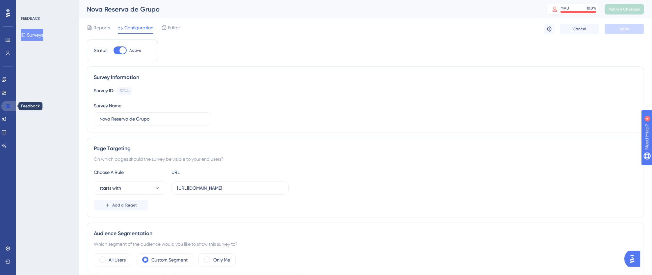
click at [8, 106] on icon at bounding box center [8, 106] width 5 height 4
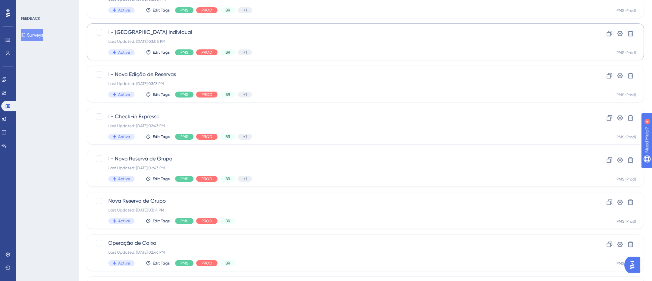
scroll to position [139, 0]
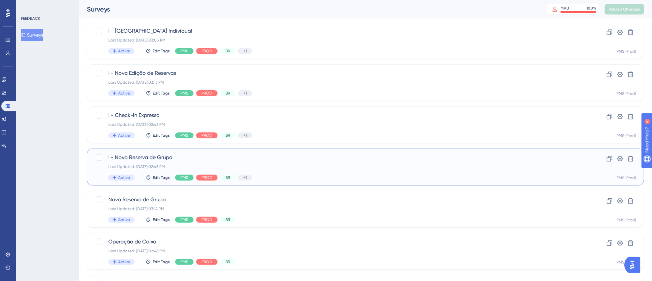
click at [330, 165] on div "Last Updated: 06 de out. de 2025 02:43 PM" at bounding box center [339, 166] width 462 height 5
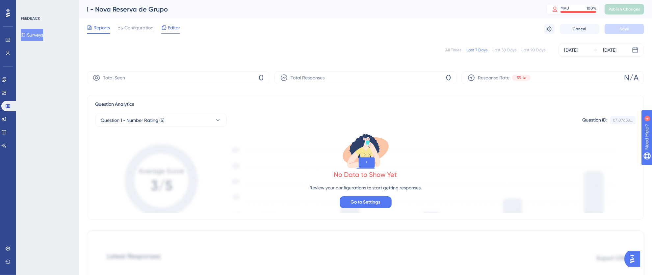
click at [172, 30] on span "Editor" at bounding box center [174, 28] width 12 height 8
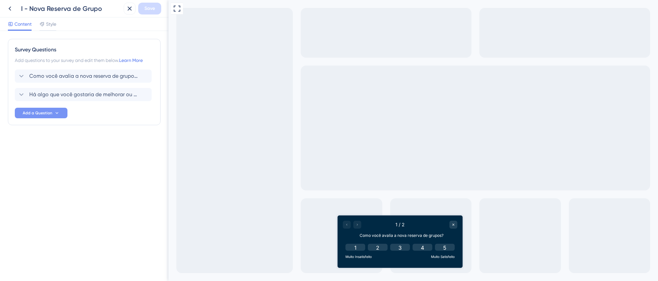
click at [65, 115] on button "Add a Question" at bounding box center [41, 113] width 53 height 11
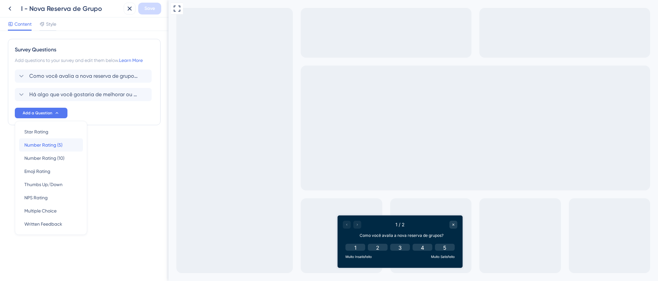
click at [52, 144] on span "Number Rating (5)" at bounding box center [43, 145] width 38 height 8
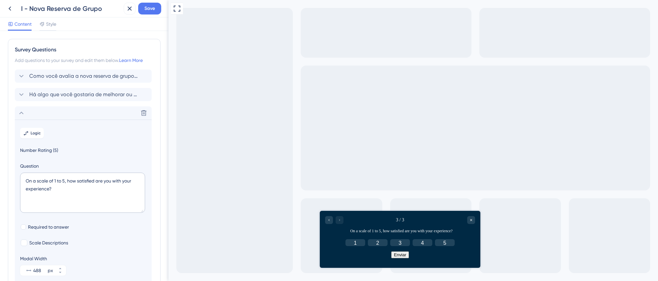
scroll to position [61, 0]
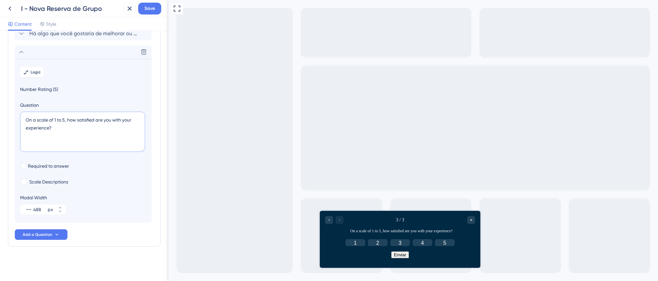
click at [61, 141] on textarea "On a scale of 1 to 5, how satisfied are you with your experience?" at bounding box center [82, 132] width 125 height 40
drag, startPoint x: 67, startPoint y: 134, endPoint x: 6, endPoint y: 115, distance: 64.7
click at [6, 115] on div "Survey Questions Add questions to your survey and edit them below. Learn More C…" at bounding box center [84, 156] width 168 height 250
paste textarea "quanto foi fácil ou difícil usar a funcionalidad"
type textarea "O quanto foi fácil ou difícil usar a funcionalidade?"
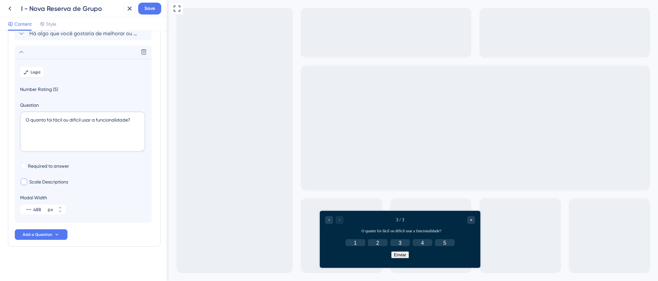
click at [27, 181] on div at bounding box center [24, 181] width 7 height 7
checkbox input "true"
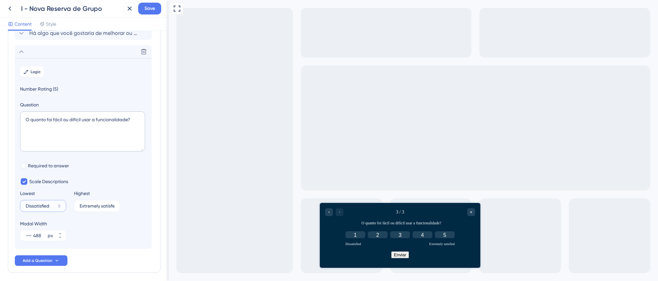
click at [52, 205] on input "Dissatisfied" at bounding box center [41, 205] width 30 height 5
drag, startPoint x: 54, startPoint y: 206, endPoint x: 11, endPoint y: 203, distance: 42.9
click at [11, 203] on div "Survey Questions Add questions to your survey and edit them below. Learn More C…" at bounding box center [84, 125] width 153 height 295
type input "Muito difícil"
click at [89, 202] on label "Extremely satisfied 1" at bounding box center [97, 206] width 46 height 12
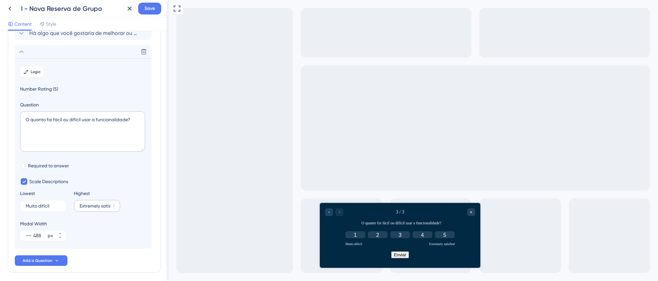
click at [89, 203] on input "Extremely satisfied" at bounding box center [95, 205] width 31 height 5
drag, startPoint x: 104, startPoint y: 206, endPoint x: 68, endPoint y: 205, distance: 35.2
click at [68, 205] on div "Lowest Muito difícil 7 Highest Extremely satisfied 1" at bounding box center [83, 200] width 126 height 22
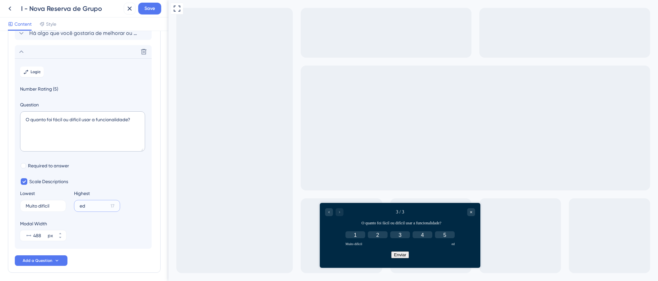
type input "d"
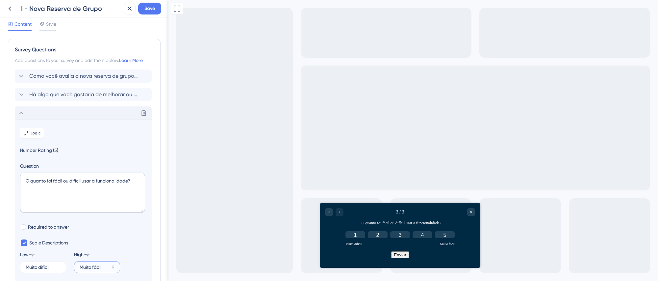
type input "Muito fácil"
click at [22, 114] on icon at bounding box center [21, 113] width 8 height 8
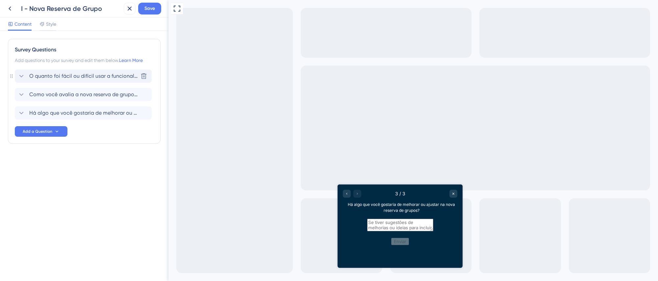
click at [90, 76] on span "O quanto foi fácil ou difícil usar a funcionalidade?" at bounding box center [83, 76] width 109 height 8
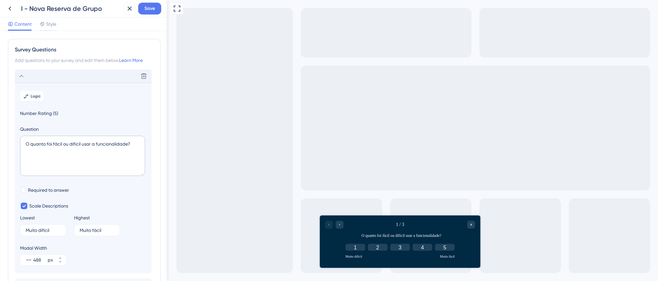
scroll to position [38, 0]
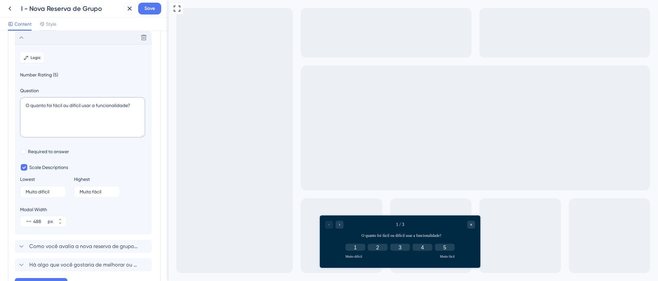
click at [80, 118] on textarea "O quanto foi fácil ou difícil usar a funcionalidade?" at bounding box center [82, 117] width 125 height 40
drag, startPoint x: 96, startPoint y: 107, endPoint x: 128, endPoint y: 107, distance: 32.2
click at [128, 107] on textarea "O quanto foi fácil ou difícil usar a funcionalidade?" at bounding box center [82, 117] width 125 height 40
type textarea "O quanto foi fácil ou difícil usar a nova reserva de grupo?"
click at [21, 38] on icon at bounding box center [21, 38] width 8 height 8
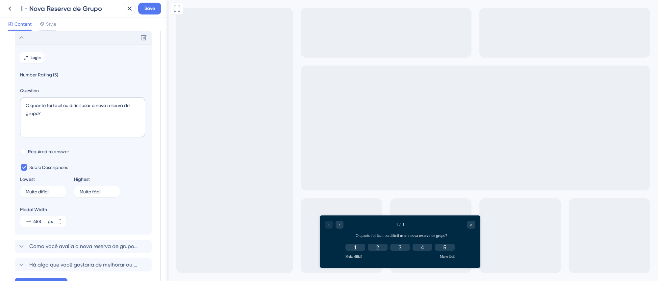
scroll to position [0, 0]
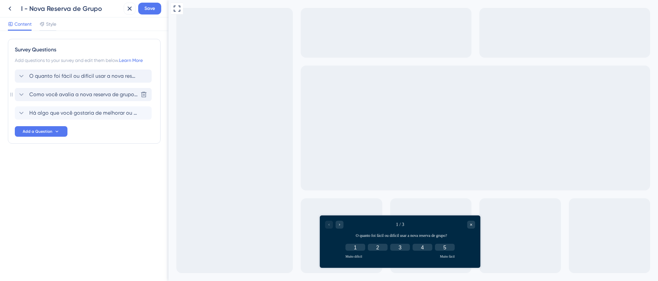
click at [101, 96] on span "Como você avalia a nova reserva de grupos?" at bounding box center [83, 94] width 109 height 8
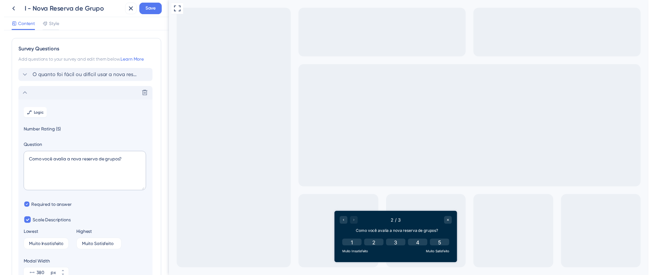
scroll to position [57, 0]
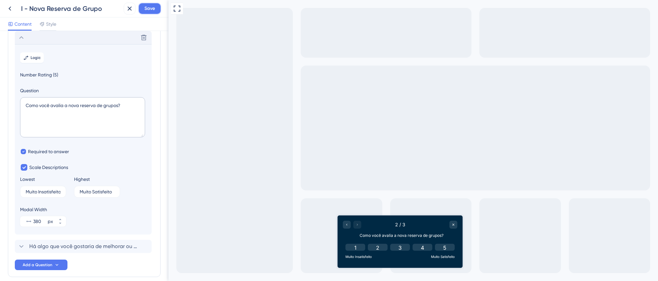
click at [148, 9] on span "Save" at bounding box center [149, 9] width 11 height 8
click at [129, 10] on button at bounding box center [125, 12] width 10 height 11
click at [128, 9] on icon at bounding box center [130, 9] width 8 height 8
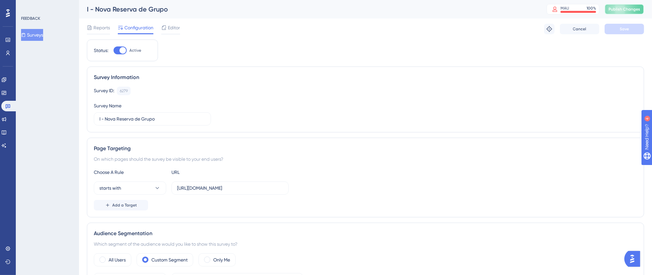
click at [625, 8] on span "Publish Changes" at bounding box center [624, 9] width 32 height 5
click at [207, 13] on icon at bounding box center [204, 12] width 7 height 7
click at [7, 104] on icon at bounding box center [7, 105] width 5 height 5
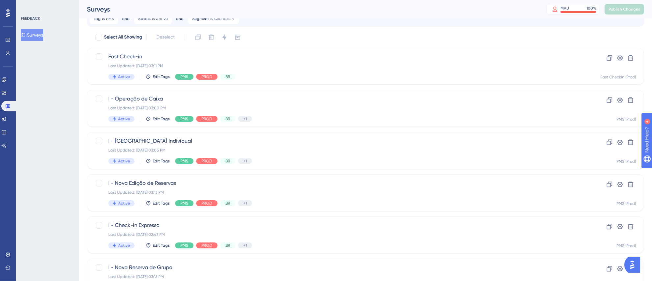
scroll to position [245, 0]
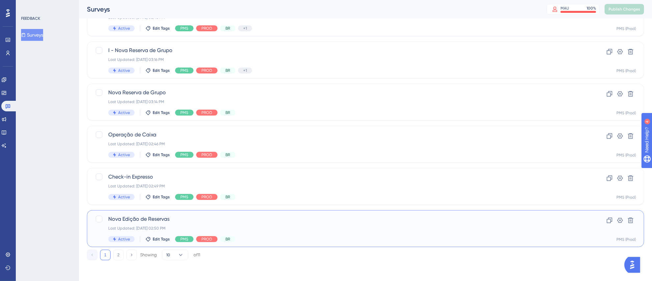
click at [284, 221] on span "Nova Edição de Reservas" at bounding box center [339, 219] width 462 height 8
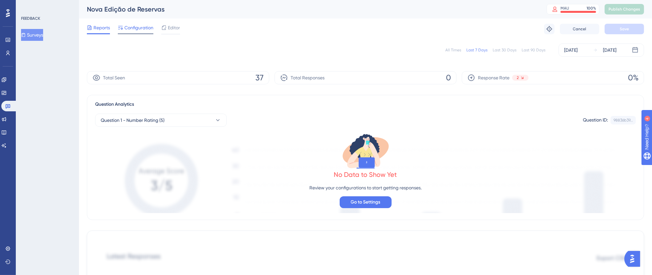
click at [141, 32] on div "Configuration" at bounding box center [136, 29] width 36 height 11
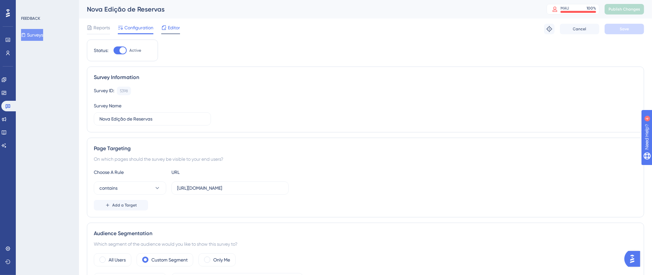
click at [173, 29] on span "Editor" at bounding box center [174, 28] width 12 height 8
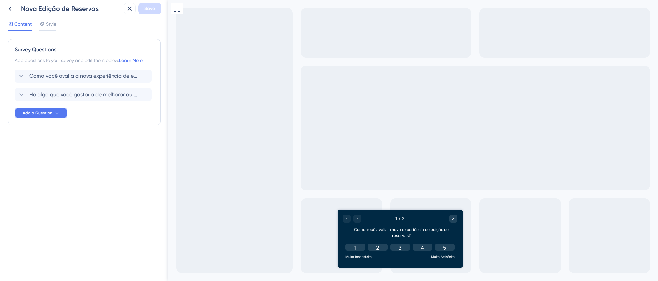
click at [52, 117] on button "Add a Question" at bounding box center [41, 113] width 53 height 11
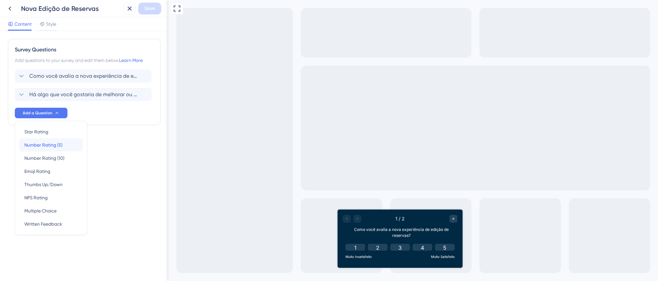
click at [54, 147] on span "Number Rating (5)" at bounding box center [43, 145] width 38 height 8
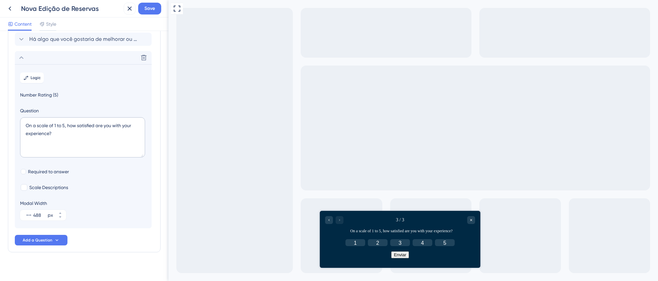
scroll to position [61, 0]
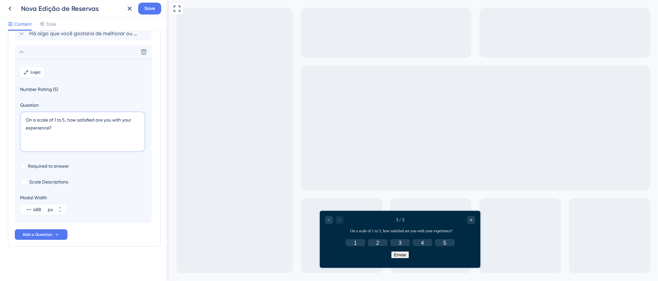
click at [75, 140] on textarea "On a scale of 1 to 5, how satisfied are you with your experience?" at bounding box center [82, 132] width 125 height 40
drag, startPoint x: 70, startPoint y: 130, endPoint x: 0, endPoint y: 110, distance: 73.2
click at [0, 110] on div "Survey Questions Add questions to your survey and edit them below. Learn More C…" at bounding box center [84, 156] width 168 height 250
paste textarea "quanto foi fácil ou difícil usar a funcionalidad"
drag, startPoint x: 96, startPoint y: 118, endPoint x: 128, endPoint y: 120, distance: 32.0
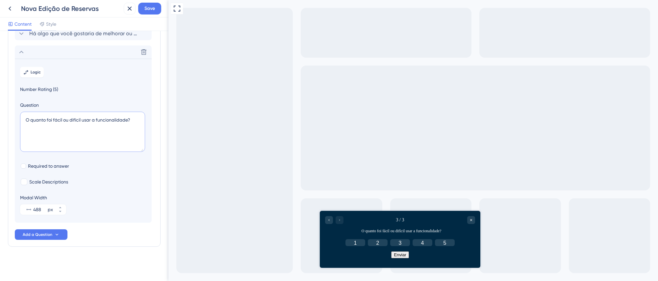
click at [128, 120] on textarea "O quanto foi fácil ou difícil usar a funcionalidade?" at bounding box center [82, 132] width 125 height 40
type textarea "O quanto foi fácil ou difícil usar a nova edição de reservas?"
click at [26, 182] on div at bounding box center [24, 181] width 7 height 7
checkbox input "true"
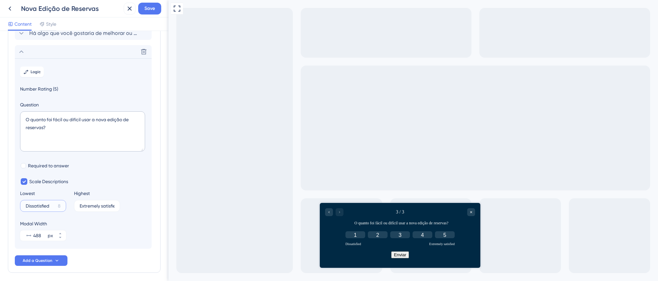
click at [40, 204] on input "Dissatisfied" at bounding box center [41, 205] width 30 height 5
drag, startPoint x: 50, startPoint y: 207, endPoint x: 18, endPoint y: 205, distance: 32.3
click at [20, 206] on label "Dissatisfied 8" at bounding box center [43, 206] width 46 height 12
click at [26, 206] on input "Dissatisfied" at bounding box center [41, 205] width 30 height 5
type input "Muito difícil"
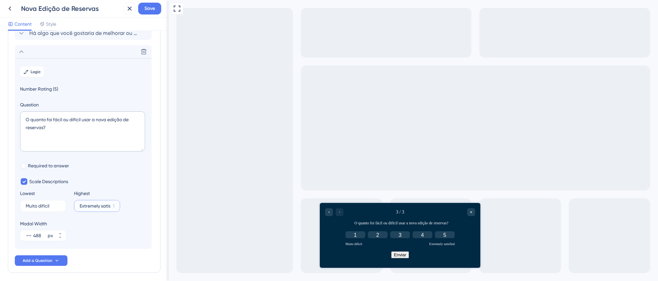
click at [90, 207] on input "Extremely satisfied" at bounding box center [95, 205] width 31 height 5
drag, startPoint x: 80, startPoint y: 208, endPoint x: 120, endPoint y: 208, distance: 40.8
click at [120, 208] on div "Lowest Muito difícil 7 Highest Extremely satisfied 1" at bounding box center [83, 200] width 126 height 22
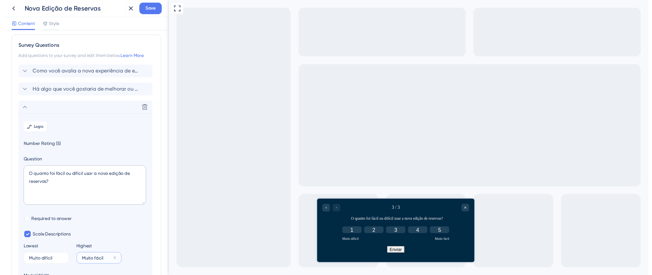
scroll to position [0, 0]
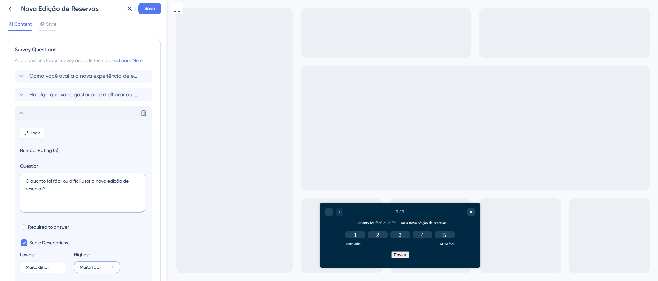
type input "Muito fácil"
click at [56, 112] on div "Delete" at bounding box center [83, 112] width 137 height 13
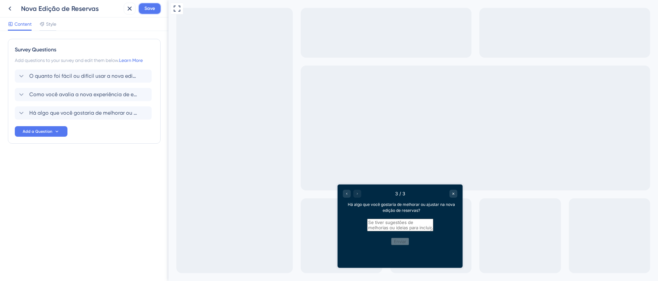
click at [154, 12] on span "Save" at bounding box center [149, 9] width 11 height 8
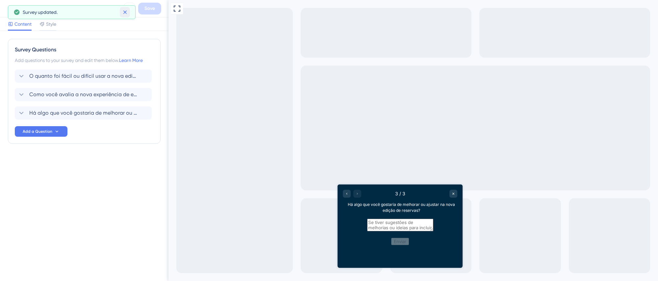
click at [128, 11] on button at bounding box center [125, 12] width 10 height 11
click at [129, 10] on icon at bounding box center [130, 9] width 8 height 8
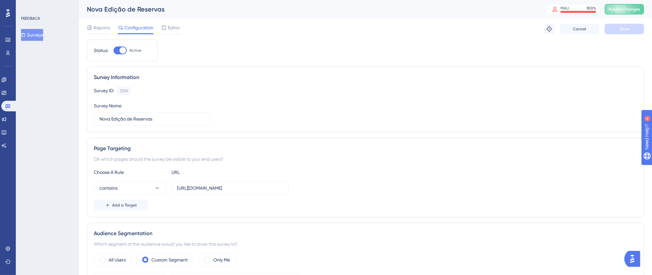
click at [626, 9] on span "Publish Changes" at bounding box center [624, 9] width 32 height 5
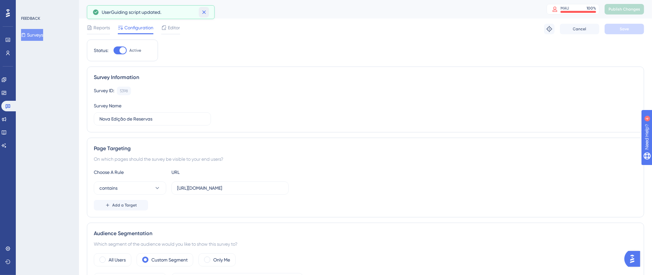
click at [203, 13] on icon at bounding box center [204, 12] width 7 height 7
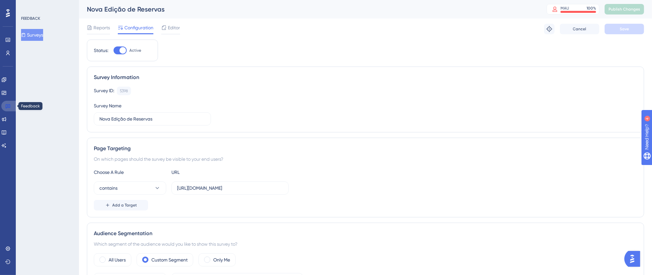
click at [12, 107] on link at bounding box center [9, 106] width 16 height 11
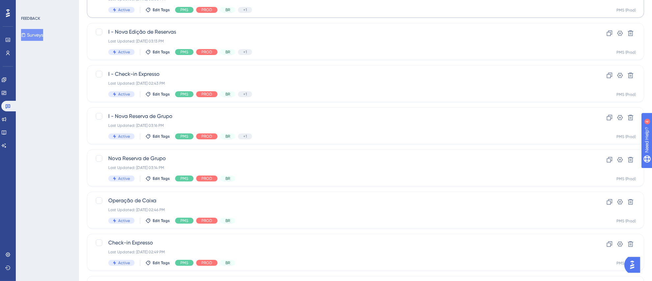
scroll to position [245, 0]
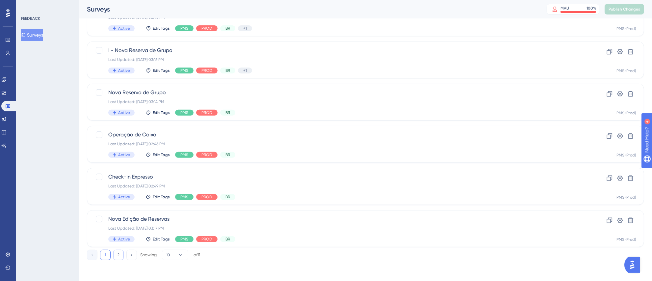
click at [117, 254] on button "2" at bounding box center [118, 254] width 11 height 11
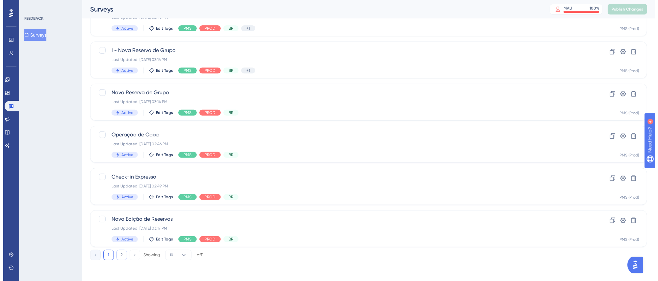
scroll to position [0, 0]
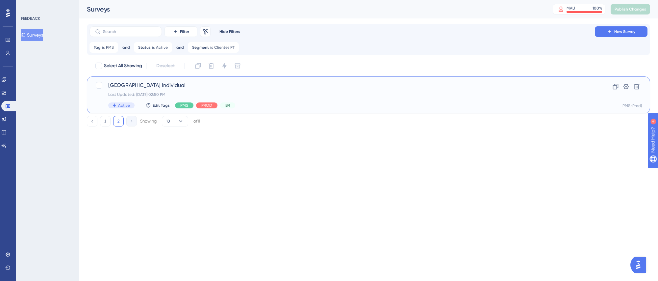
click at [354, 101] on div "Nova Reserva Individual Last Updated: 06 de out. de 2025 02:50 PM Active Edit T…" at bounding box center [342, 94] width 468 height 27
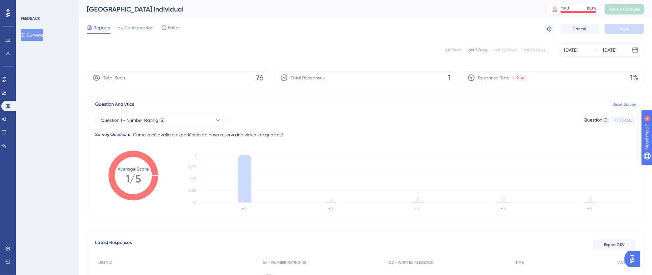
click at [175, 29] on span "Editor" at bounding box center [174, 28] width 12 height 8
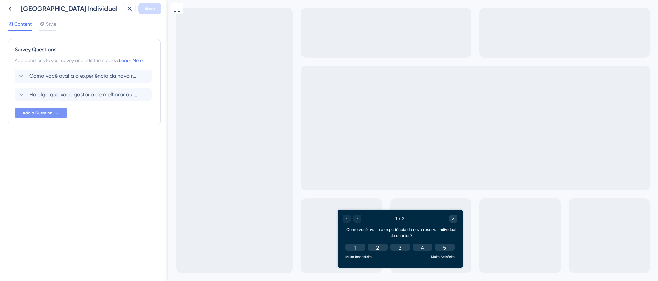
click at [59, 116] on button "Add a Question" at bounding box center [41, 113] width 53 height 11
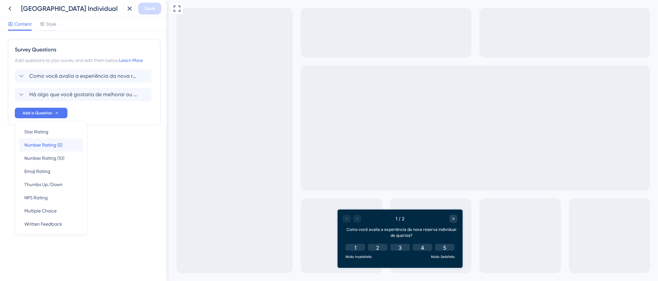
click at [67, 145] on div "Number Rating (5) Number Rating (5)" at bounding box center [50, 144] width 53 height 13
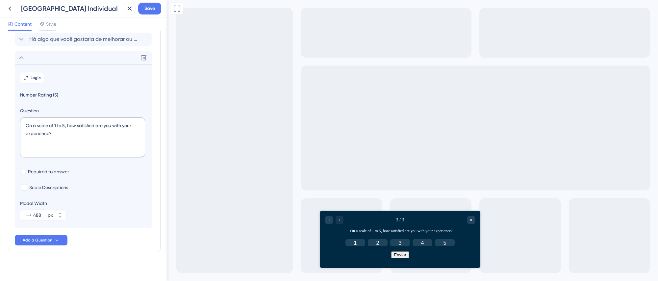
scroll to position [61, 0]
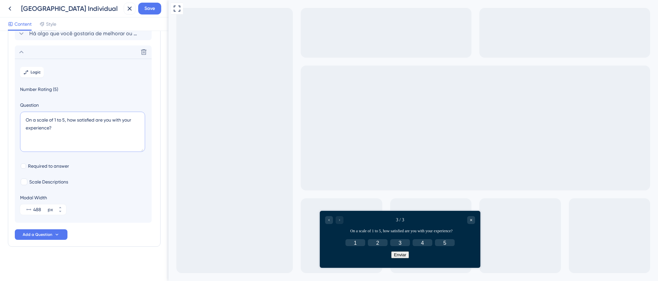
click at [82, 133] on textarea "On a scale of 1 to 5, how satisfied are you with your experience?" at bounding box center [82, 132] width 125 height 40
drag, startPoint x: 84, startPoint y: 133, endPoint x: 0, endPoint y: 109, distance: 86.8
click at [0, 109] on div "Survey Questions Add questions to your survey and edit them below. Learn More C…" at bounding box center [84, 156] width 168 height 250
paste textarea "quanto foi fácil ou difícil usar a funcionalidad"
click at [108, 131] on textarea "O quanto foi fácil ou difícil usar a funcionalidade?" at bounding box center [82, 132] width 125 height 40
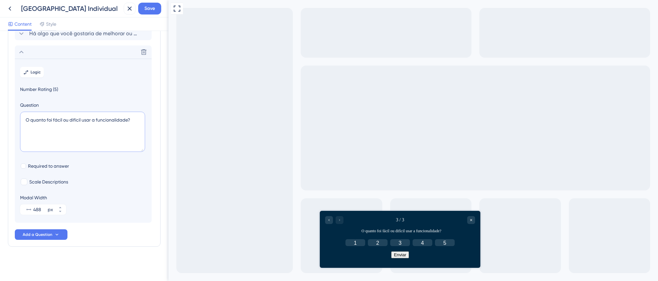
drag, startPoint x: 97, startPoint y: 120, endPoint x: 128, endPoint y: 120, distance: 31.6
click at [128, 120] on textarea "O quanto foi fácil ou difícil usar a funcionalidade?" at bounding box center [82, 132] width 125 height 40
type textarea "O quanto foi fácil ou difícil usar a nova reserva individual?"
click at [25, 166] on div at bounding box center [23, 165] width 5 height 5
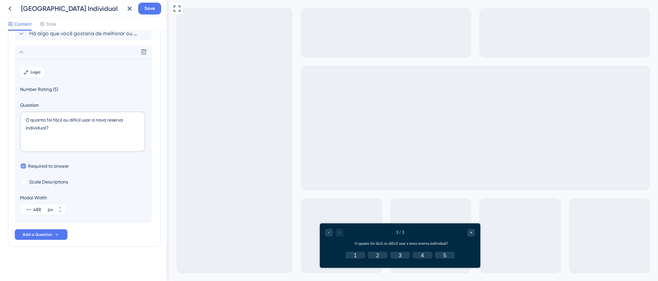
click at [25, 166] on div at bounding box center [23, 165] width 5 height 5
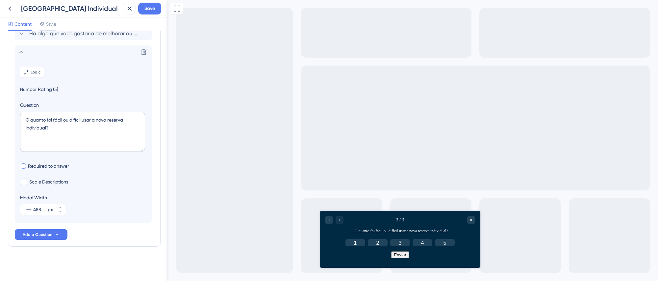
click at [24, 165] on div at bounding box center [23, 165] width 5 height 5
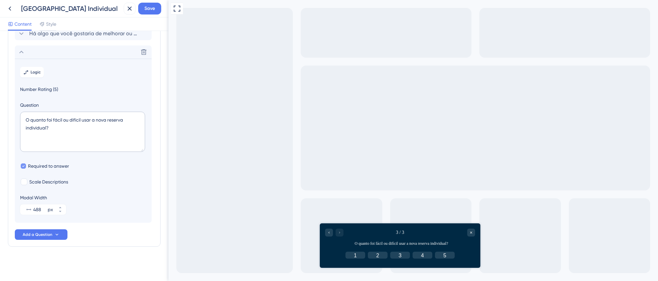
click at [24, 165] on icon at bounding box center [23, 166] width 2 height 2
checkbox input "false"
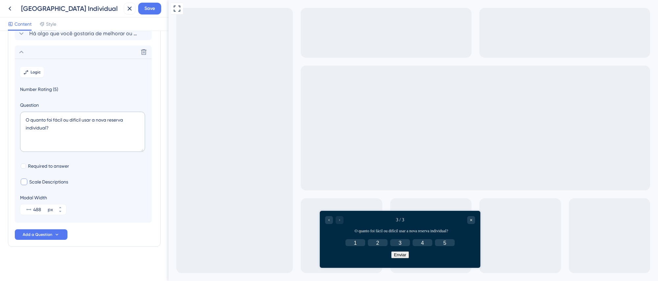
click at [23, 181] on div at bounding box center [24, 181] width 7 height 7
checkbox input "true"
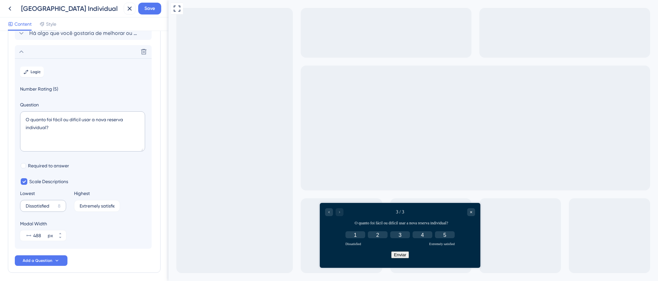
click at [56, 205] on label "Dissatisfied 8" at bounding box center [43, 206] width 46 height 12
click at [55, 205] on input "Dissatisfied" at bounding box center [41, 205] width 30 height 5
drag, startPoint x: 58, startPoint y: 207, endPoint x: 7, endPoint y: 207, distance: 50.7
click at [8, 207] on div "Survey Questions Add questions to your survey and edit them below. Learn More C…" at bounding box center [84, 125] width 153 height 295
drag, startPoint x: 51, startPoint y: 205, endPoint x: 14, endPoint y: 206, distance: 36.9
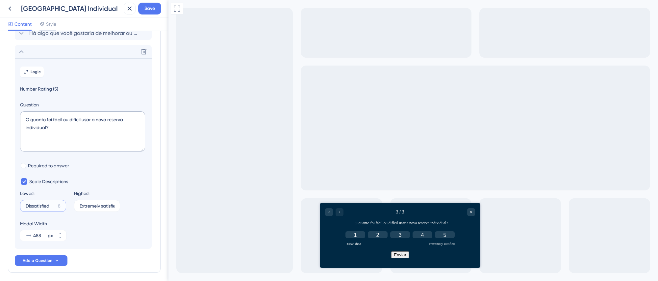
click at [13, 206] on div "Survey Questions Add questions to your survey and edit them below. Learn More C…" at bounding box center [84, 125] width 153 height 295
type input "M"
type input "Muito difícil"
click at [85, 205] on input "Extremely satisfied" at bounding box center [95, 205] width 31 height 5
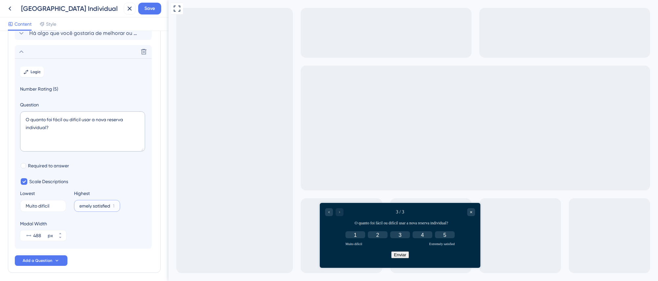
drag, startPoint x: 81, startPoint y: 207, endPoint x: 152, endPoint y: 207, distance: 71.1
click at [152, 207] on div "Survey Questions Add questions to your survey and edit them below. Learn More C…" at bounding box center [84, 125] width 153 height 295
type input "E"
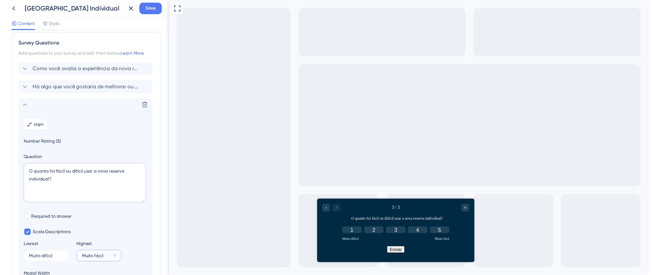
scroll to position [0, 0]
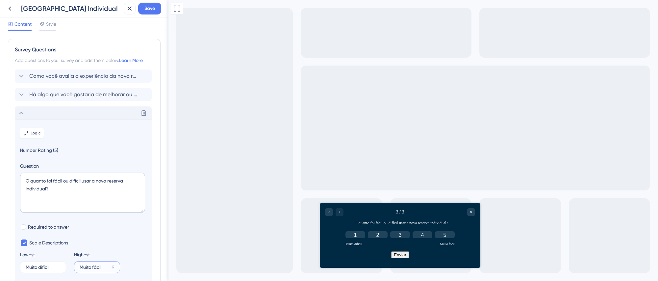
type input "Muito fácil"
click at [21, 113] on icon at bounding box center [21, 113] width 8 height 8
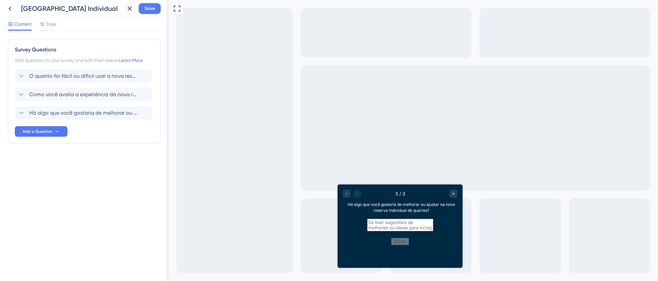
click at [149, 9] on span "Save" at bounding box center [149, 9] width 11 height 8
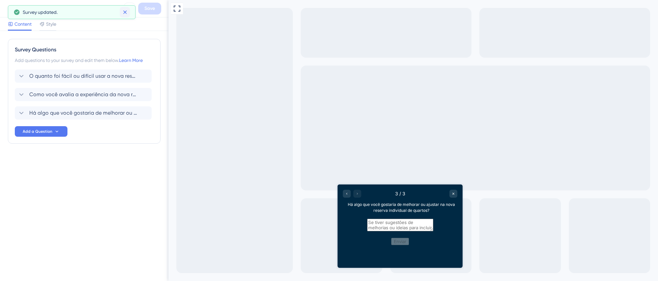
click at [124, 11] on icon at bounding box center [125, 12] width 7 height 7
click at [129, 9] on icon at bounding box center [130, 9] width 4 height 4
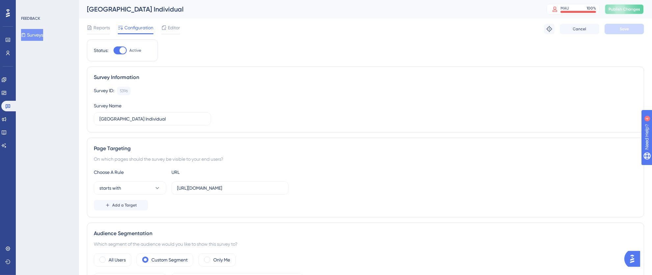
click at [623, 9] on span "Publish Changes" at bounding box center [624, 9] width 32 height 5
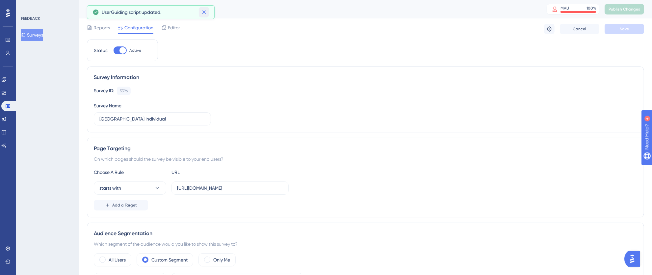
click at [207, 13] on icon at bounding box center [204, 12] width 7 height 7
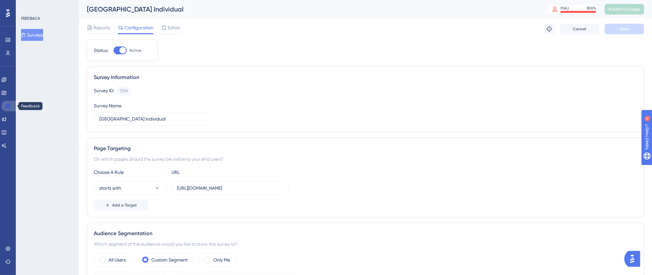
click at [11, 104] on link at bounding box center [9, 106] width 16 height 11
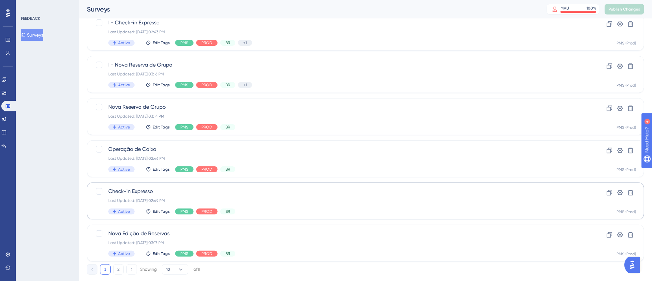
scroll to position [245, 0]
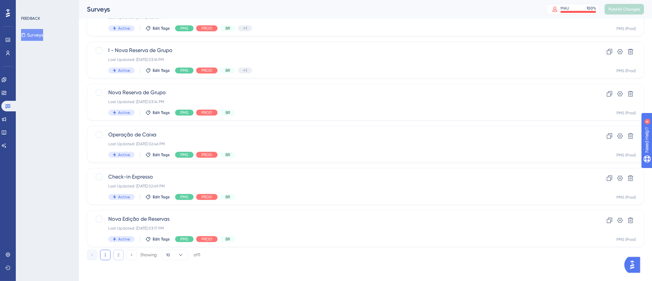
click at [121, 250] on button "2" at bounding box center [118, 254] width 11 height 11
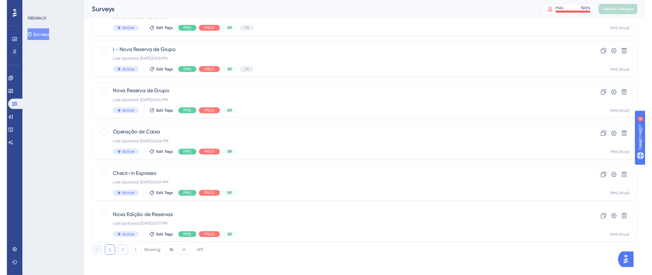
scroll to position [0, 0]
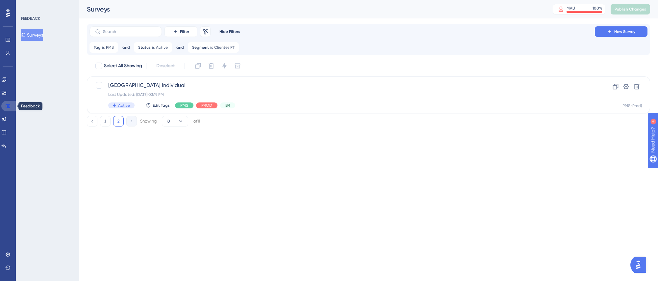
click at [5, 107] on icon at bounding box center [7, 105] width 5 height 5
click at [6, 18] on div at bounding box center [8, 13] width 11 height 11
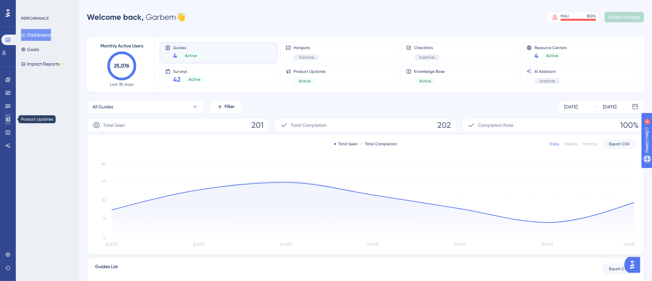
click at [8, 120] on icon at bounding box center [8, 119] width 4 height 4
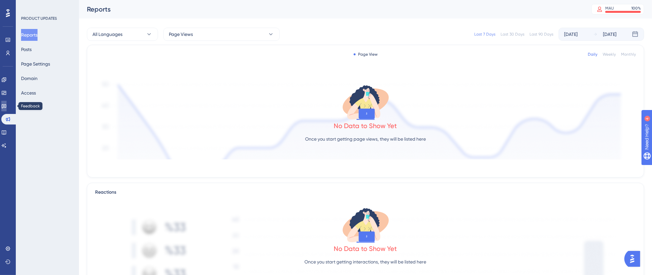
click at [7, 106] on icon at bounding box center [3, 105] width 5 height 5
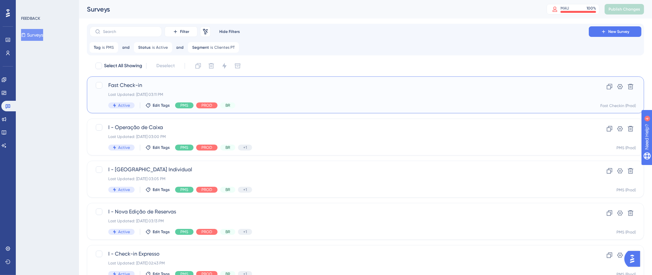
click at [394, 98] on div "Fast Check-in Last Updated: 06 de out. de 2025 03:11 PM Active Edit Tags PMS PR…" at bounding box center [339, 94] width 462 height 27
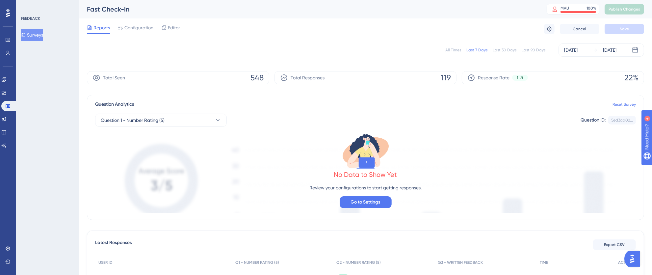
click at [141, 29] on span "Configuration" at bounding box center [138, 28] width 29 height 8
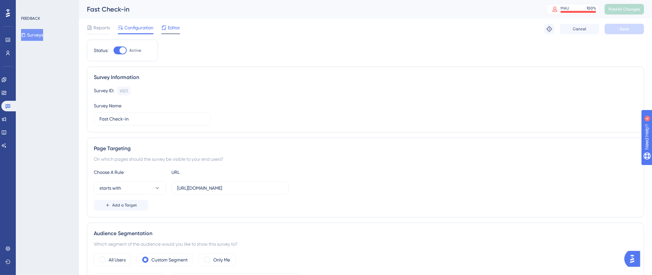
click at [172, 30] on span "Editor" at bounding box center [174, 28] width 12 height 8
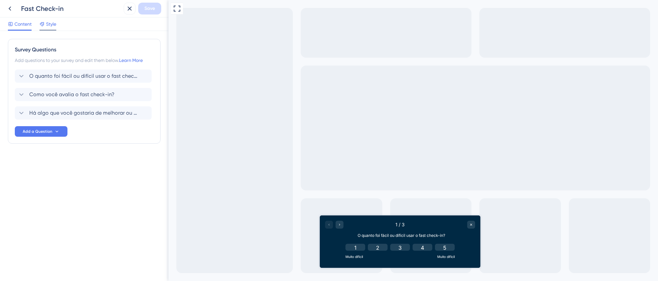
click at [54, 24] on span "Style" at bounding box center [51, 24] width 10 height 8
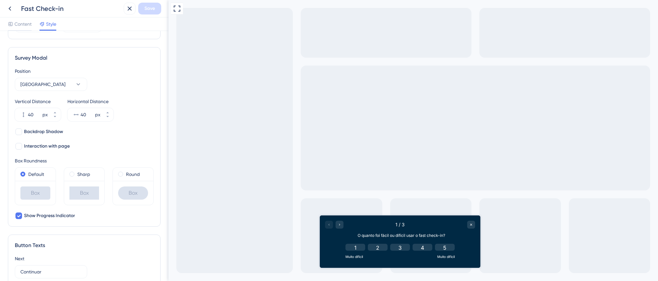
scroll to position [242, 0]
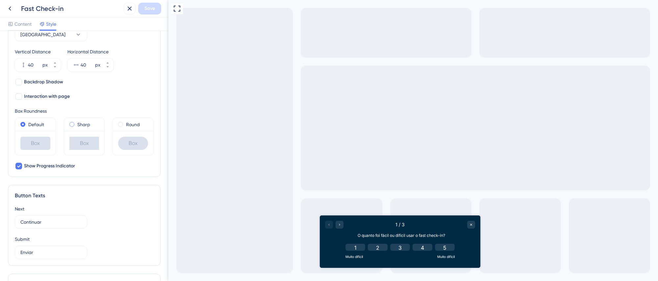
click at [72, 124] on div "Sharp" at bounding box center [84, 124] width 30 height 8
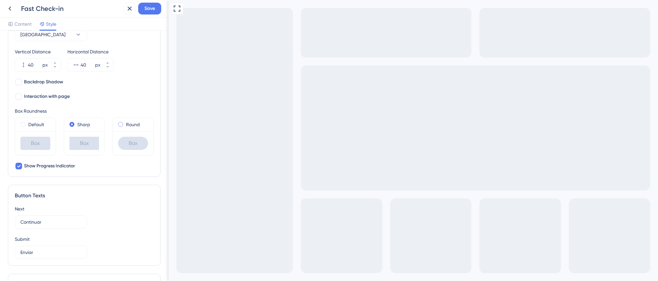
click at [118, 125] on span at bounding box center [120, 124] width 5 height 5
click at [125, 123] on input "radio" at bounding box center [125, 123] width 0 height 0
click at [72, 125] on span at bounding box center [71, 124] width 5 height 5
click at [76, 123] on input "radio" at bounding box center [76, 123] width 0 height 0
click at [23, 126] on span at bounding box center [22, 124] width 5 height 5
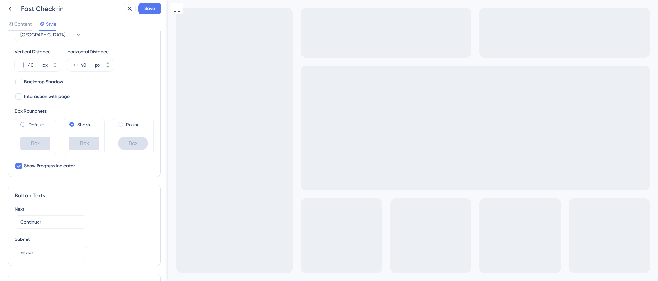
click at [27, 123] on input "radio" at bounding box center [27, 123] width 0 height 0
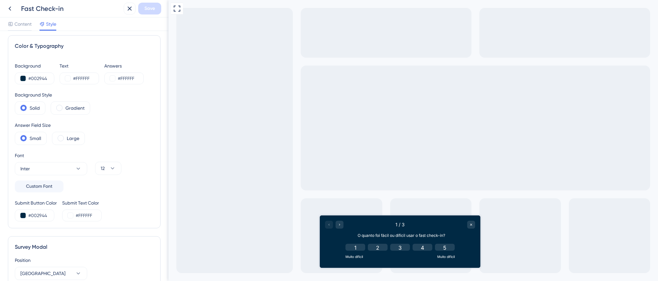
scroll to position [0, 0]
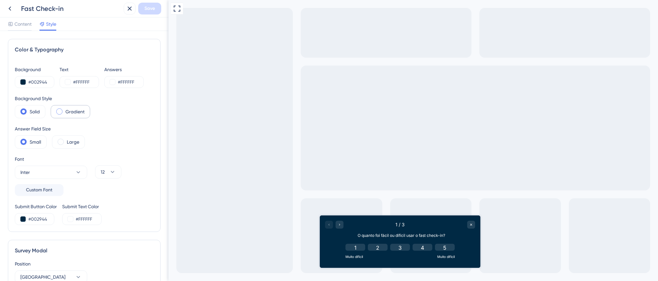
click at [61, 111] on span at bounding box center [59, 111] width 6 height 6
click at [64, 109] on input "radio" at bounding box center [64, 109] width 0 height 0
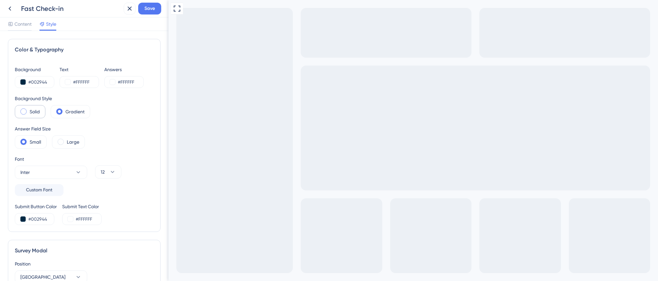
click at [24, 113] on span at bounding box center [23, 111] width 6 height 6
click at [29, 109] on input "radio" at bounding box center [29, 109] width 0 height 0
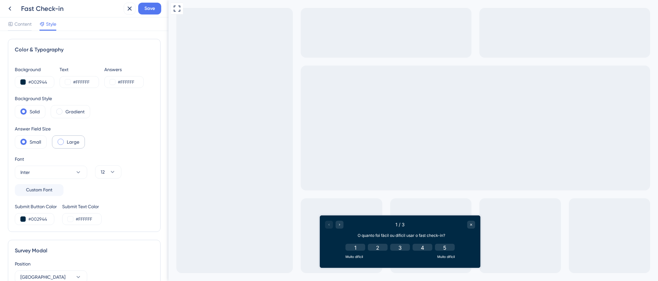
click at [64, 142] on div "Large" at bounding box center [68, 141] width 33 height 13
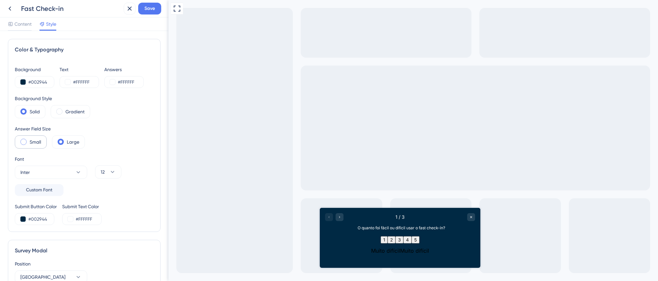
click at [25, 141] on span at bounding box center [23, 142] width 6 height 6
click at [29, 140] on input "radio" at bounding box center [29, 140] width 0 height 0
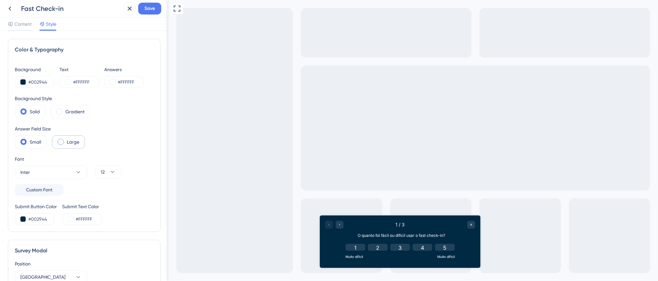
click at [62, 141] on span at bounding box center [61, 142] width 6 height 6
click at [66, 140] on input "radio" at bounding box center [66, 140] width 0 height 0
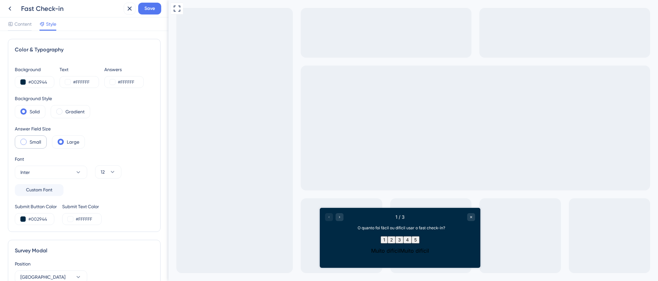
click at [24, 142] on span at bounding box center [23, 142] width 6 height 6
click at [29, 140] on input "radio" at bounding box center [29, 140] width 0 height 0
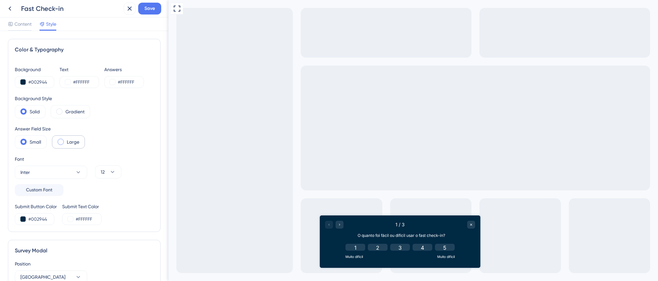
click at [73, 141] on label "Large" at bounding box center [73, 142] width 13 height 8
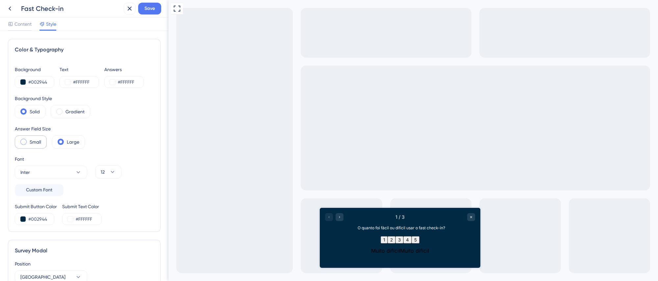
click at [23, 144] on span at bounding box center [23, 142] width 6 height 6
click at [29, 140] on input "radio" at bounding box center [29, 140] width 0 height 0
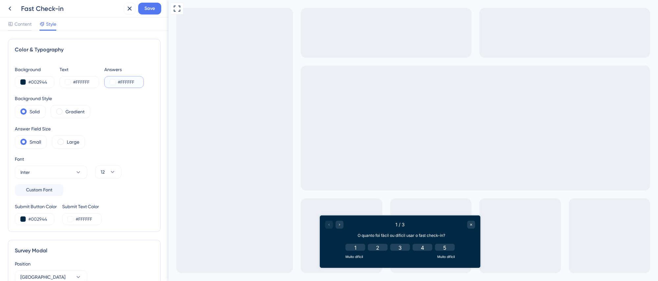
click at [132, 84] on input "#FFFFFF" at bounding box center [131, 82] width 27 height 8
click at [23, 83] on button at bounding box center [22, 81] width 5 height 5
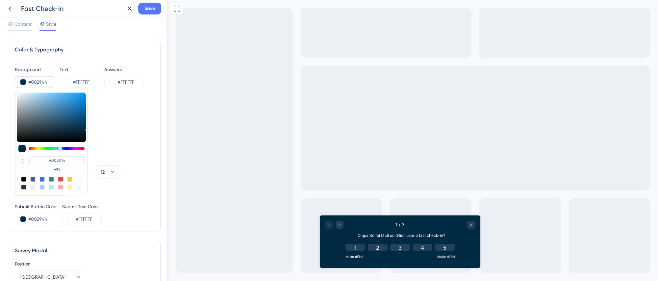
click at [130, 111] on div "Background Style Solid Gradient" at bounding box center [84, 106] width 139 height 24
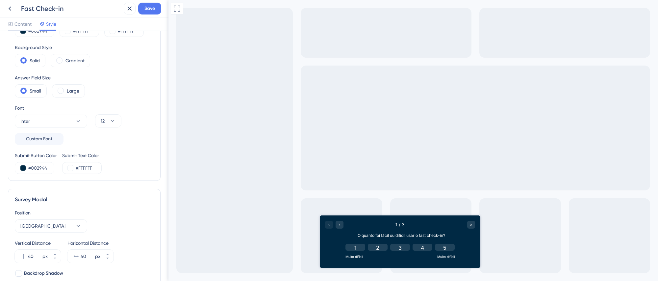
scroll to position [53, 0]
click at [79, 121] on icon at bounding box center [78, 119] width 7 height 7
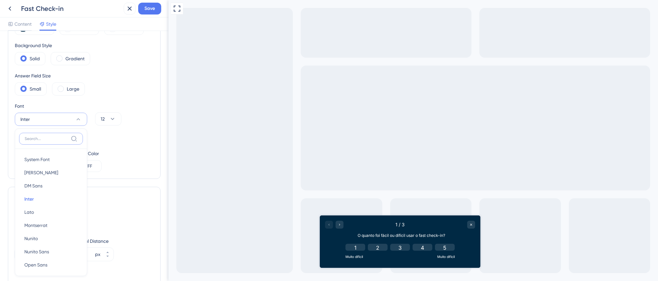
scroll to position [98, 0]
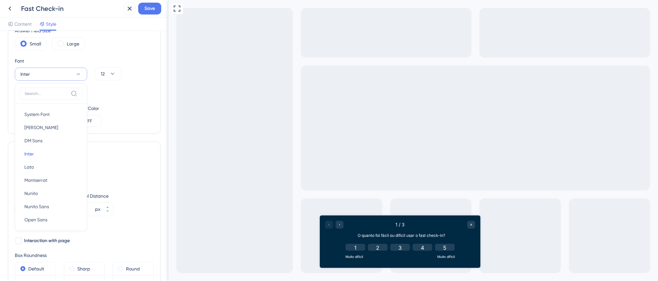
click at [138, 89] on div "Font Inter System Font System Font Barlow Barlow DM Sans DM Sans Inter Inter La…" at bounding box center [84, 77] width 139 height 41
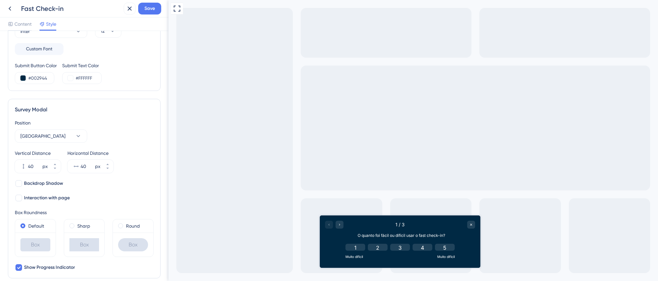
scroll to position [151, 0]
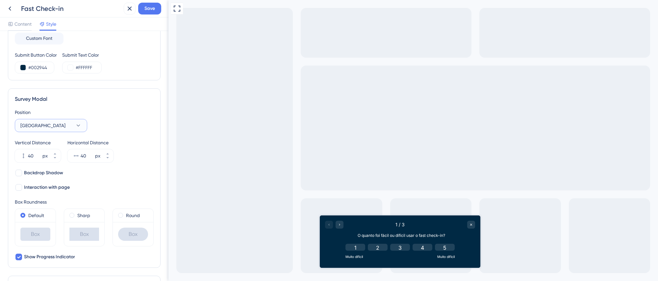
click at [81, 126] on icon at bounding box center [78, 125] width 7 height 7
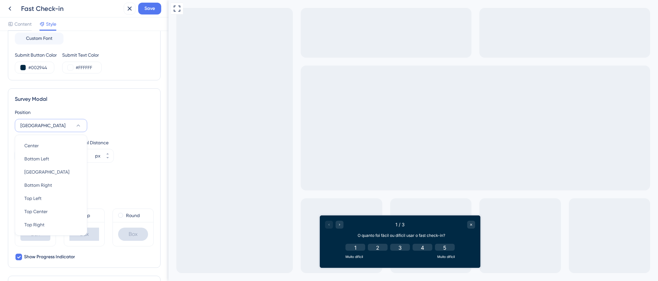
scroll to position [181, 0]
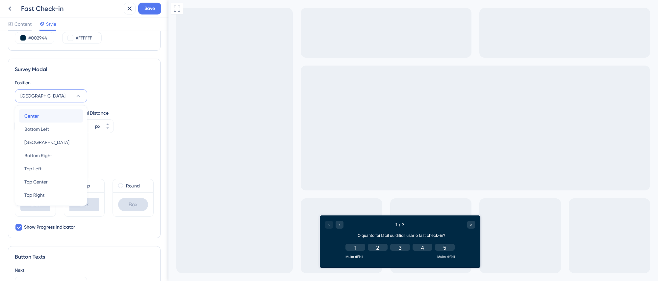
click at [47, 114] on div "Center Center" at bounding box center [50, 115] width 53 height 13
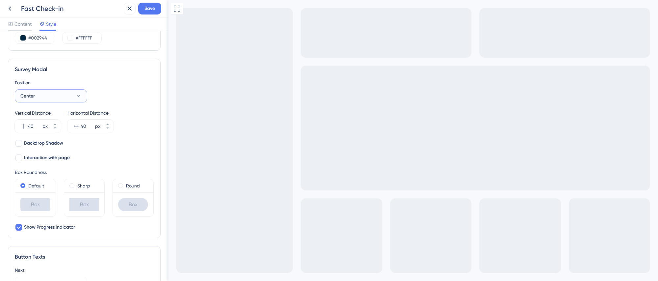
click at [78, 96] on icon at bounding box center [79, 96] width 4 height 2
click at [59, 127] on div "Bottom Left Bottom Left" at bounding box center [50, 129] width 53 height 13
click at [79, 99] on icon at bounding box center [78, 96] width 7 height 7
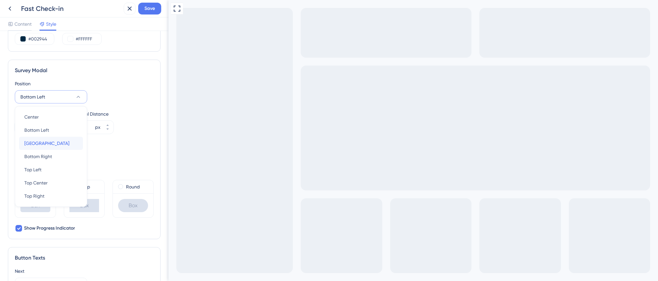
click at [57, 143] on div "Bottom Center Bottom Center" at bounding box center [50, 143] width 53 height 13
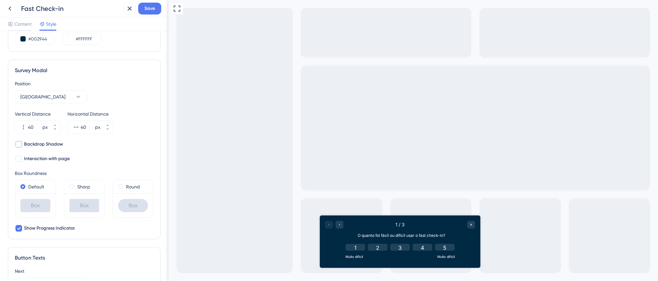
click at [20, 145] on div at bounding box center [18, 144] width 7 height 7
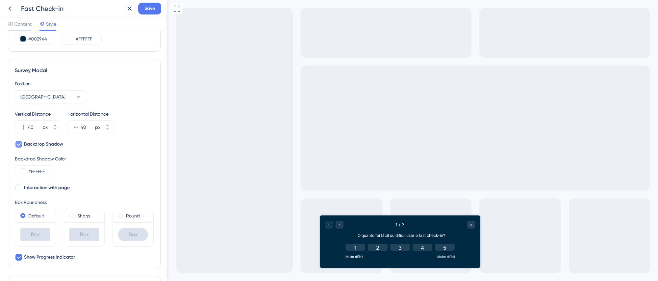
click at [20, 144] on icon at bounding box center [19, 144] width 4 height 3
checkbox input "false"
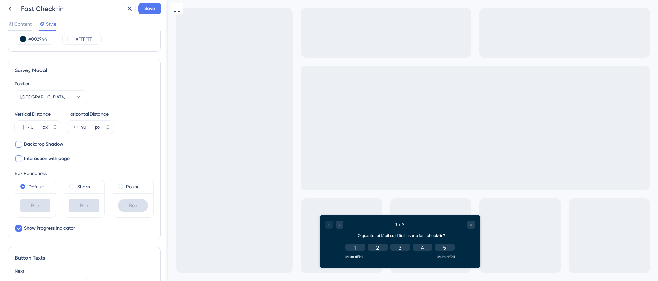
click at [19, 157] on div at bounding box center [18, 158] width 7 height 7
click at [19, 157] on icon at bounding box center [19, 158] width 4 height 5
checkbox input "false"
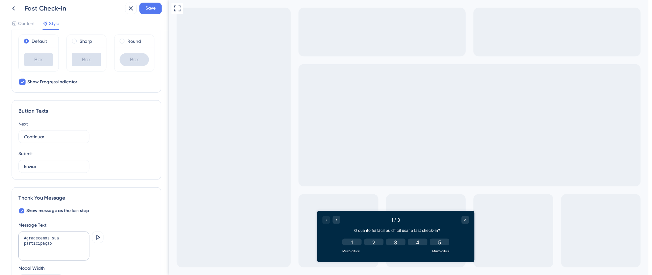
scroll to position [36, 0]
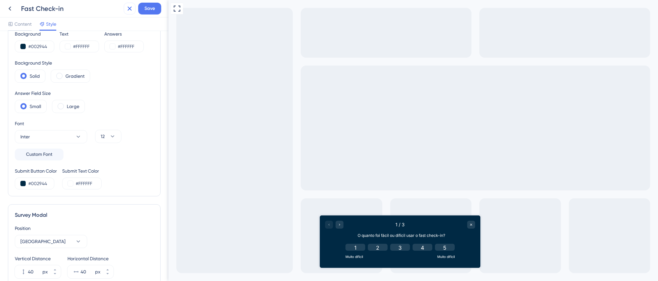
click at [130, 12] on icon at bounding box center [130, 9] width 8 height 8
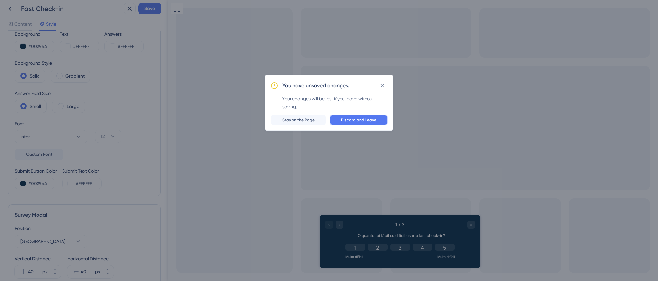
click at [359, 120] on span "Discard and Leave" at bounding box center [359, 119] width 36 height 5
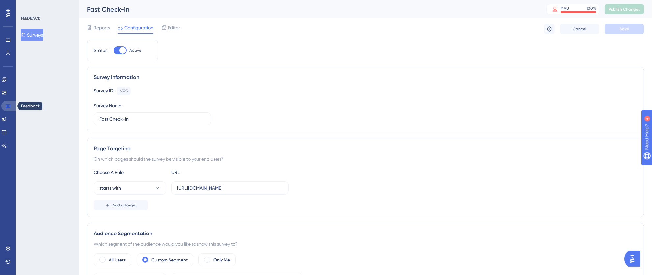
click at [9, 105] on icon at bounding box center [8, 106] width 5 height 4
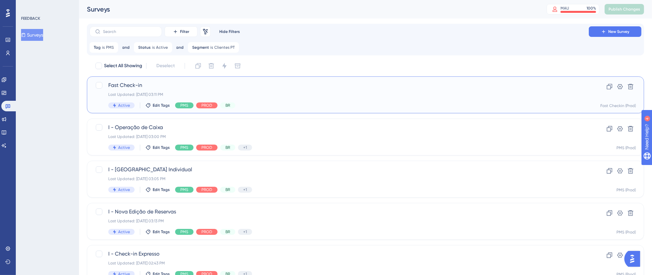
click at [273, 104] on div "Active Edit Tags PMS PROD BR" at bounding box center [339, 105] width 462 height 6
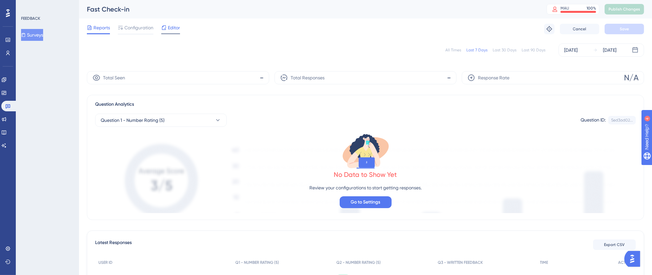
click at [173, 28] on span "Editor" at bounding box center [174, 28] width 12 height 8
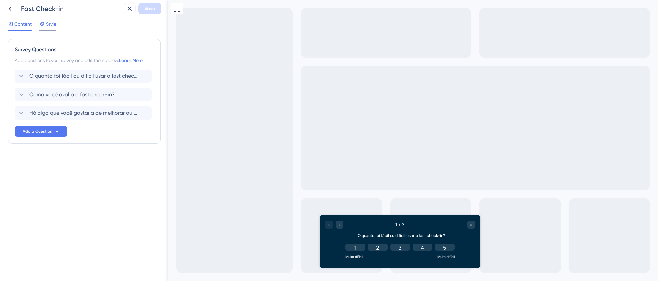
click at [53, 24] on span "Style" at bounding box center [51, 24] width 10 height 8
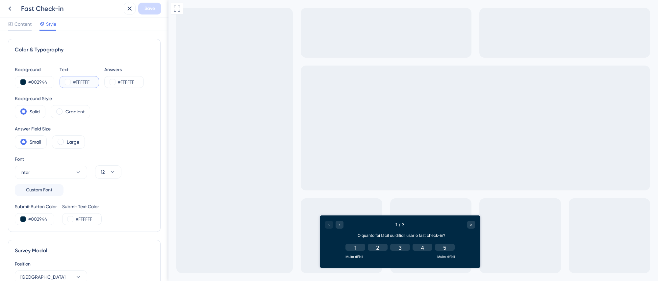
click at [80, 84] on input "#FFFFFF" at bounding box center [86, 82] width 27 height 8
drag, startPoint x: 48, startPoint y: 82, endPoint x: 23, endPoint y: 83, distance: 25.1
click at [23, 83] on div "#002944" at bounding box center [34, 82] width 39 height 12
paste input "14F86"
type input "#014F86"
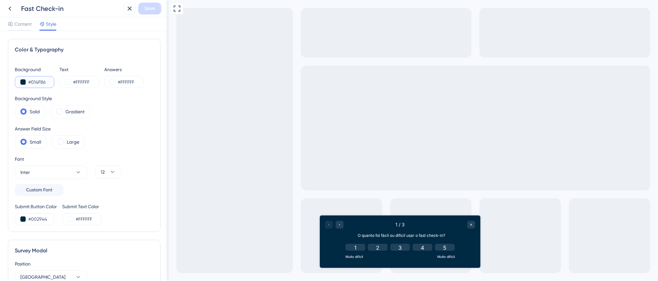
type input "#014F86"
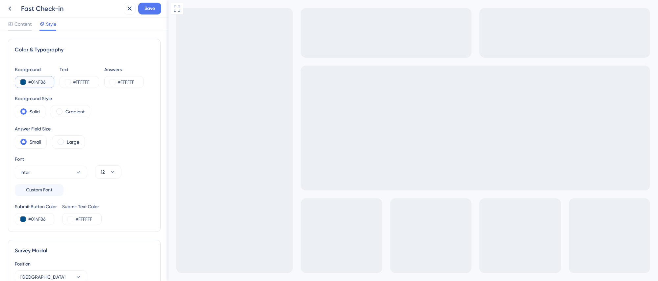
drag, startPoint x: 48, startPoint y: 82, endPoint x: 15, endPoint y: 83, distance: 32.6
click at [15, 83] on div "#014F86" at bounding box center [34, 82] width 39 height 12
paste input "05A5B"
type input "#005A5B"
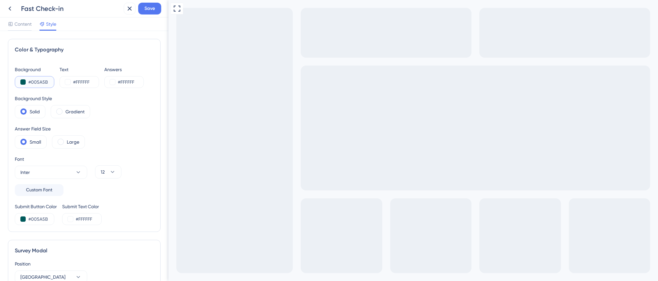
drag, startPoint x: 51, startPoint y: 83, endPoint x: 27, endPoint y: 83, distance: 24.3
click at [27, 83] on div "#005A5B" at bounding box center [34, 82] width 39 height 12
paste input "1D3557"
type input "#1D3557"
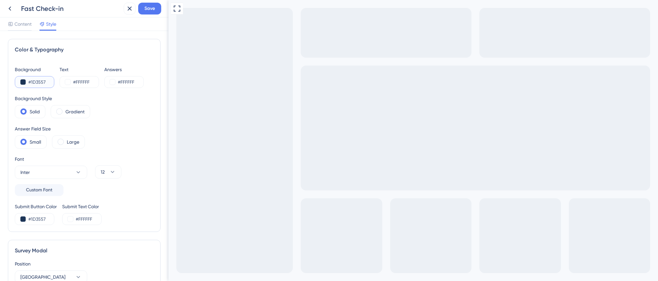
drag, startPoint x: 49, startPoint y: 83, endPoint x: 29, endPoint y: 82, distance: 20.1
click at [29, 82] on input "#1D3557" at bounding box center [41, 82] width 27 height 8
paste input "002944"
type input "#002944"
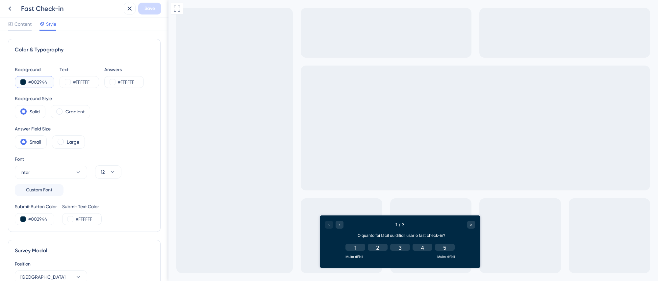
type input "#002944"
click at [131, 8] on icon at bounding box center [130, 9] width 8 height 8
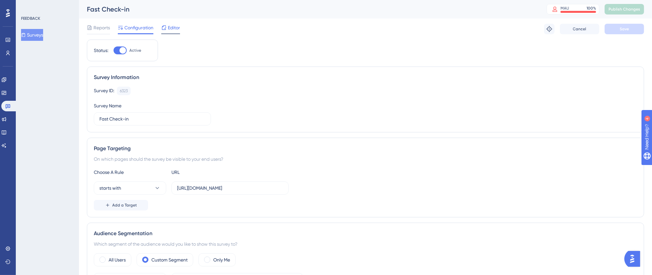
click at [178, 27] on span "Editor" at bounding box center [174, 28] width 12 height 8
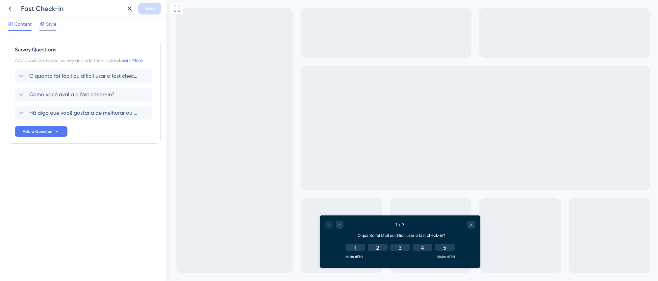
click at [48, 26] on span "Style" at bounding box center [51, 24] width 10 height 8
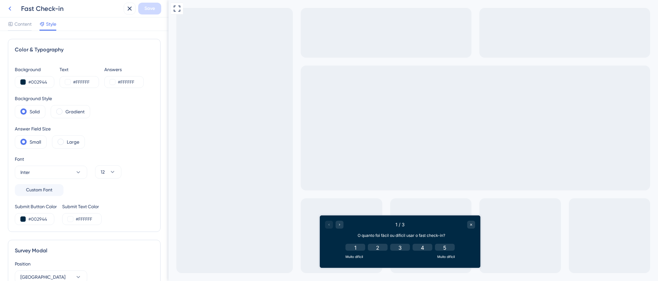
click at [10, 8] on icon at bounding box center [10, 9] width 8 height 8
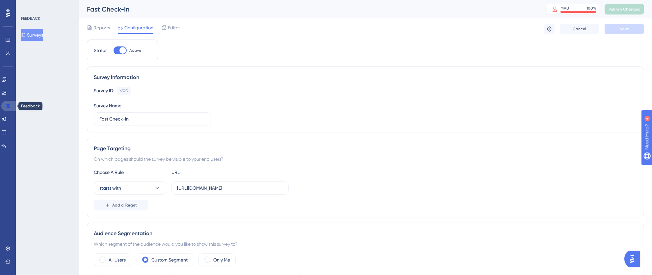
click at [11, 109] on link at bounding box center [9, 106] width 16 height 11
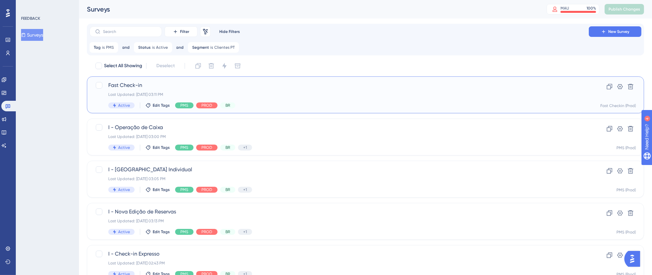
click at [387, 106] on div "Active Edit Tags PMS PROD BR" at bounding box center [339, 105] width 462 height 6
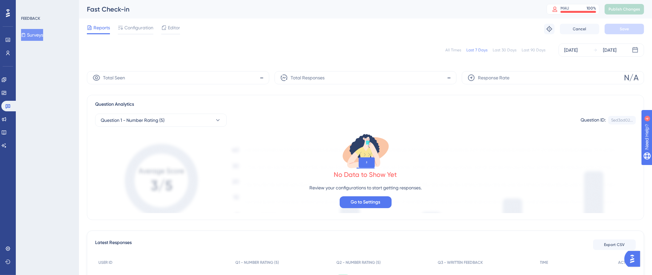
click at [457, 49] on div "All Times" at bounding box center [453, 49] width 16 height 5
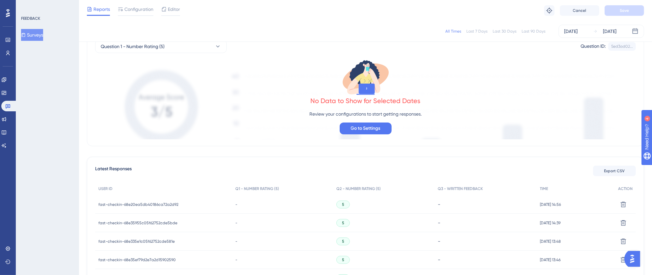
scroll to position [139, 0]
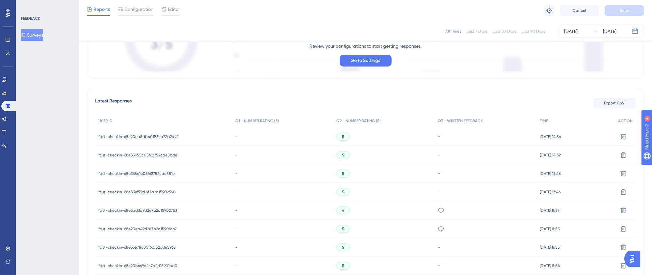
click at [167, 138] on span "fast-checkin-68e20ea5db40186ca72a2d92" at bounding box center [138, 136] width 80 height 5
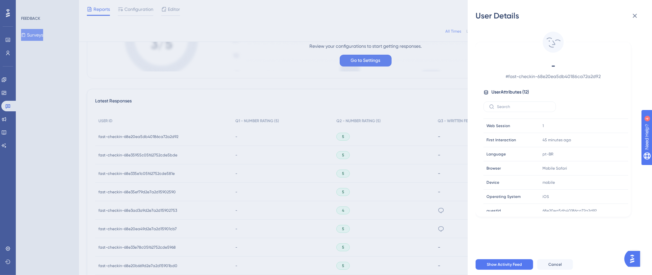
scroll to position [0, 0]
click at [638, 15] on icon at bounding box center [635, 16] width 8 height 8
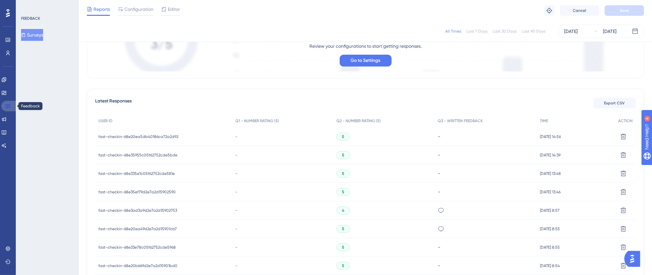
click at [10, 106] on icon at bounding box center [7, 105] width 5 height 5
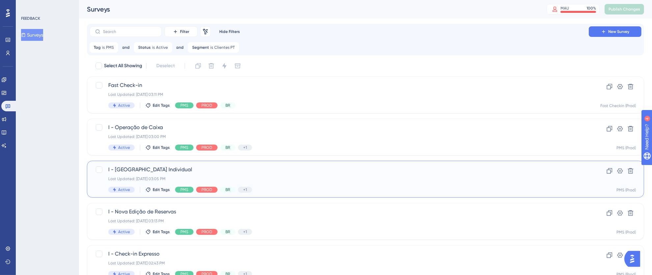
click at [268, 178] on div "Last Updated: 06 de out. de 2025 03:05 PM" at bounding box center [339, 178] width 462 height 5
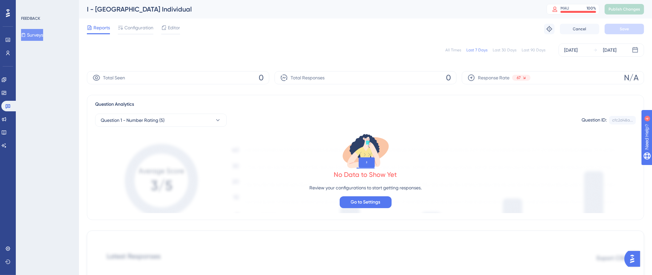
click at [454, 49] on div "All Times" at bounding box center [453, 49] width 16 height 5
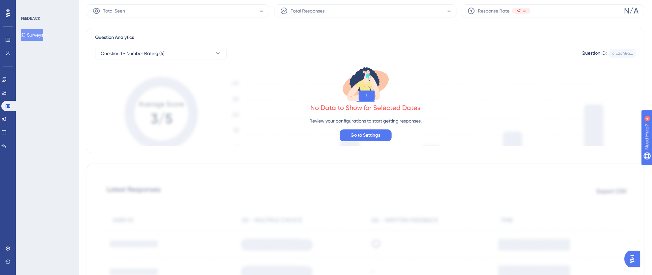
scroll to position [68, 0]
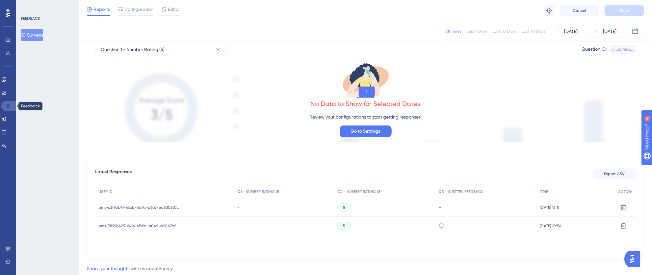
click at [14, 103] on link at bounding box center [9, 106] width 16 height 11
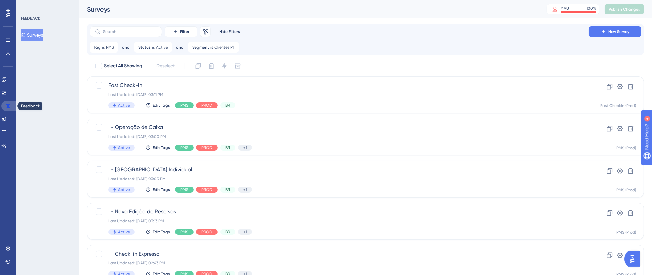
click at [4, 109] on link at bounding box center [9, 106] width 16 height 11
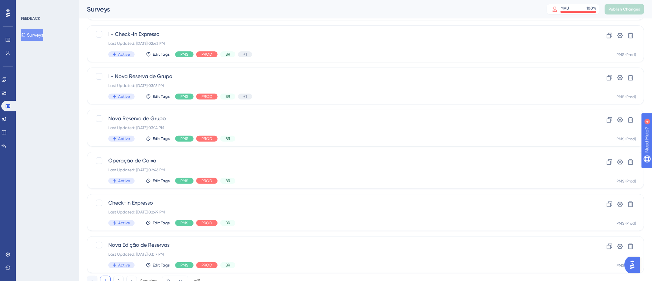
scroll to position [245, 0]
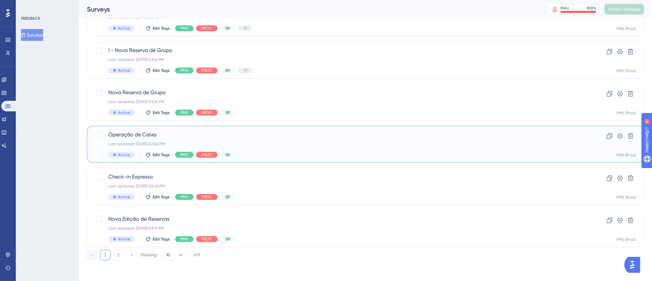
click at [350, 161] on div "Operação de Caixa Last Updated: 06 de out. de 2025 02:46 PM Active Edit Tags PM…" at bounding box center [365, 144] width 557 height 37
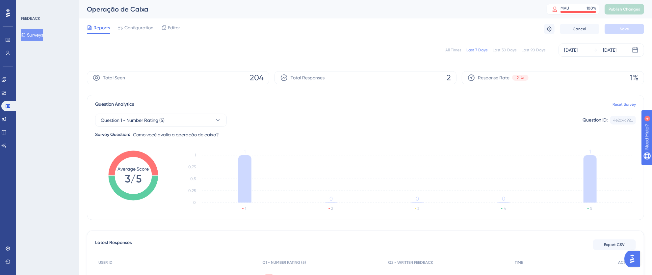
click at [455, 51] on div "All Times" at bounding box center [453, 49] width 16 height 5
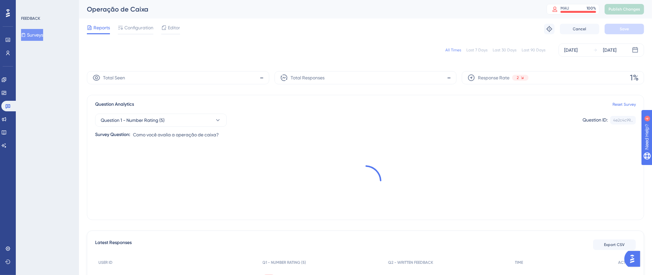
scroll to position [89, 0]
